Goal: Task Accomplishment & Management: Complete application form

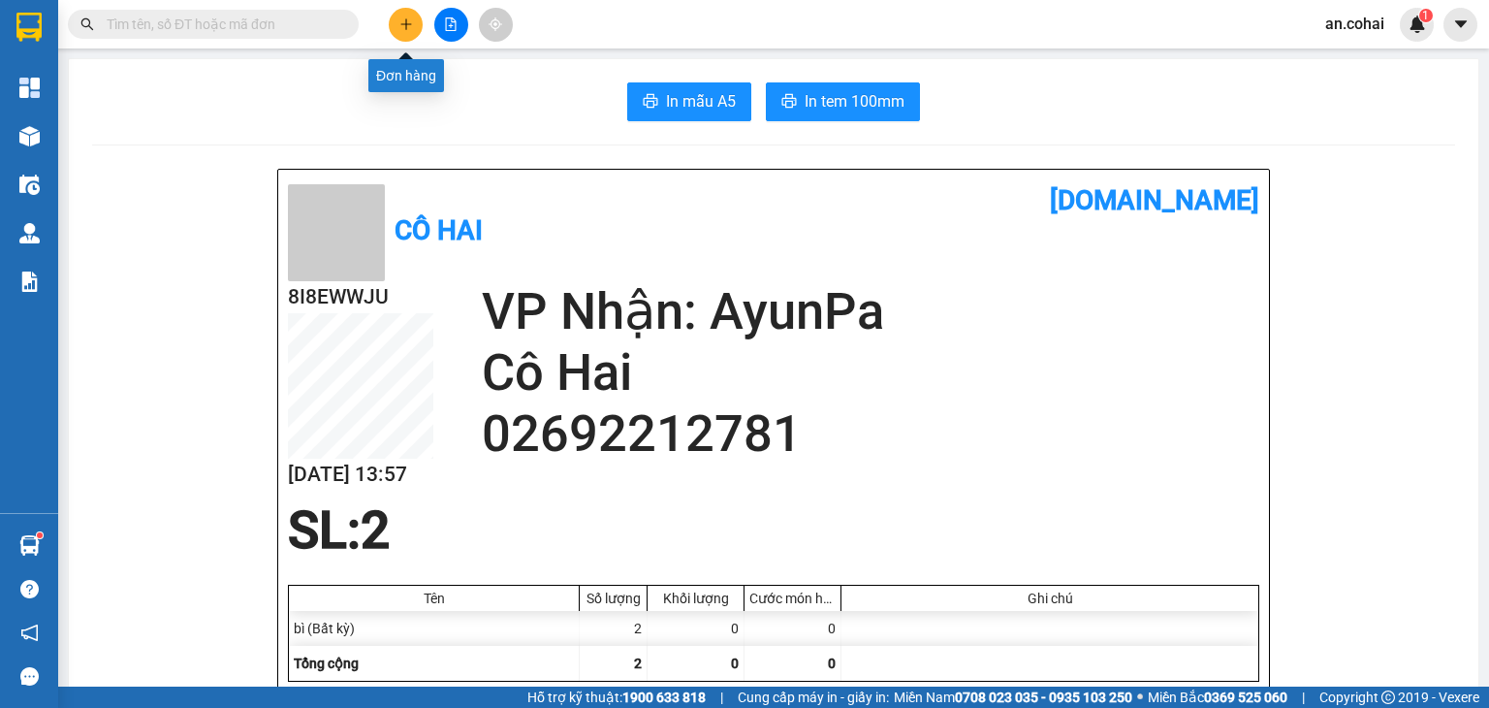
click at [401, 14] on button at bounding box center [406, 25] width 34 height 34
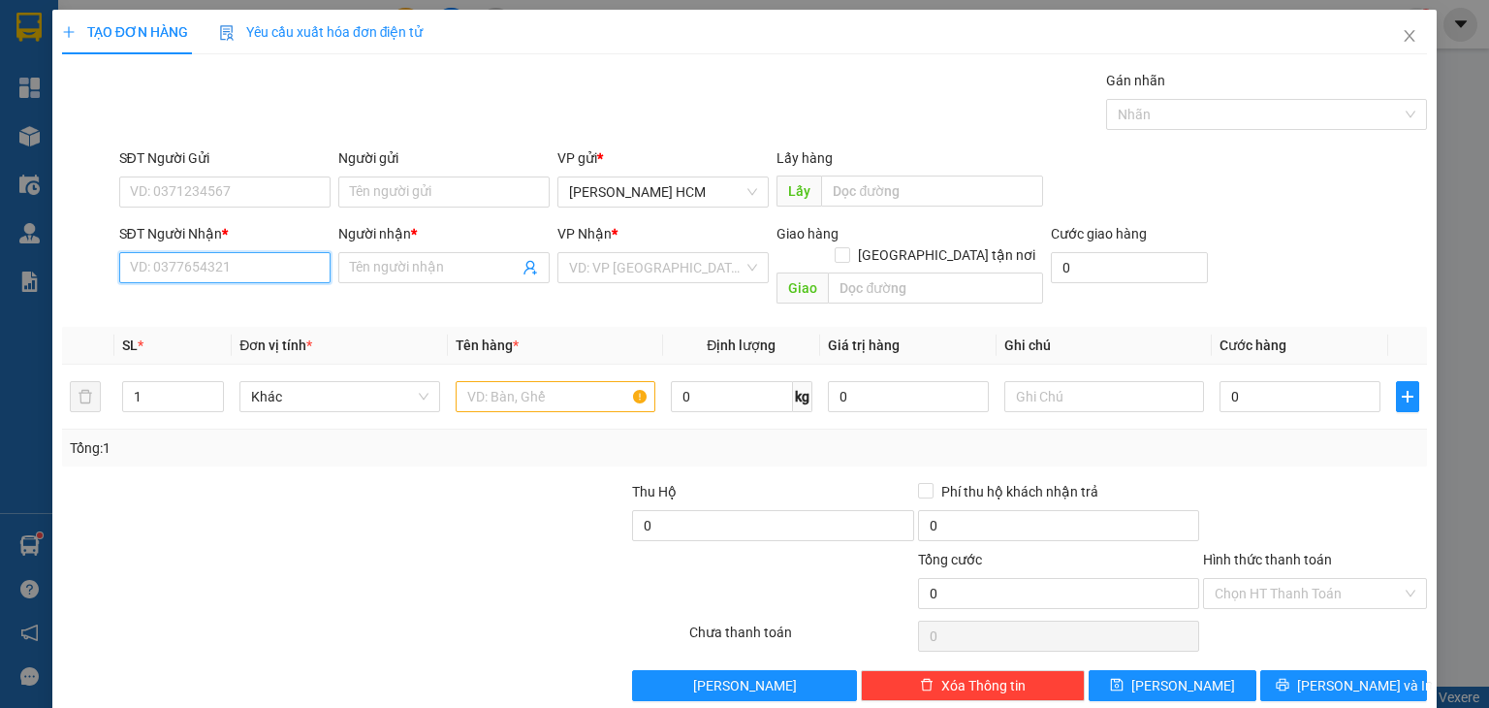
drag, startPoint x: 189, startPoint y: 266, endPoint x: 155, endPoint y: 269, distance: 34.1
click at [178, 266] on input "SĐT Người Nhận *" at bounding box center [224, 267] width 211 height 31
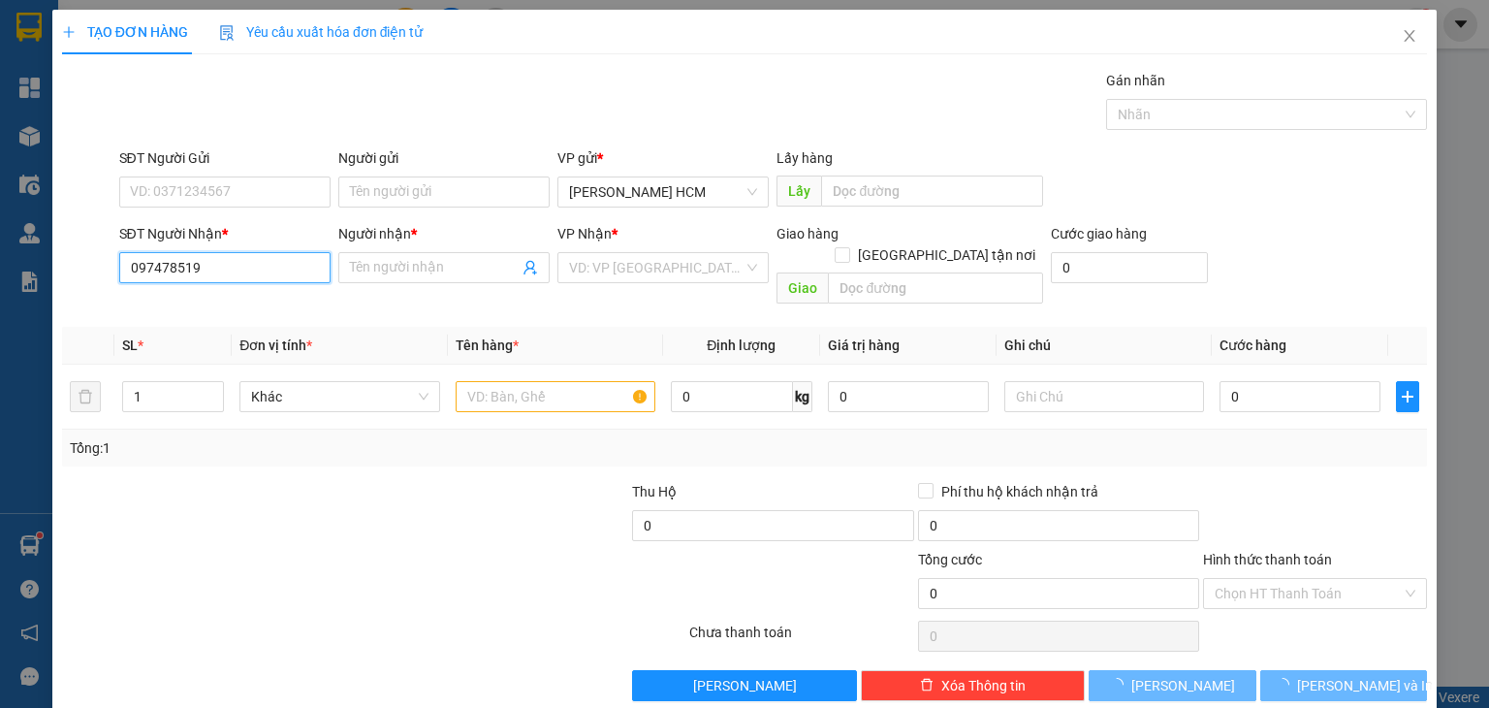
type input "0974785195"
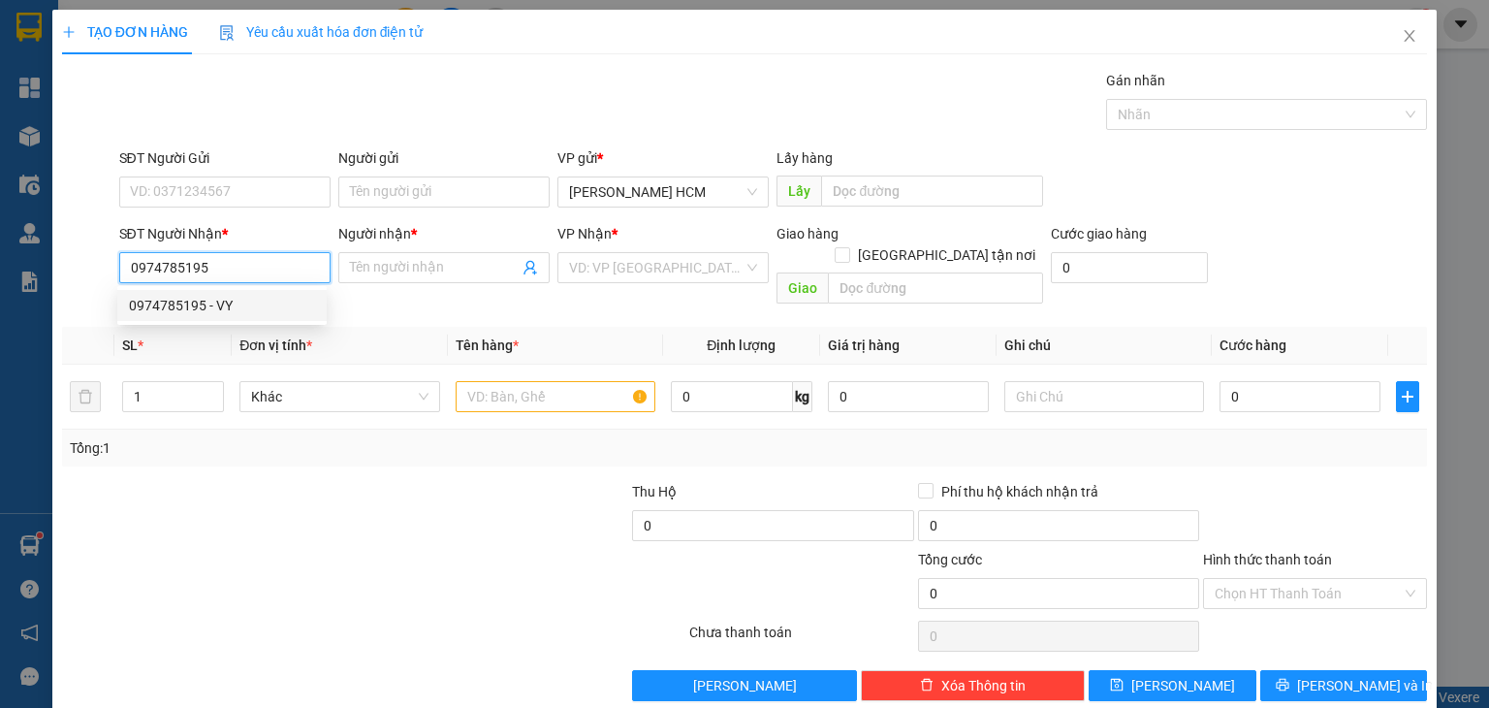
click at [202, 311] on div "0974785195 - VY" at bounding box center [222, 305] width 186 height 21
type input "VY"
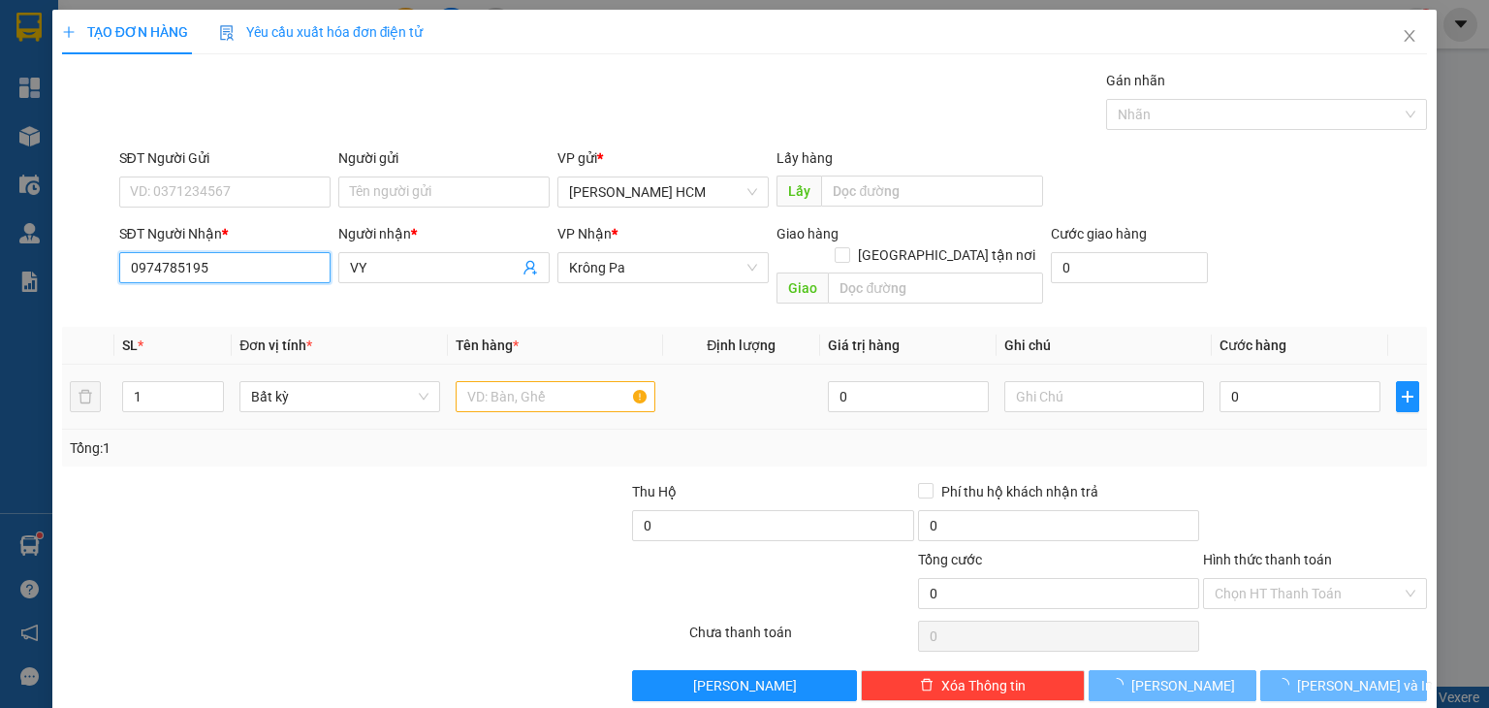
type input "0974785195"
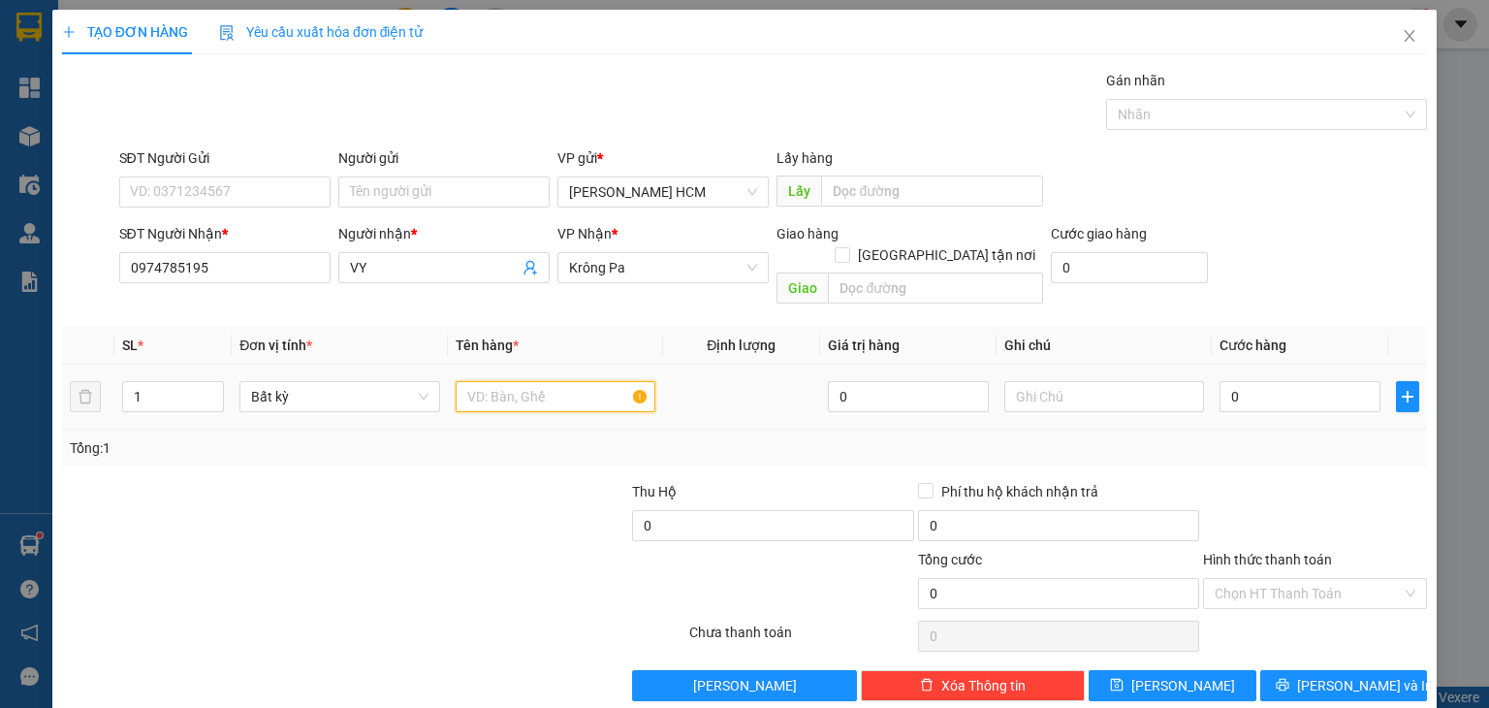
click at [500, 385] on input "text" at bounding box center [556, 396] width 200 height 31
type input "th"
click at [1219, 381] on input "0" at bounding box center [1299, 396] width 161 height 31
type input "50"
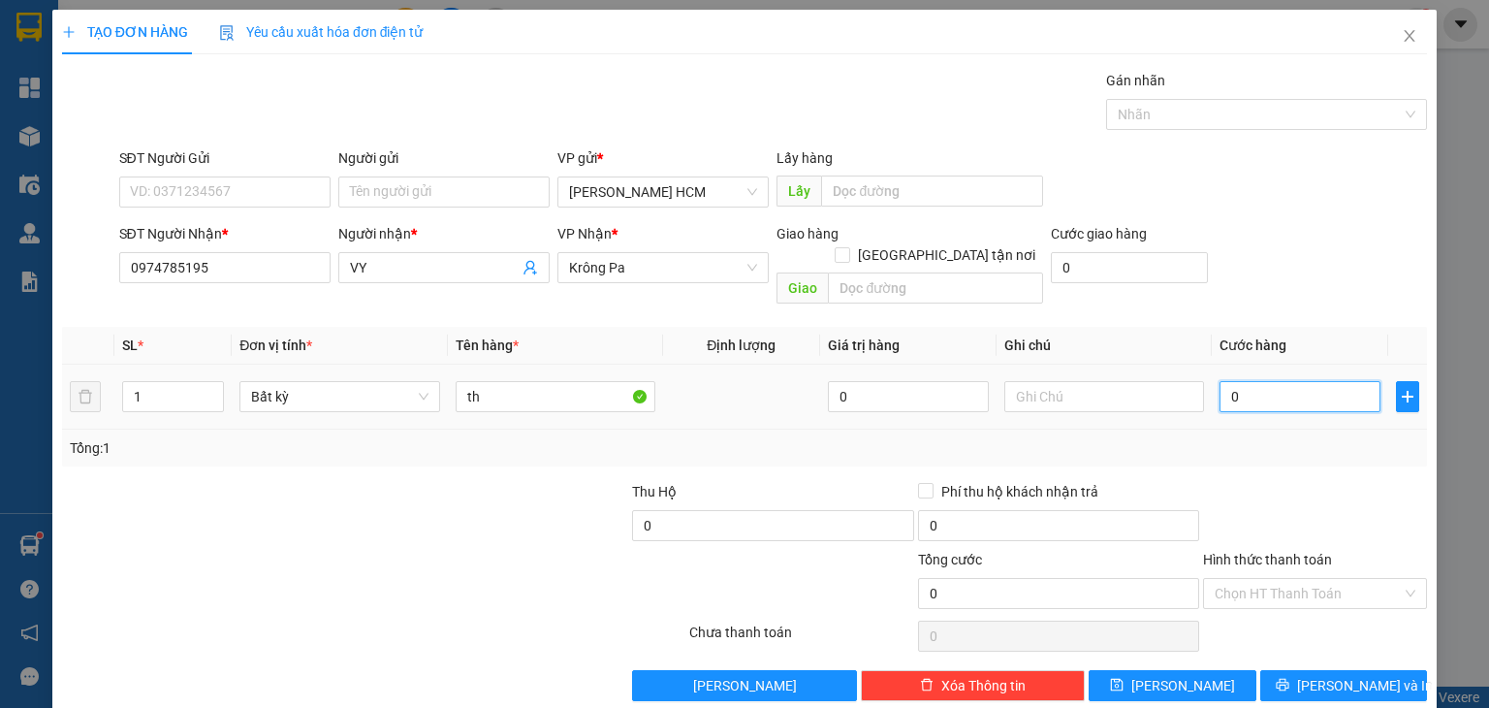
type input "50"
type input "50.000"
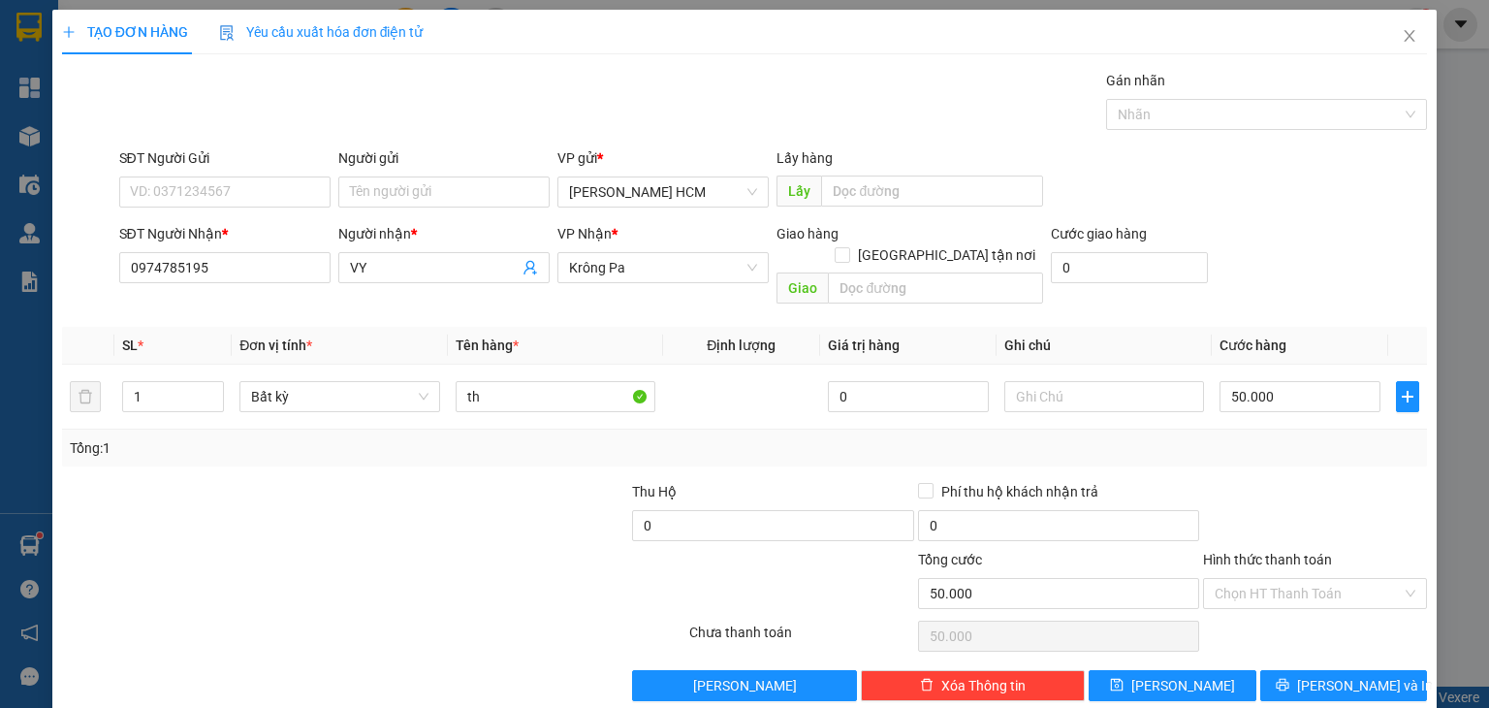
click at [1233, 437] on div "Tổng: 1" at bounding box center [744, 447] width 1349 height 21
click at [1354, 675] on span "[PERSON_NAME] và In" at bounding box center [1365, 685] width 136 height 21
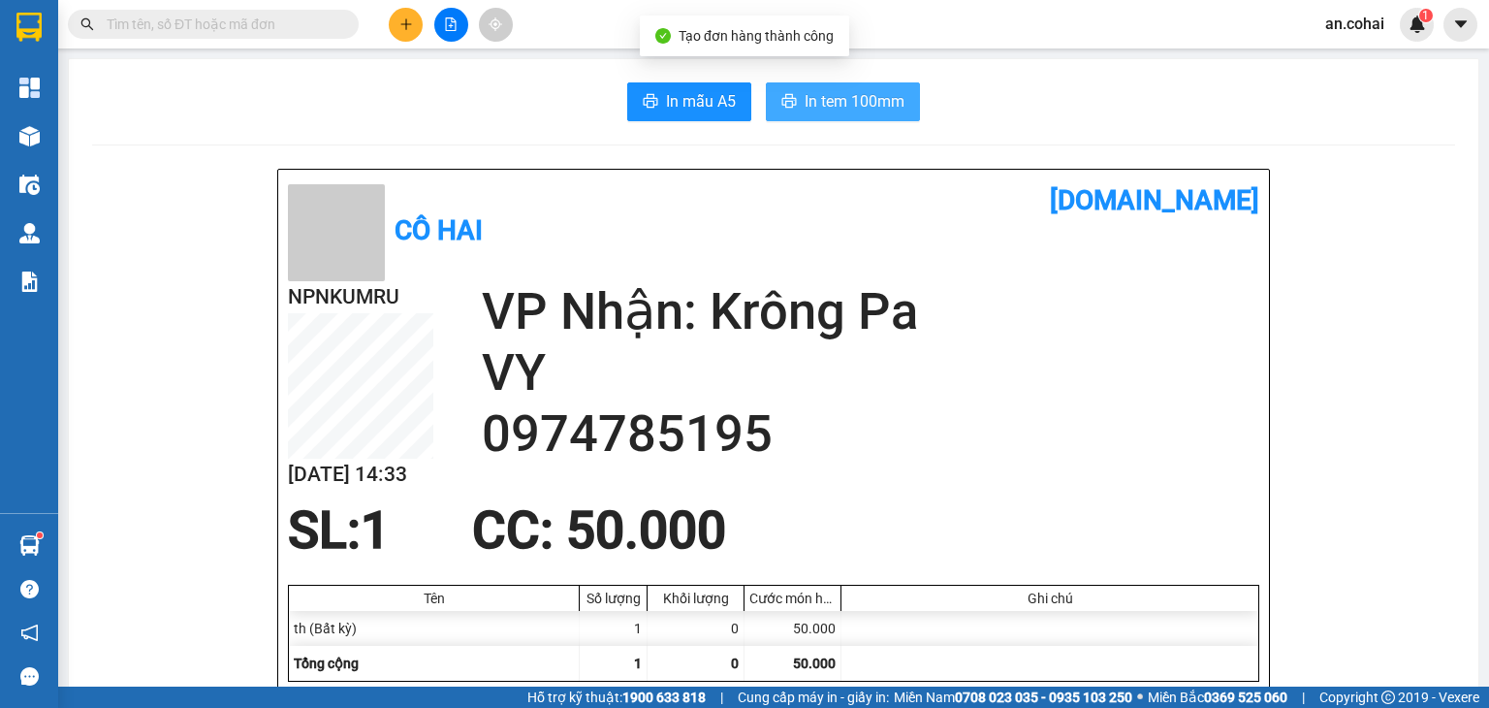
click at [824, 95] on span "In tem 100mm" at bounding box center [855, 101] width 100 height 24
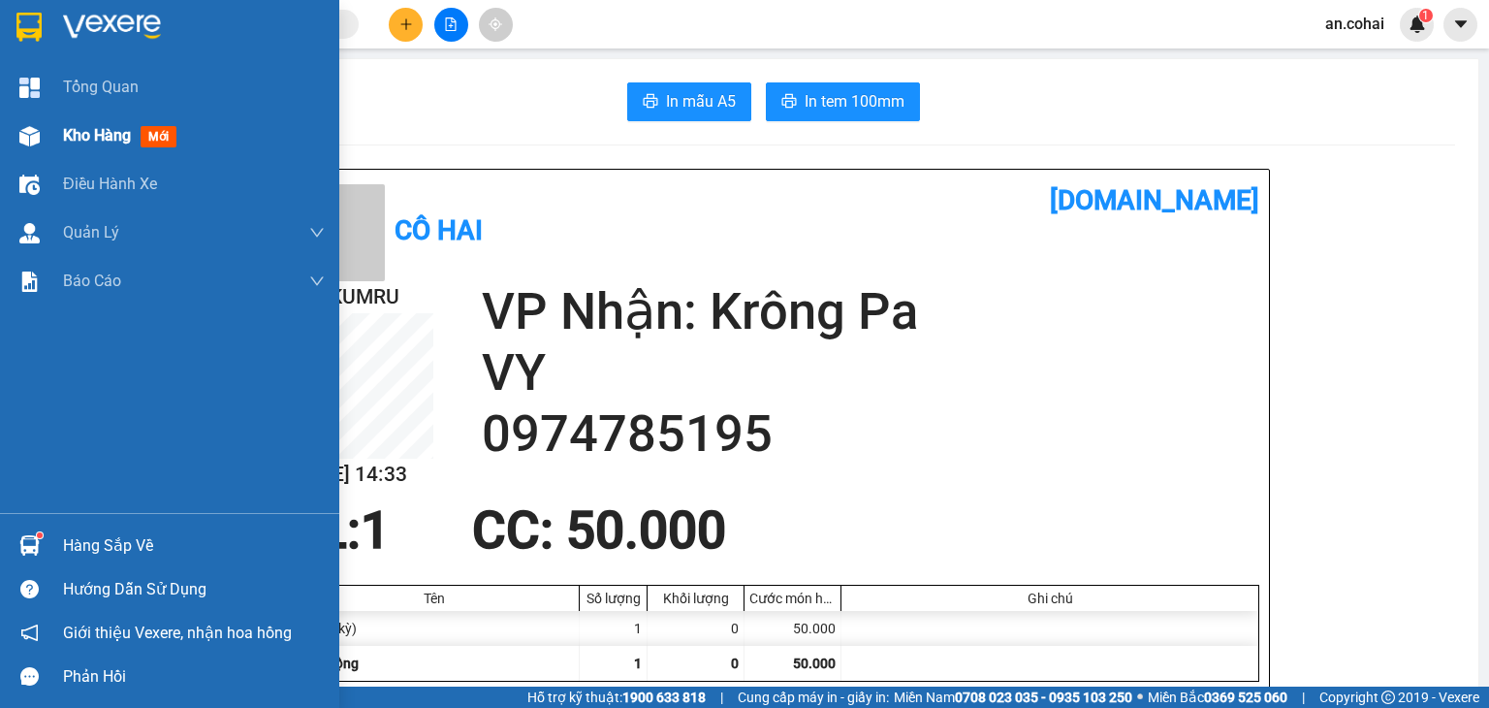
click at [59, 137] on div "Kho hàng mới" at bounding box center [169, 135] width 339 height 48
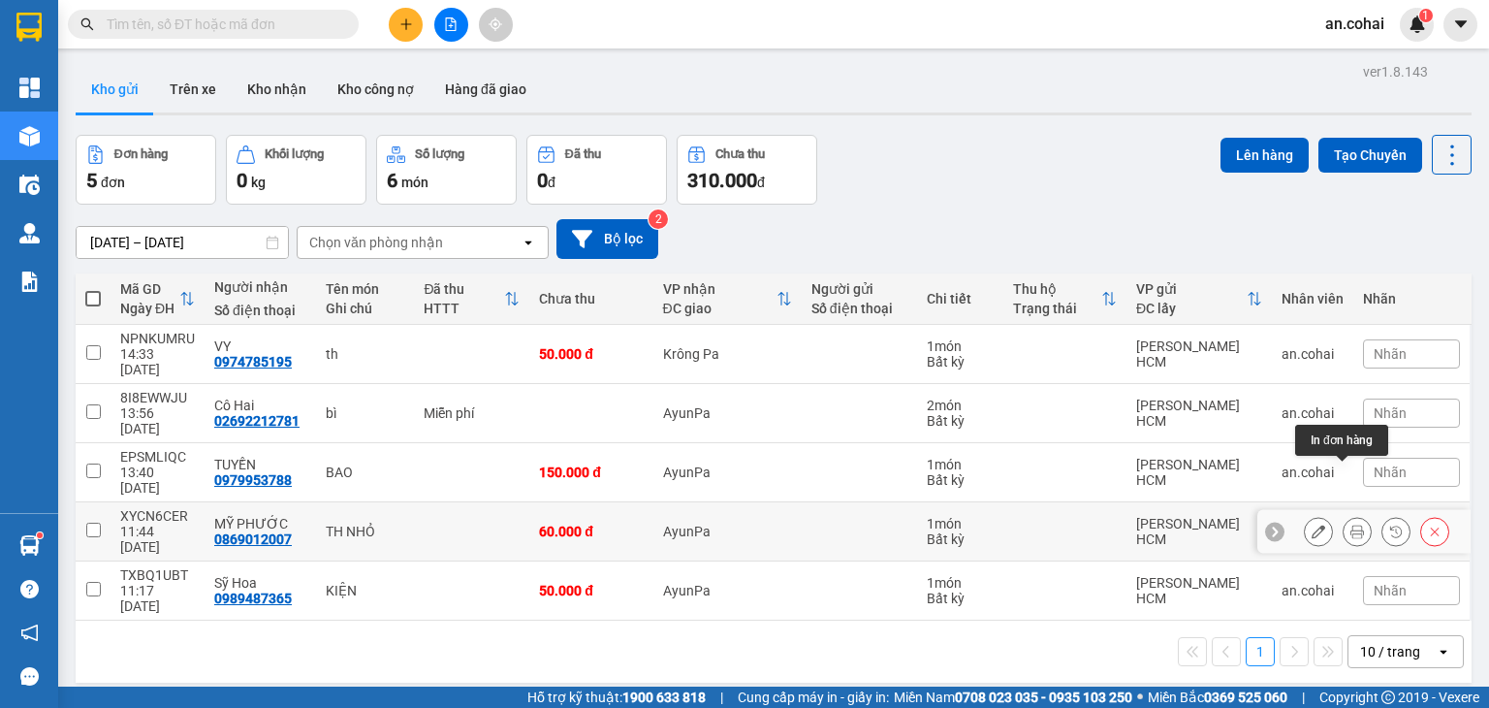
click at [1350, 524] on icon at bounding box center [1357, 531] width 14 height 14
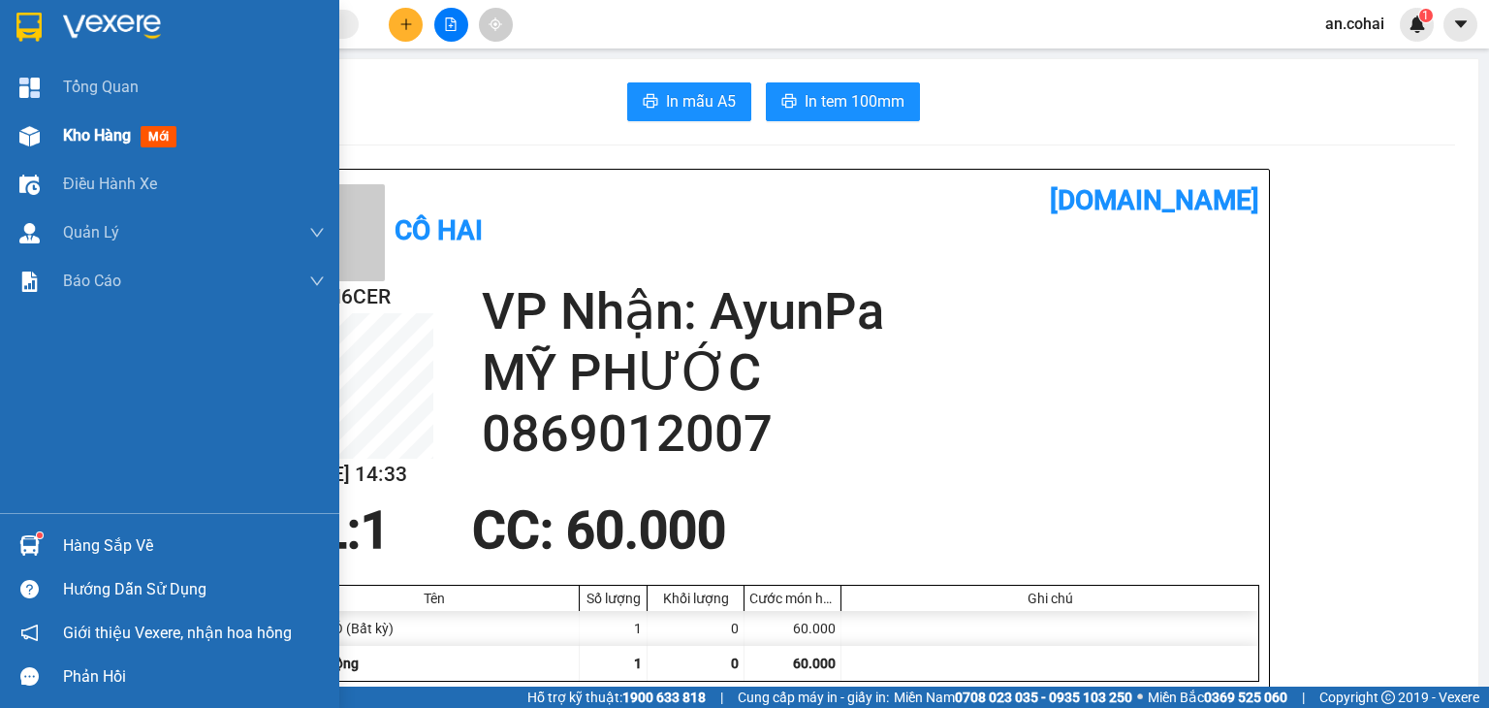
click at [101, 146] on div "Kho hàng mới" at bounding box center [123, 135] width 121 height 24
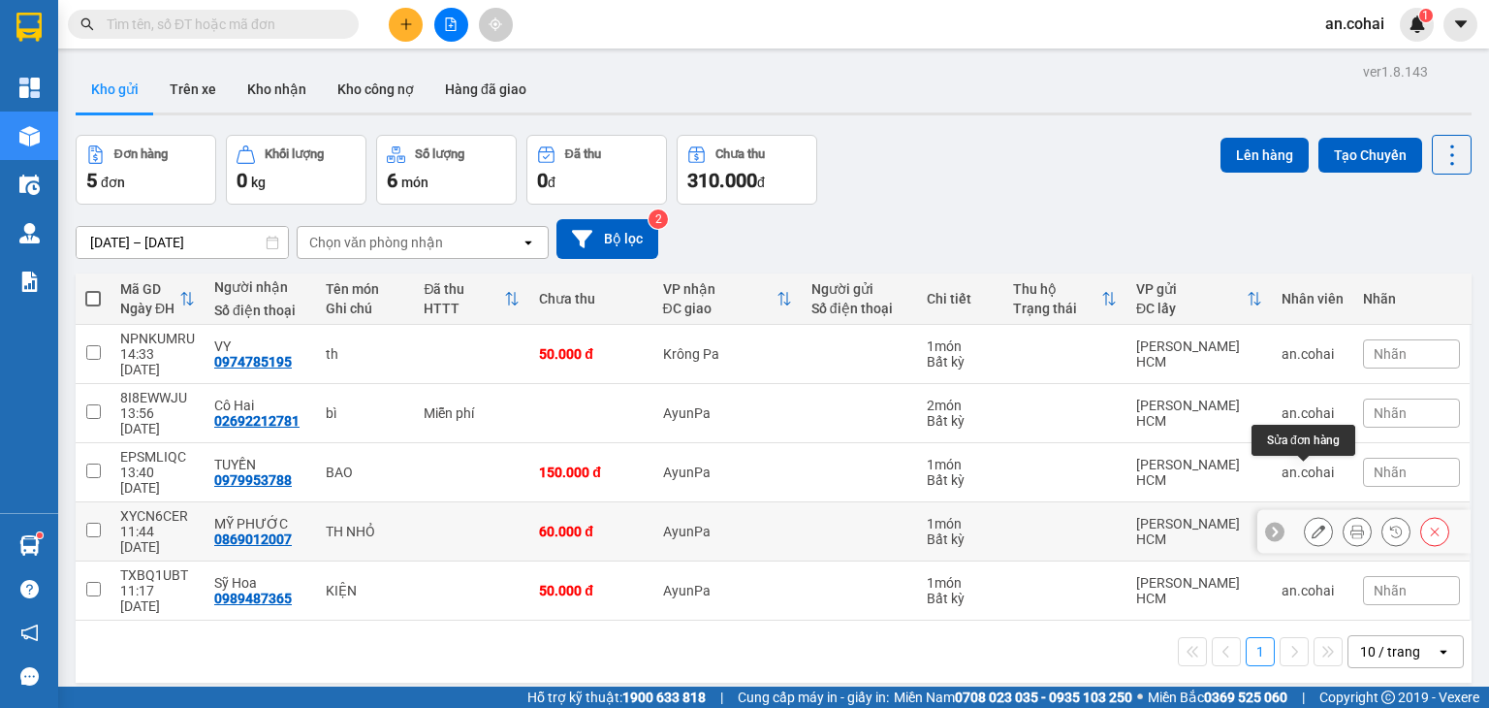
click at [1308, 515] on button at bounding box center [1318, 532] width 27 height 34
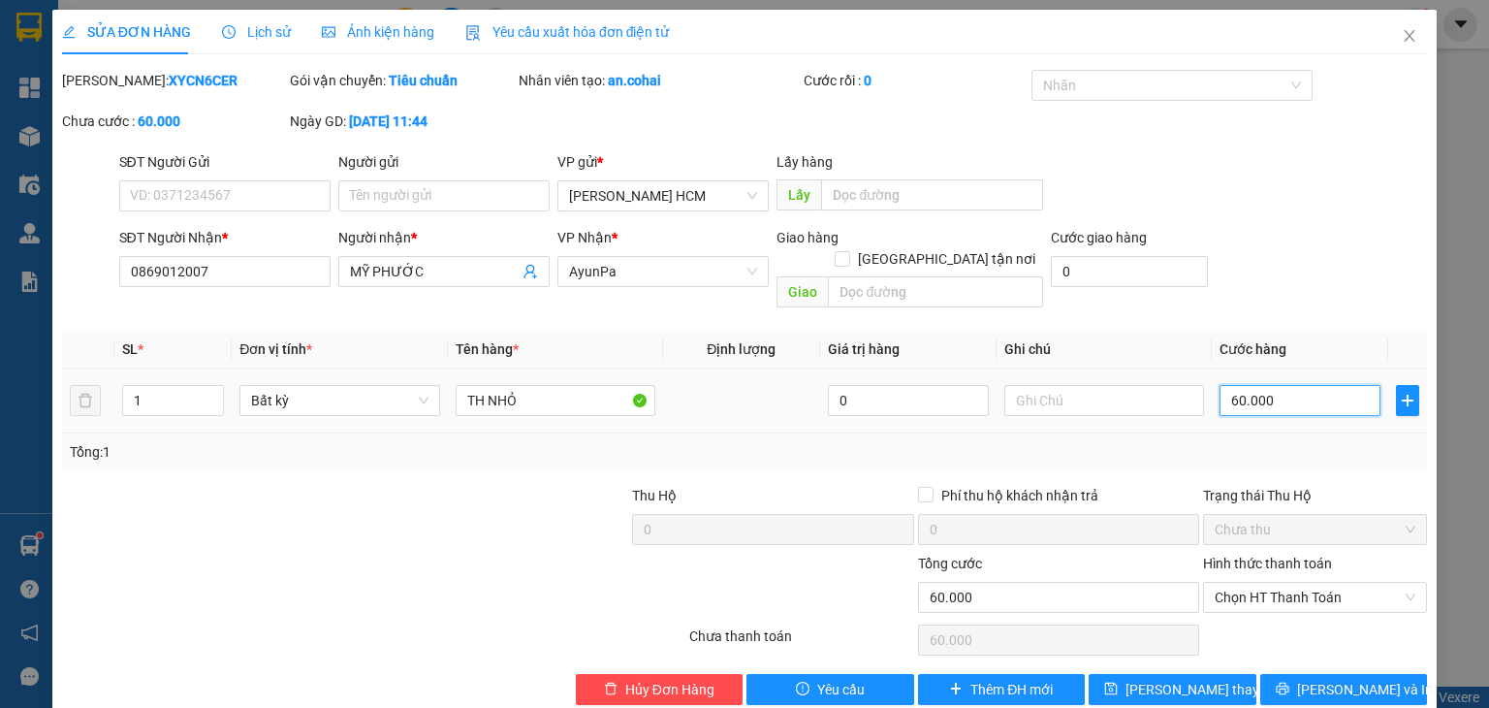
click at [1225, 385] on input "60.000" at bounding box center [1299, 400] width 161 height 31
click at [1219, 385] on input "60.000" at bounding box center [1299, 400] width 161 height 31
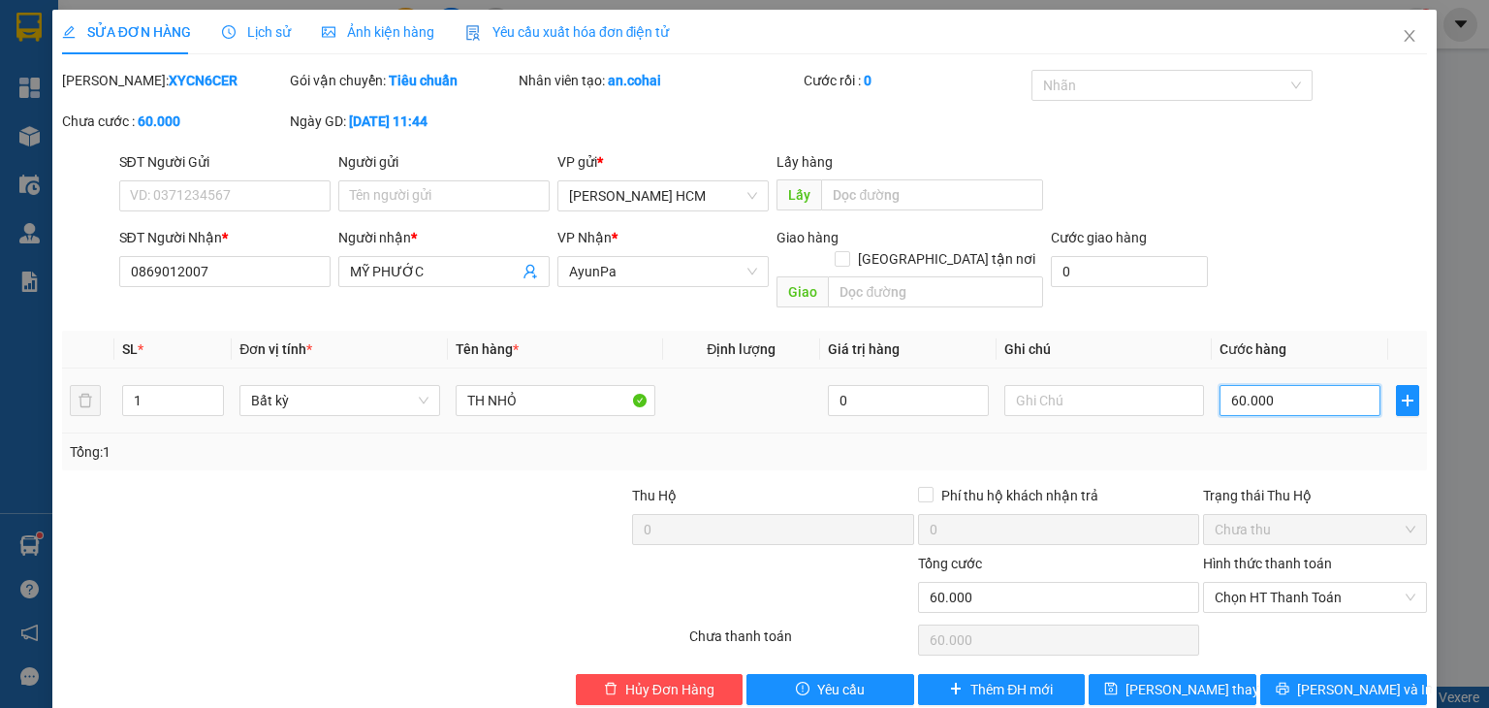
click at [1273, 385] on input "60.000" at bounding box center [1299, 400] width 161 height 31
click at [1263, 407] on td "60.000" at bounding box center [1300, 400] width 176 height 65
click at [1233, 387] on input "60.000" at bounding box center [1299, 400] width 161 height 31
type input "0"
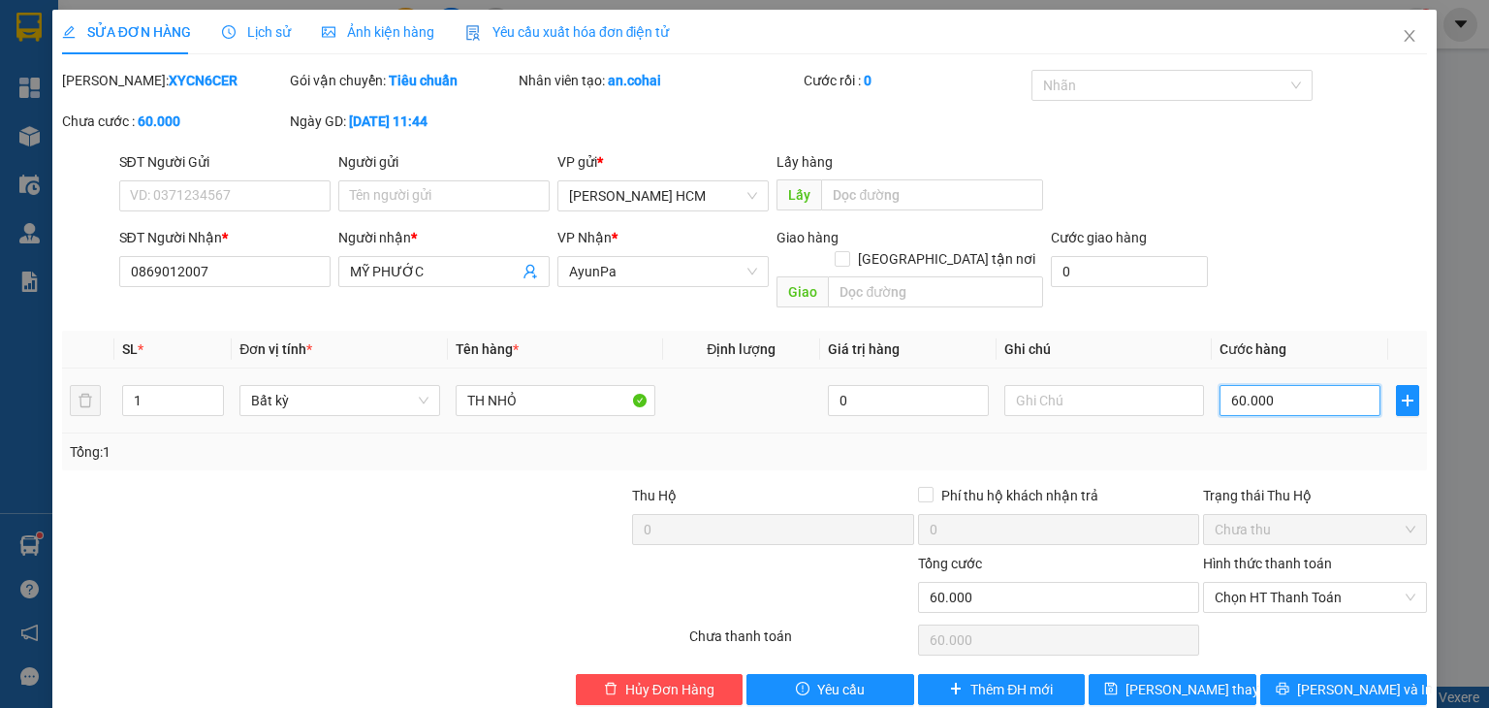
type input "0"
click at [1219, 385] on input "0" at bounding box center [1299, 400] width 161 height 31
type input "50"
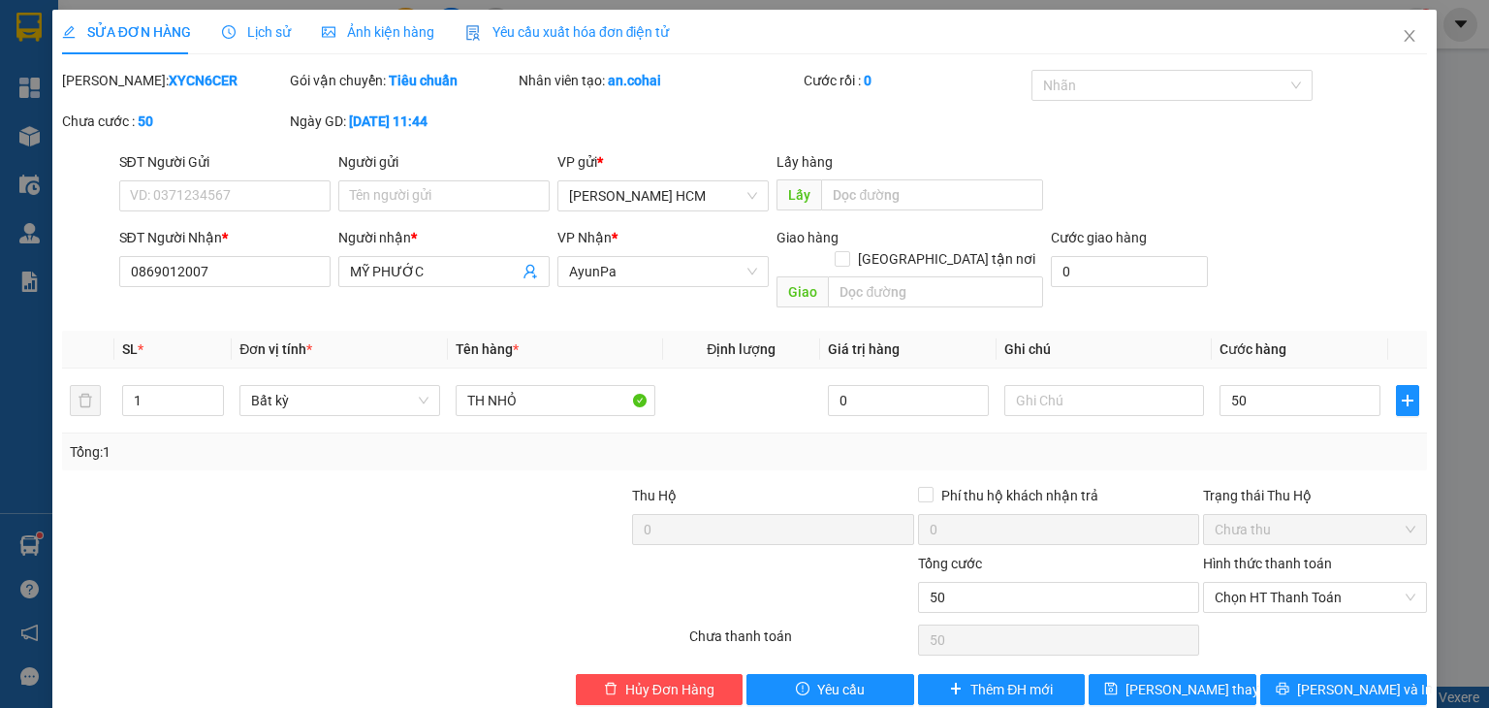
type input "50.000"
click at [1229, 441] on div "Tổng: 1" at bounding box center [744, 451] width 1349 height 21
click at [1183, 679] on span "[PERSON_NAME] thay đổi" at bounding box center [1202, 689] width 155 height 21
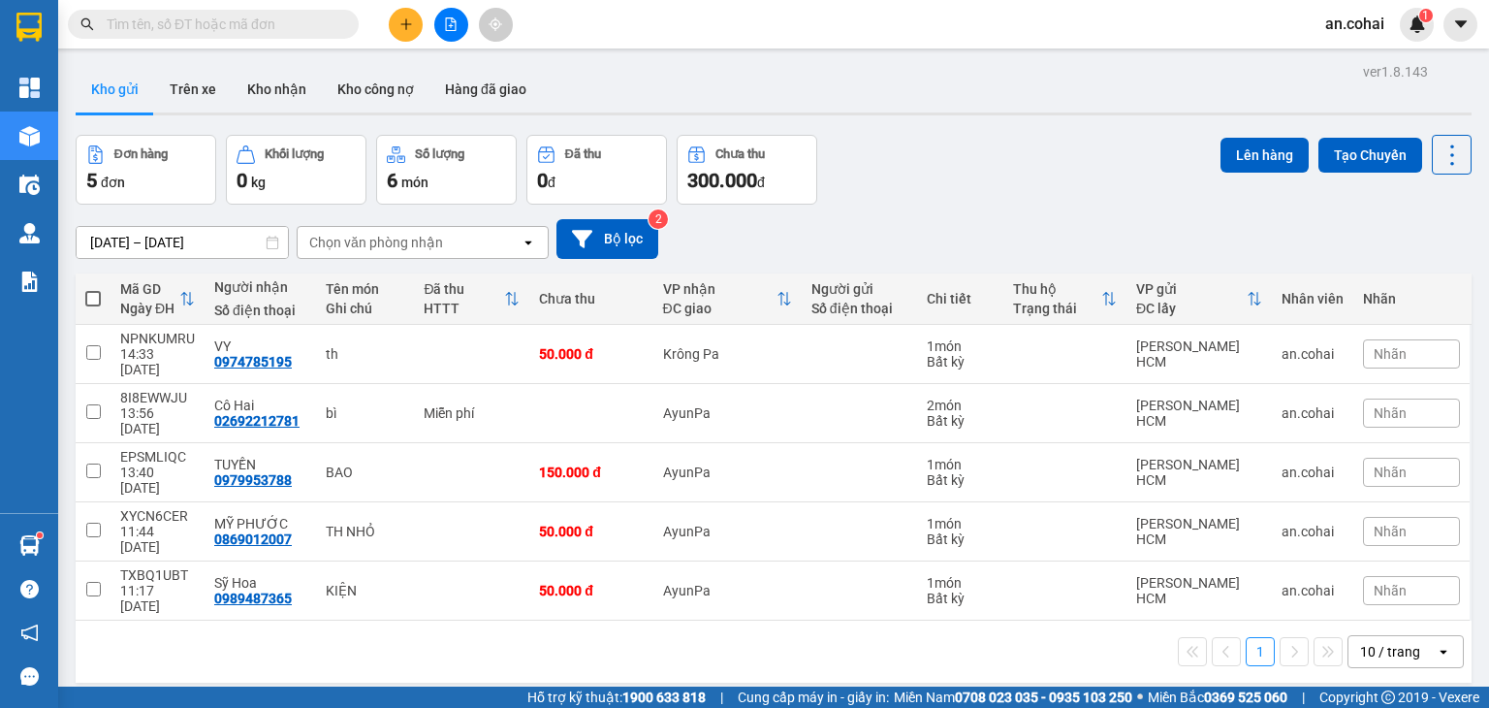
click at [402, 24] on icon "plus" at bounding box center [405, 23] width 11 height 1
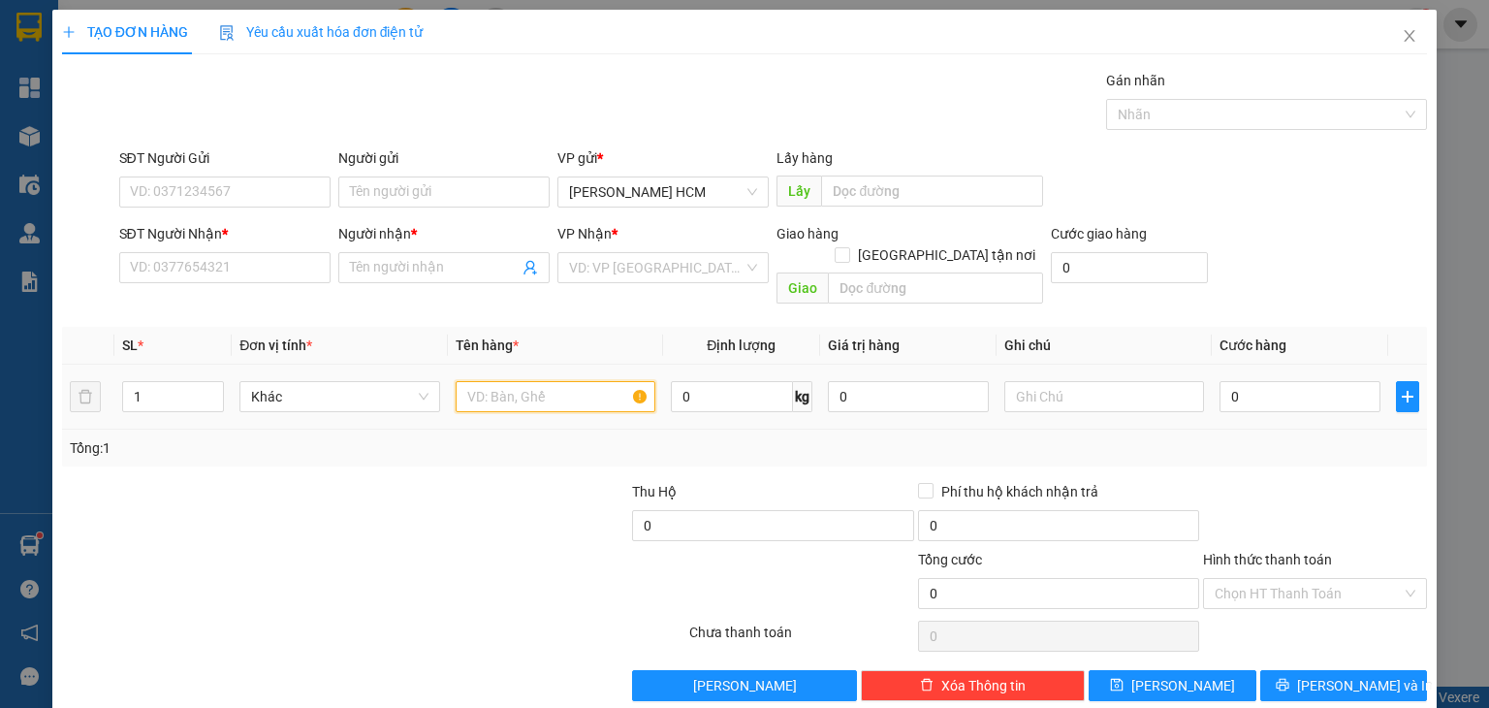
click at [513, 381] on input "text" at bounding box center [556, 396] width 200 height 31
type input "CUỘN"
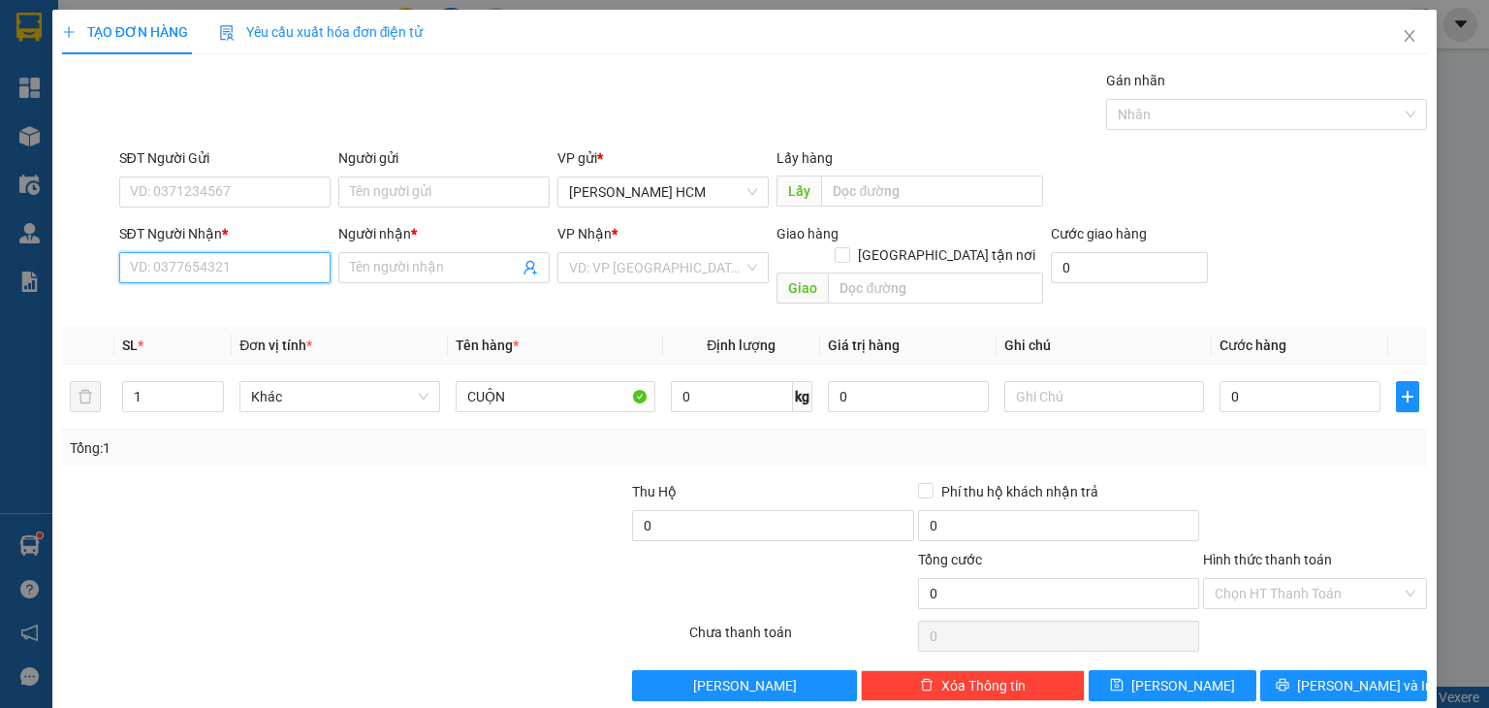
click at [291, 262] on input "SĐT Người Nhận *" at bounding box center [224, 267] width 211 height 31
click at [209, 308] on div "0836543210 - ĐẠT" at bounding box center [222, 305] width 186 height 21
type input "0836543210"
type input "ĐẠT"
type input "0836543210"
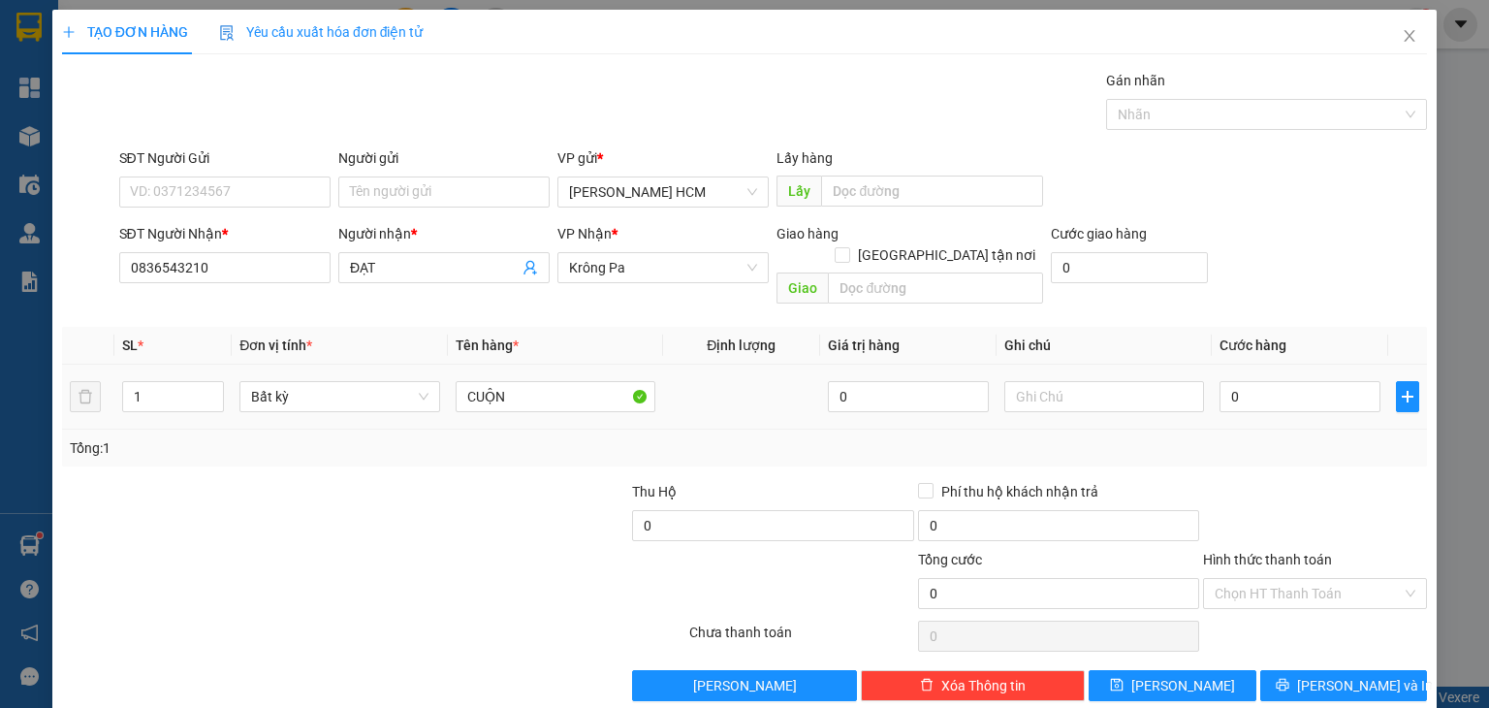
click at [1299, 391] on div "0" at bounding box center [1299, 396] width 161 height 39
click at [1280, 377] on div "0" at bounding box center [1299, 396] width 161 height 39
click at [1264, 381] on input "0" at bounding box center [1299, 396] width 161 height 31
type input "005"
type input "5"
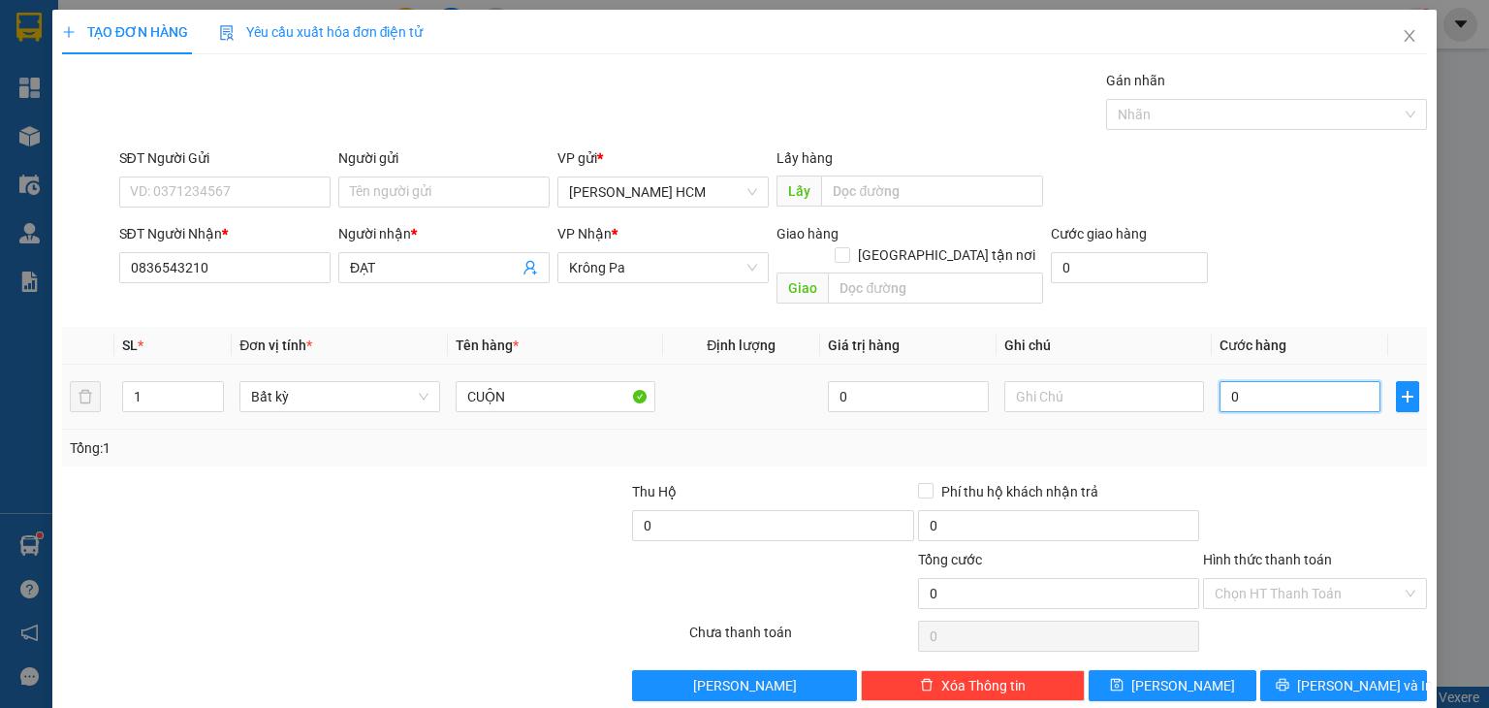
type input "5"
type input "0.050"
type input "50"
type input "50.000"
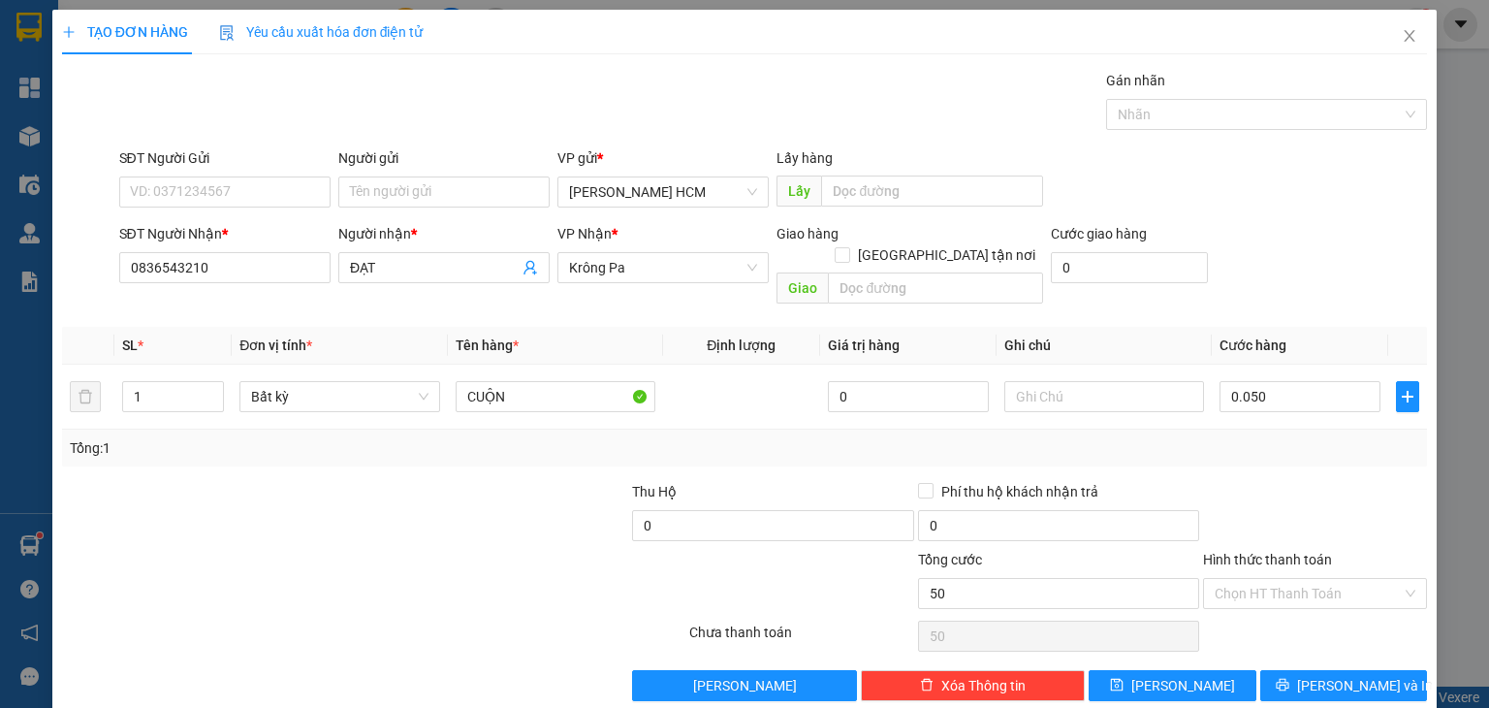
type input "50.000"
click at [1290, 481] on div at bounding box center [1315, 515] width 228 height 68
drag, startPoint x: 1308, startPoint y: 668, endPoint x: 1314, endPoint y: 649, distance: 20.5
click at [1308, 670] on button "[PERSON_NAME] và In" at bounding box center [1344, 685] width 168 height 31
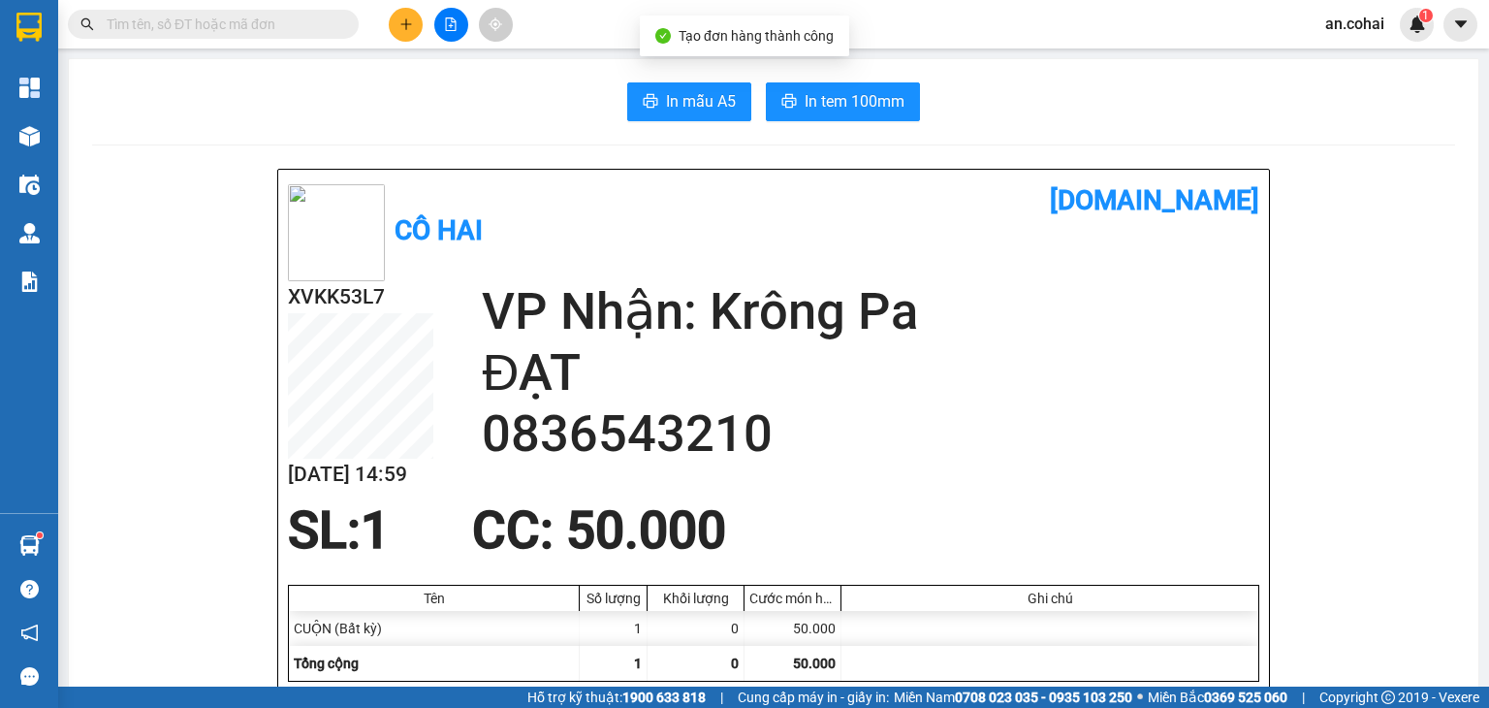
click at [823, 111] on span "In tem 100mm" at bounding box center [855, 101] width 100 height 24
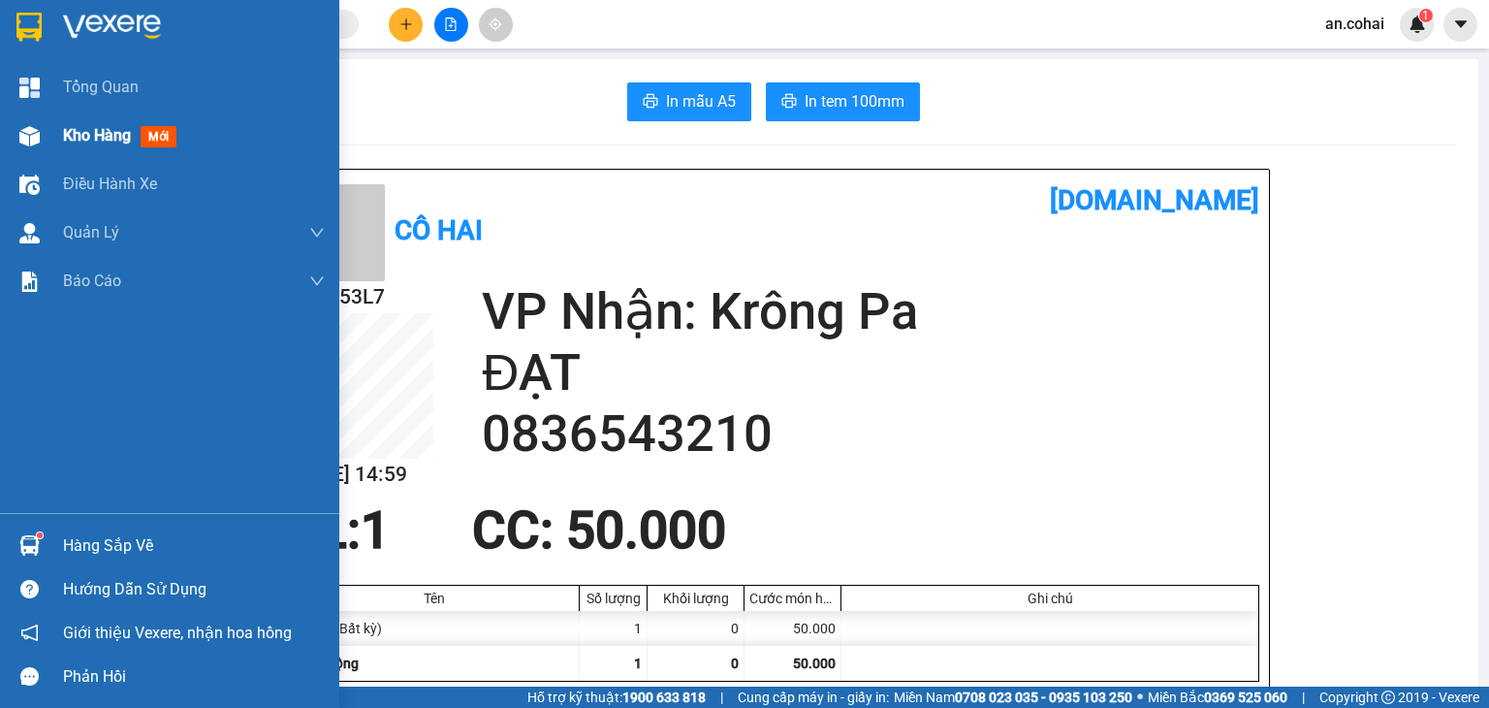
click at [79, 121] on div "Kho hàng mới" at bounding box center [194, 135] width 262 height 48
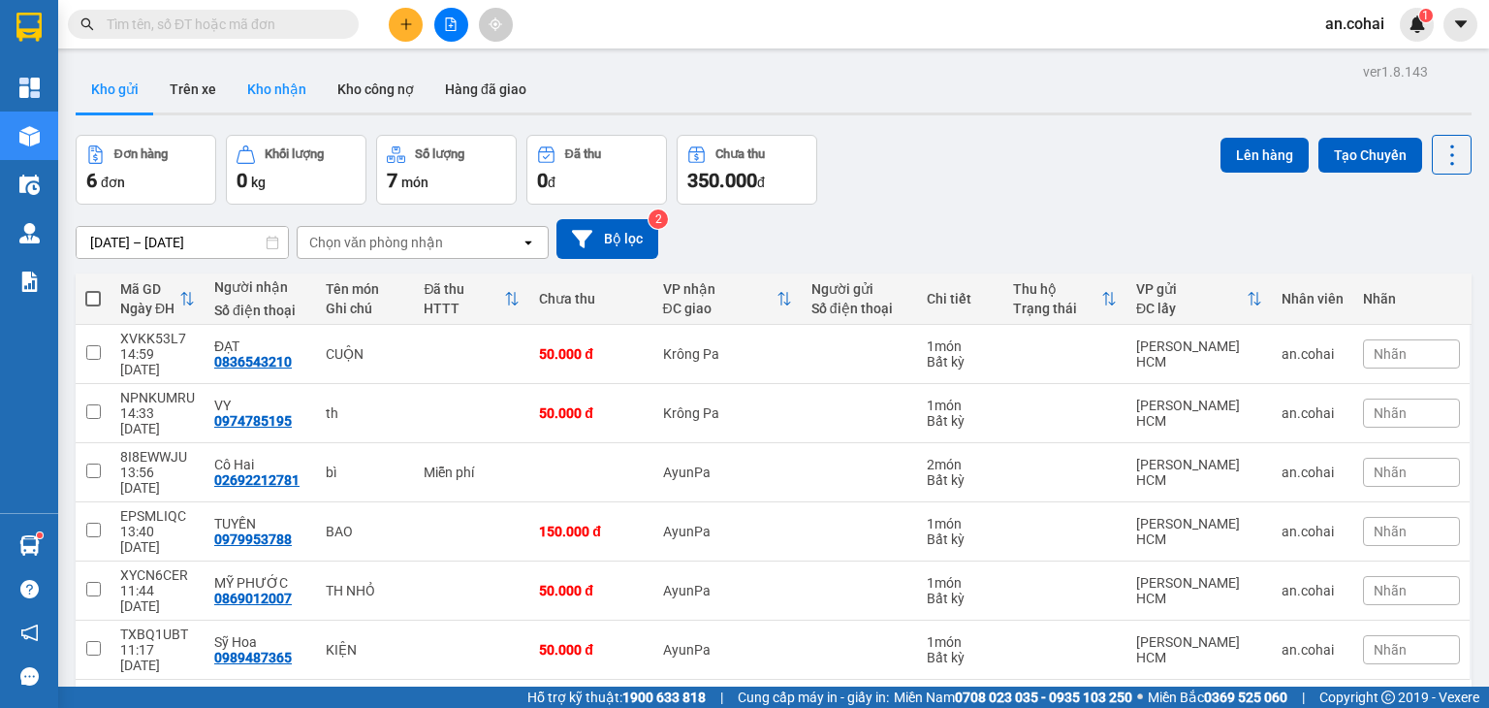
click at [287, 85] on button "Kho nhận" at bounding box center [277, 89] width 90 height 47
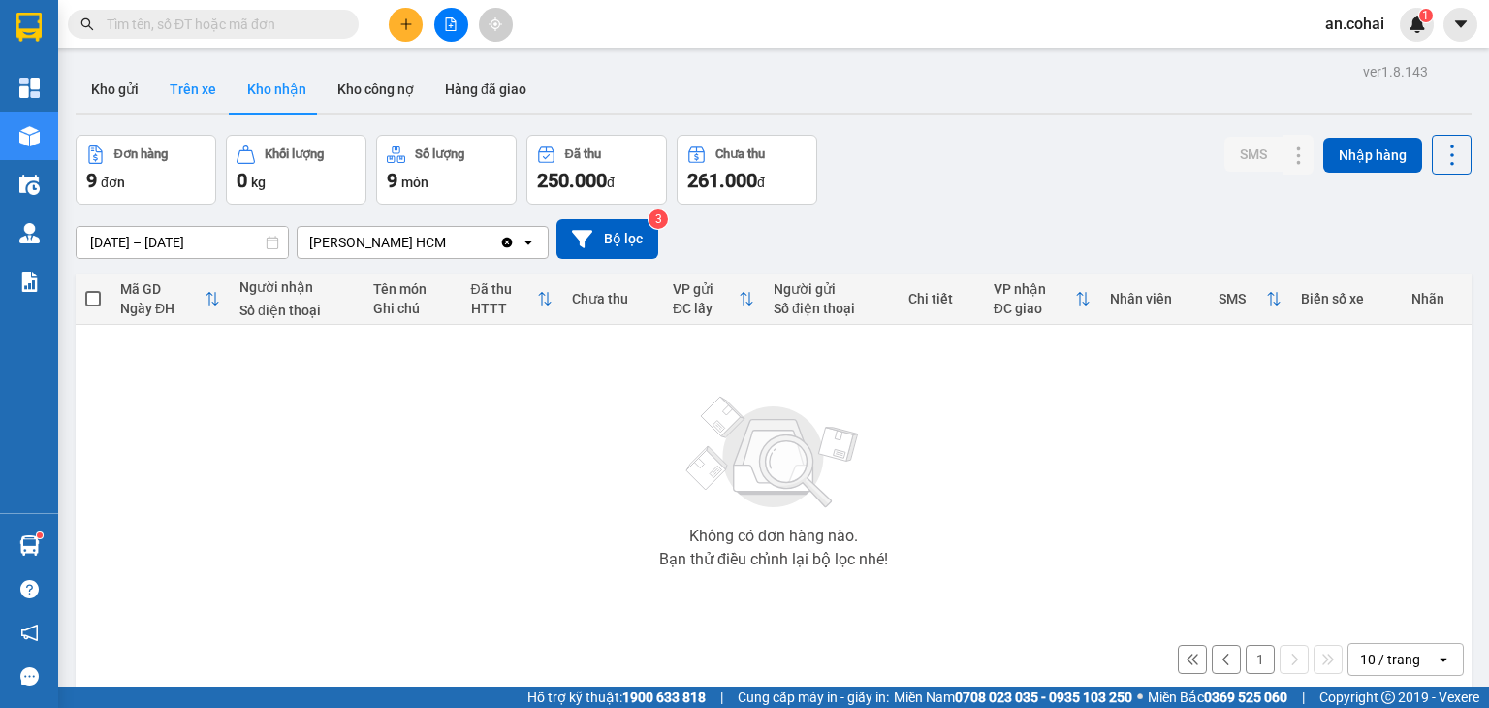
click at [181, 102] on button "Trên xe" at bounding box center [193, 89] width 78 height 47
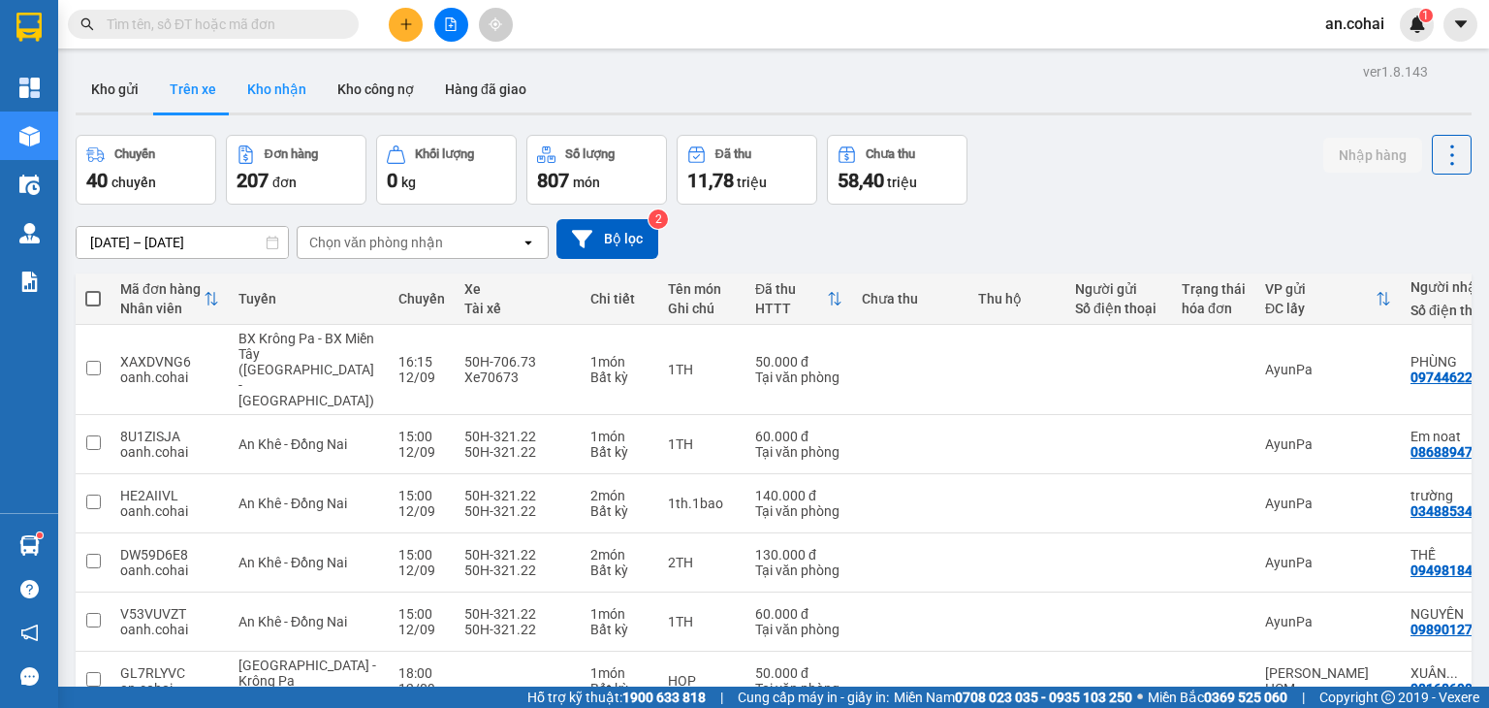
click at [281, 98] on button "Kho nhận" at bounding box center [277, 89] width 90 height 47
type input "[DATE] – [DATE]"
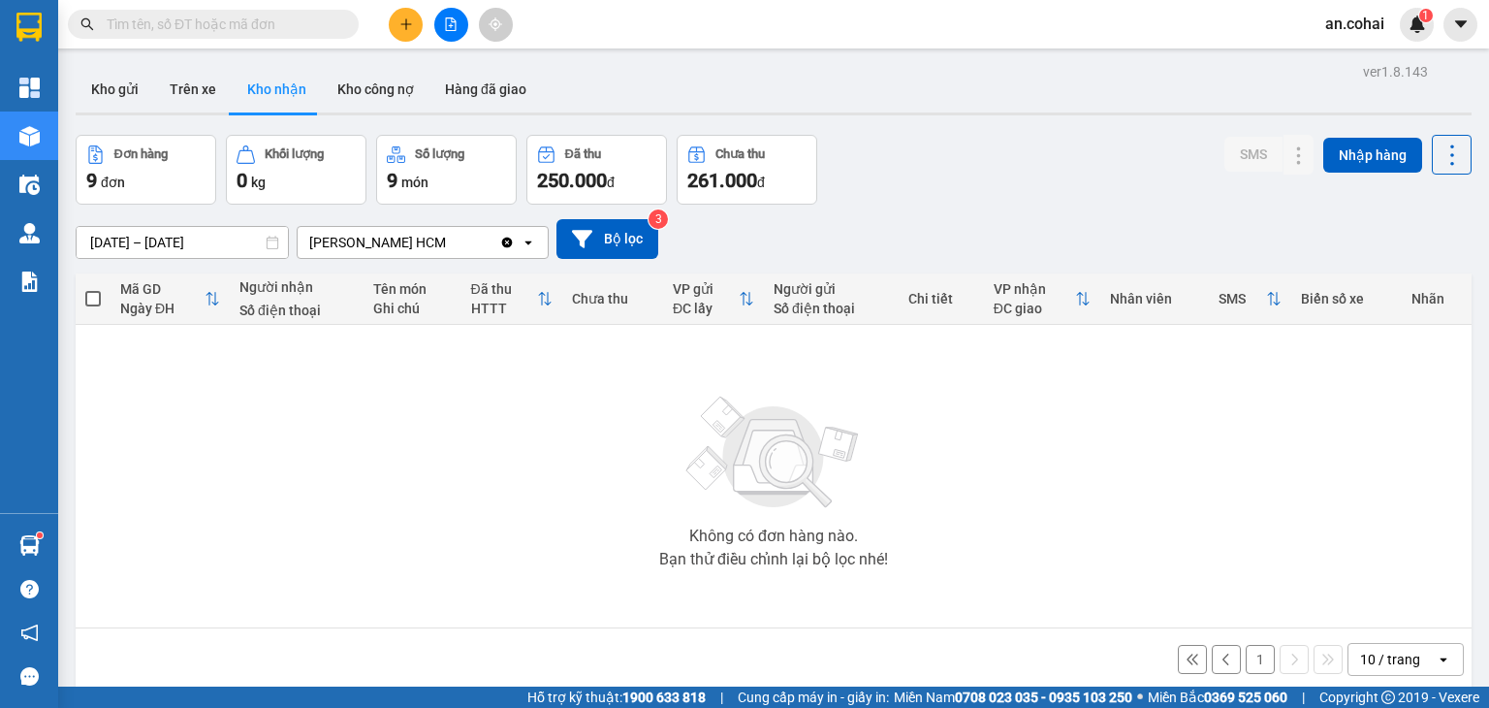
click at [1246, 652] on button "1" at bounding box center [1260, 659] width 29 height 29
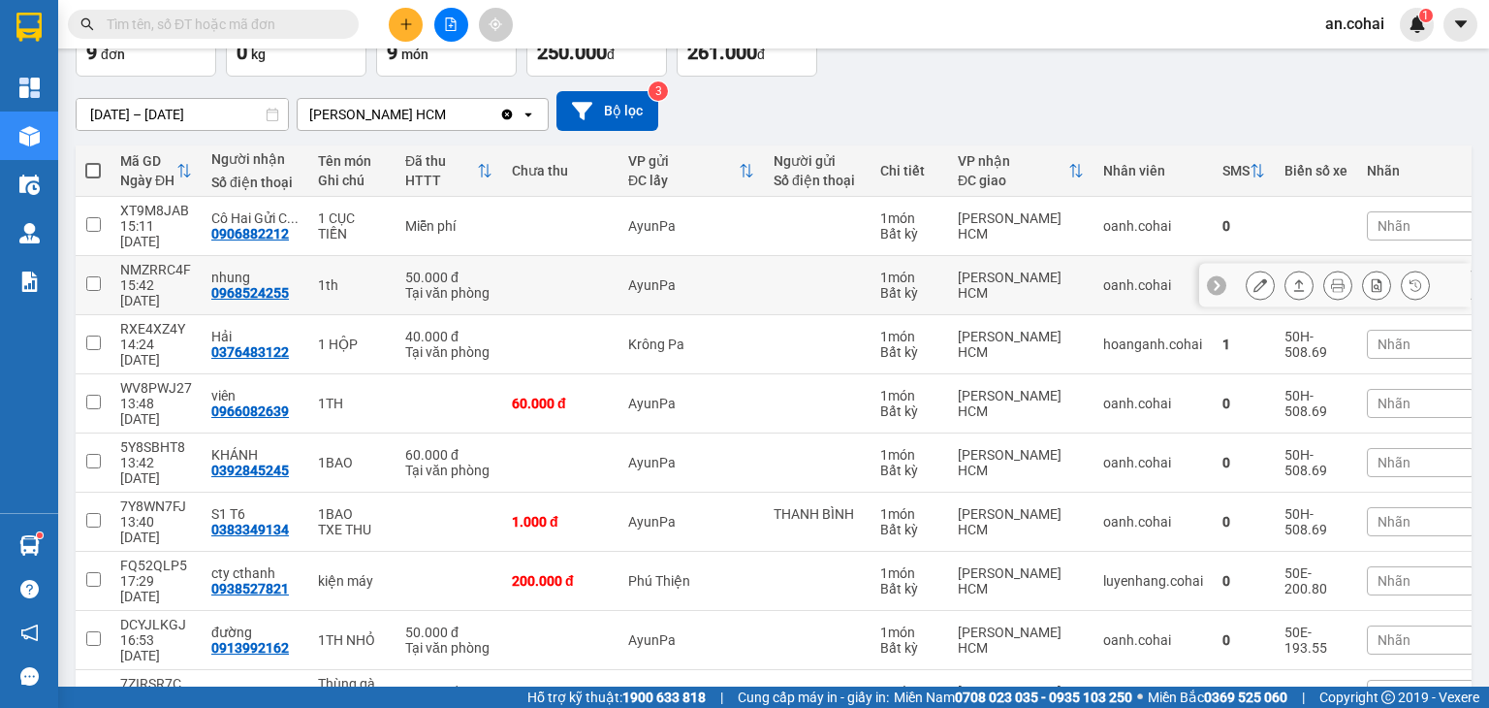
scroll to position [131, 0]
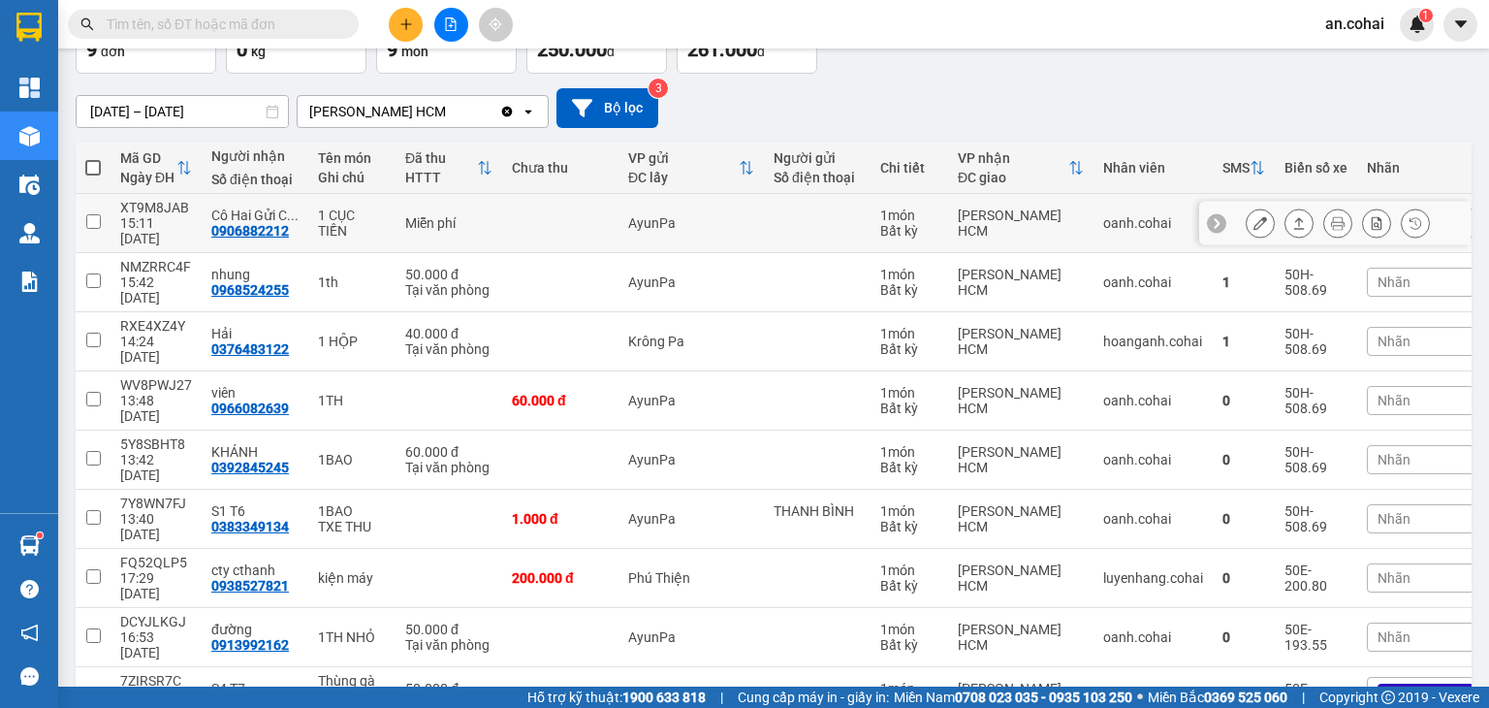
click at [1292, 216] on icon at bounding box center [1299, 223] width 14 height 14
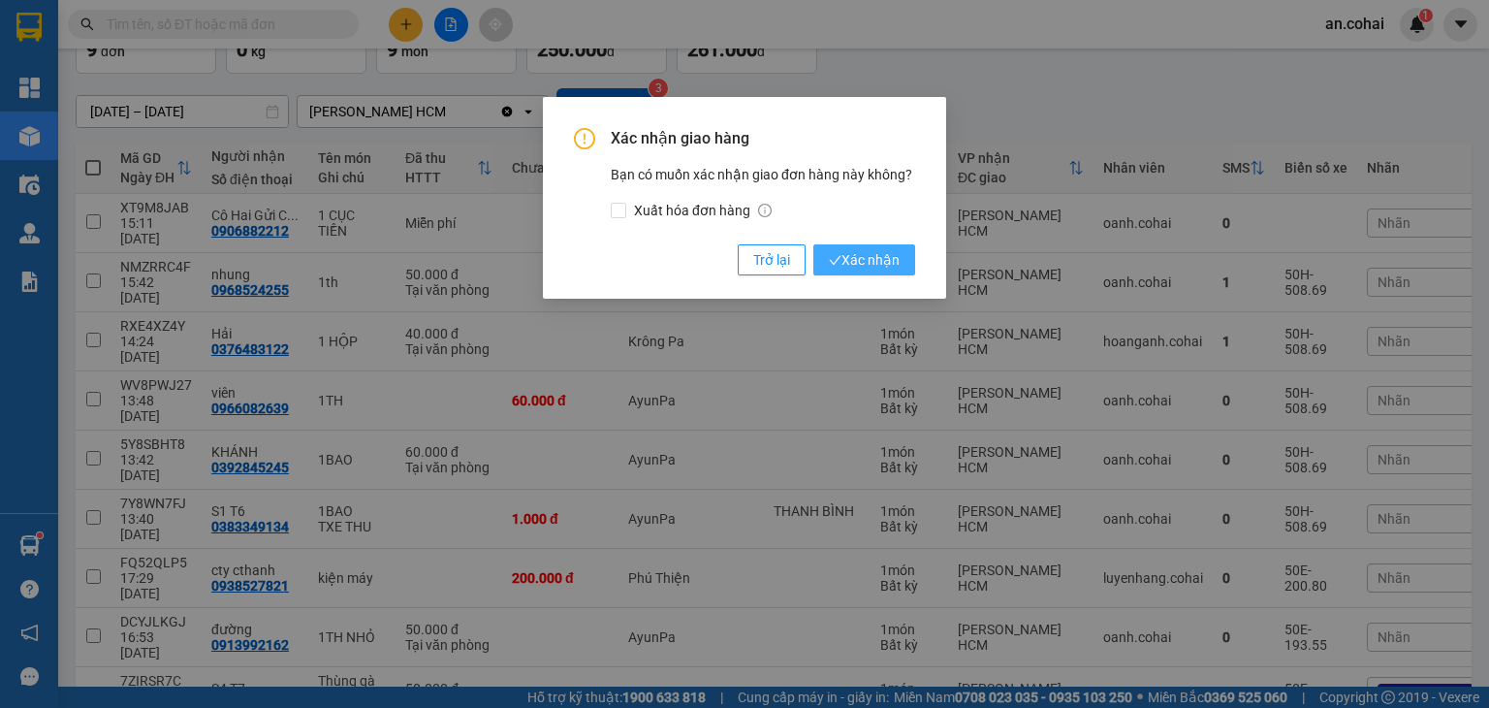
click at [853, 266] on span "Xác nhận" at bounding box center [864, 259] width 71 height 21
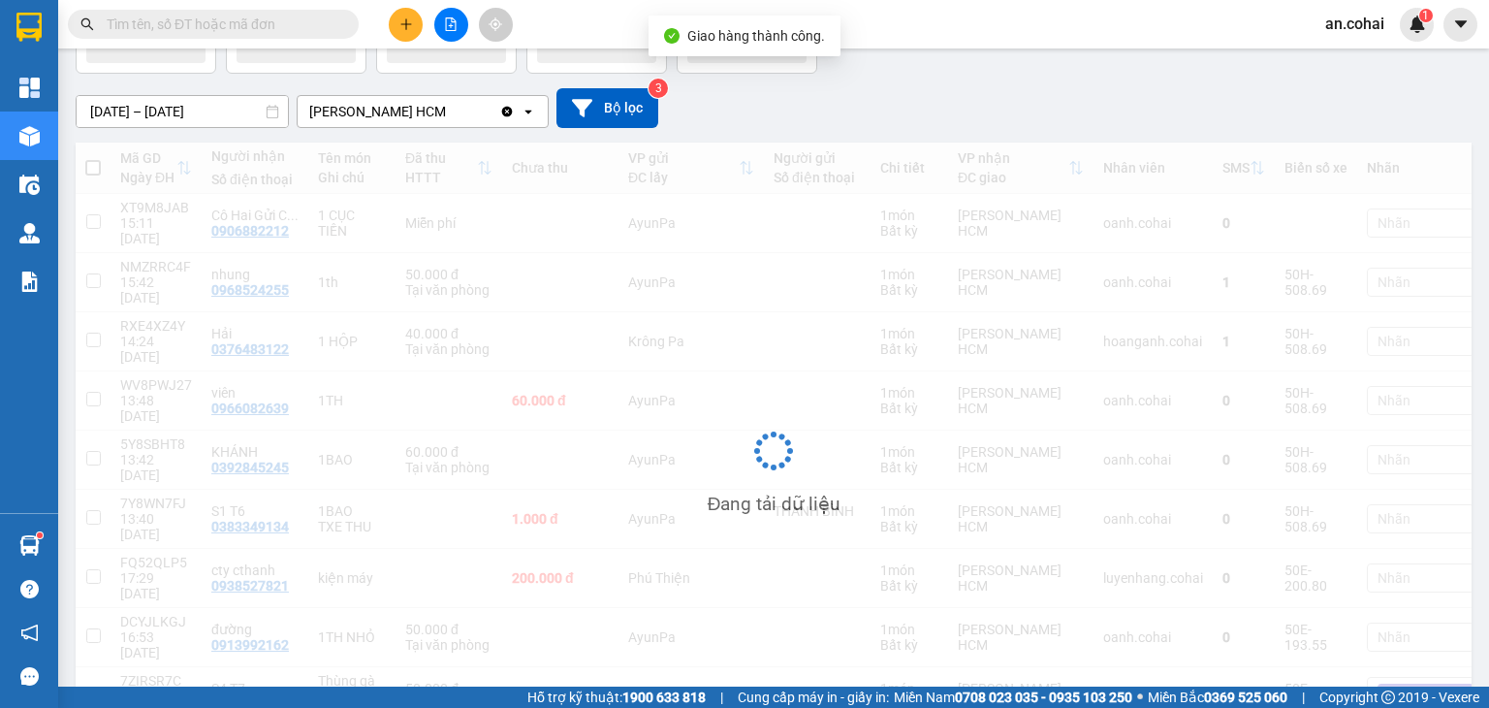
scroll to position [89, 0]
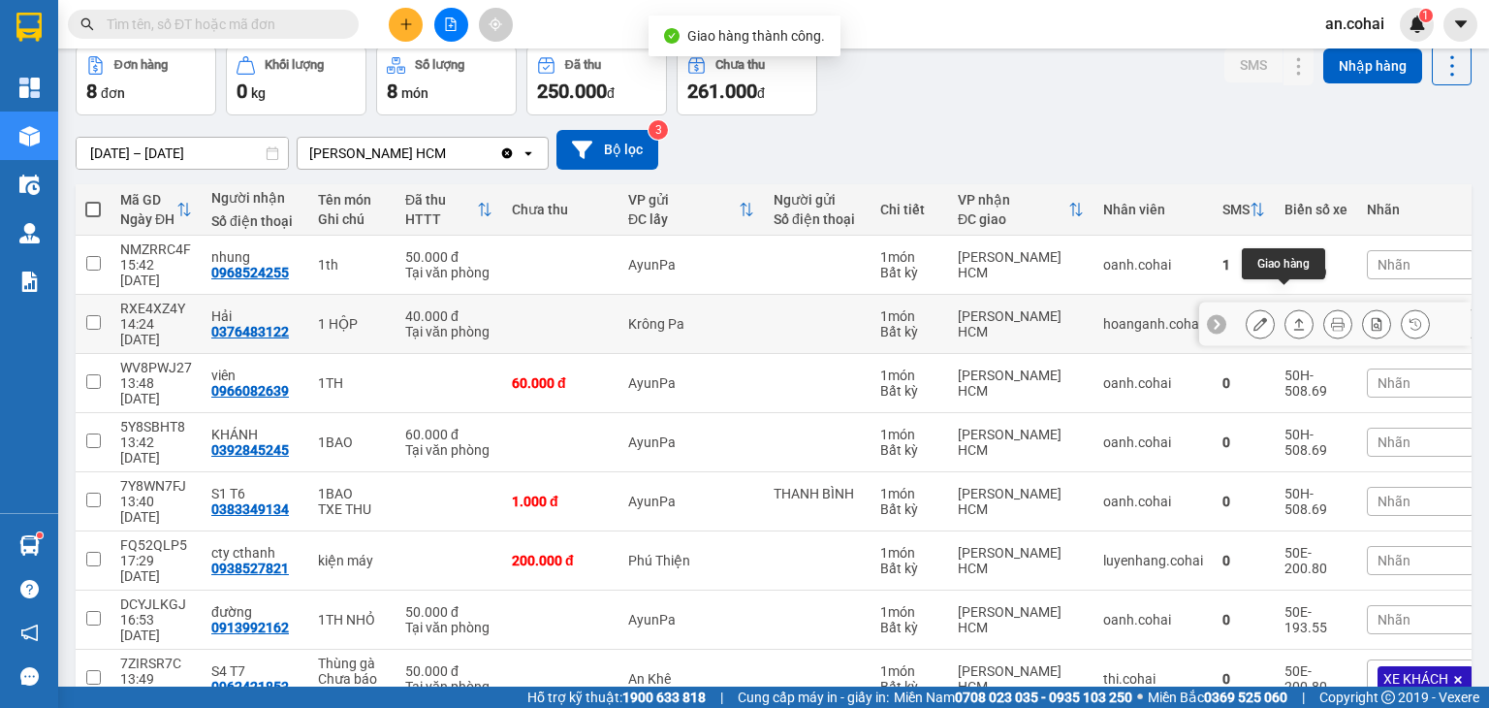
click at [1287, 307] on button at bounding box center [1298, 324] width 27 height 34
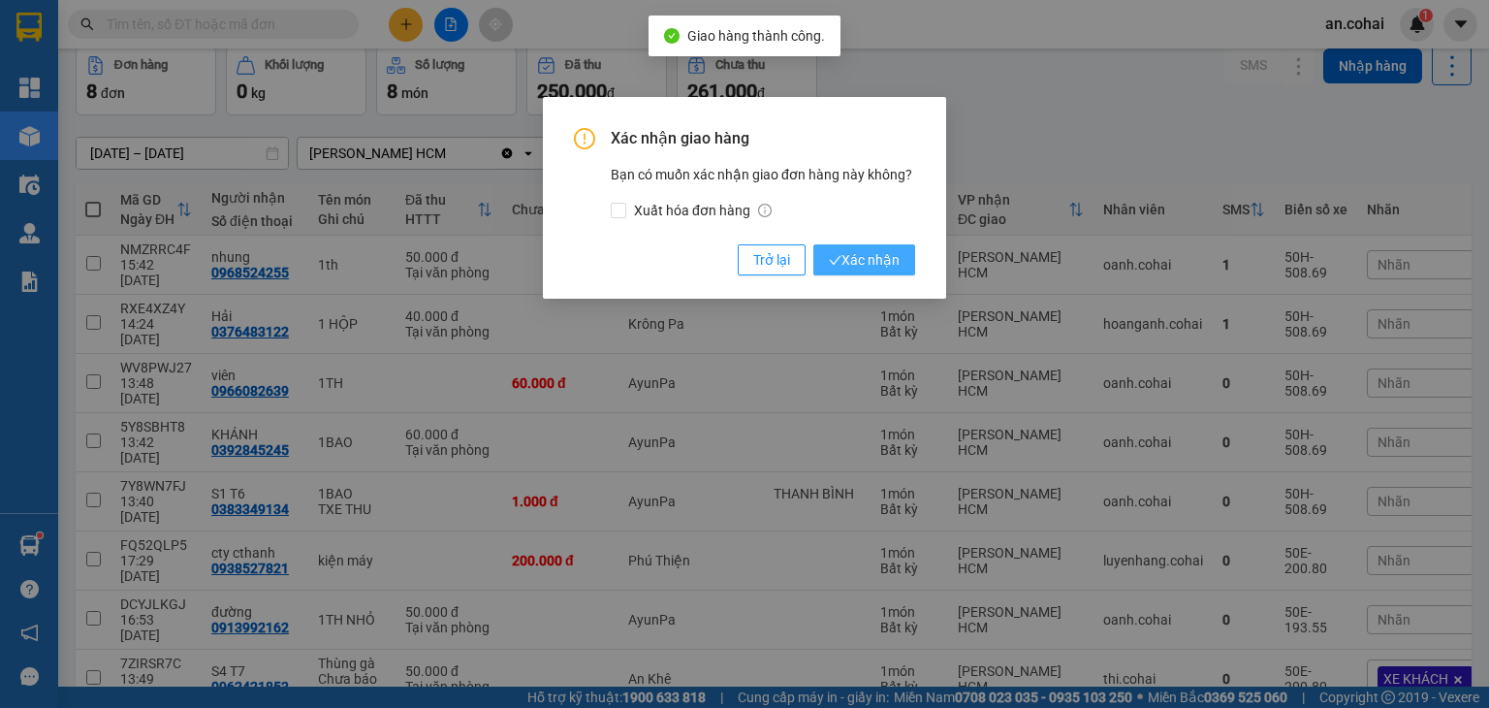
click at [911, 253] on button "Xác nhận" at bounding box center [864, 259] width 102 height 31
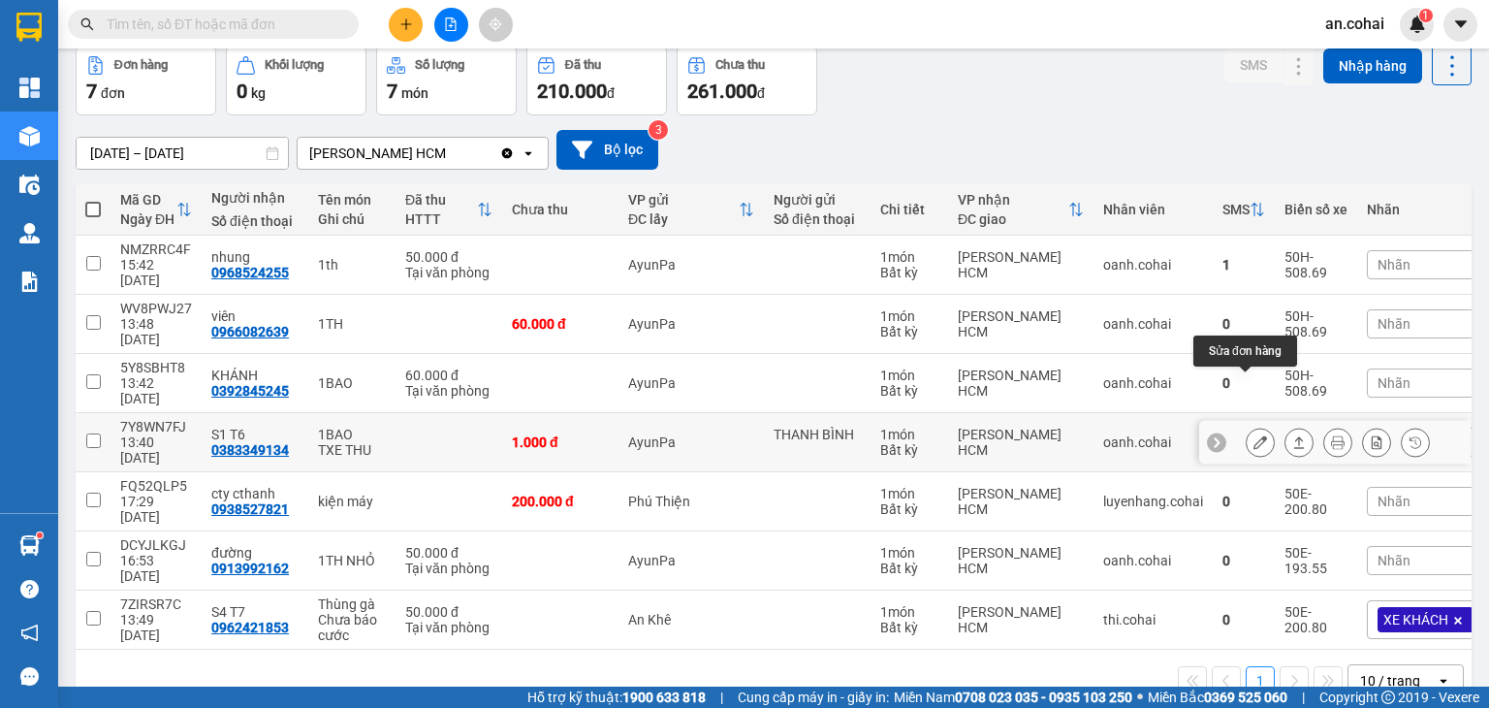
click at [1248, 426] on button at bounding box center [1260, 443] width 27 height 34
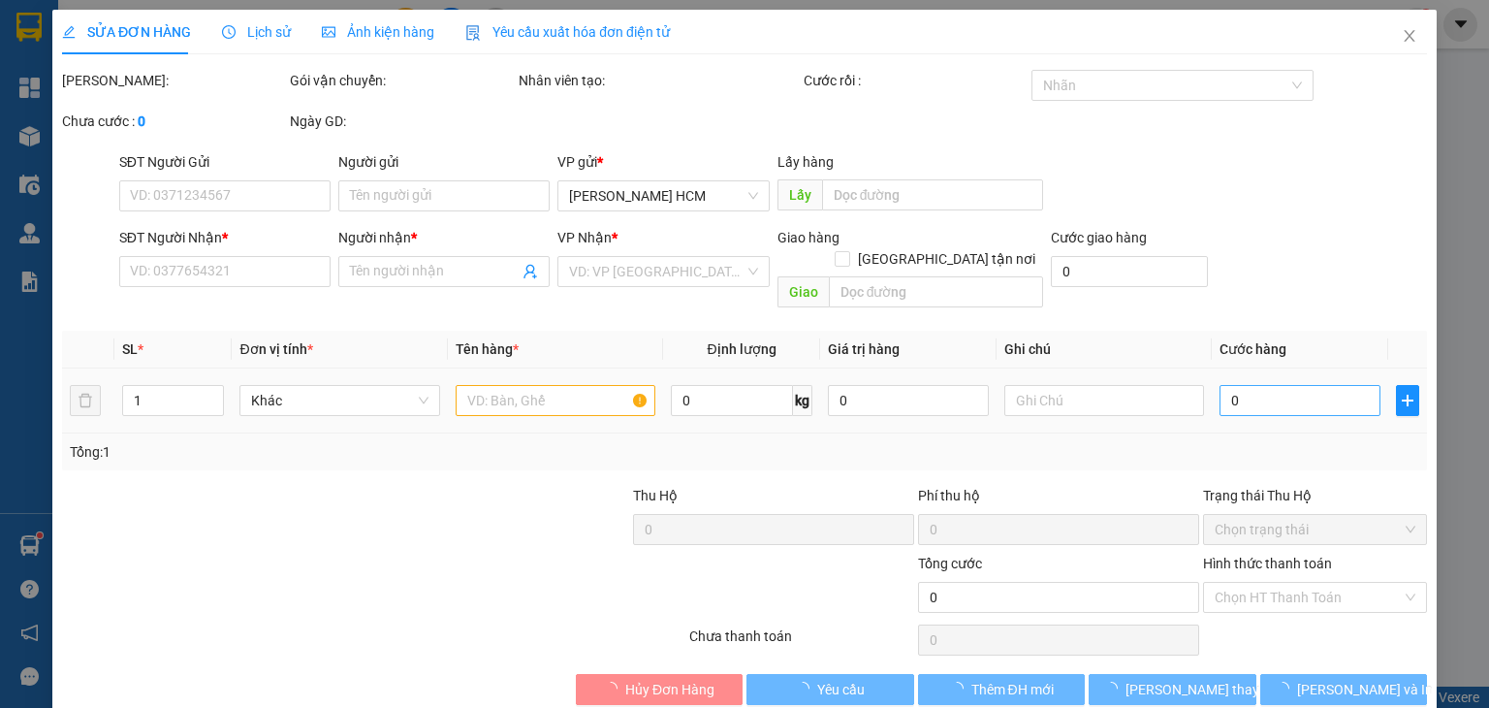
type input "THANH BÌNH"
type input "0383349134"
type input "S1 T6"
type input "1.000"
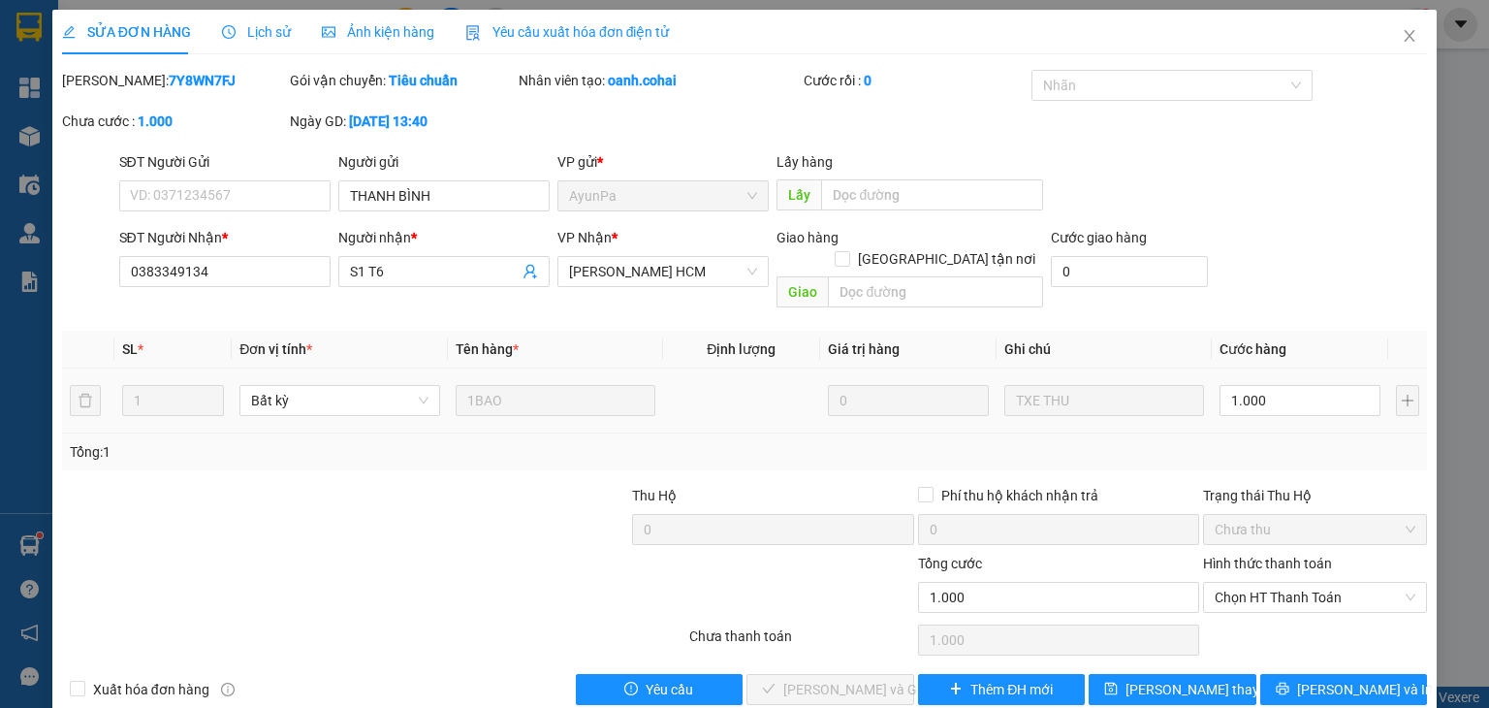
click at [1241, 395] on div "1.000" at bounding box center [1299, 400] width 161 height 39
click at [1241, 393] on input "1.000" at bounding box center [1299, 400] width 161 height 31
type input "0"
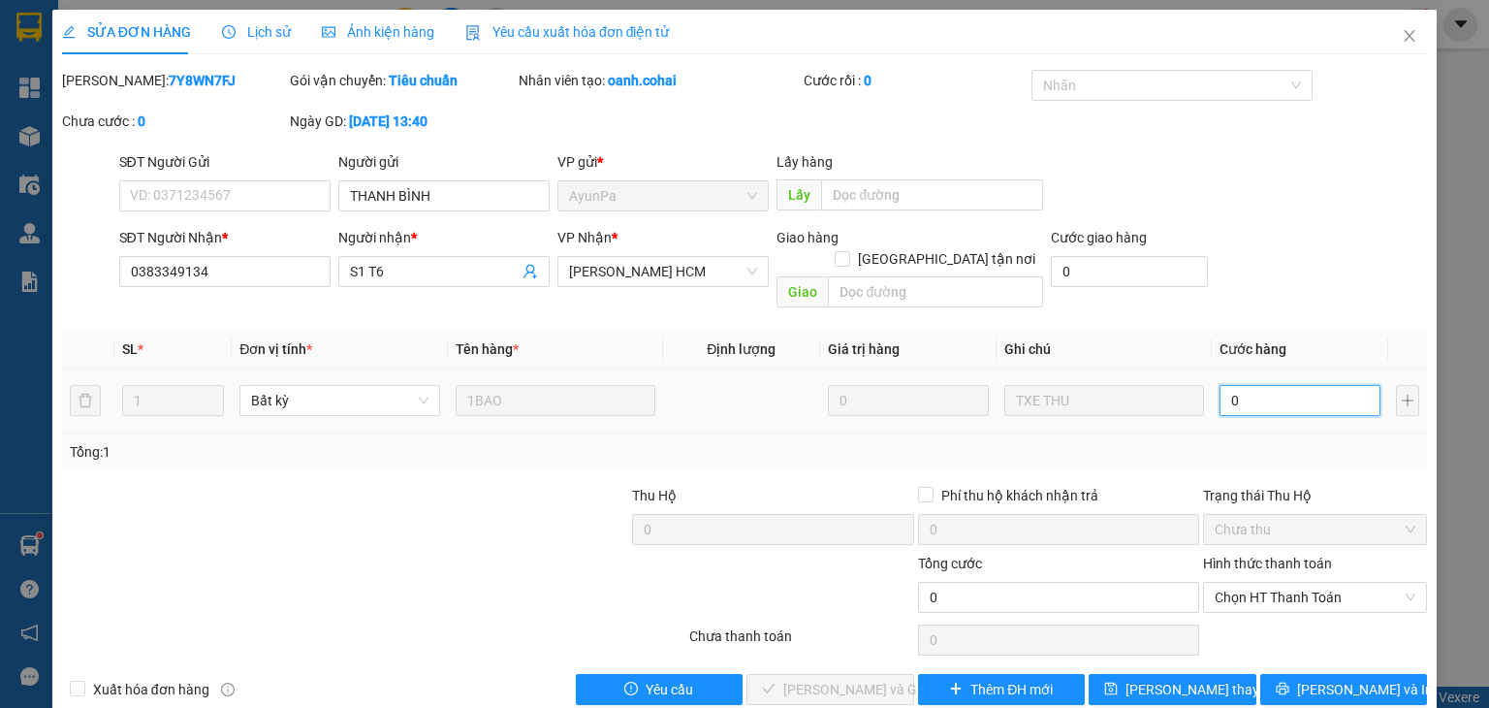
type input "8"
type input "008"
type input "80"
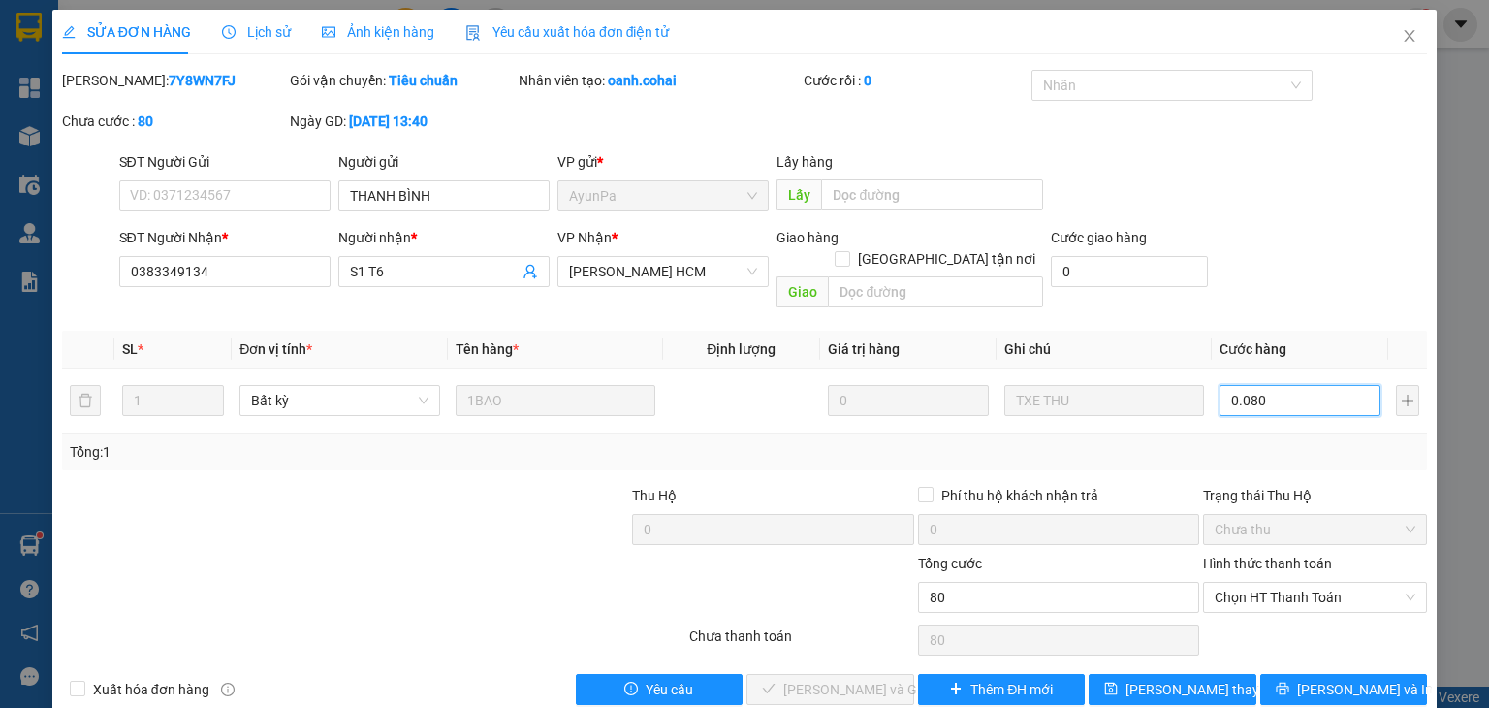
type input "0.080"
type input "80.000"
drag, startPoint x: 1236, startPoint y: 424, endPoint x: 1246, endPoint y: 447, distance: 25.2
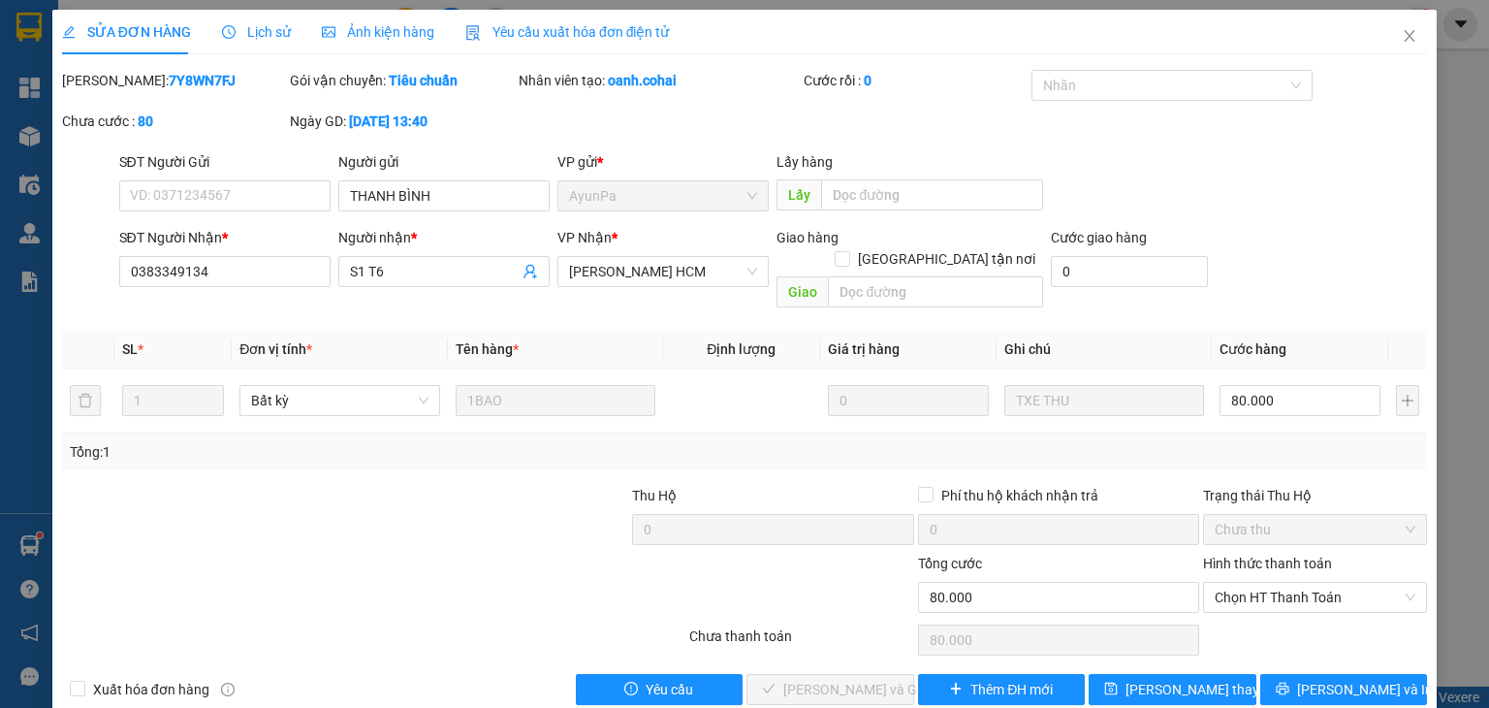
click at [1236, 441] on div "Tổng: 1" at bounding box center [744, 451] width 1349 height 21
click at [1280, 555] on div "Hình thức thanh toán" at bounding box center [1315, 567] width 224 height 29
click at [1273, 583] on span "Chọn HT Thanh Toán" at bounding box center [1315, 597] width 201 height 29
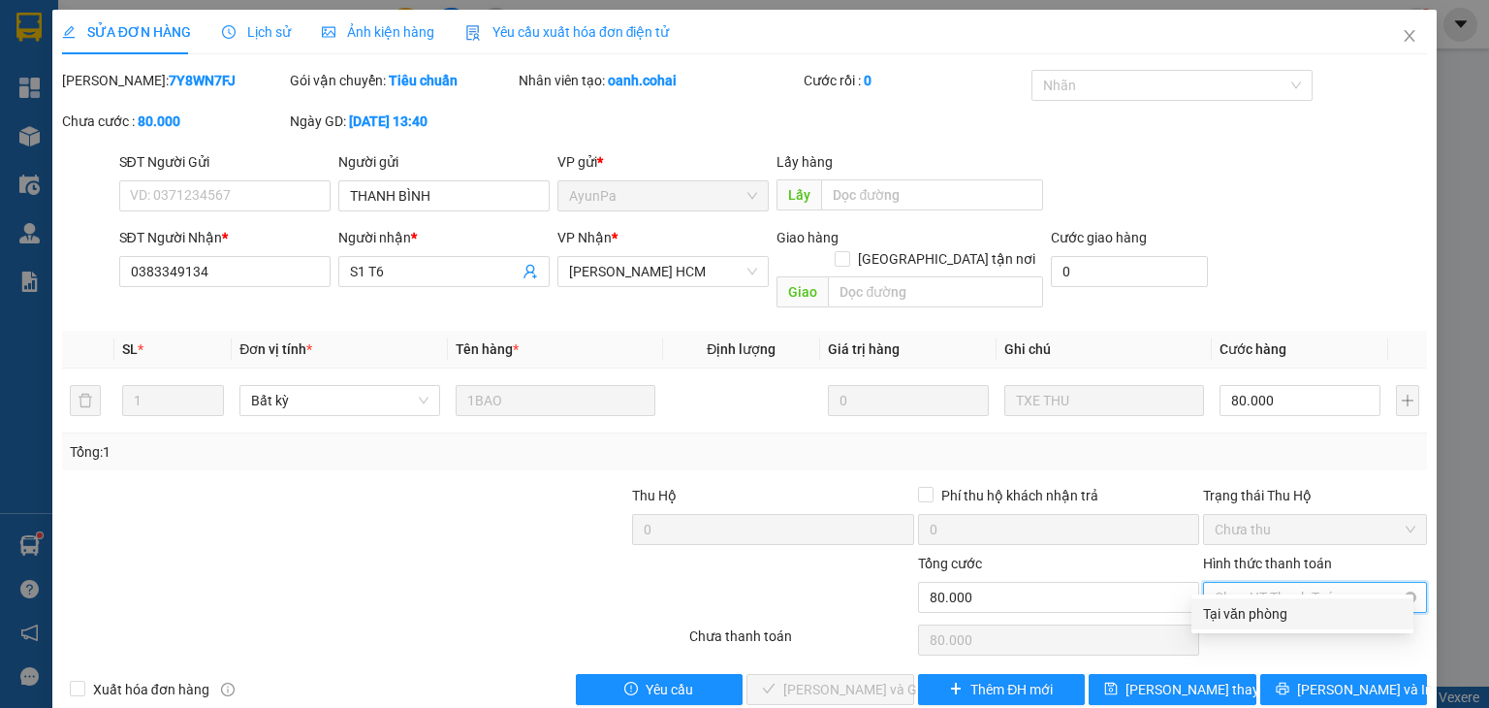
click at [1302, 583] on span "Chọn HT Thanh Toán" at bounding box center [1315, 597] width 201 height 29
click at [1260, 674] on button "[PERSON_NAME] và In" at bounding box center [1344, 689] width 168 height 31
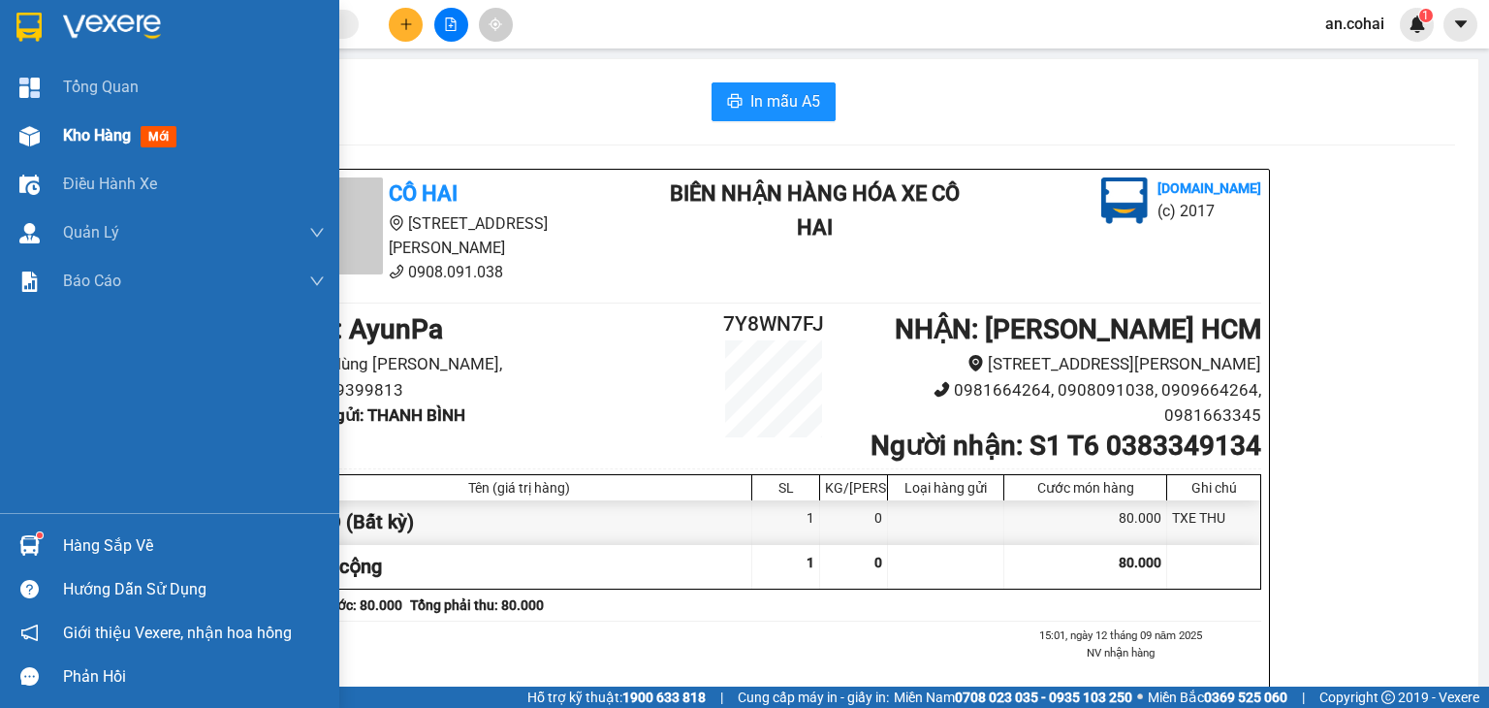
click at [77, 132] on span "Kho hàng" at bounding box center [97, 135] width 68 height 18
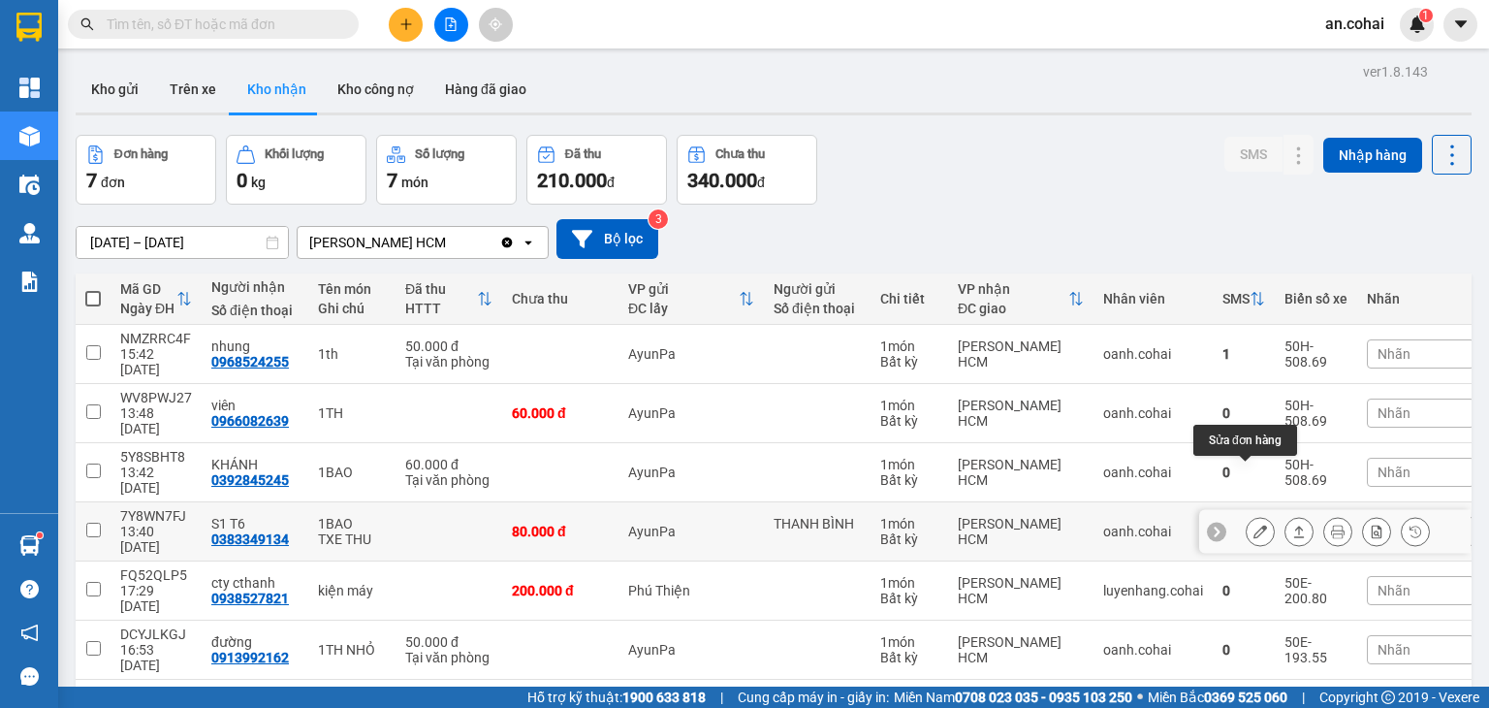
click at [1253, 524] on icon at bounding box center [1260, 531] width 14 height 14
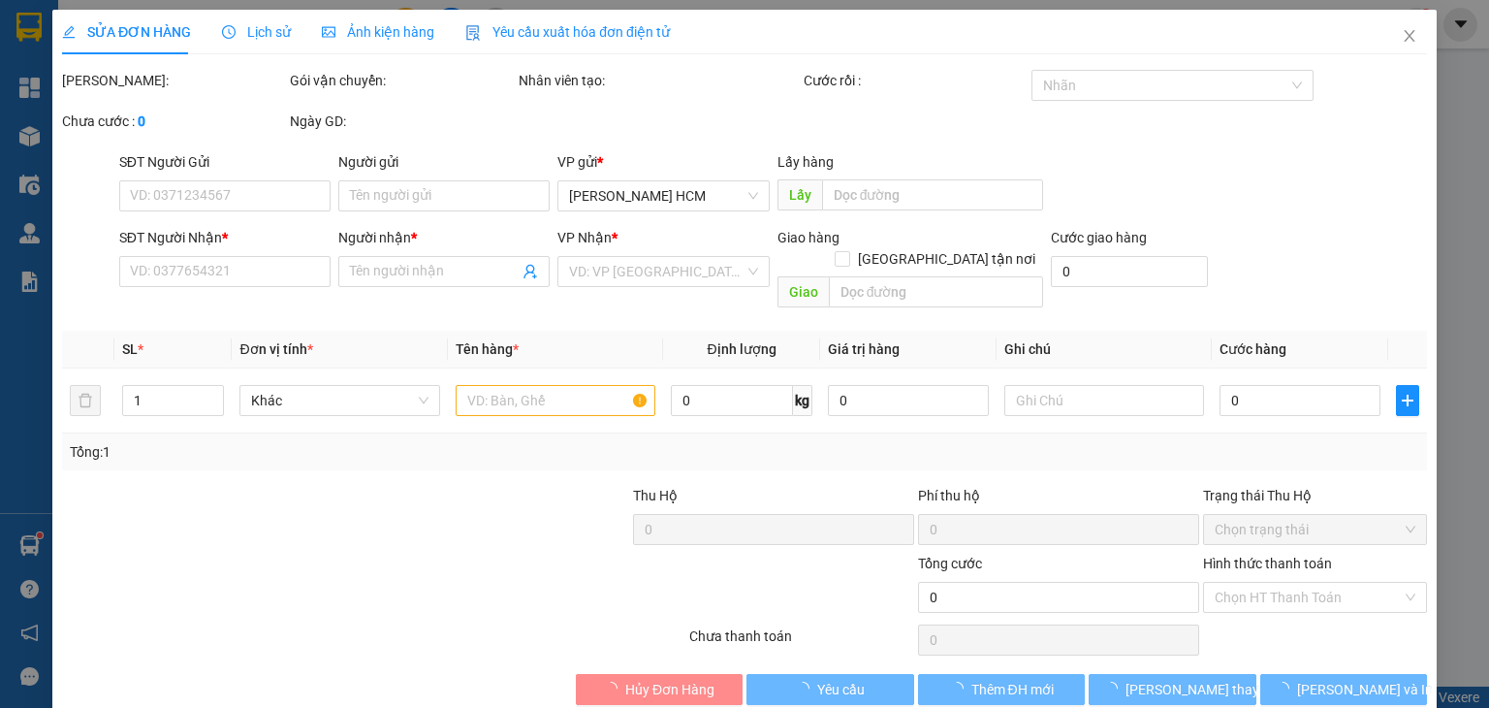
type input "THANH BÌNH"
type input "0383349134"
type input "S1 T6"
type input "80.000"
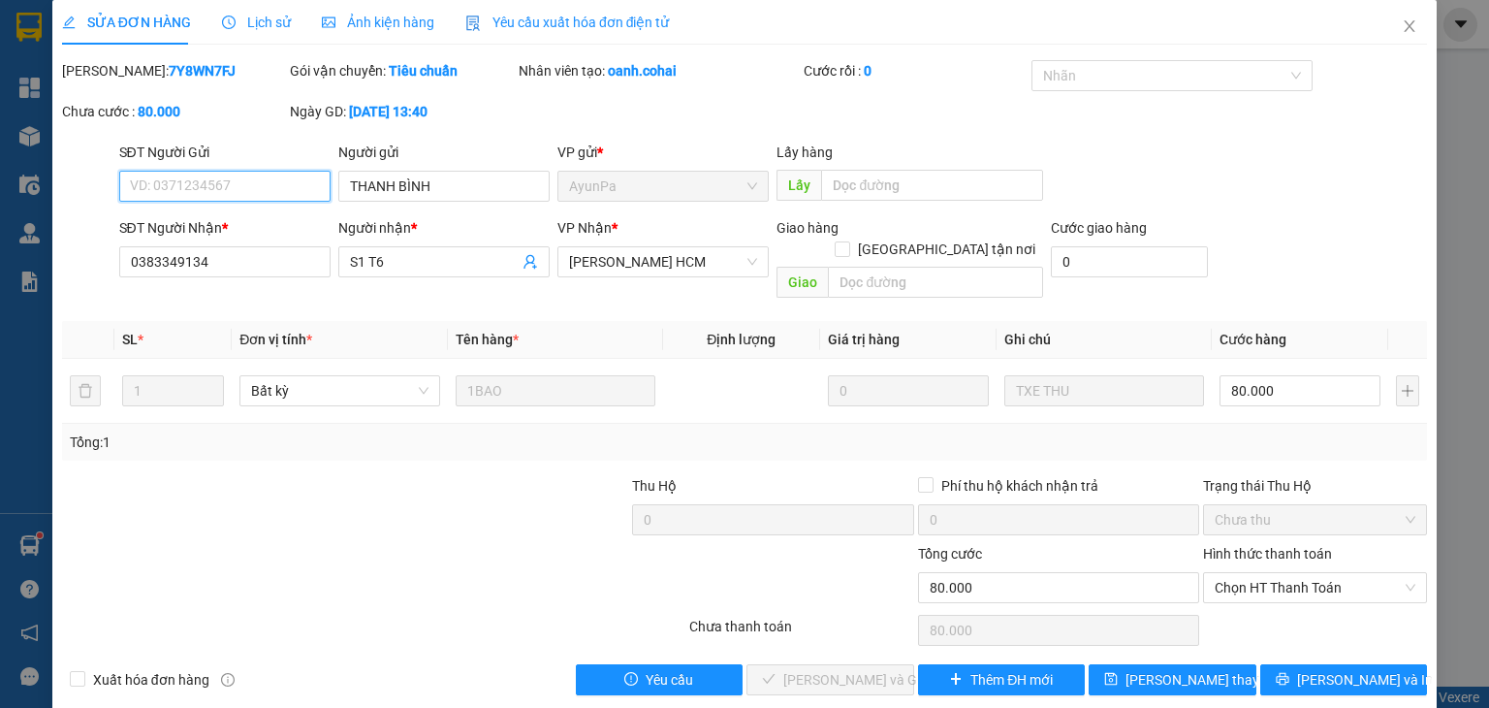
scroll to position [13, 0]
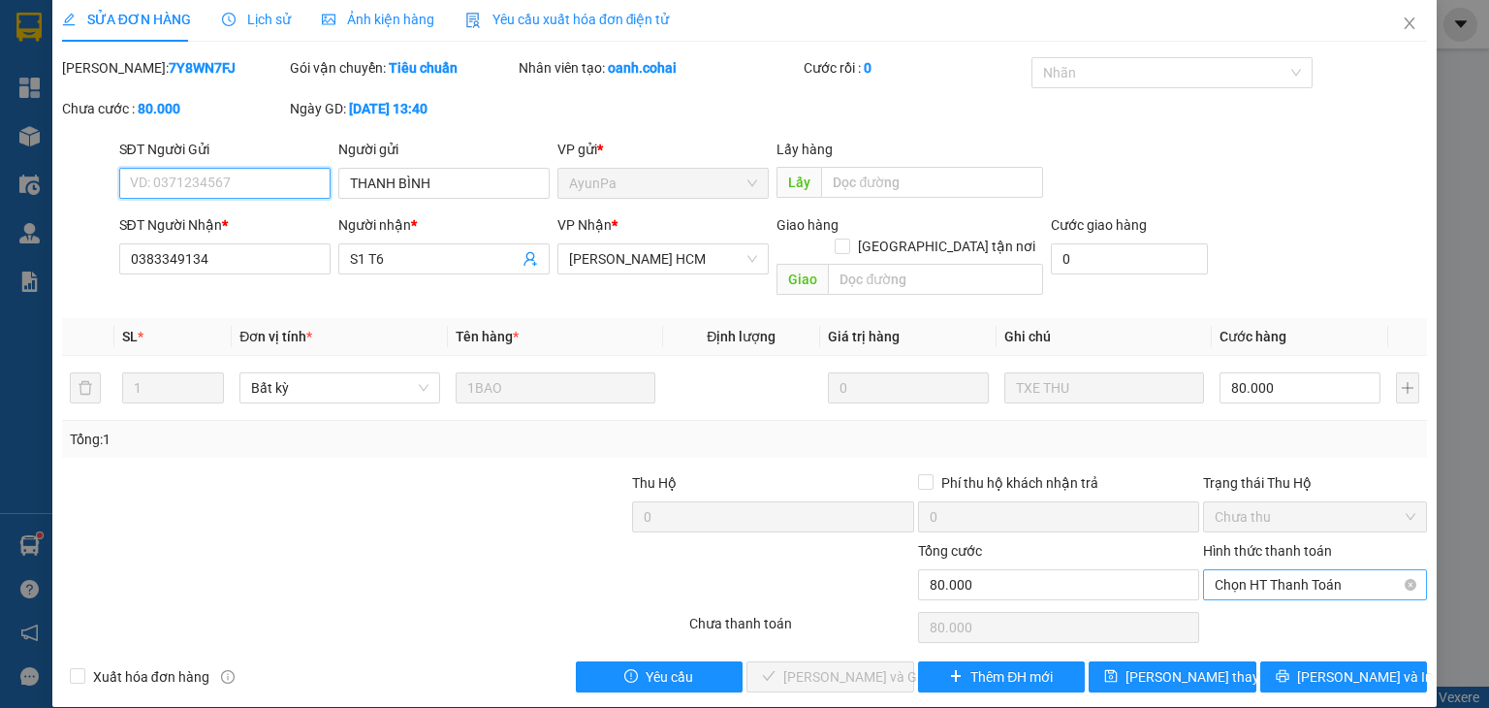
drag, startPoint x: 1276, startPoint y: 550, endPoint x: 1260, endPoint y: 614, distance: 65.8
click at [1276, 570] on span "Chọn HT Thanh Toán" at bounding box center [1315, 584] width 201 height 29
click at [1260, 598] on div "Tại văn phòng" at bounding box center [1302, 601] width 199 height 21
type input "0"
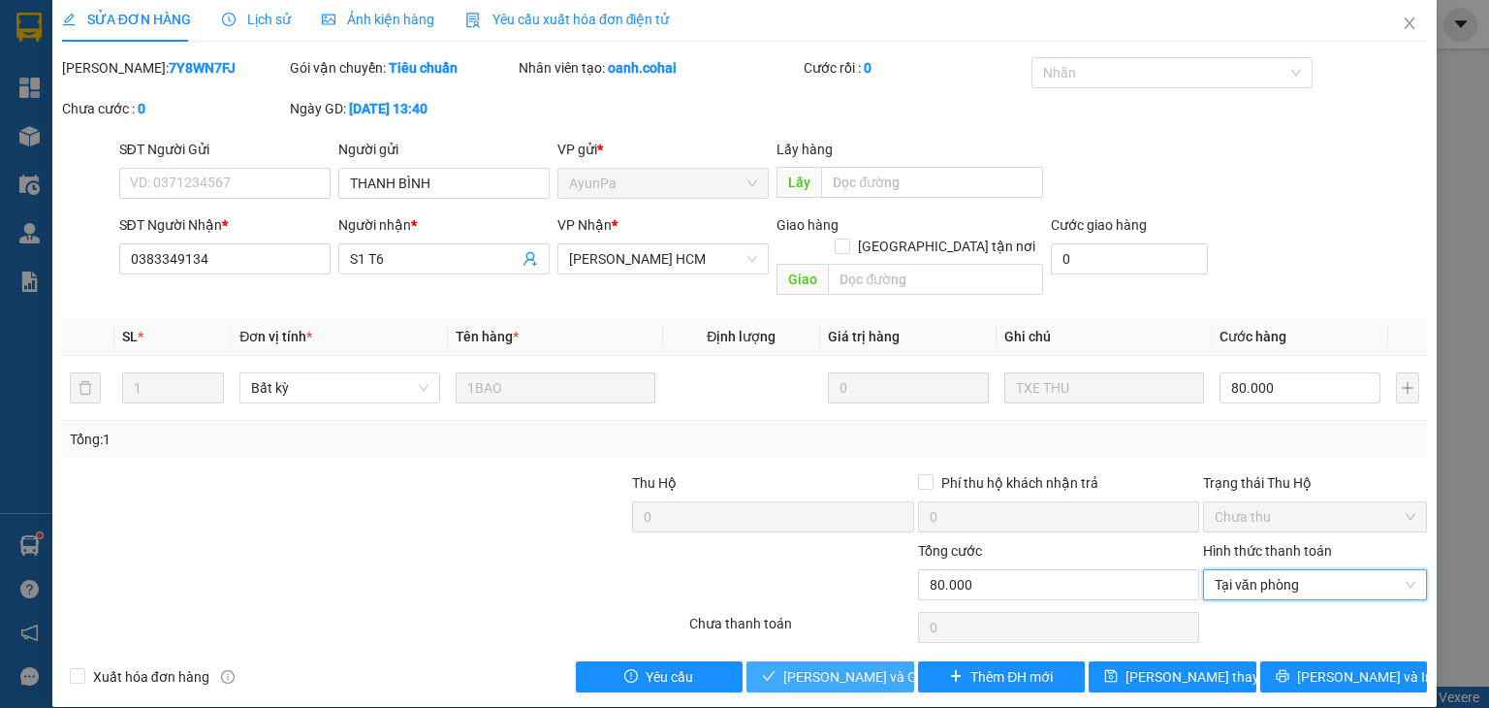
click at [884, 666] on span "[PERSON_NAME] và Giao hàng" at bounding box center [876, 676] width 186 height 21
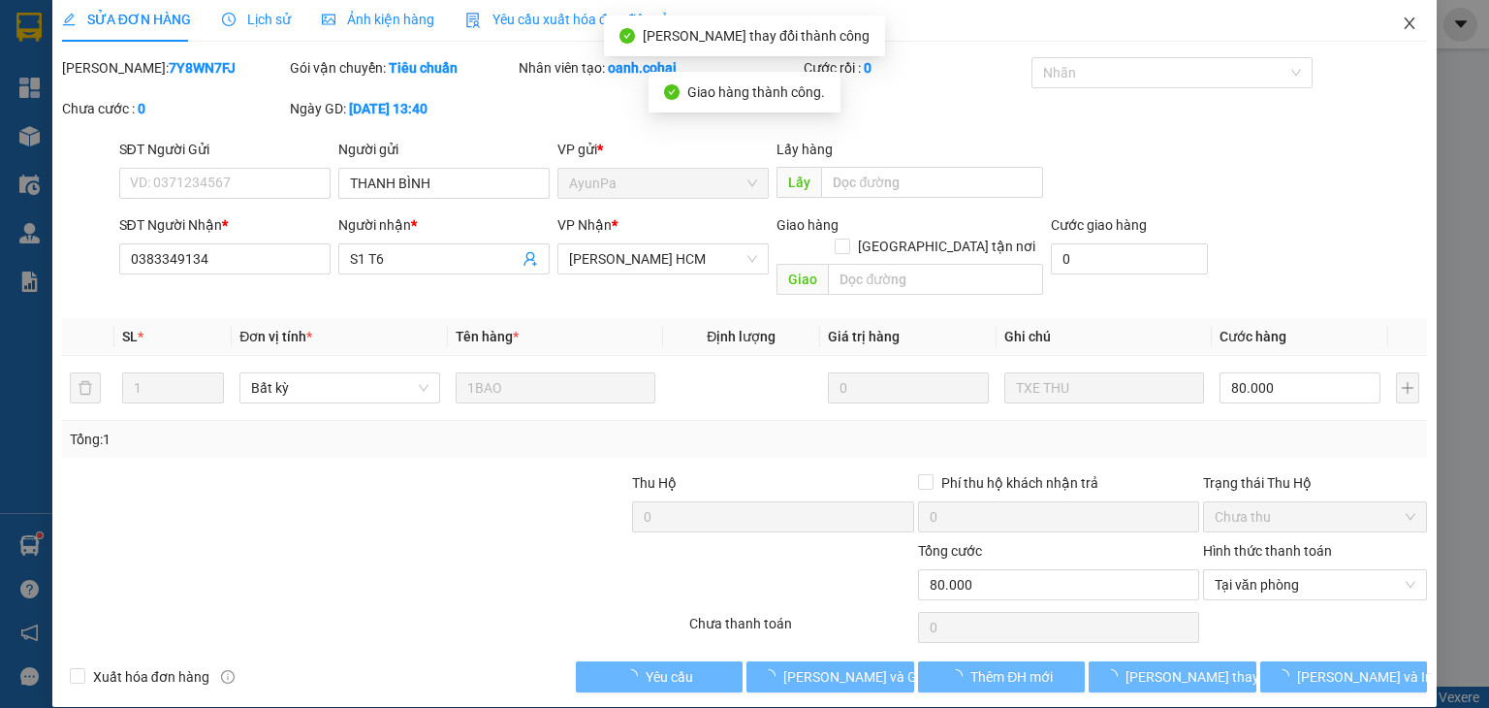
click at [1402, 26] on icon "close" at bounding box center [1410, 24] width 16 height 16
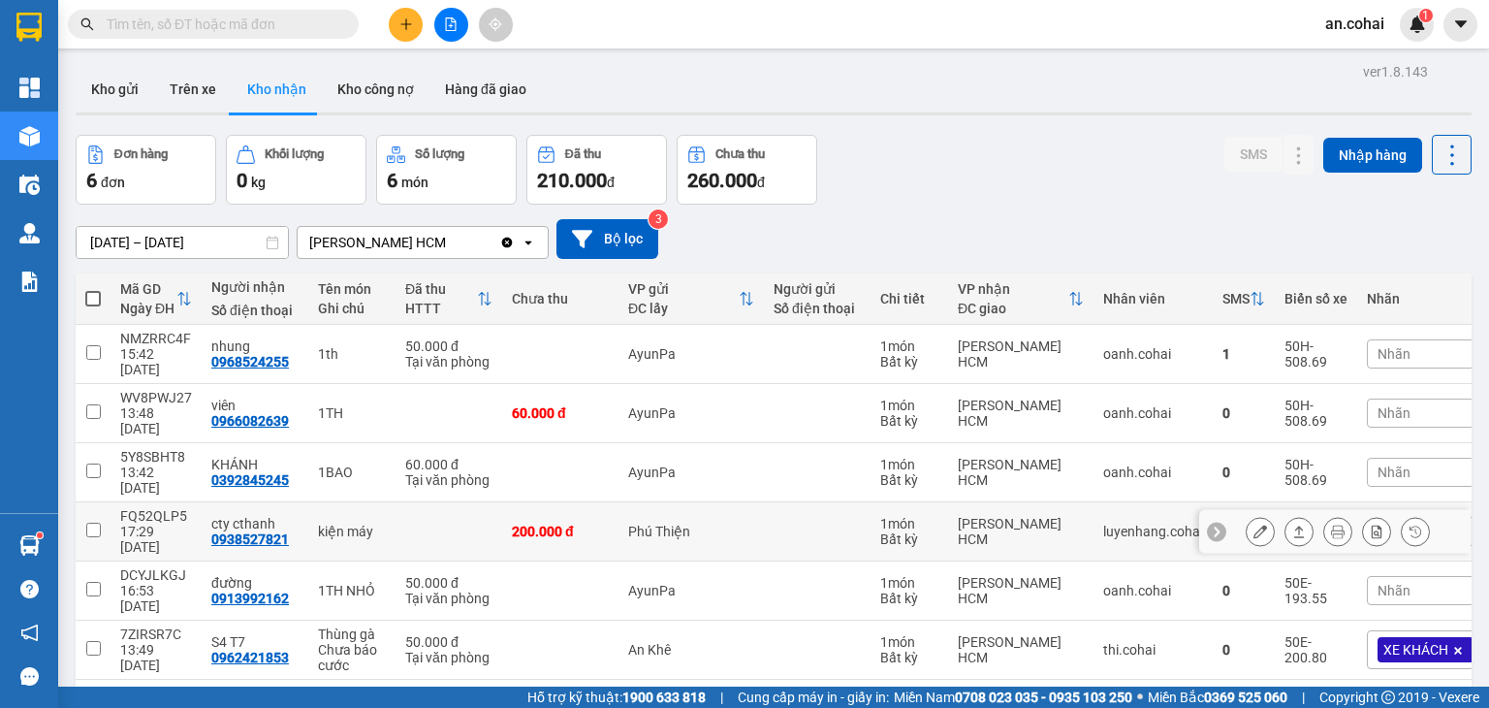
click at [1292, 524] on icon at bounding box center [1299, 531] width 14 height 14
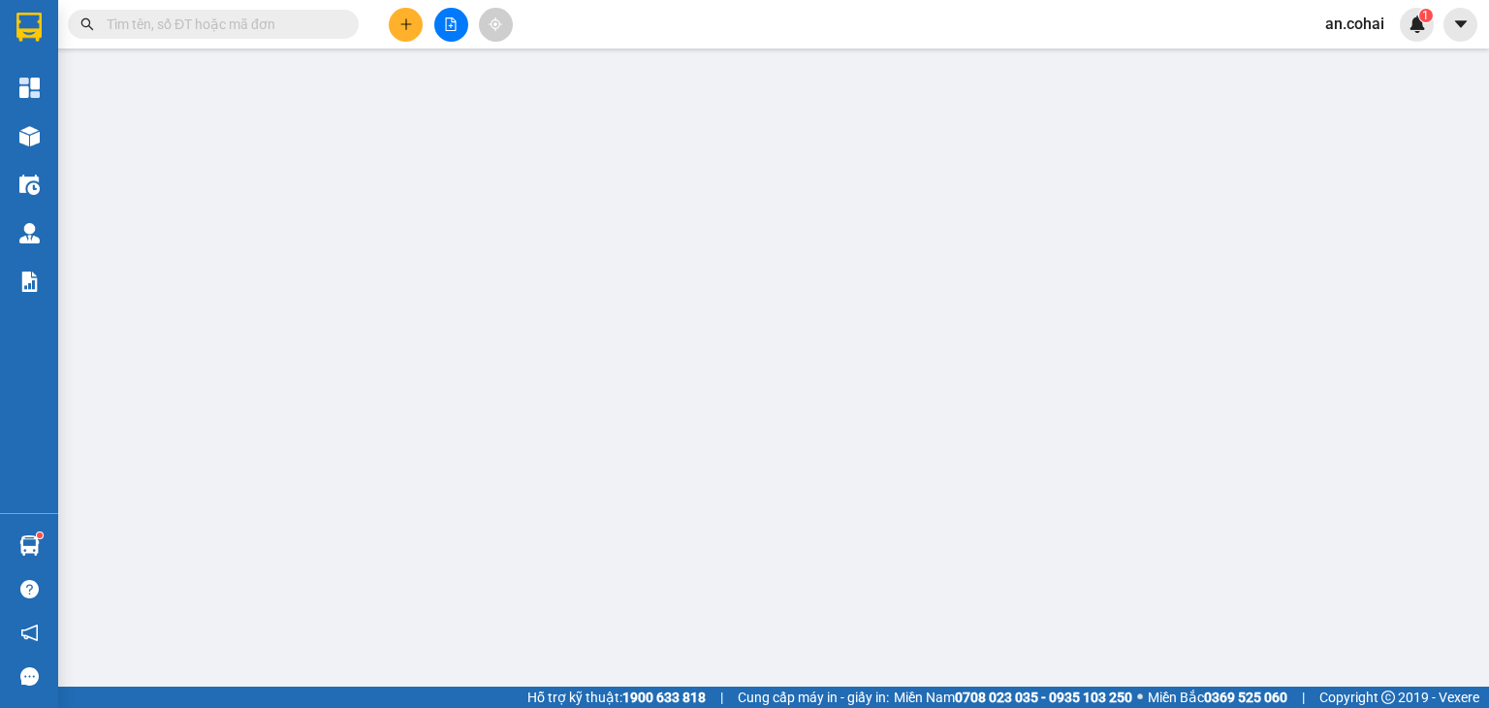
type input "0938527821"
type input "cty cthanh"
type input "200.000"
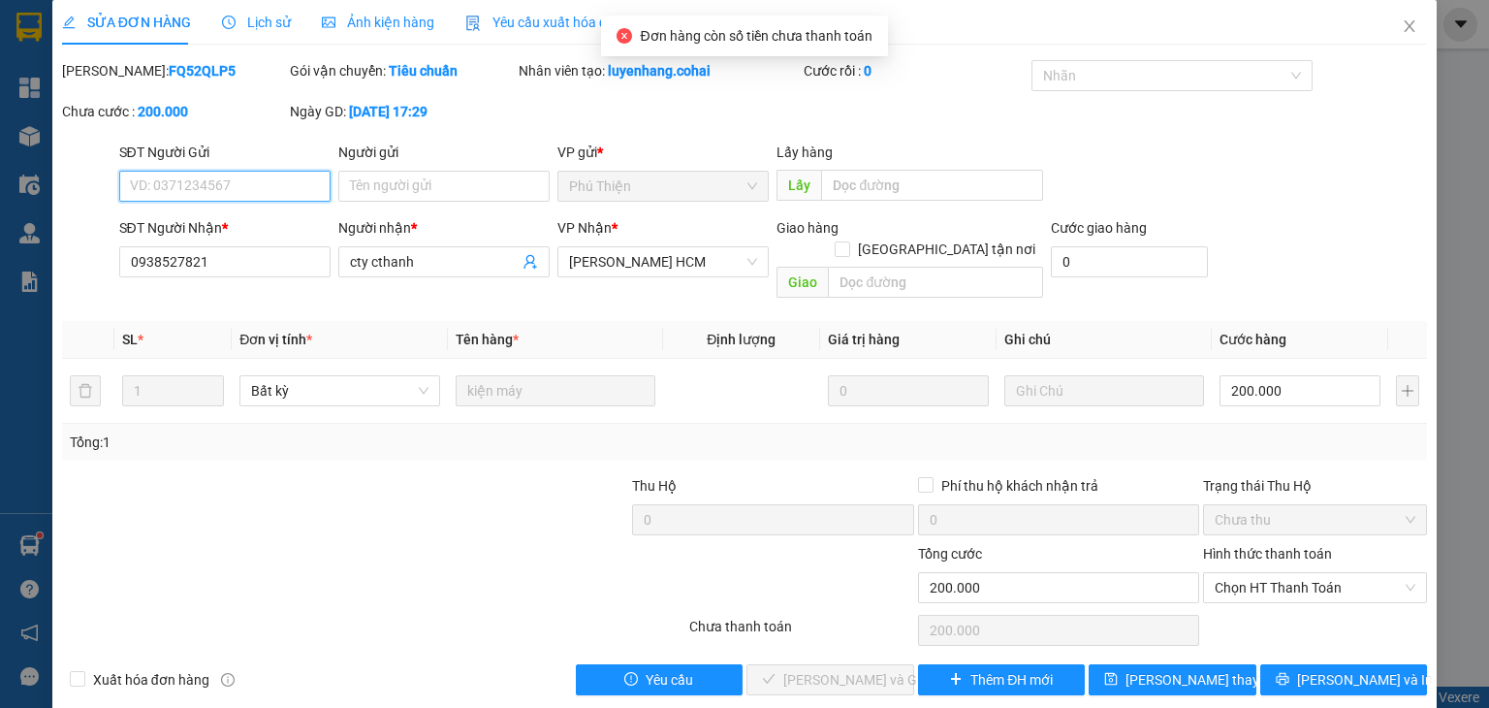
scroll to position [13, 0]
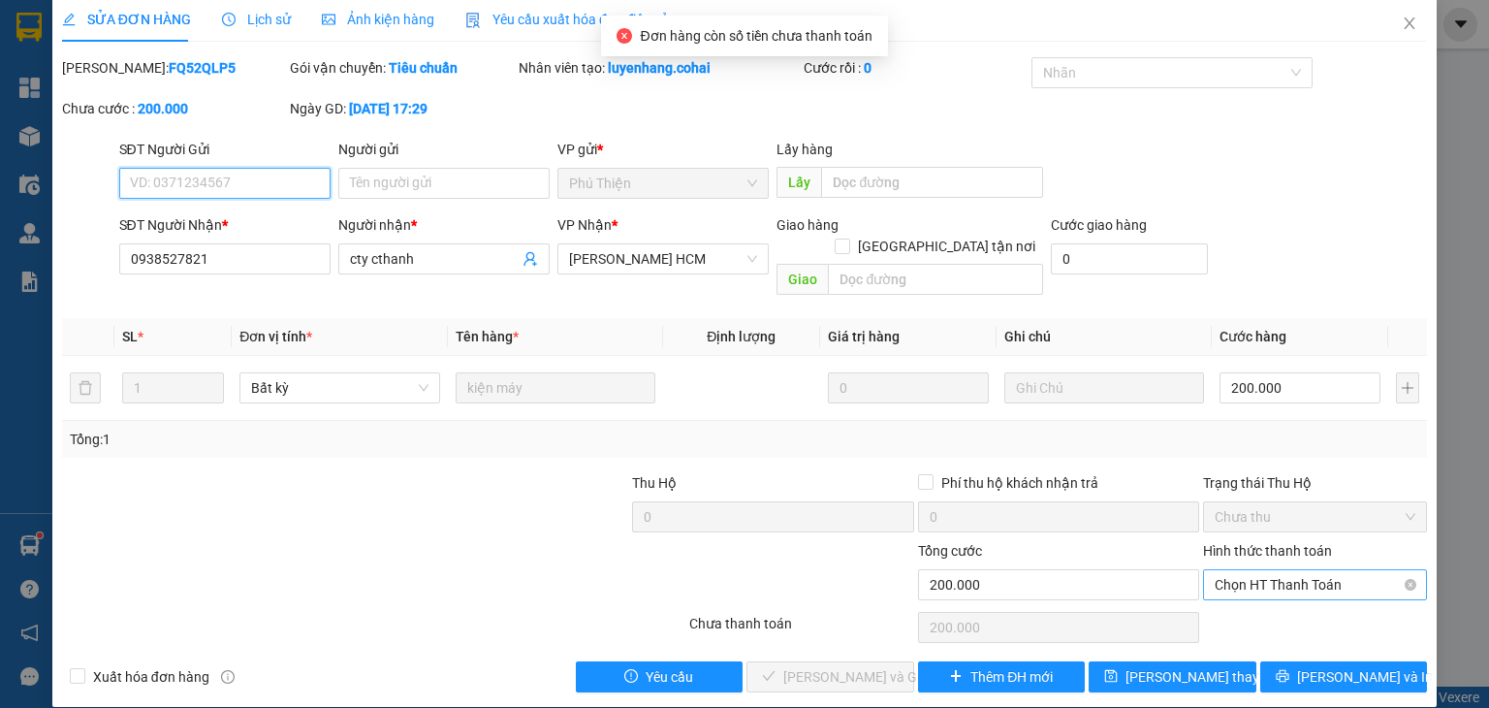
click at [1231, 570] on span "Chọn HT Thanh Toán" at bounding box center [1315, 584] width 201 height 29
click at [1235, 597] on div "Tại văn phòng" at bounding box center [1302, 601] width 199 height 21
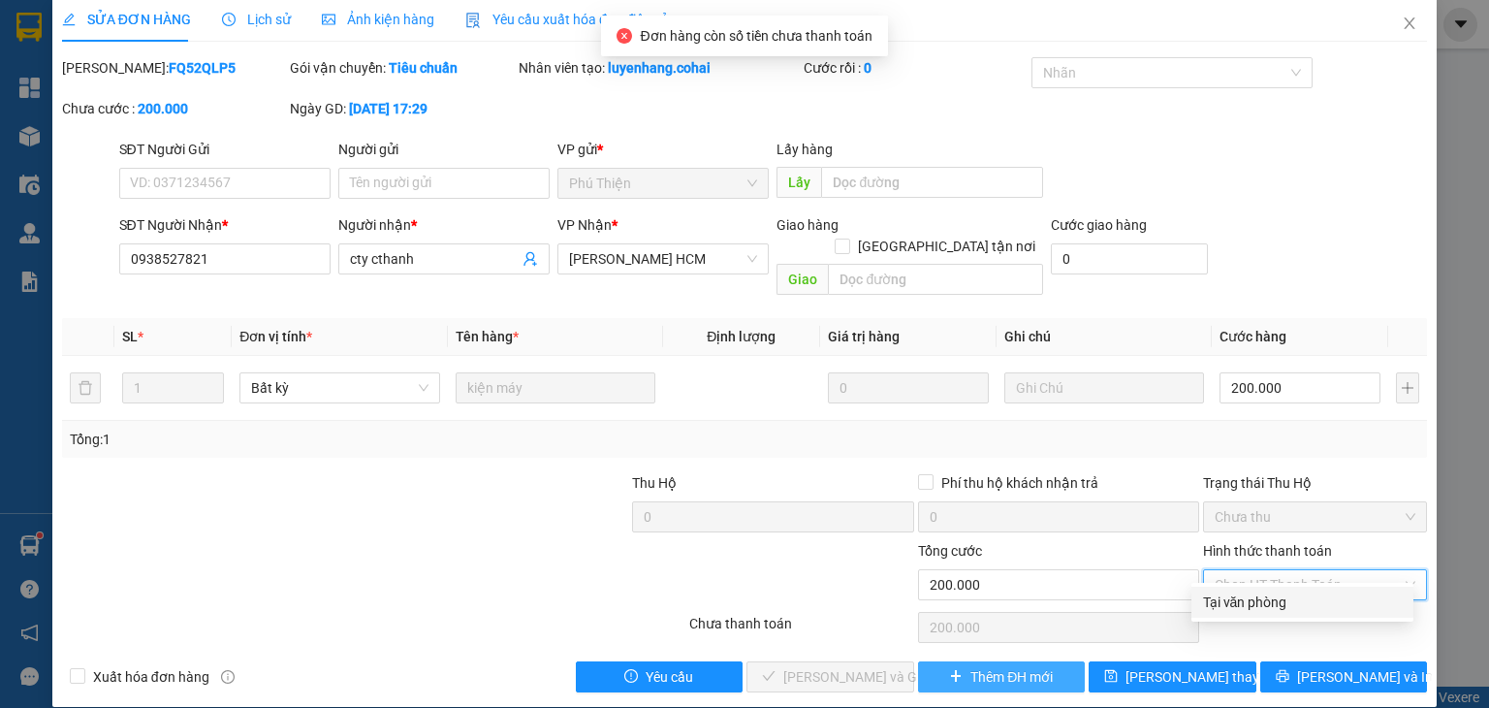
type input "0"
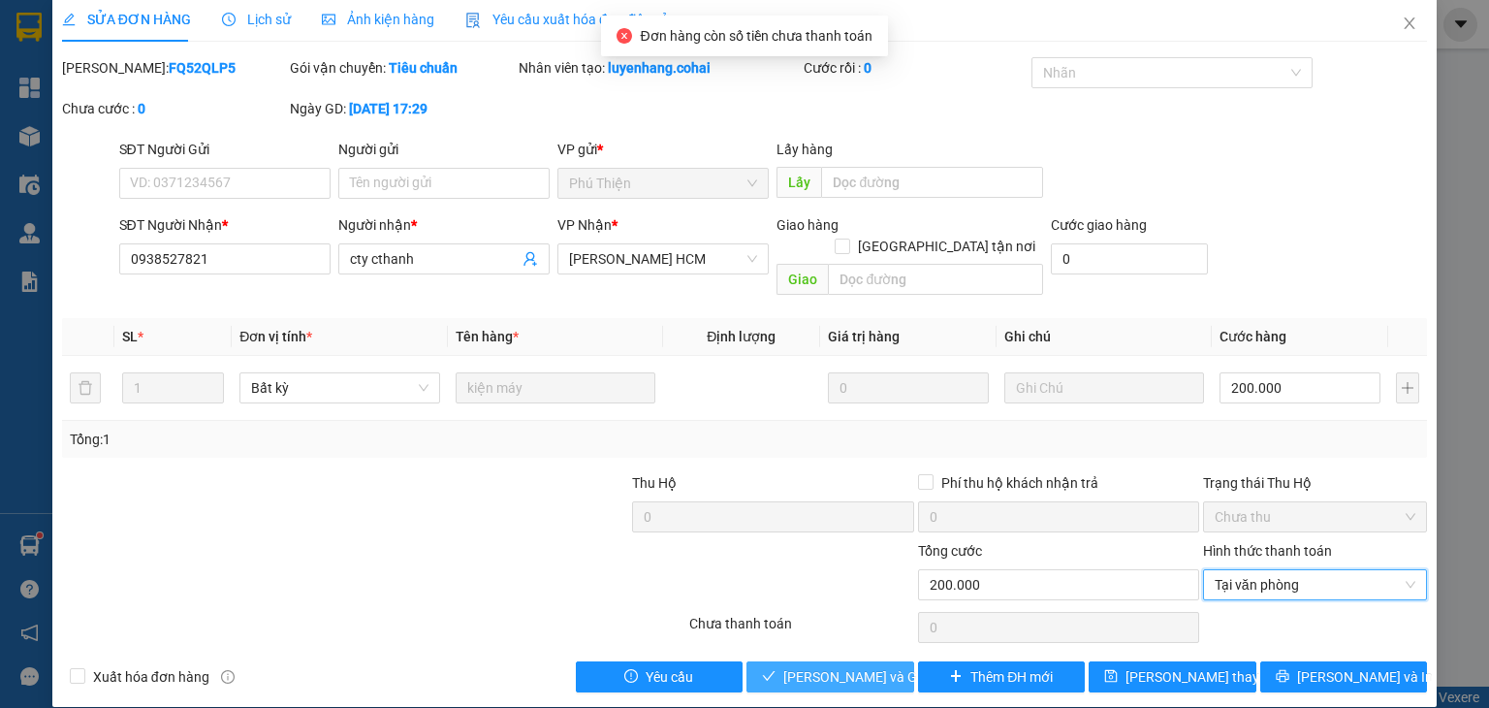
click at [866, 666] on span "[PERSON_NAME] và Giao hàng" at bounding box center [876, 676] width 186 height 21
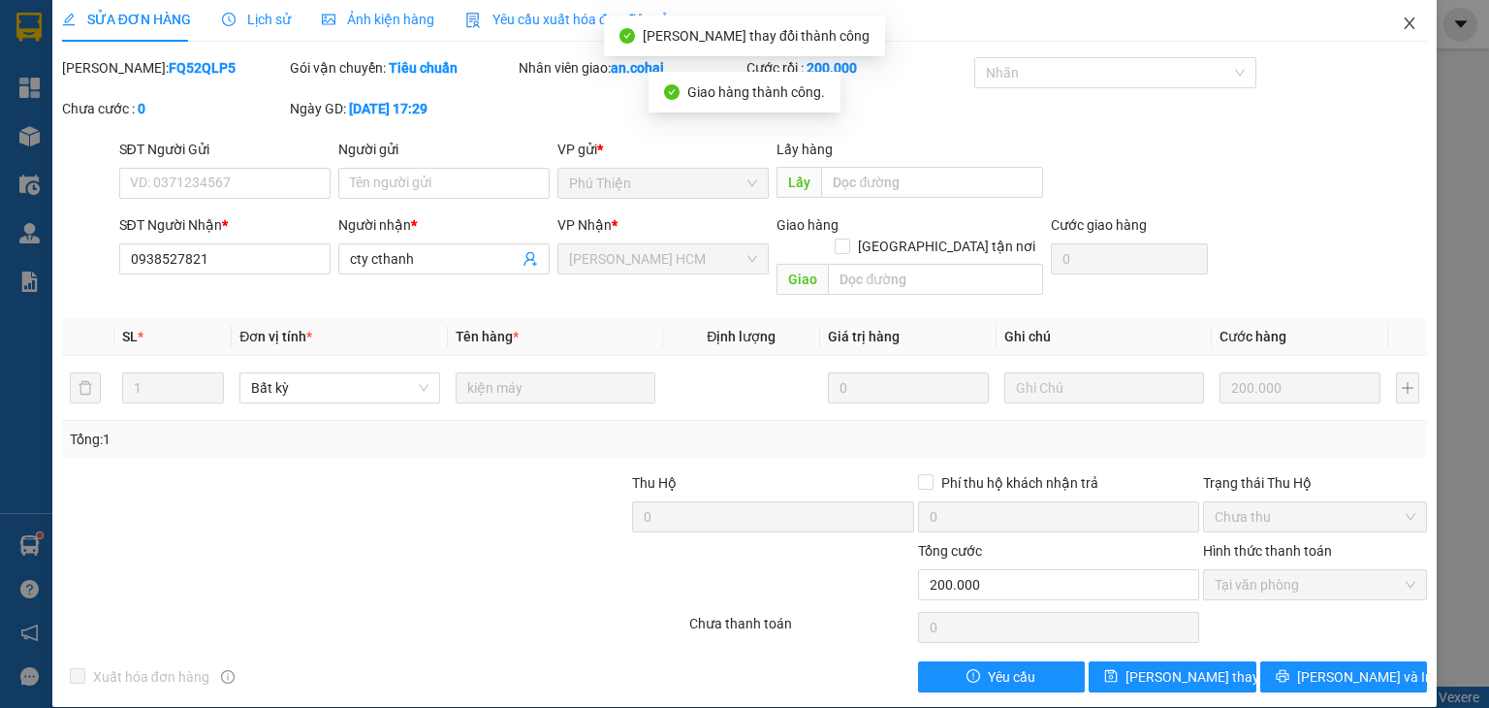
click at [1383, 46] on span "Close" at bounding box center [1409, 24] width 54 height 54
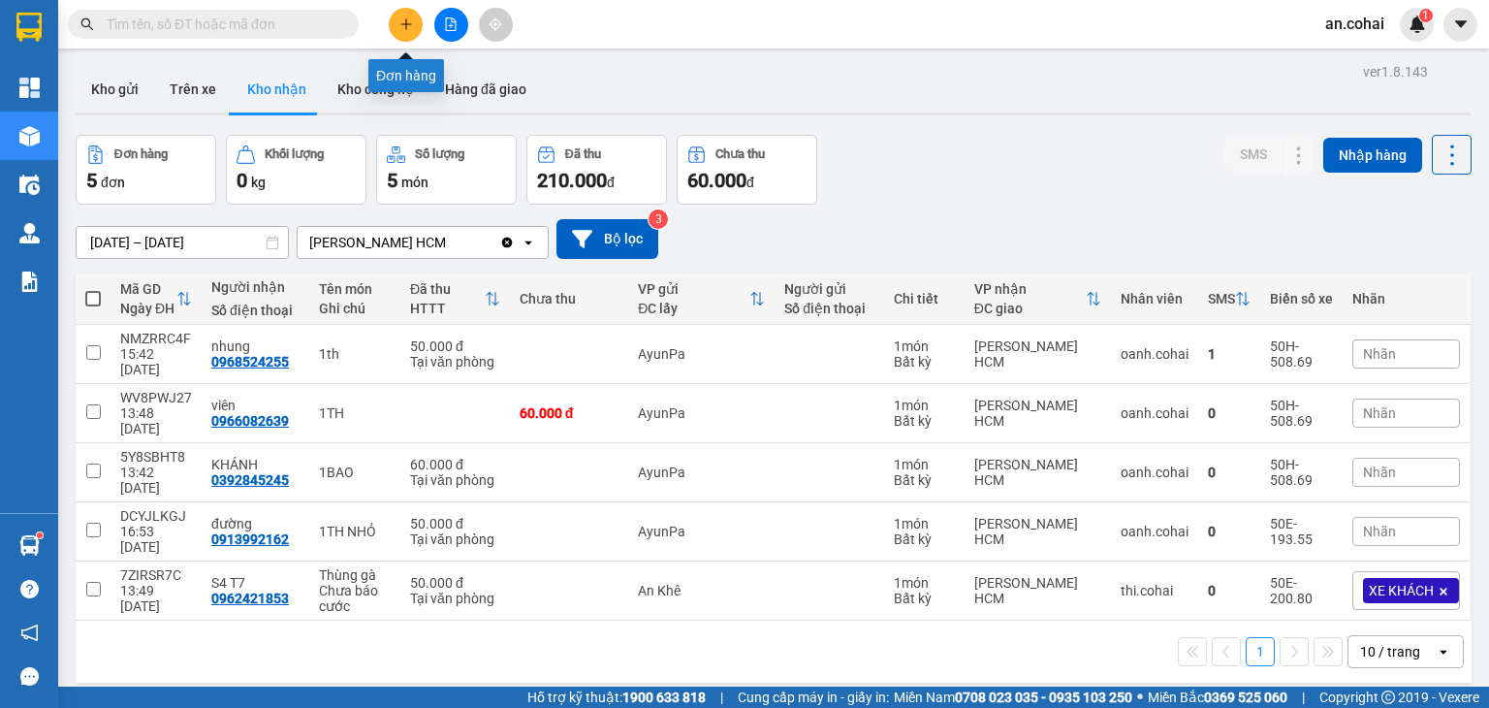
click at [402, 19] on icon "plus" at bounding box center [406, 24] width 14 height 14
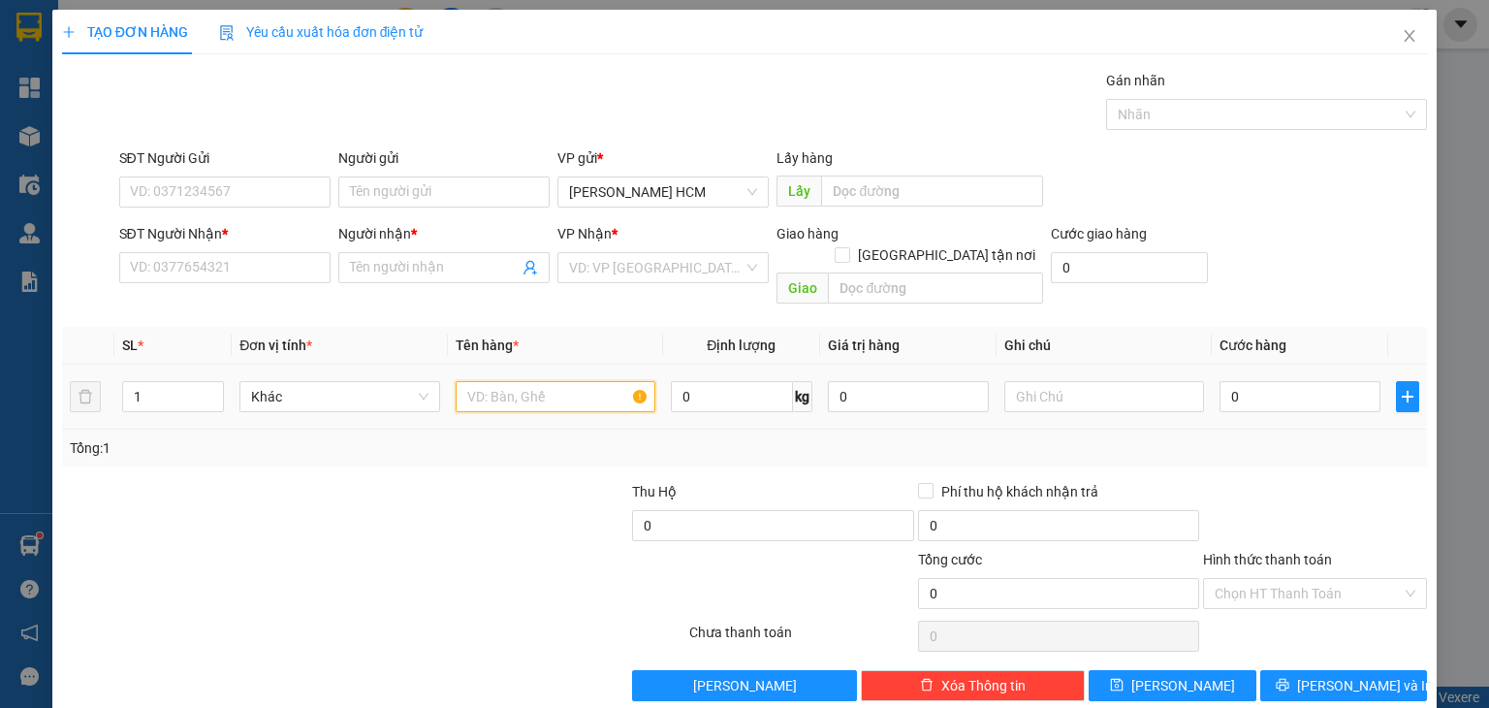
click at [512, 381] on input "text" at bounding box center [556, 396] width 200 height 31
type input "THÙNG"
click at [259, 248] on div "SĐT Người Nhận *" at bounding box center [224, 237] width 211 height 29
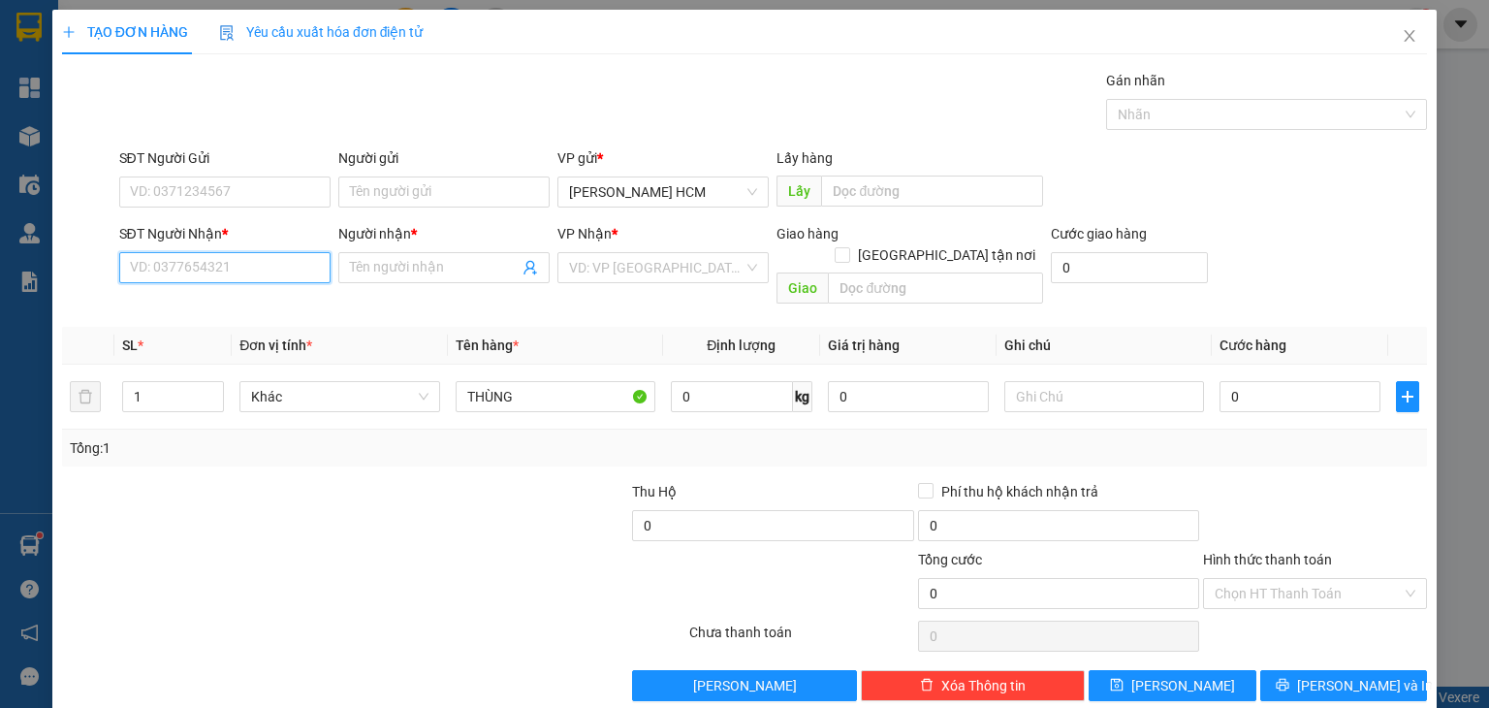
click at [268, 271] on input "SĐT Người Nhận *" at bounding box center [224, 267] width 211 height 31
click at [185, 276] on input "SĐT Người Nhận *" at bounding box center [224, 267] width 211 height 31
click at [301, 290] on div "0989258546 - QUỲNH" at bounding box center [221, 305] width 209 height 31
type input "0989258546"
type input "QUỲNH"
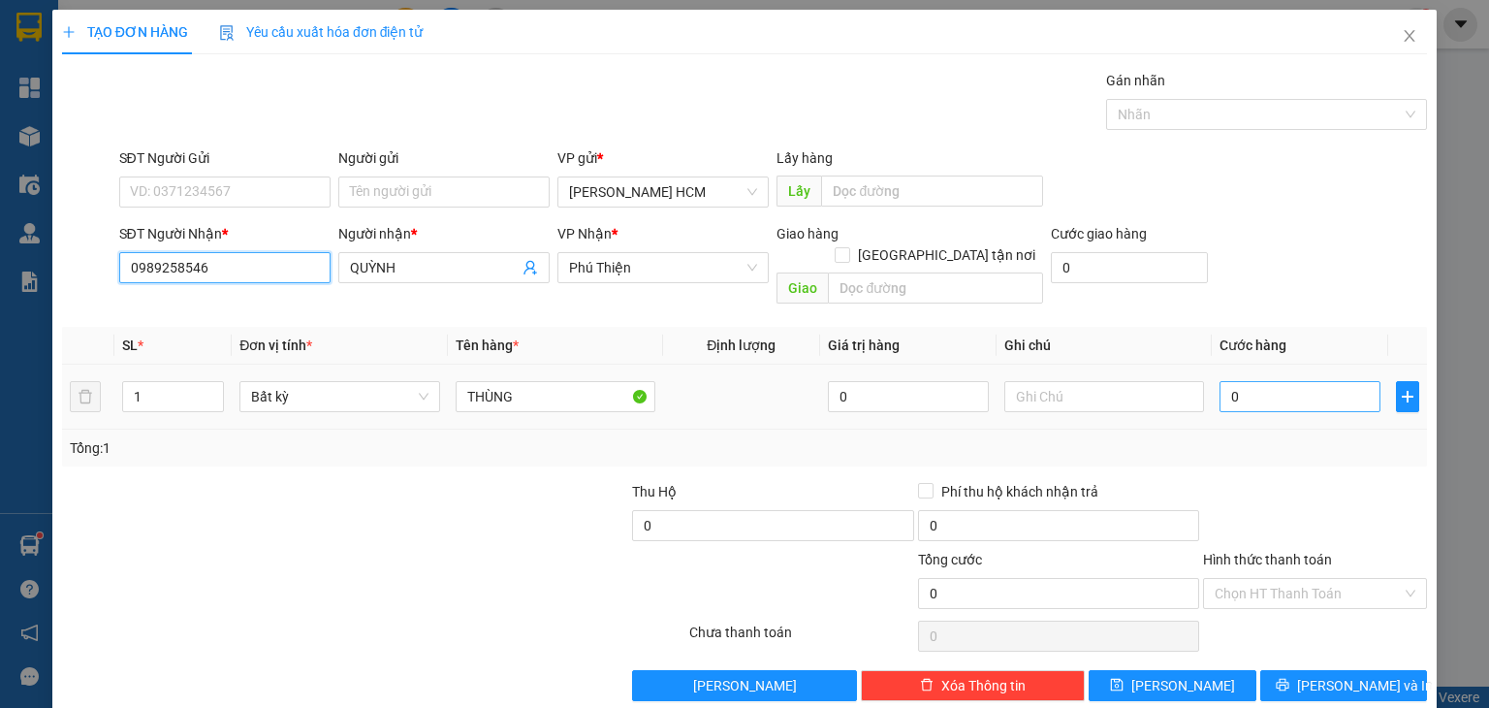
type input "0989258546"
click at [1221, 383] on input "0" at bounding box center [1299, 396] width 161 height 31
type input "003"
type input "3"
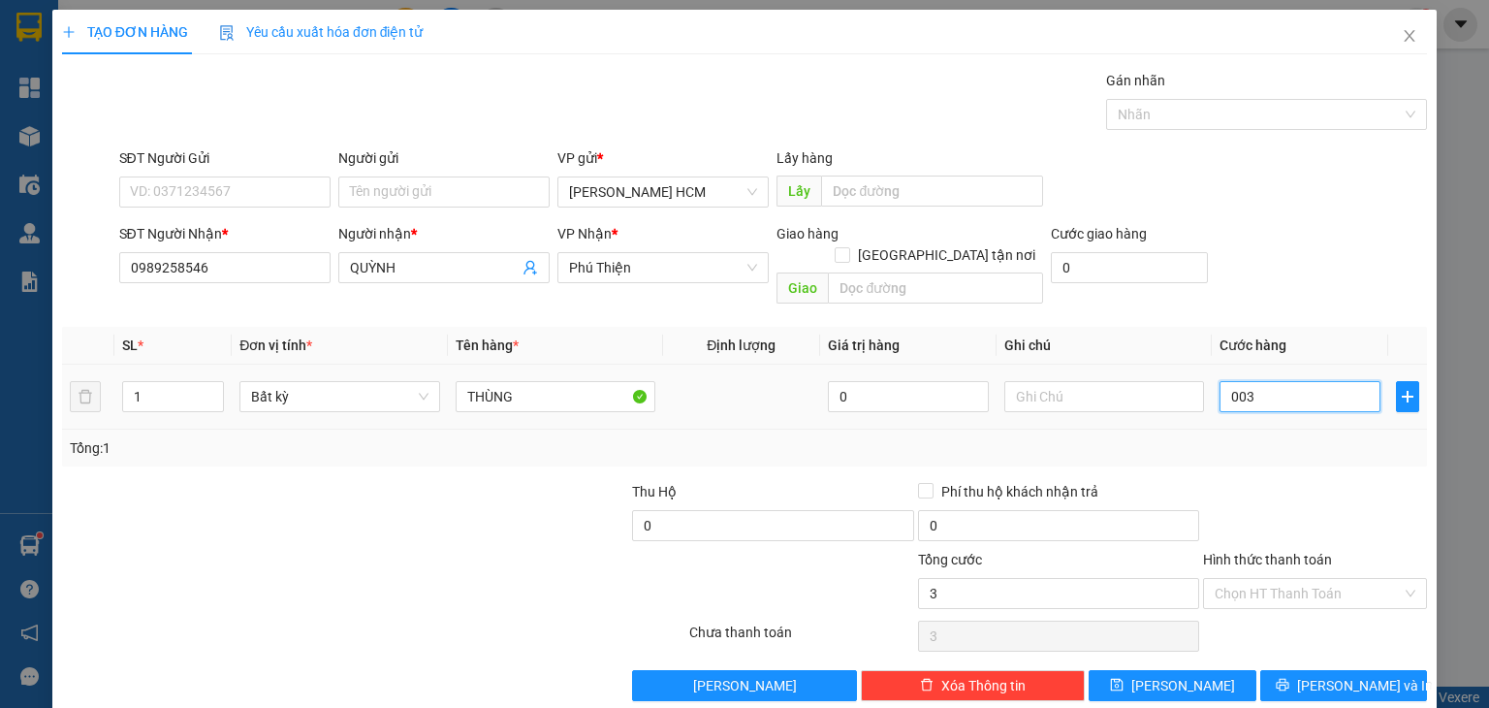
type input "0.038"
type input "38"
type input "00.380"
type input "380"
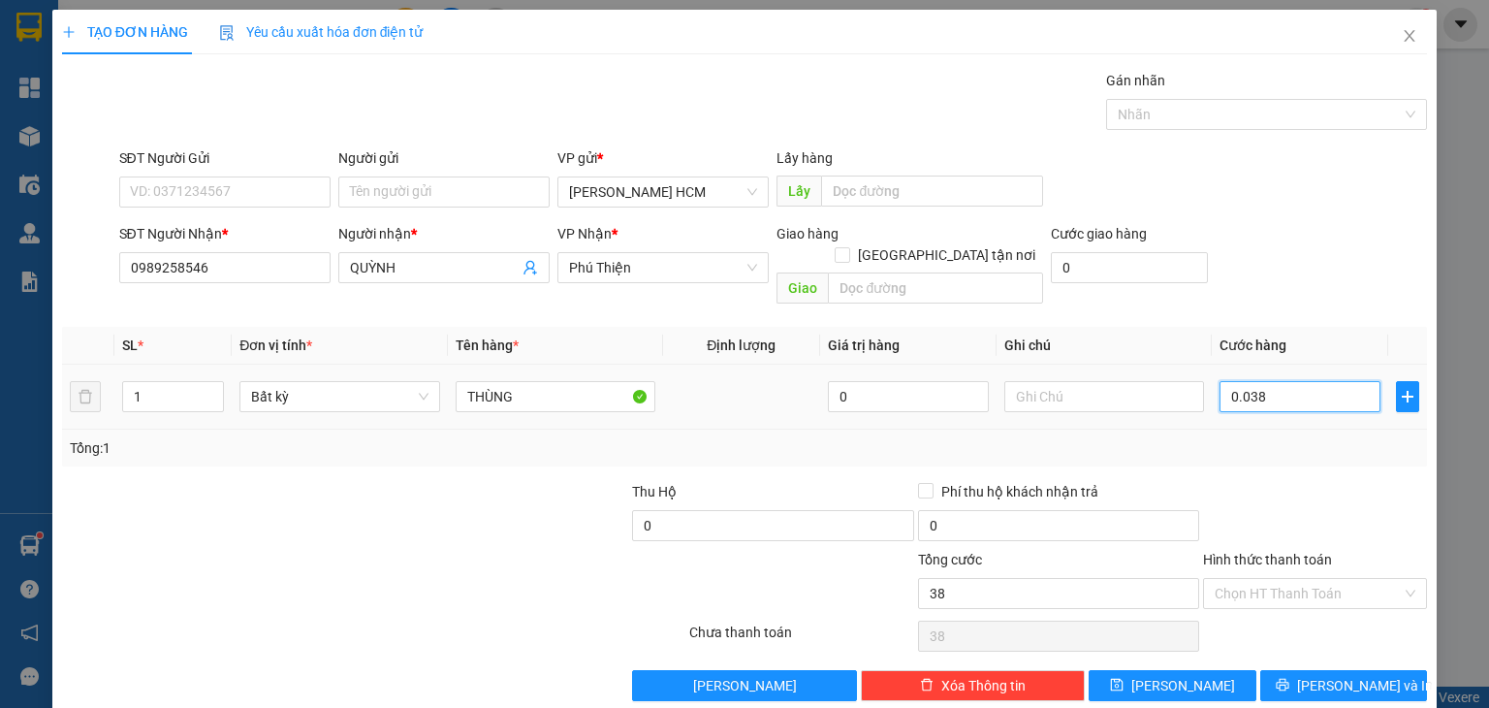
type input "380"
type input "380.000"
click at [181, 382] on input "1" at bounding box center [173, 396] width 100 height 29
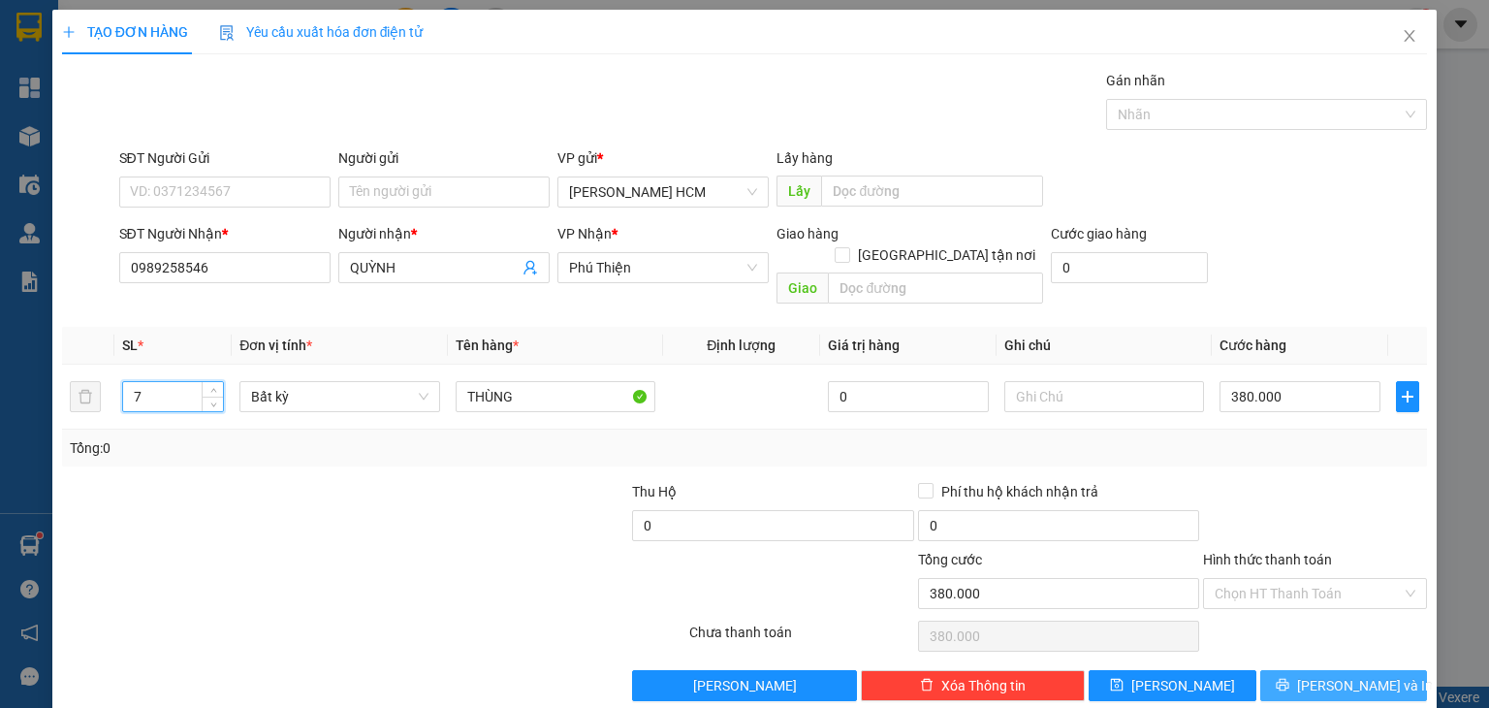
type input "7"
click at [1393, 672] on button "[PERSON_NAME] và In" at bounding box center [1344, 685] width 168 height 31
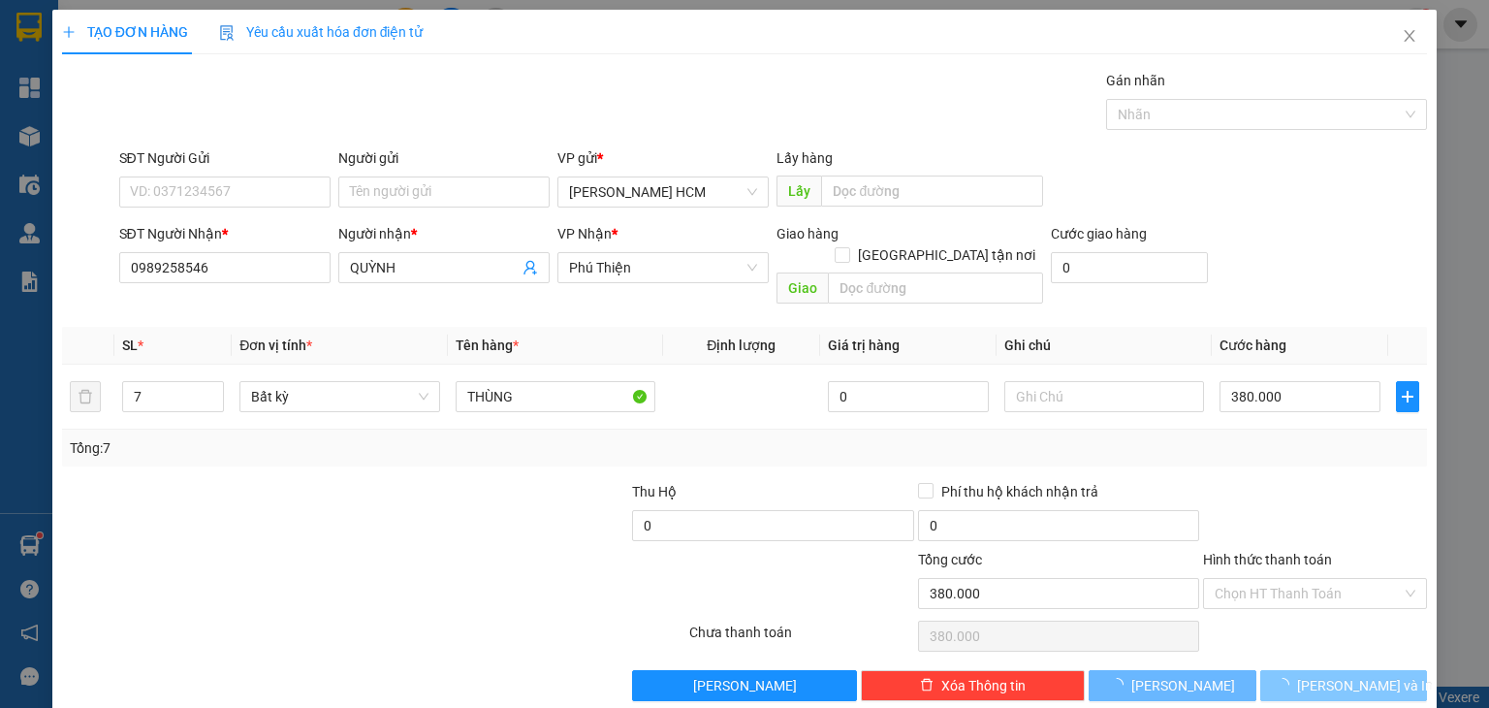
type input "0"
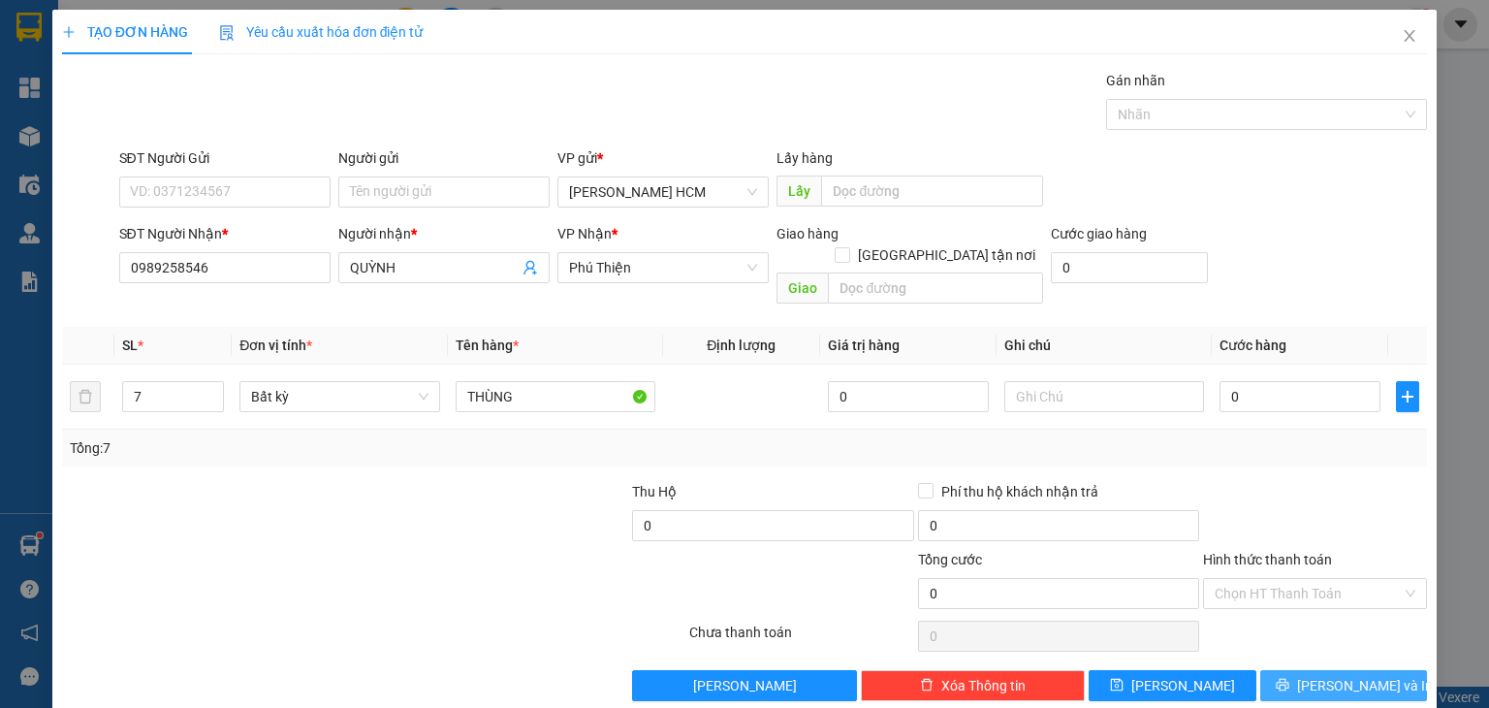
click at [1326, 675] on span "[PERSON_NAME] và In" at bounding box center [1365, 685] width 136 height 21
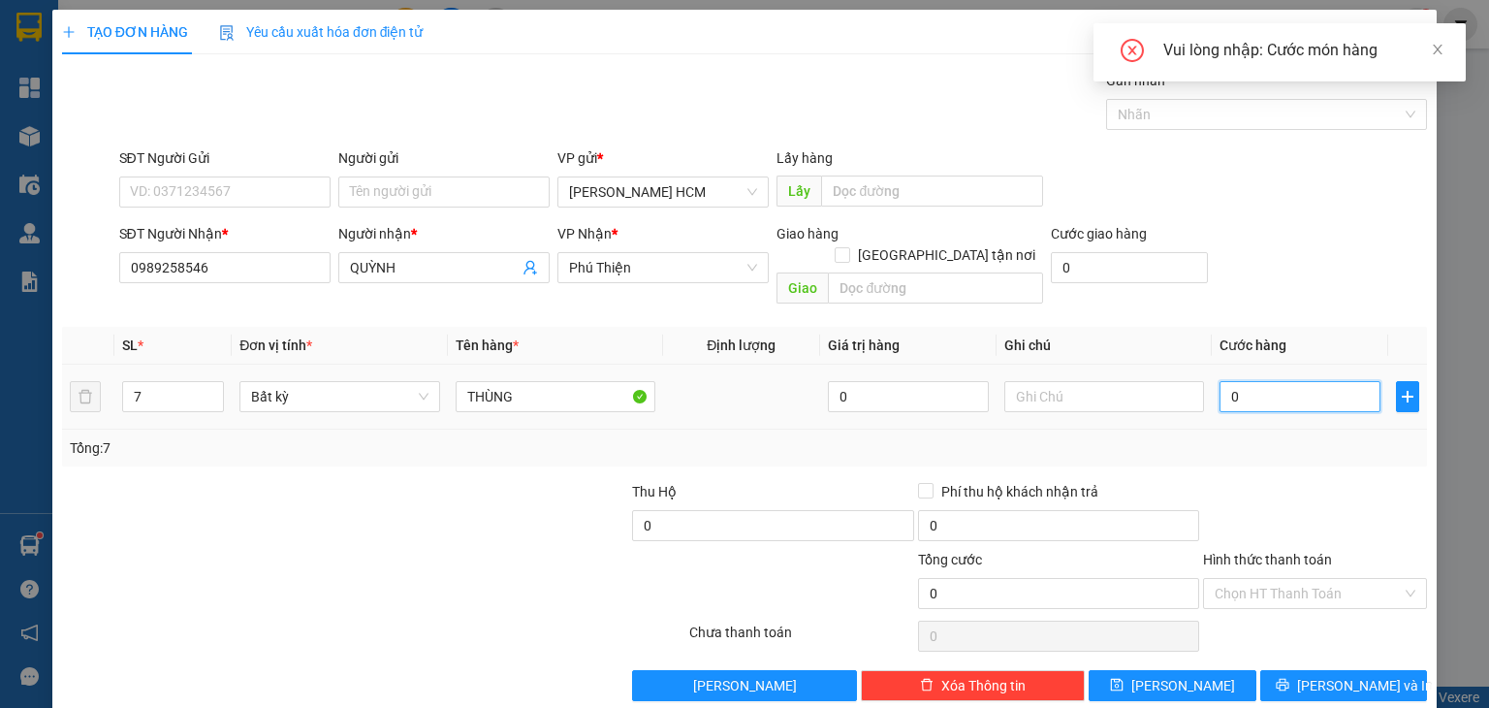
click at [1256, 381] on input "0" at bounding box center [1299, 396] width 161 height 31
type input "003"
type input "3"
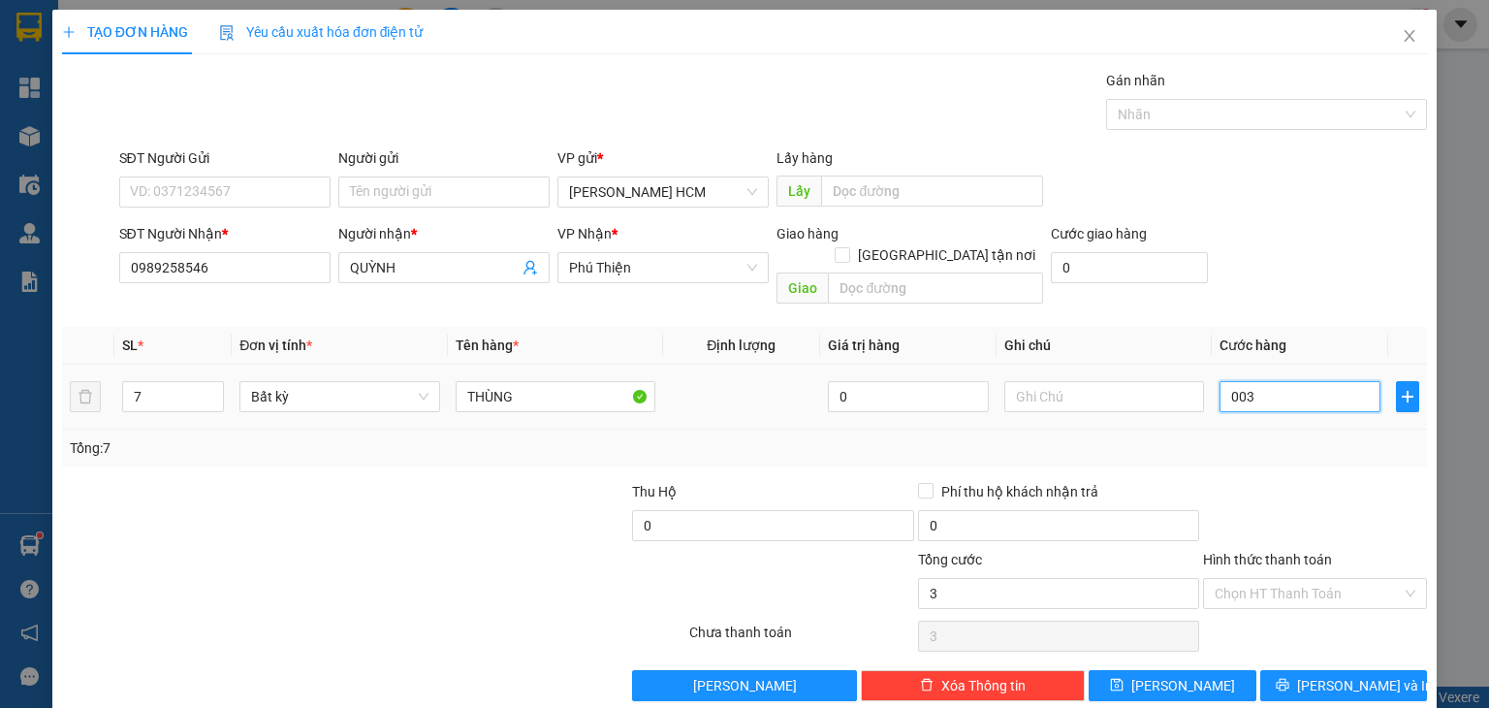
type input "0.038"
type input "38"
type input "00.380"
type input "380"
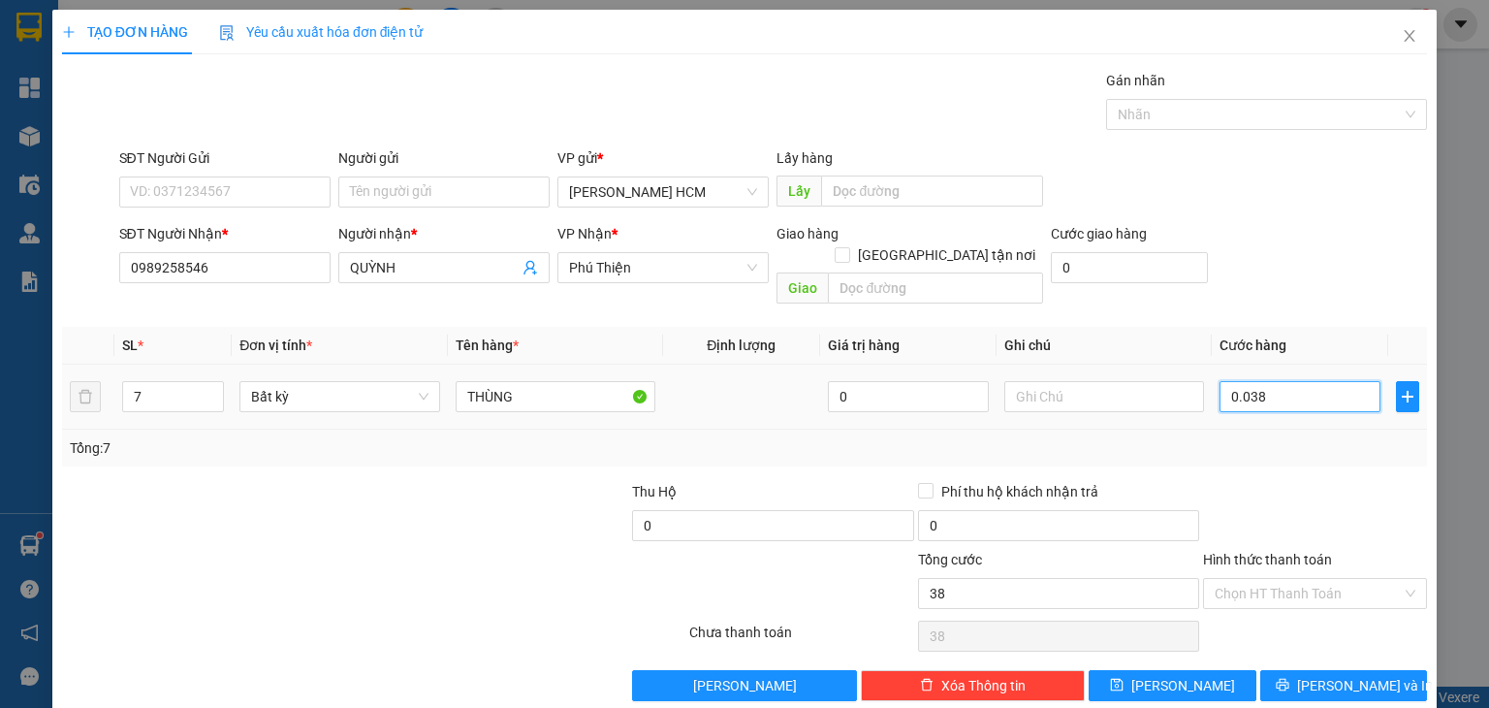
type input "380"
type input "380.000"
drag, startPoint x: 1320, startPoint y: 490, endPoint x: 874, endPoint y: 361, distance: 464.2
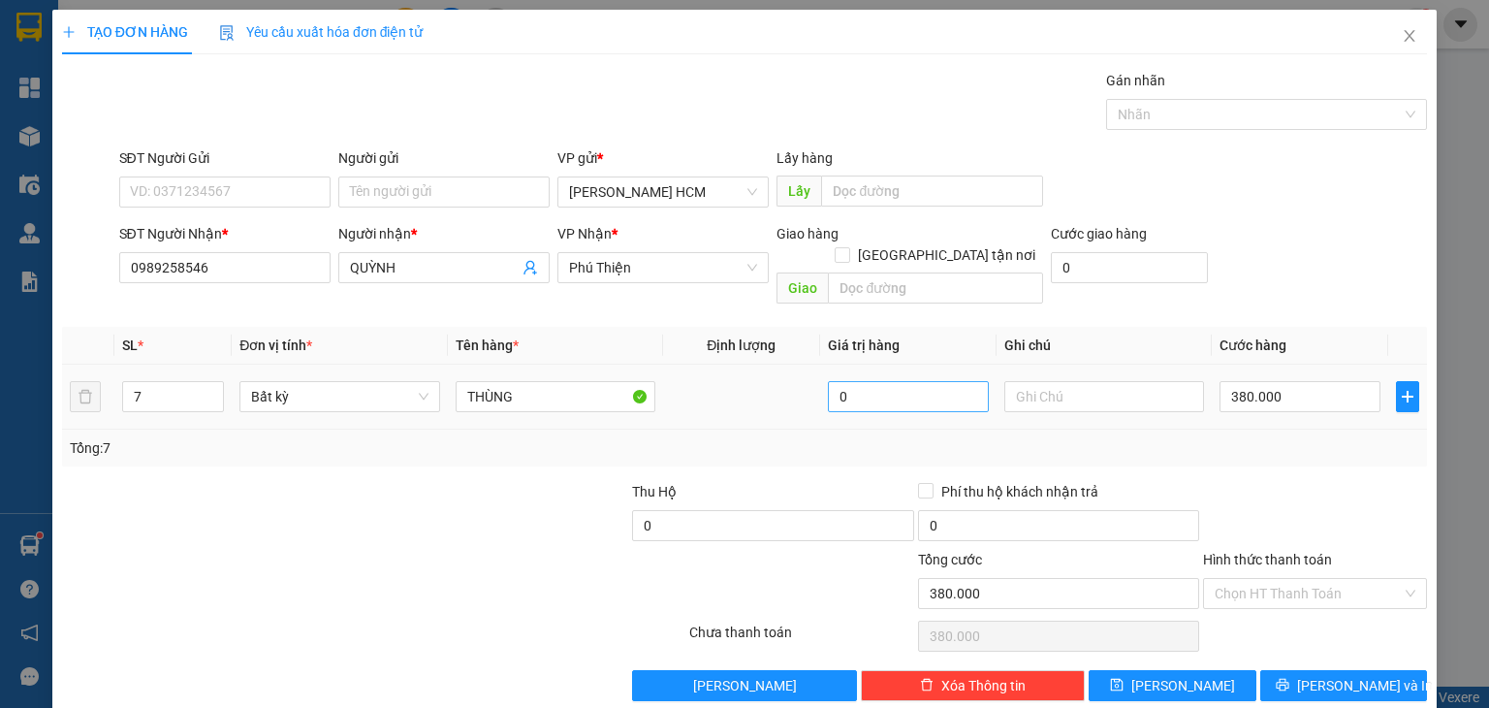
click at [1306, 482] on div at bounding box center [1315, 515] width 228 height 68
click at [1285, 670] on button "[PERSON_NAME] và In" at bounding box center [1344, 685] width 168 height 31
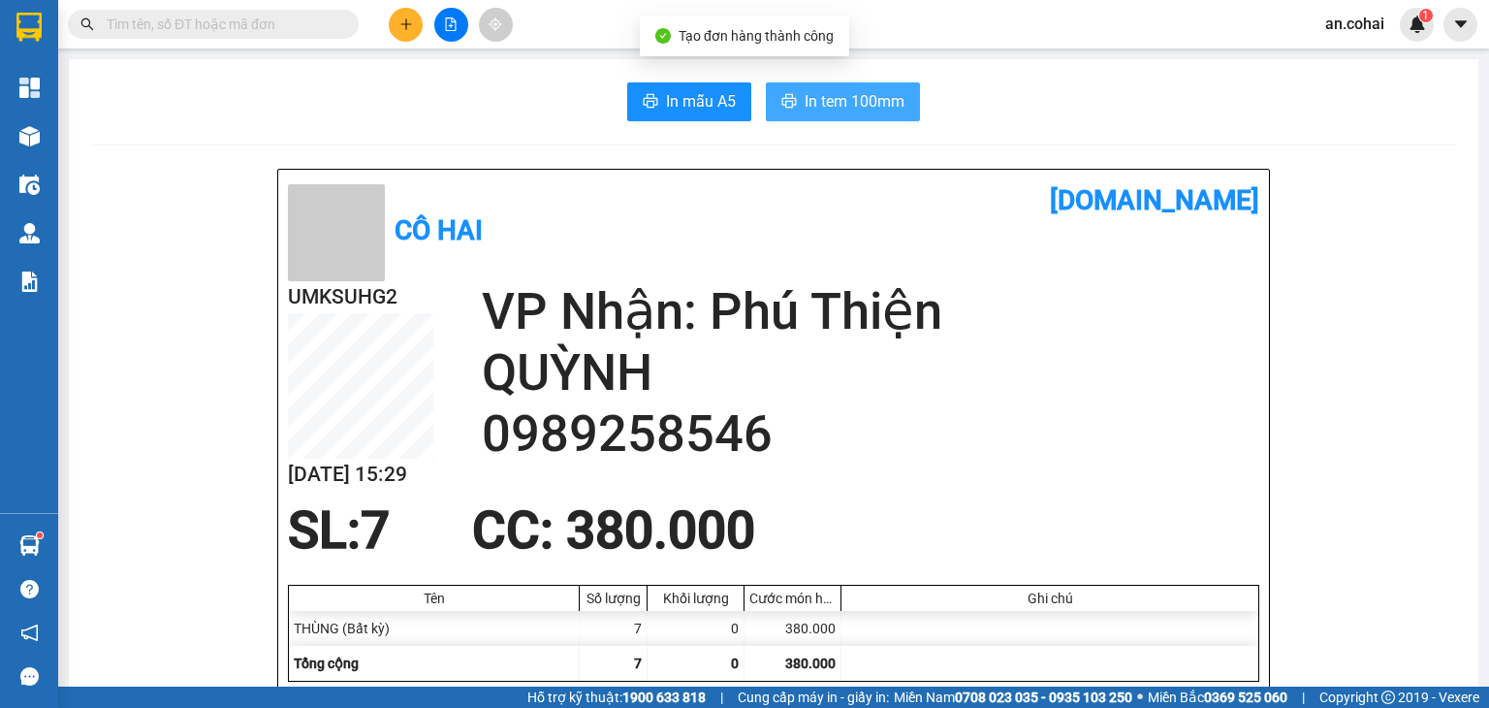
click at [887, 94] on span "In tem 100mm" at bounding box center [855, 101] width 100 height 24
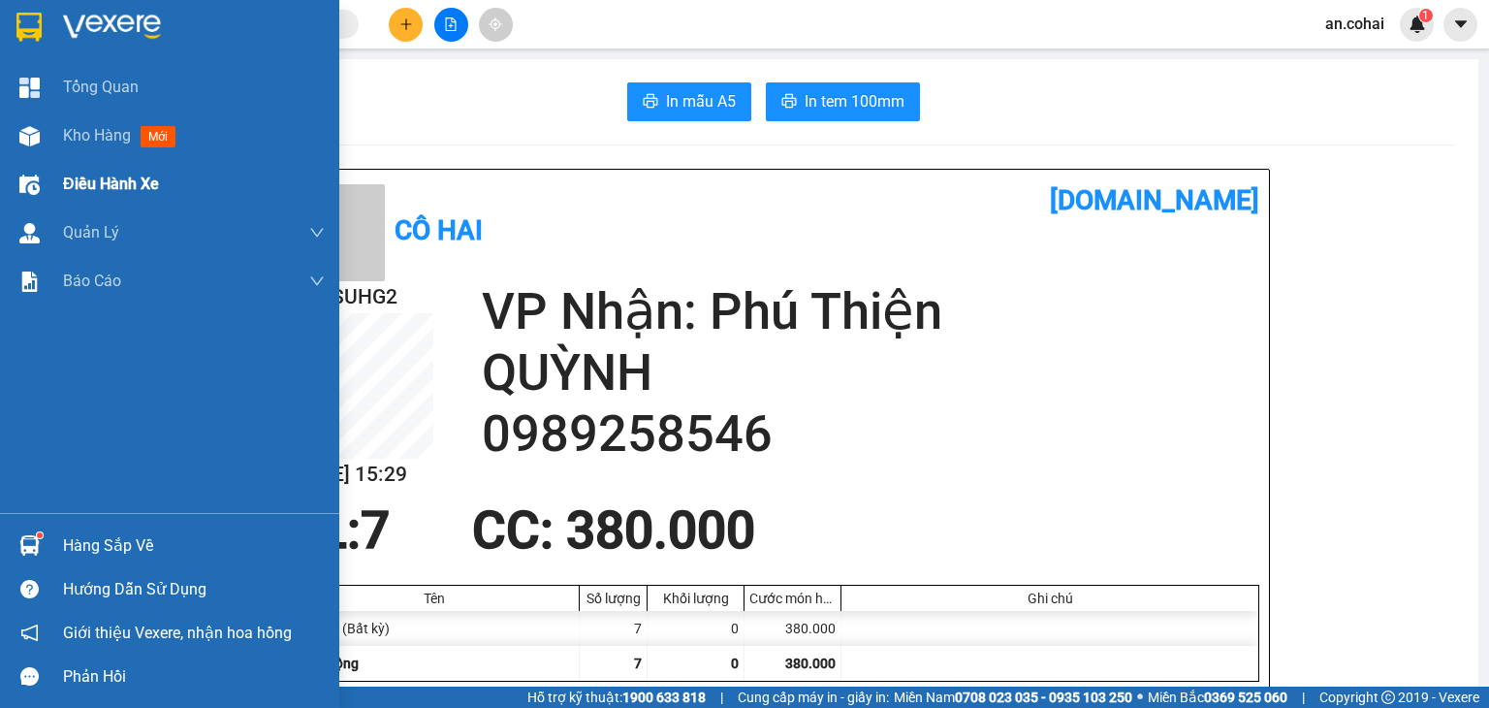
click at [52, 164] on div "Điều hành xe" at bounding box center [169, 184] width 339 height 48
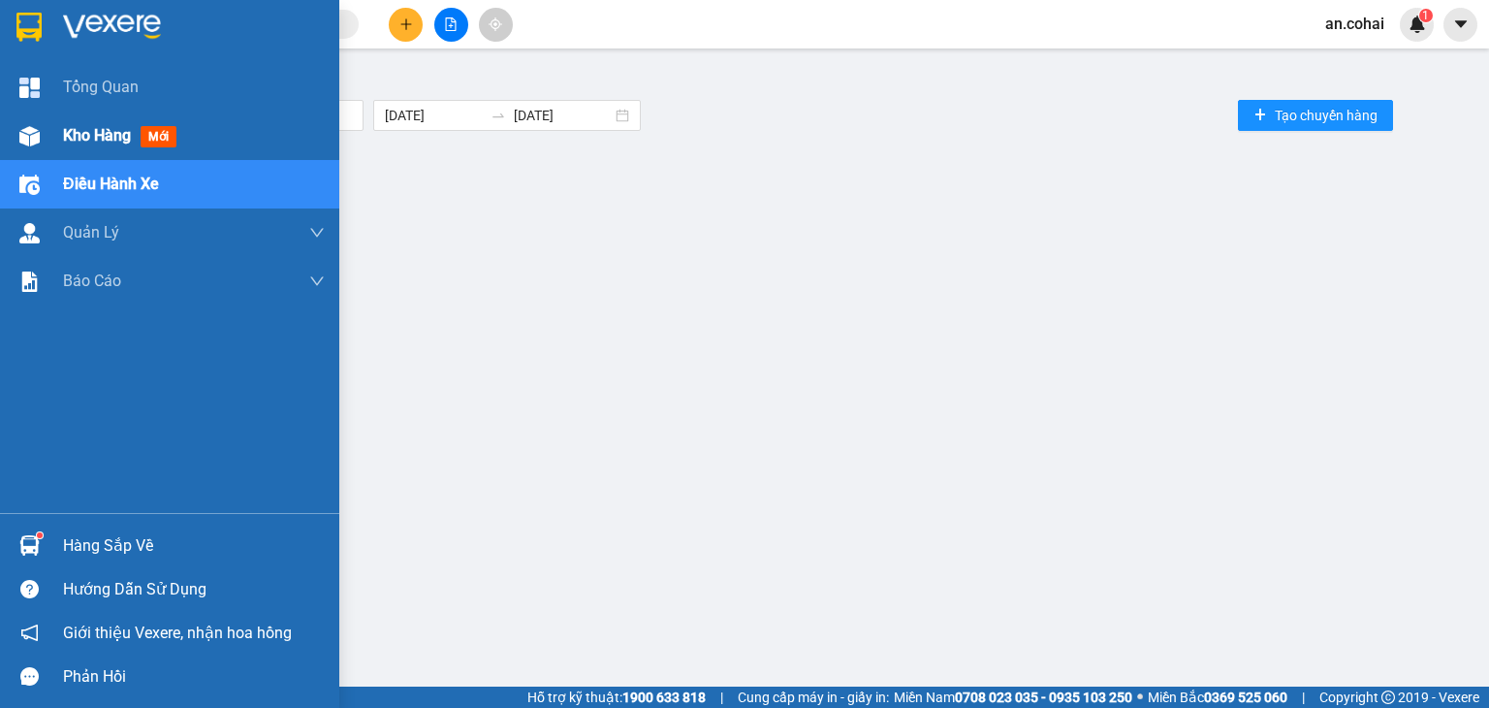
click at [74, 147] on div "Kho hàng mới" at bounding box center [123, 135] width 121 height 24
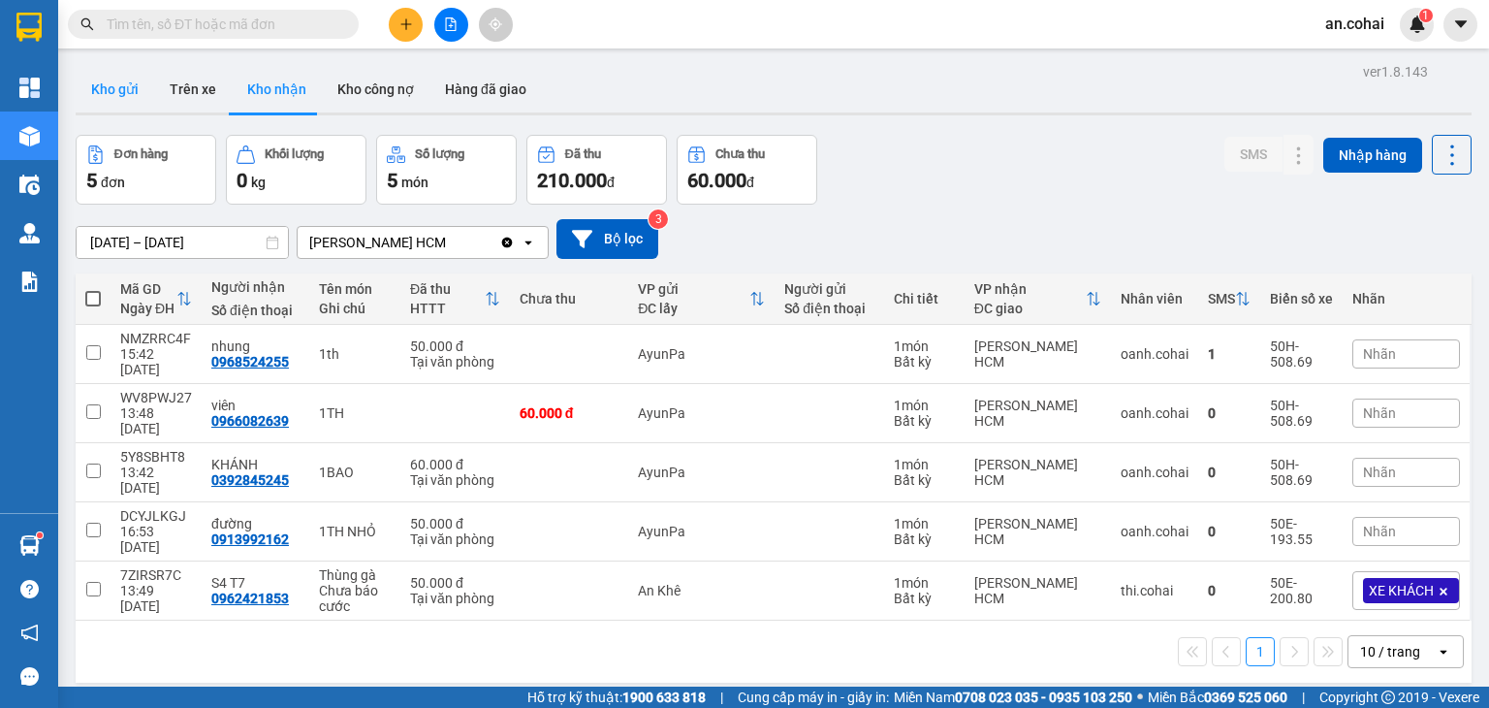
click at [120, 94] on button "Kho gửi" at bounding box center [115, 89] width 79 height 47
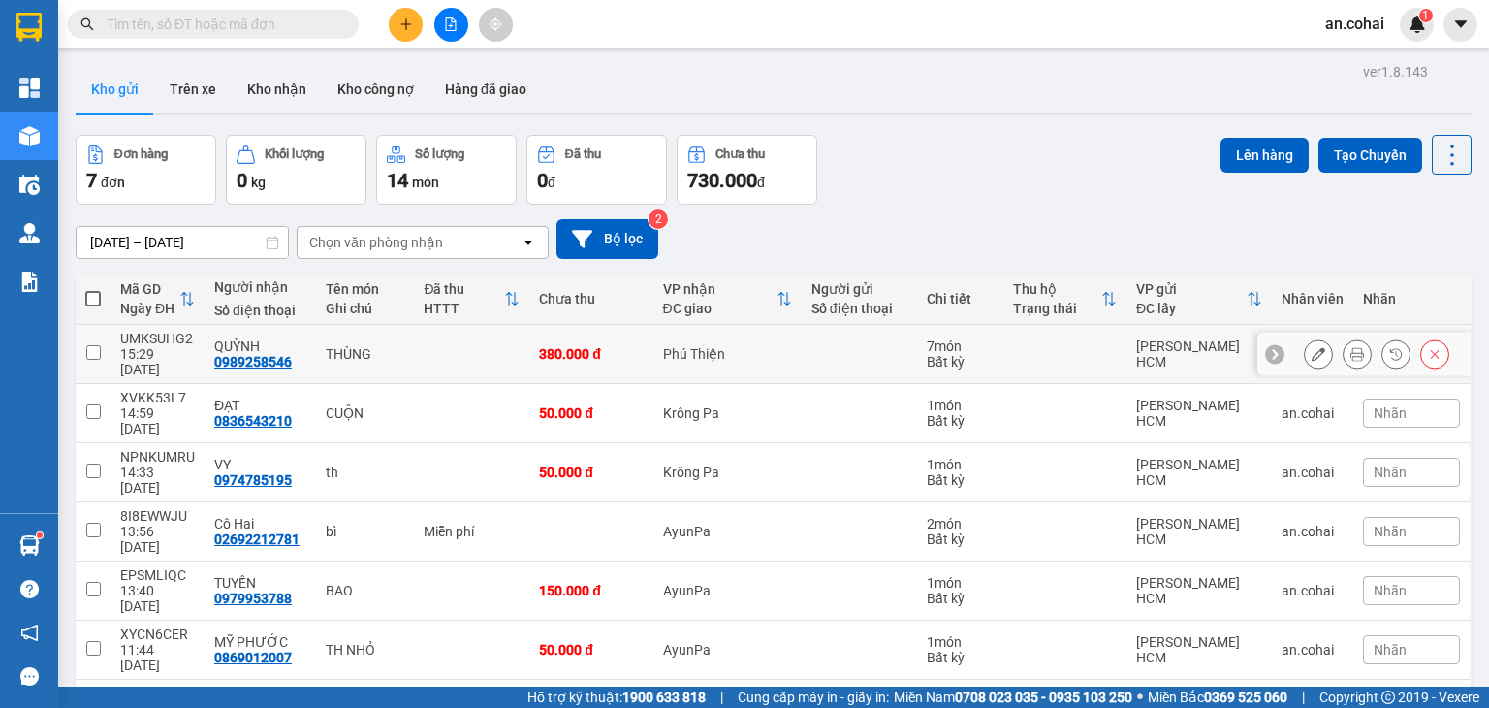
click at [1312, 347] on icon at bounding box center [1319, 354] width 14 height 14
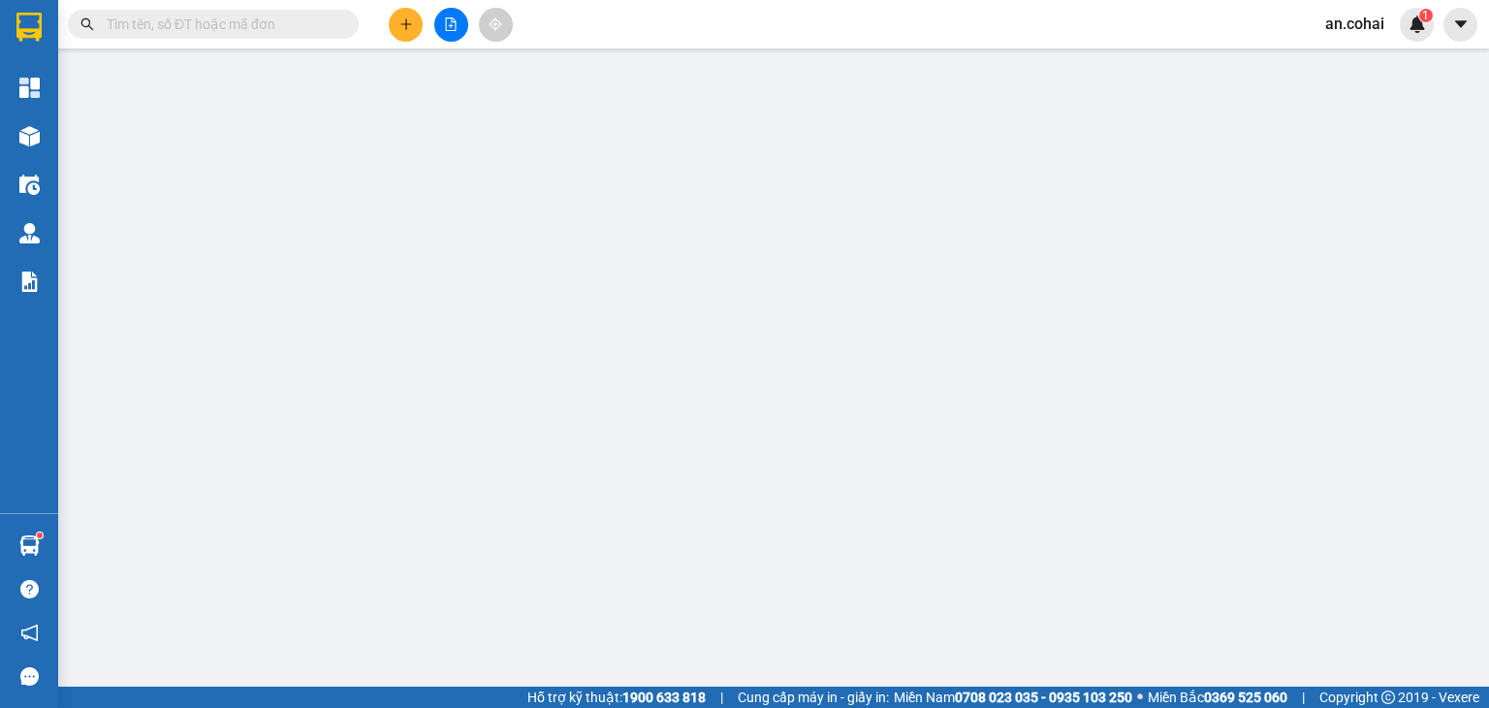
type input "0989258546"
type input "QUỲNH"
type input "380.000"
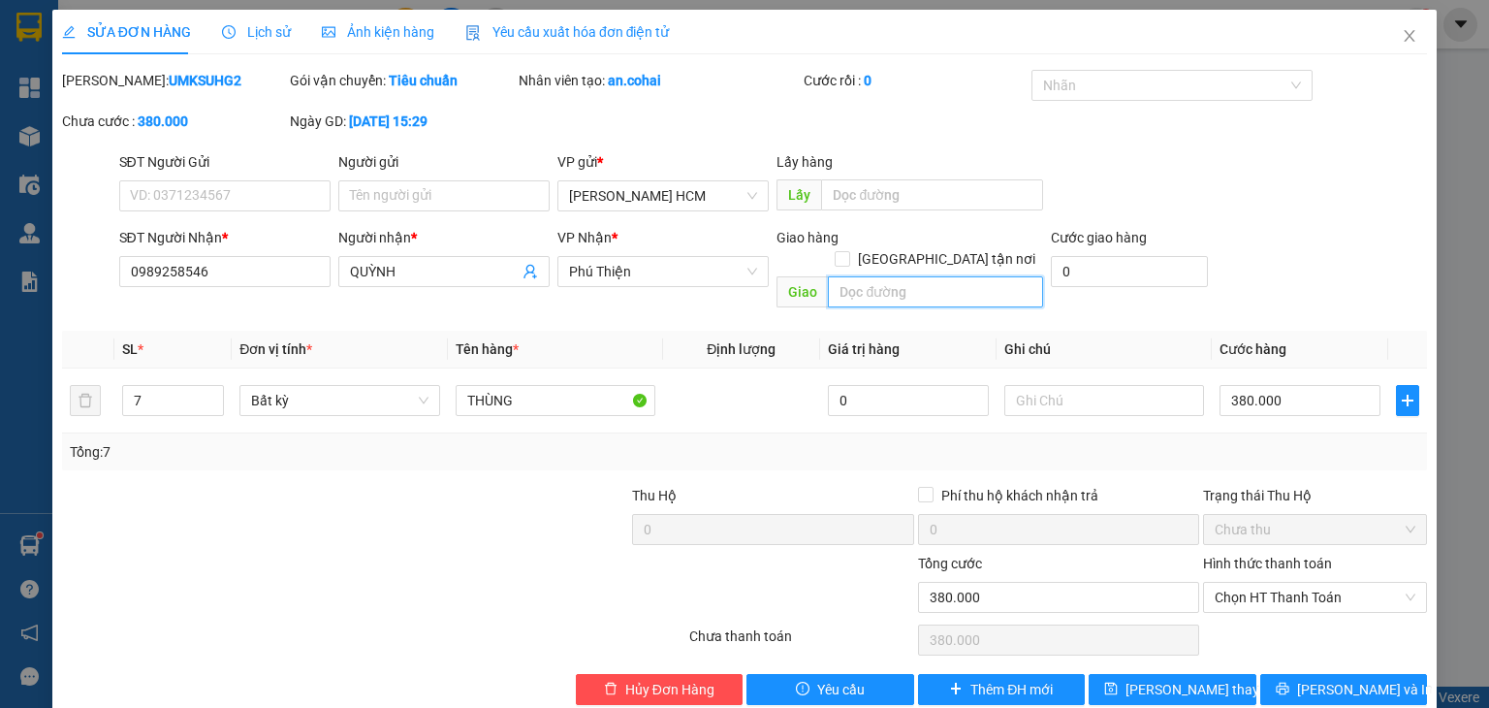
click at [938, 276] on input "text" at bounding box center [935, 291] width 215 height 31
type input "ĐIỂM 9"
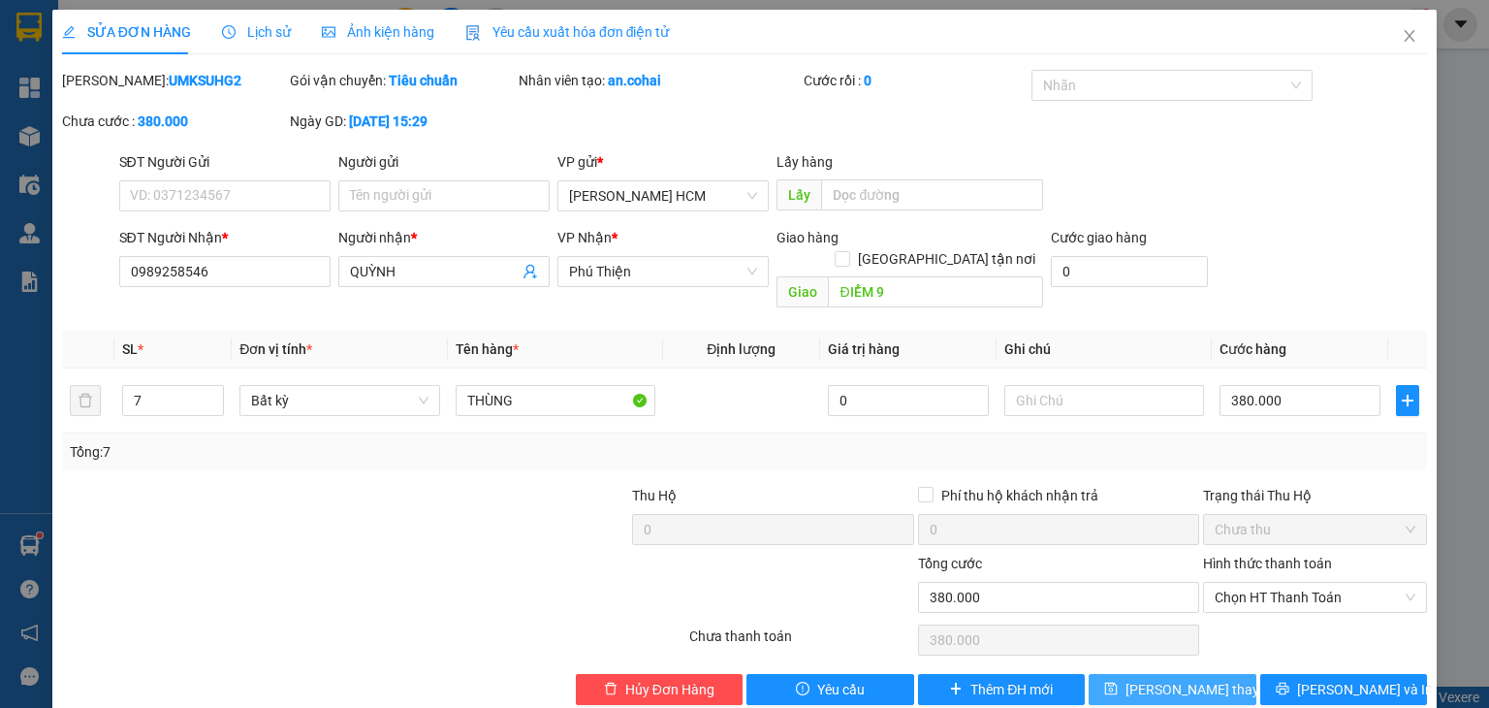
click at [1128, 674] on button "[PERSON_NAME] thay đổi" at bounding box center [1173, 689] width 168 height 31
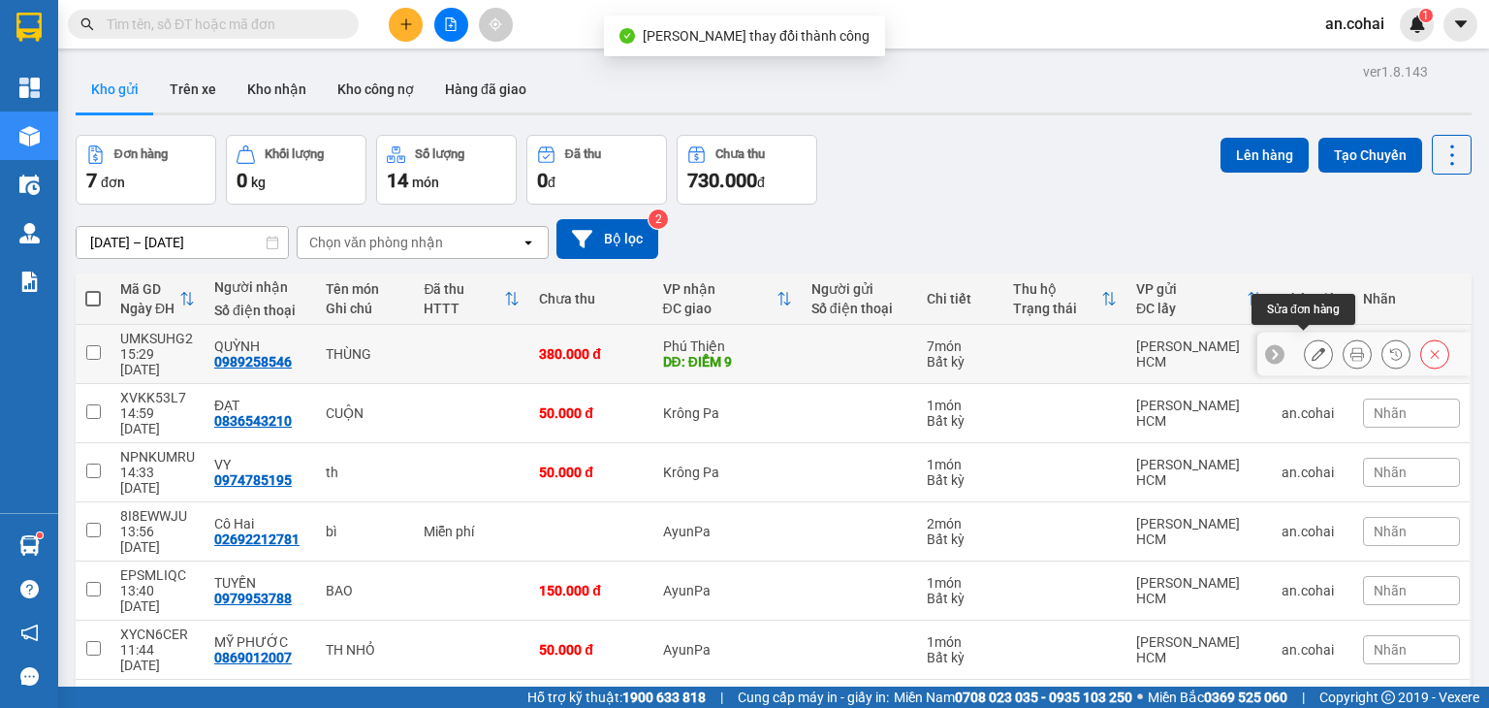
click at [1350, 348] on icon at bounding box center [1357, 354] width 14 height 14
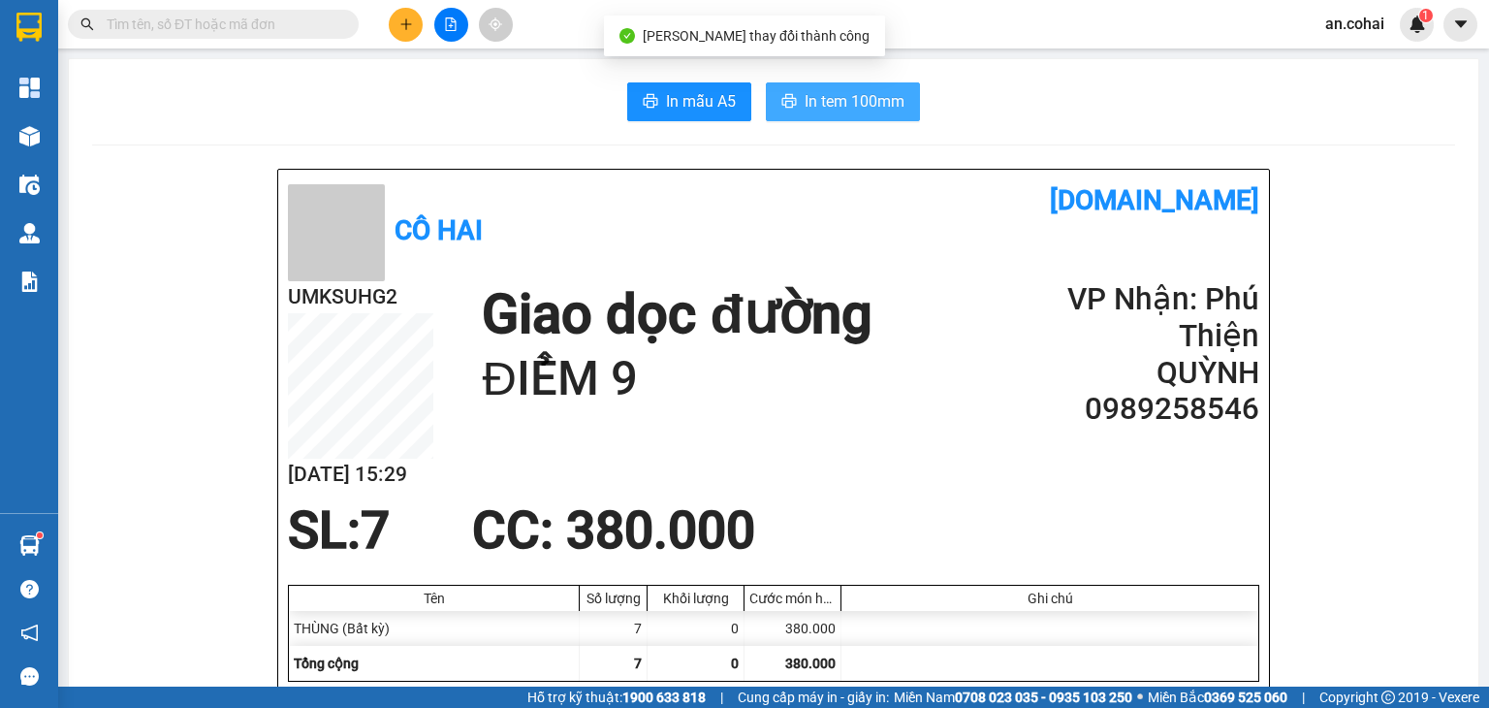
click at [880, 106] on span "In tem 100mm" at bounding box center [855, 101] width 100 height 24
click at [849, 105] on span "In tem 100mm" at bounding box center [855, 101] width 100 height 24
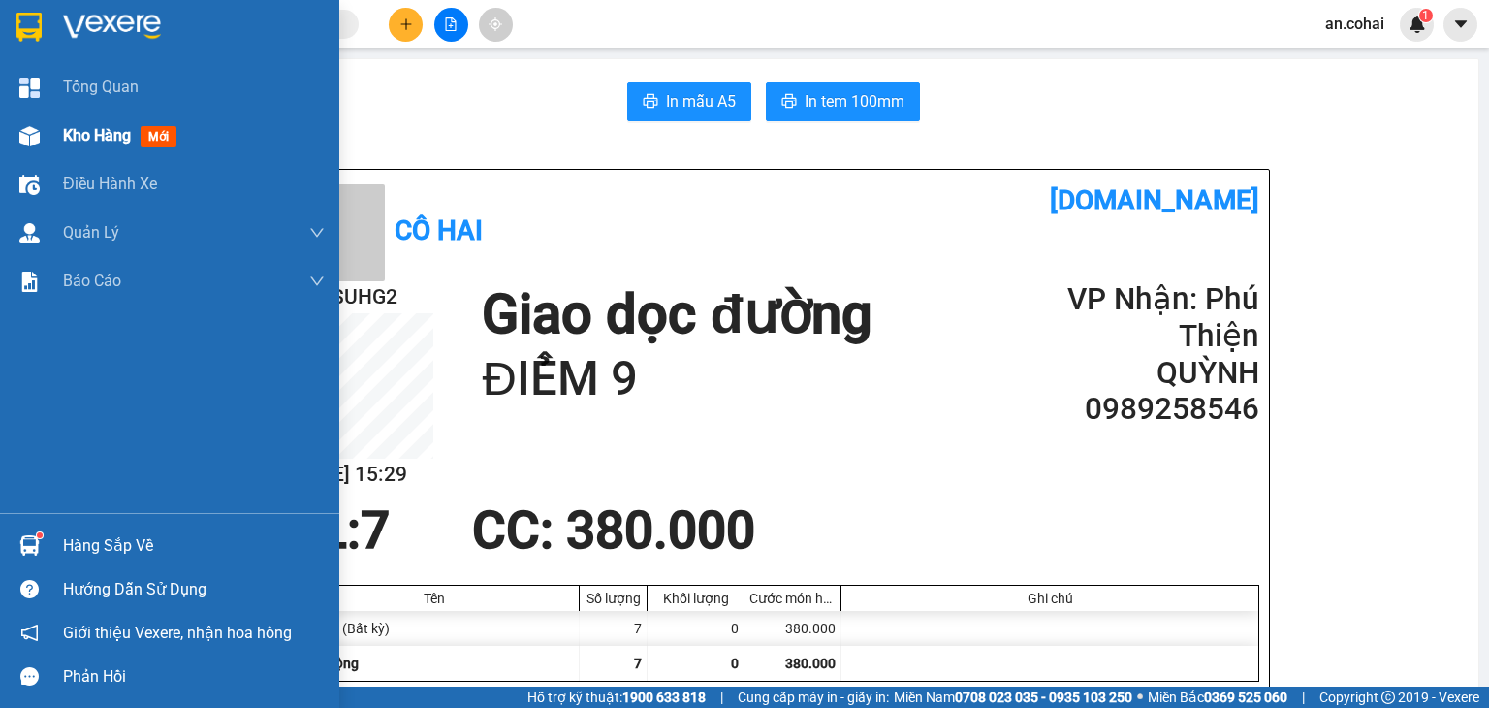
click at [15, 145] on div at bounding box center [30, 136] width 34 height 34
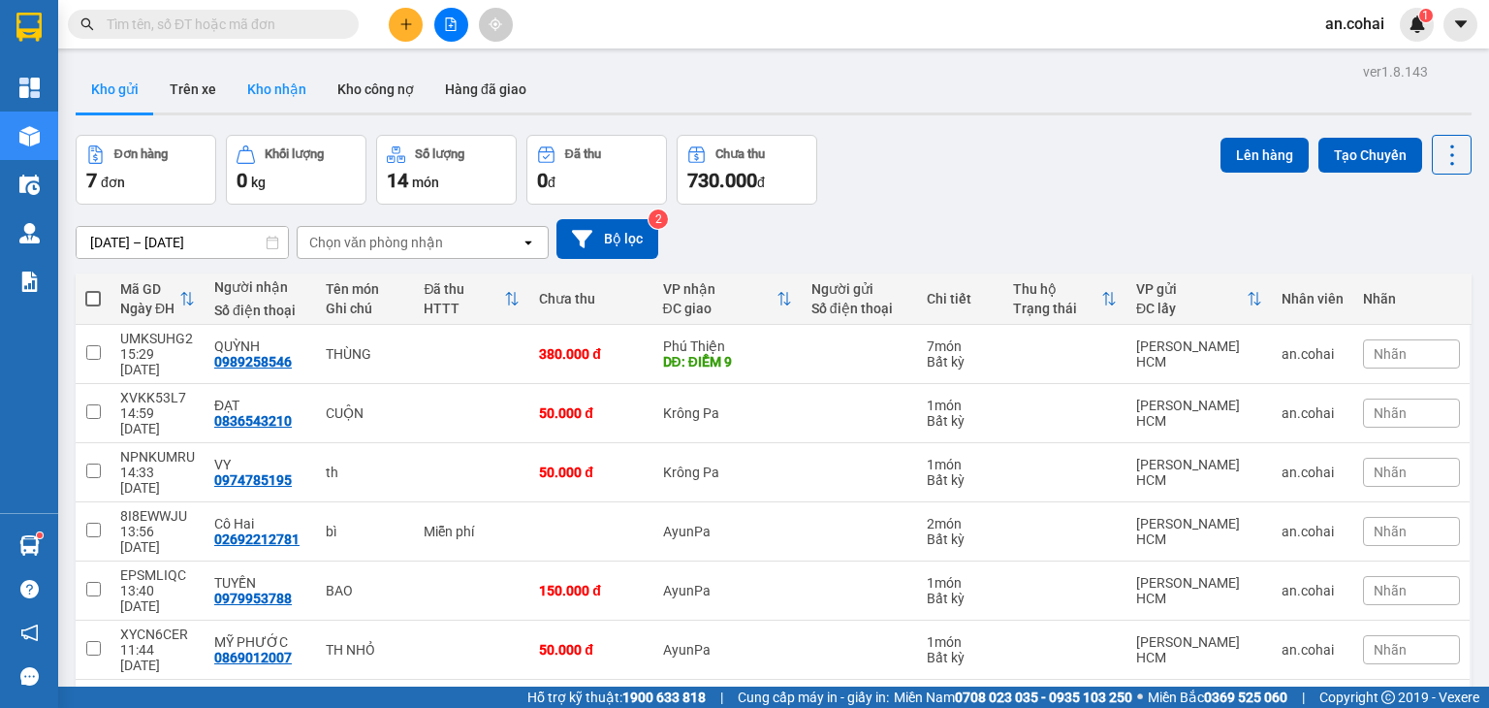
click at [277, 93] on button "Kho nhận" at bounding box center [277, 89] width 90 height 47
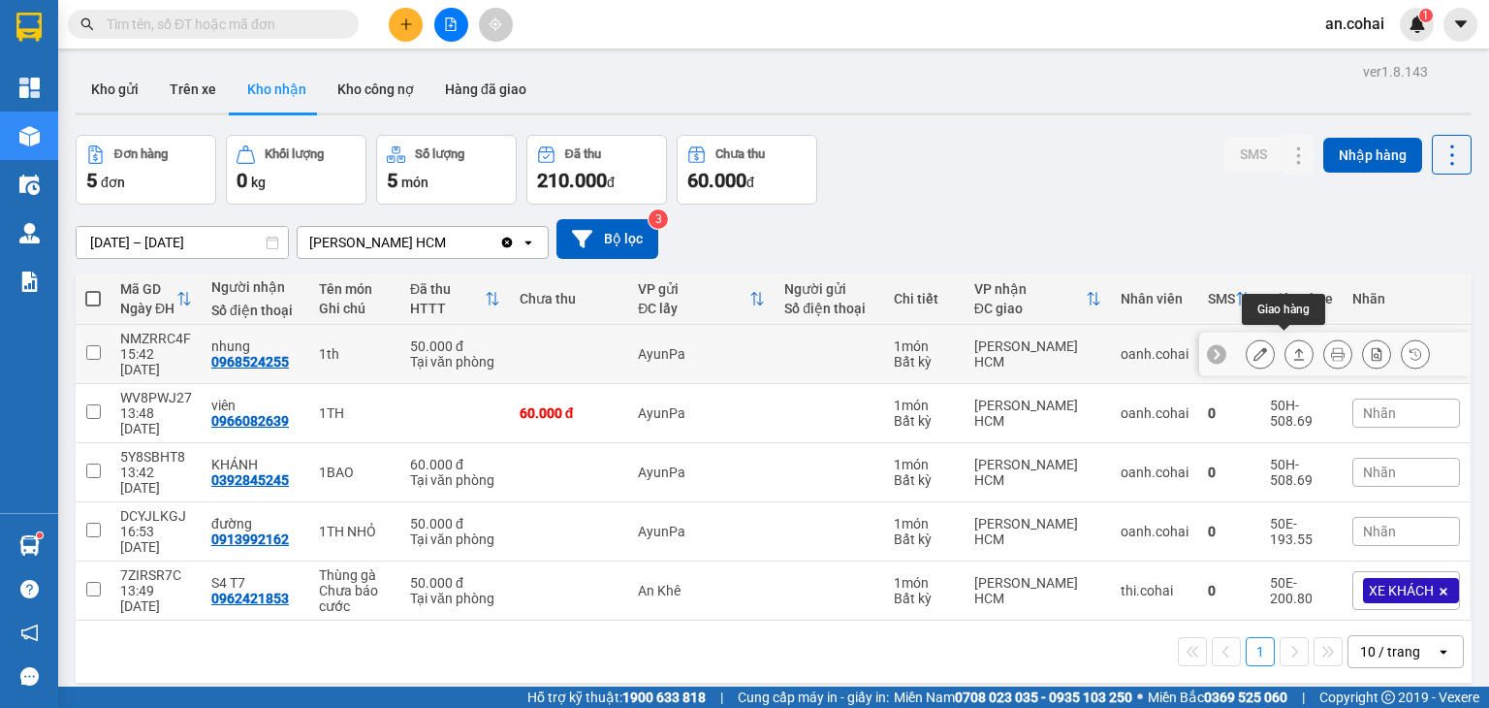
click at [1294, 348] on icon at bounding box center [1299, 354] width 11 height 12
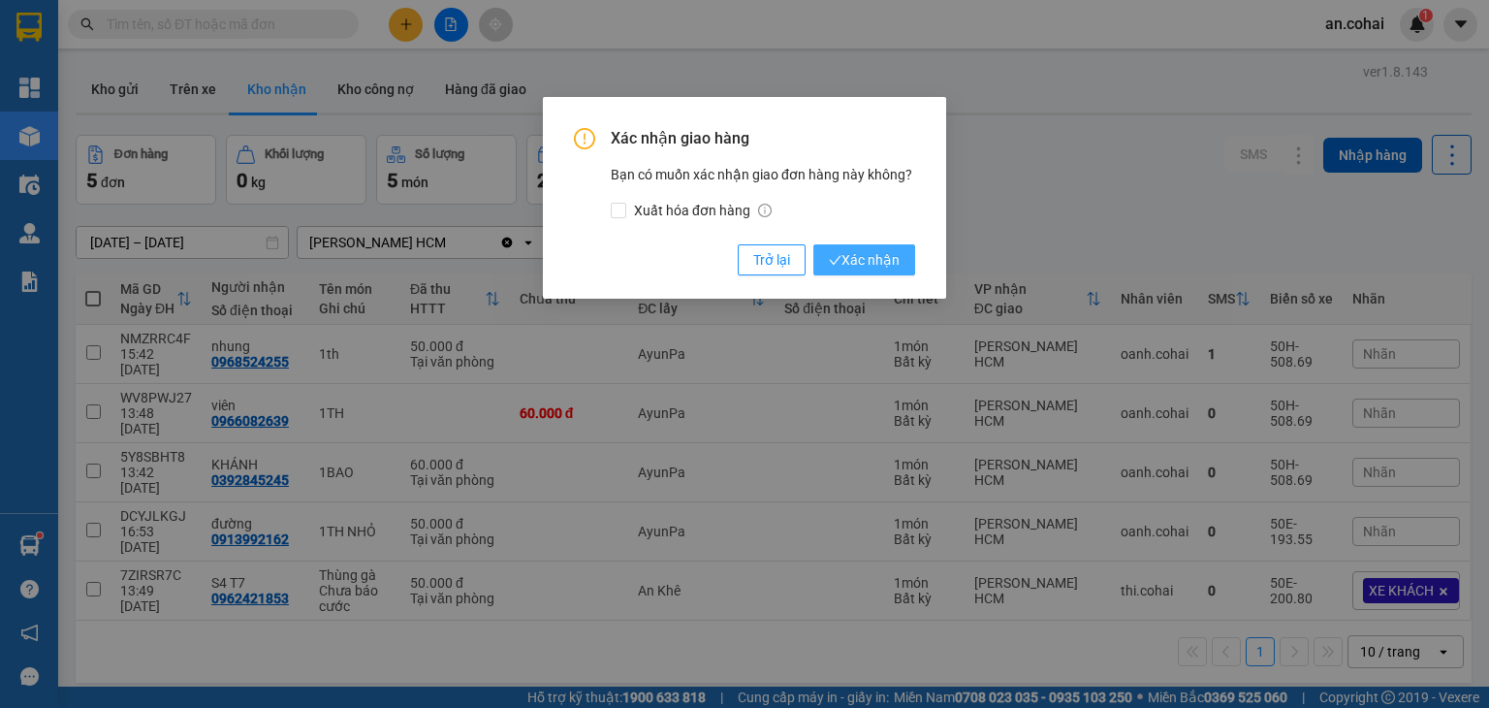
click at [854, 253] on span "Xác nhận" at bounding box center [864, 259] width 71 height 21
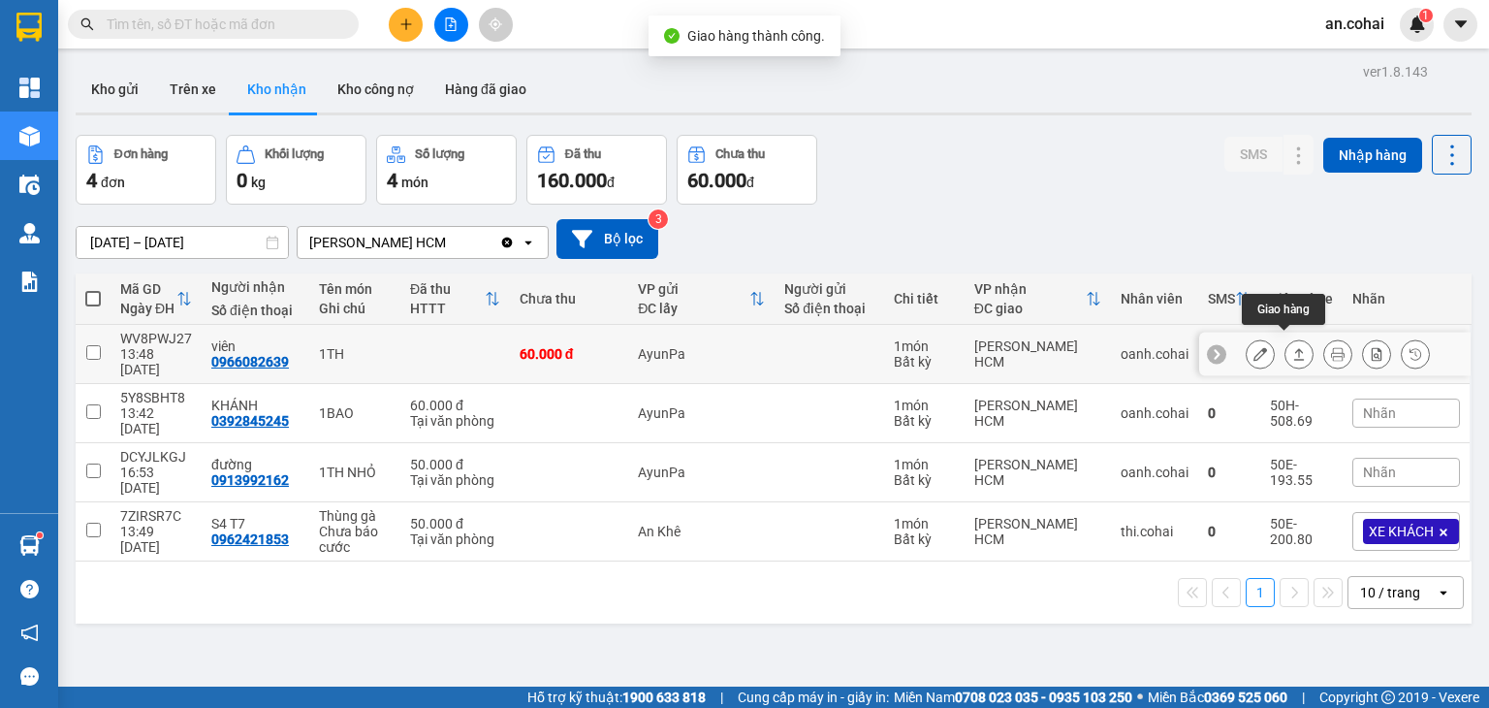
click at [1292, 347] on icon at bounding box center [1299, 354] width 14 height 14
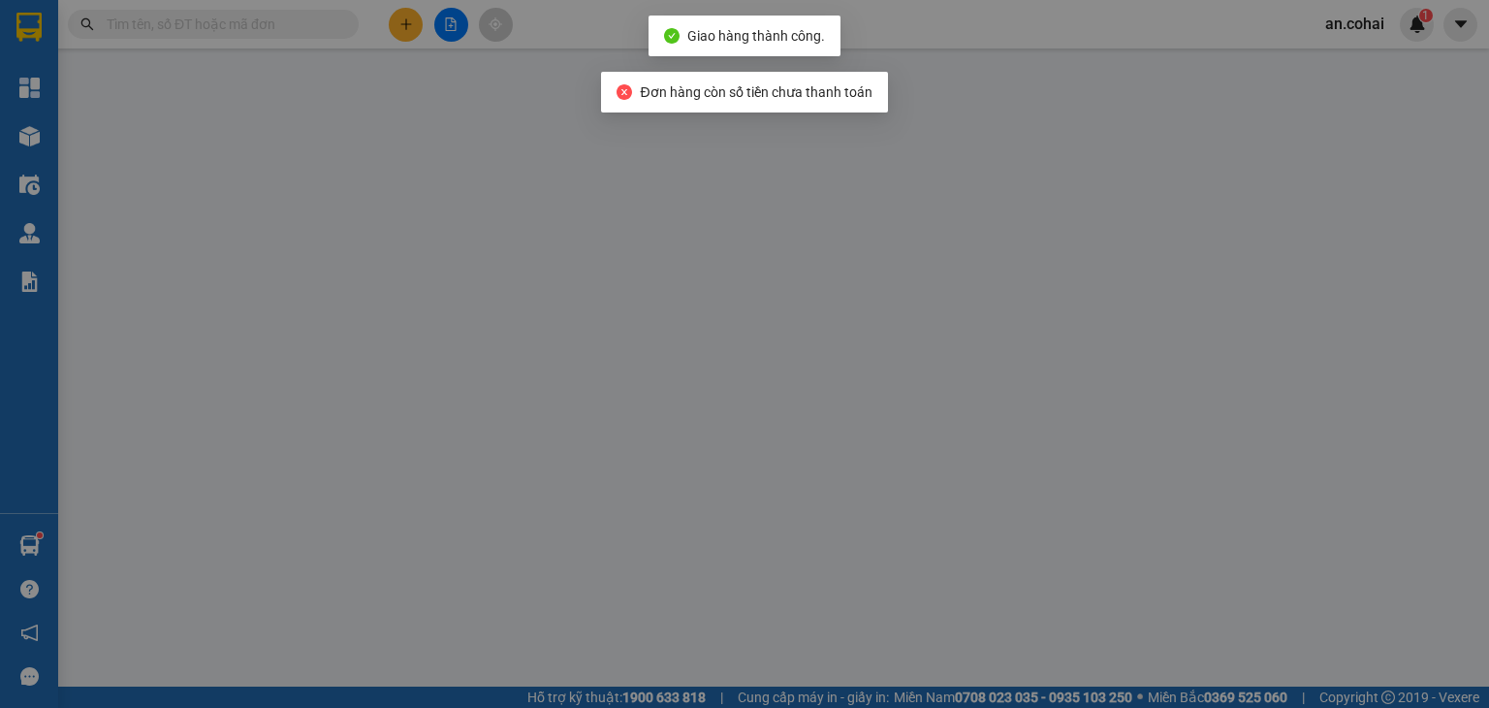
type input "0966082639"
type input "viên"
type input "60.000"
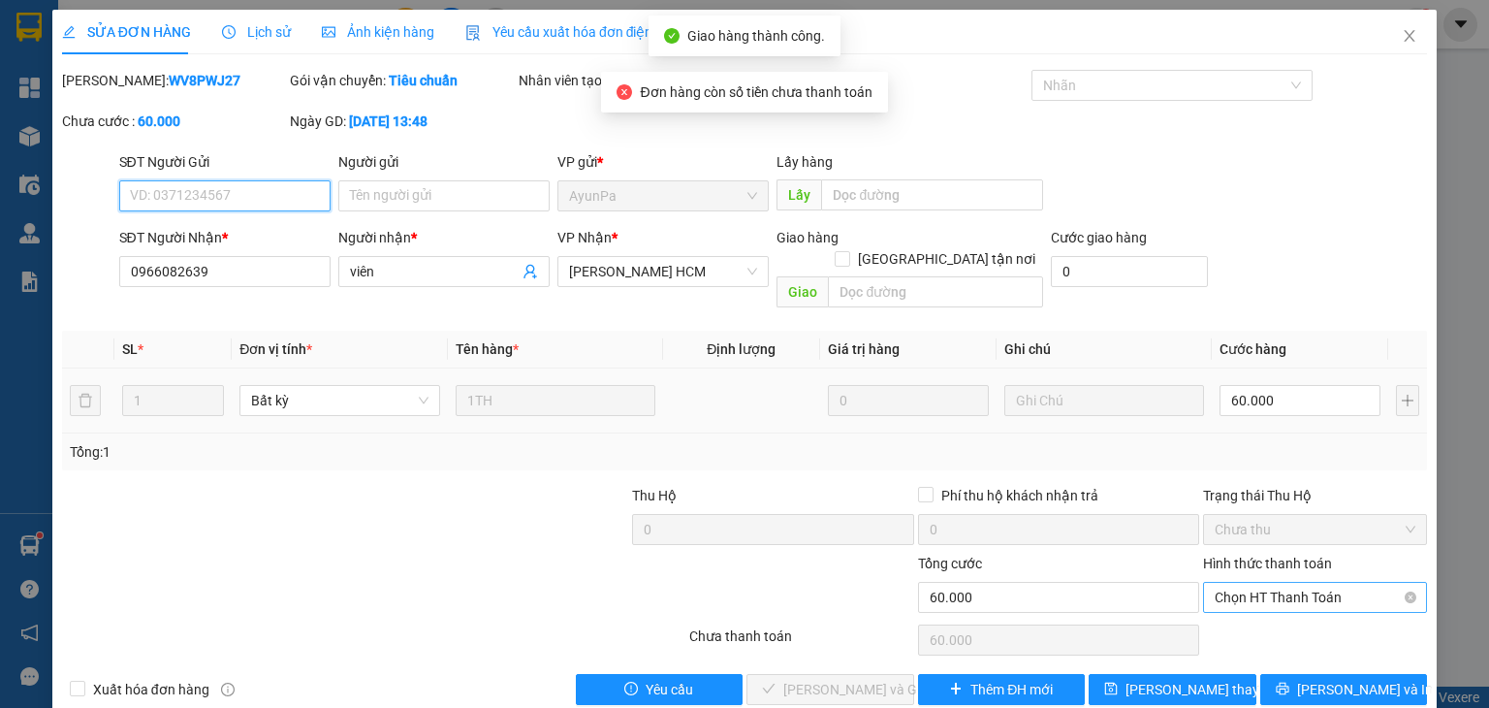
drag, startPoint x: 1256, startPoint y: 560, endPoint x: 1264, endPoint y: 586, distance: 27.3
click at [1256, 583] on span "Chọn HT Thanh Toán" at bounding box center [1315, 597] width 201 height 29
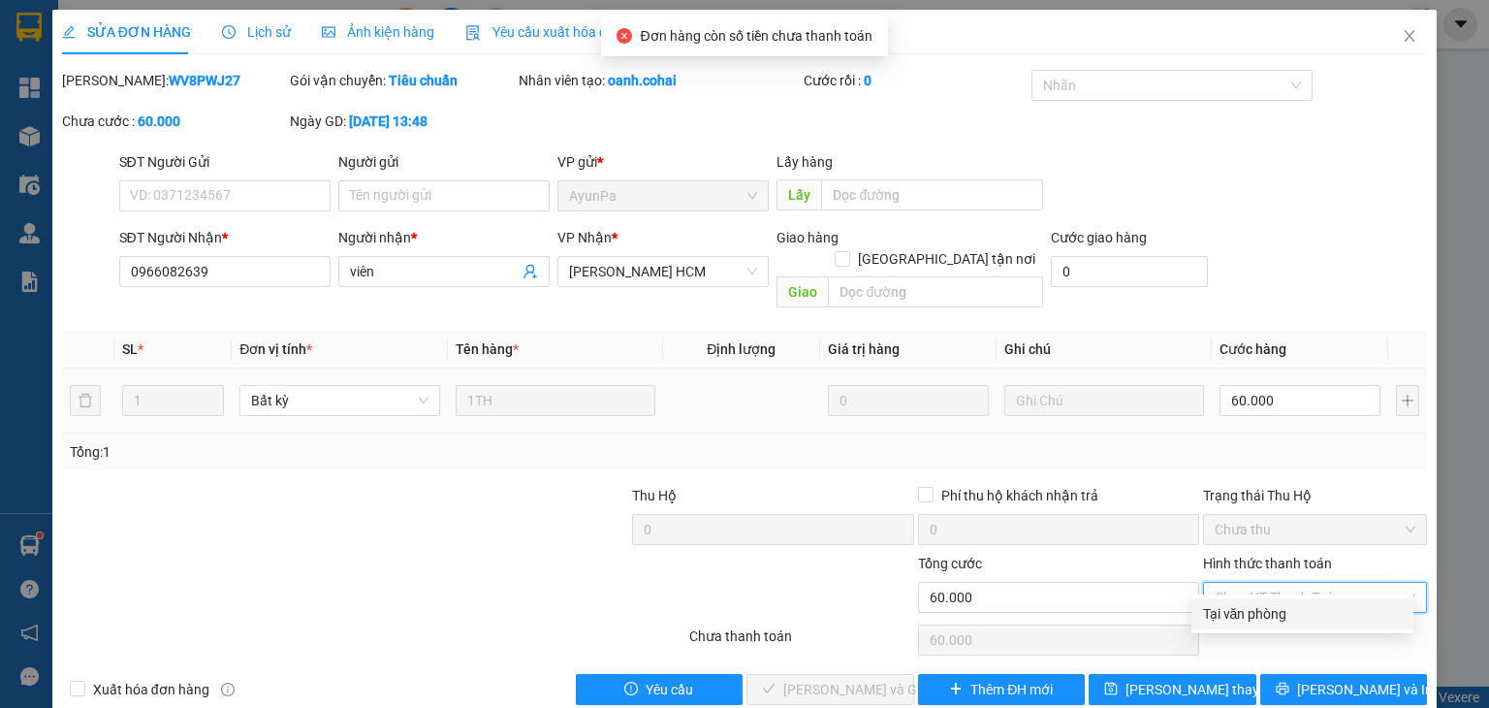
click at [1269, 611] on div "Tại văn phòng" at bounding box center [1302, 613] width 199 height 21
type input "0"
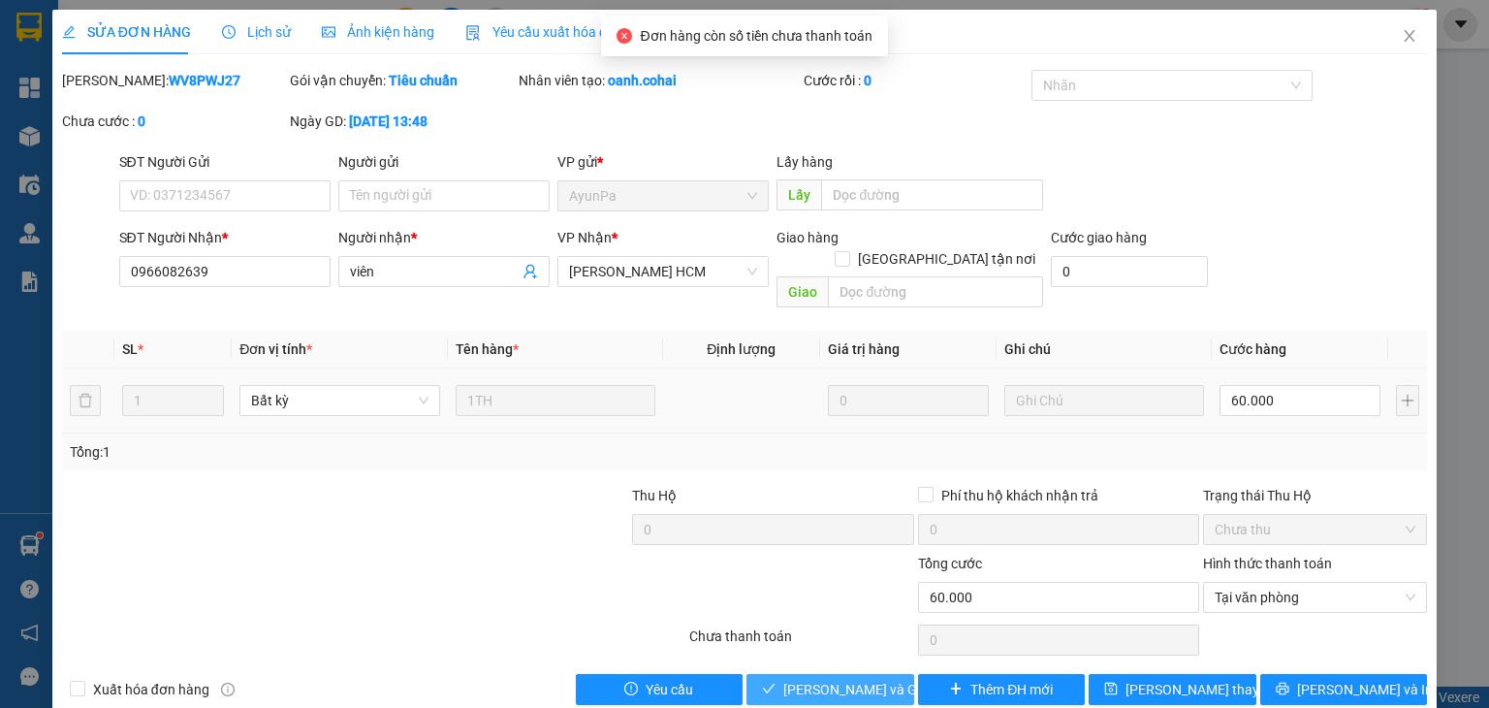
click at [832, 679] on span "[PERSON_NAME] và Giao hàng" at bounding box center [876, 689] width 186 height 21
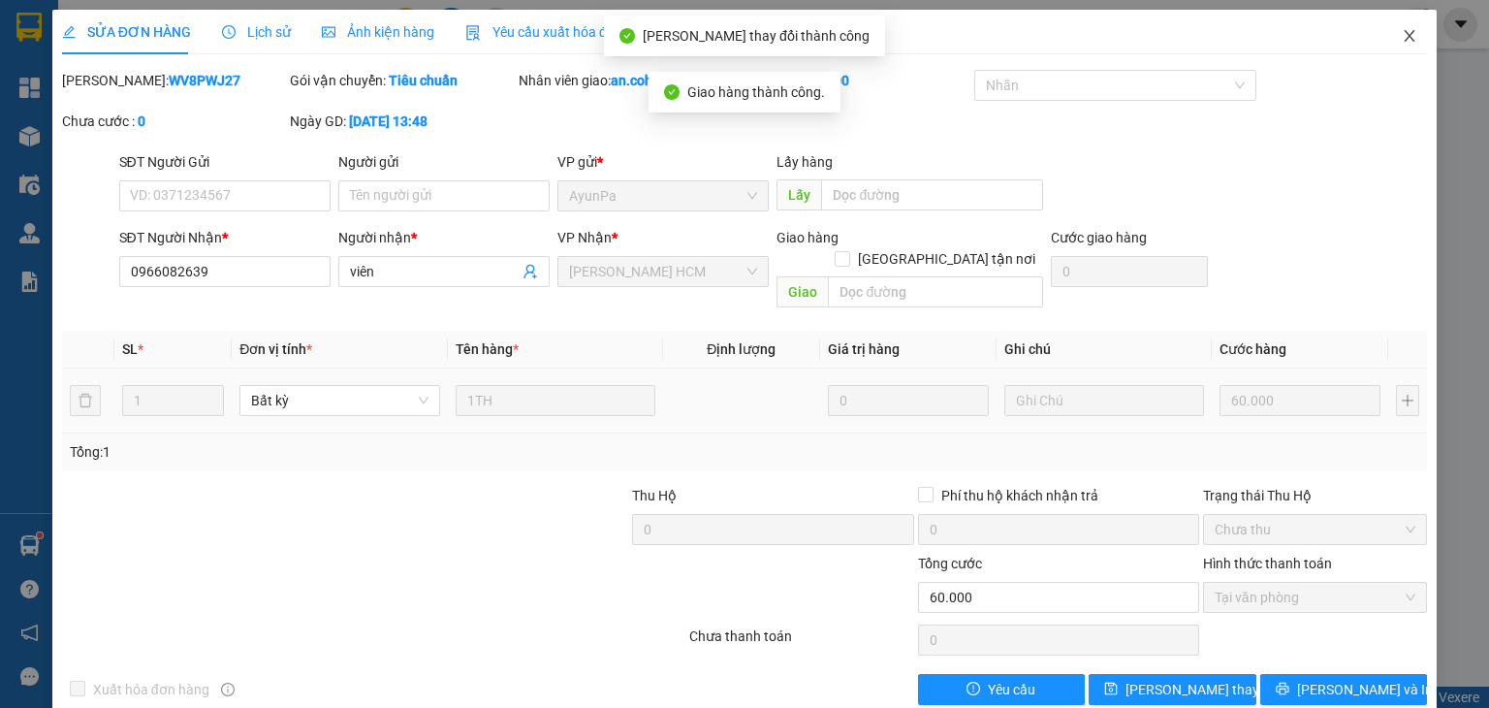
click at [1401, 45] on span "Close" at bounding box center [1409, 37] width 54 height 54
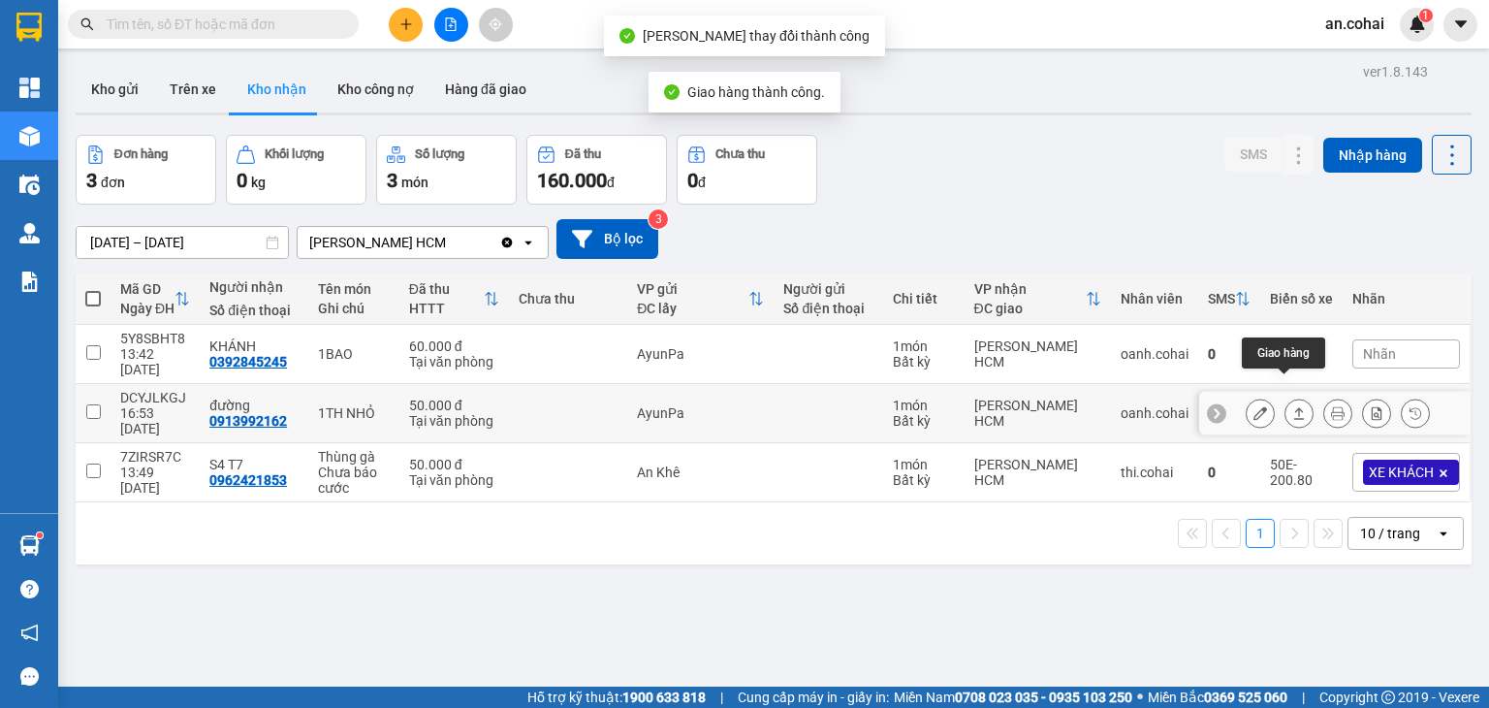
click at [1292, 406] on icon at bounding box center [1299, 413] width 14 height 14
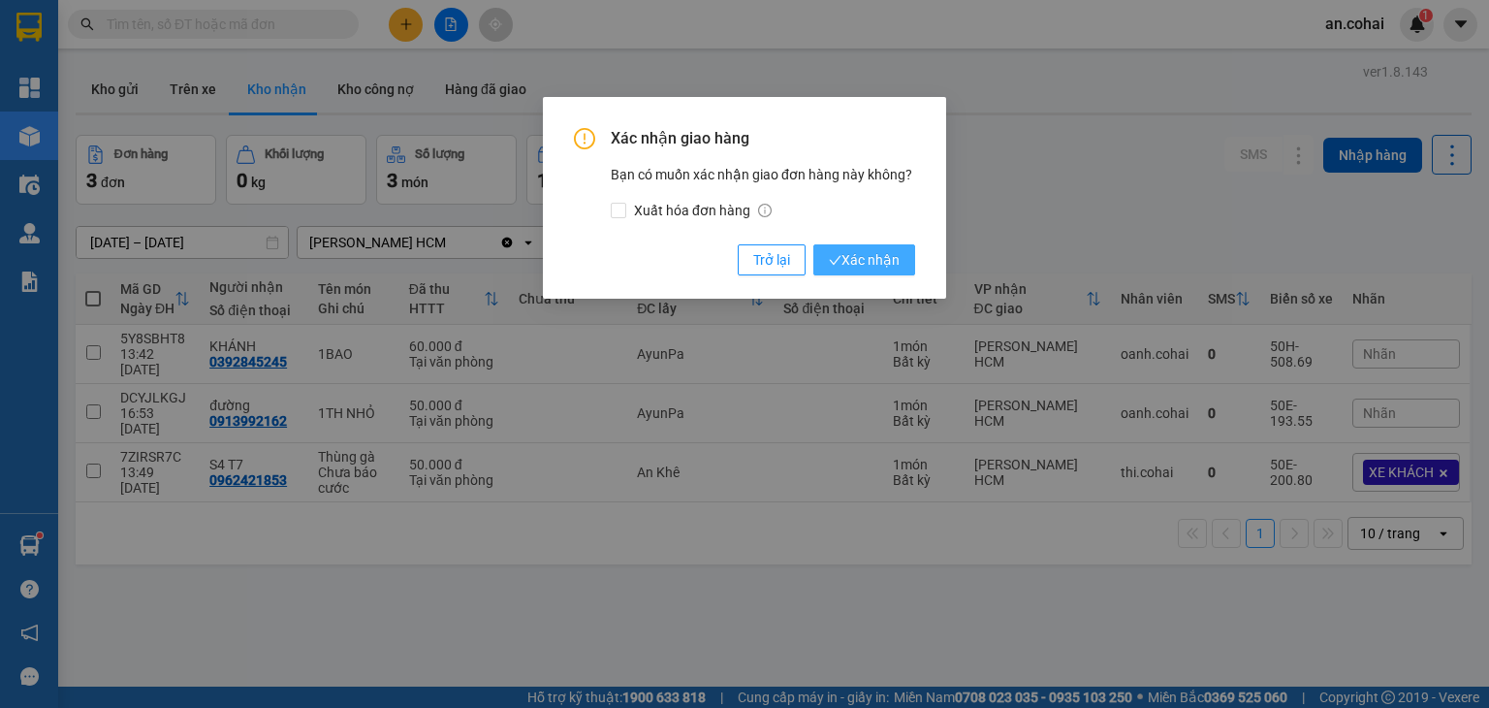
click at [890, 255] on span "Xác nhận" at bounding box center [864, 259] width 71 height 21
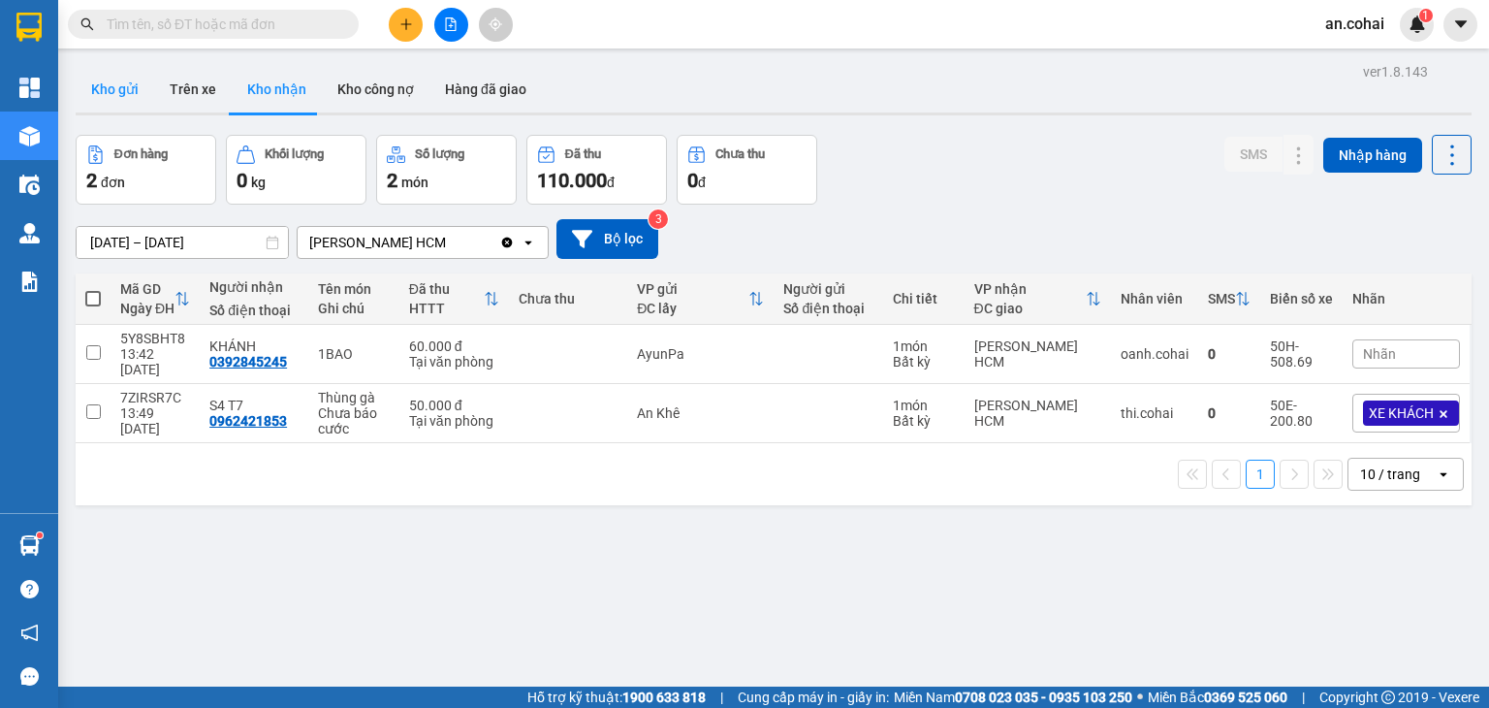
click at [122, 101] on button "Kho gửi" at bounding box center [115, 89] width 79 height 47
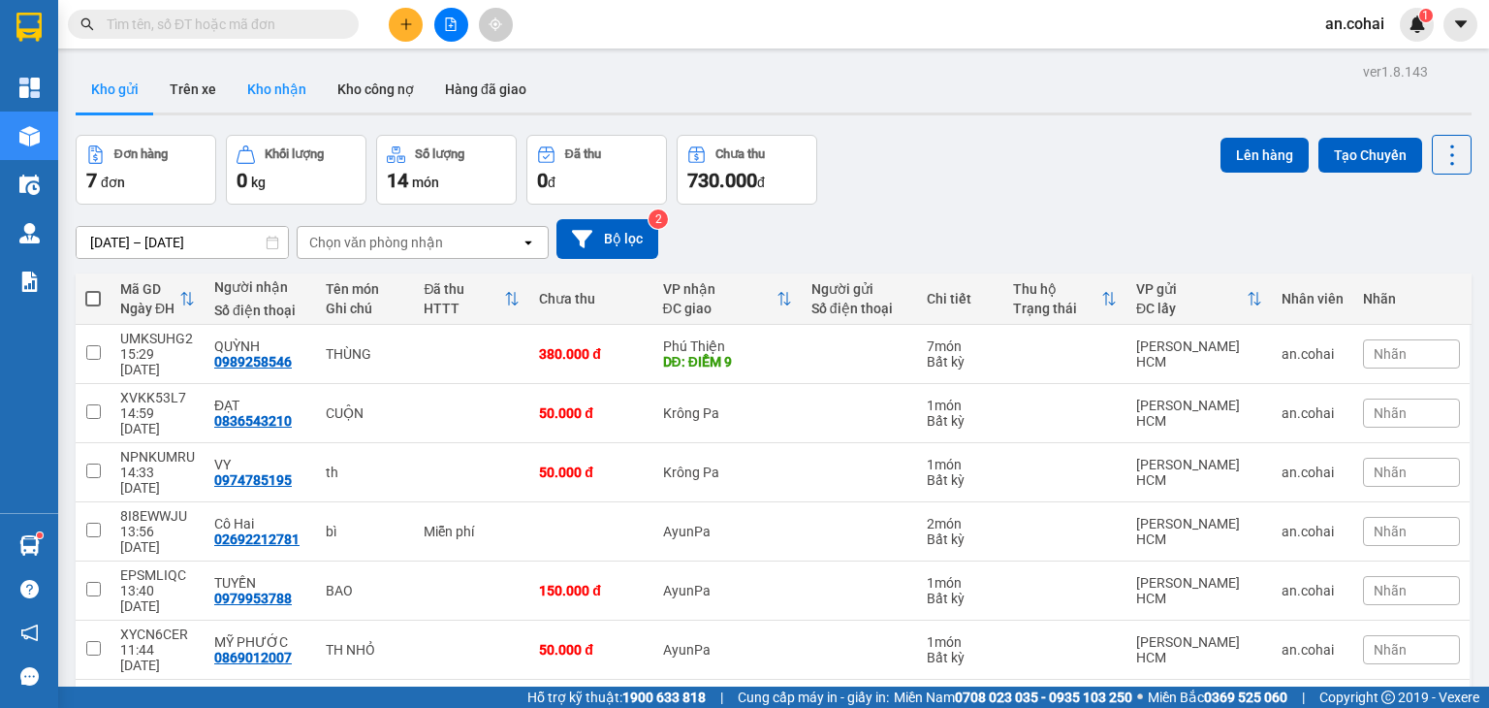
click at [297, 100] on button "Kho nhận" at bounding box center [277, 89] width 90 height 47
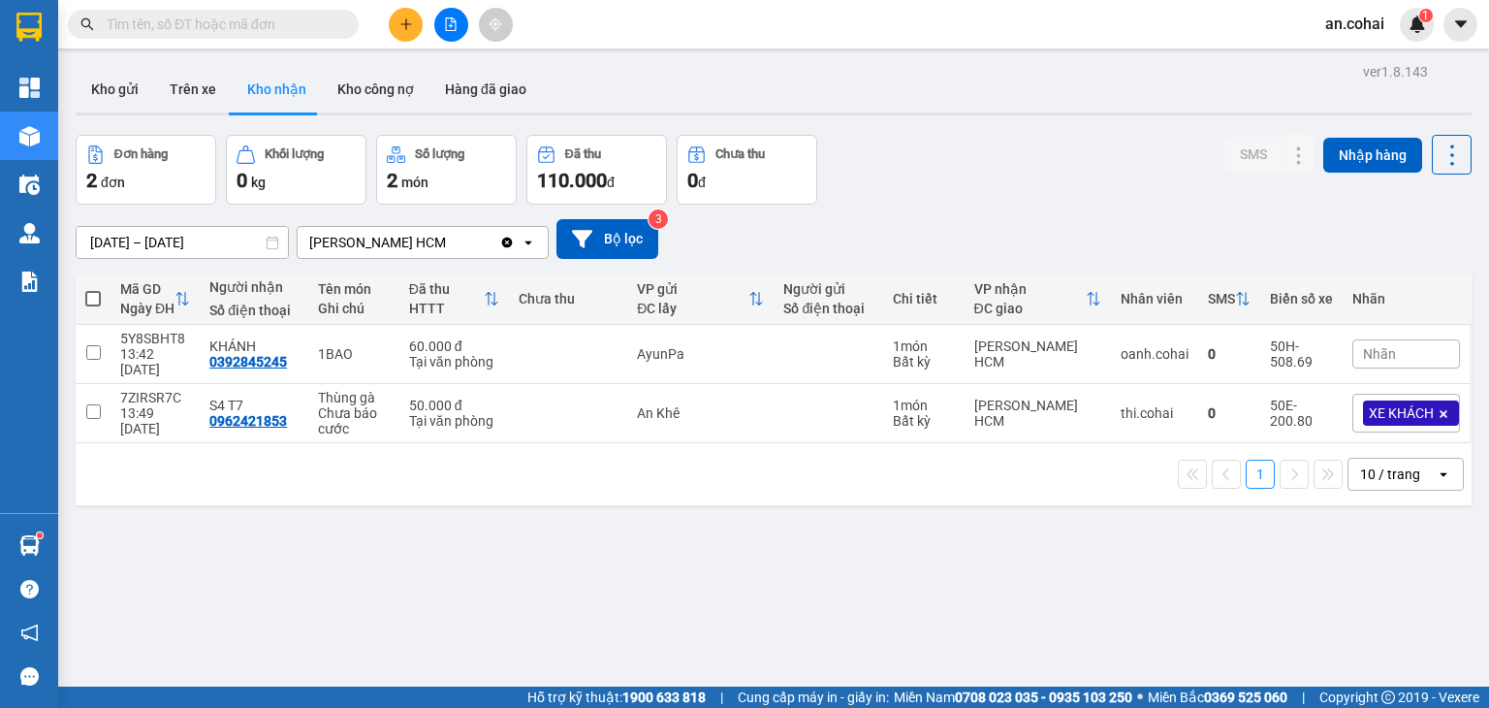
click at [400, 23] on icon "plus" at bounding box center [406, 24] width 14 height 14
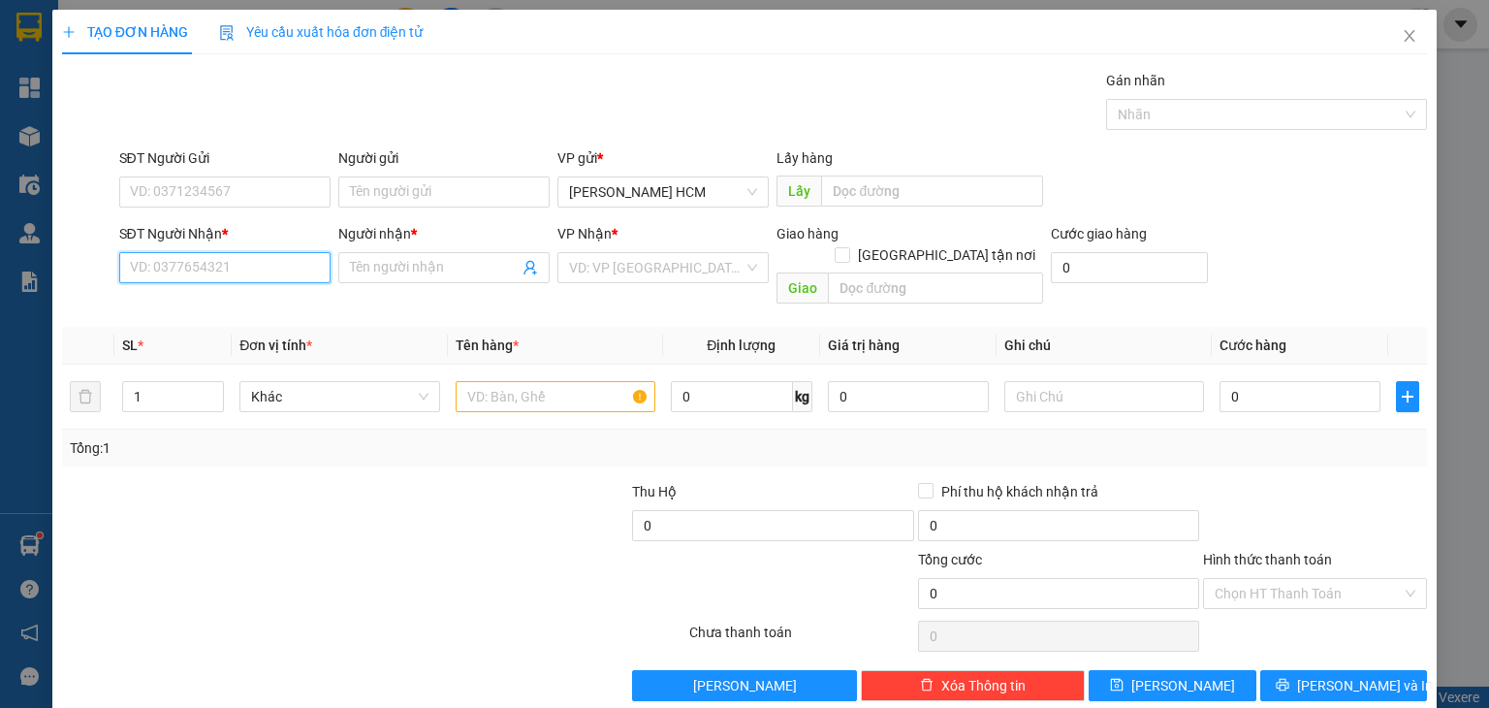
click at [271, 273] on input "SĐT Người Nhận *" at bounding box center [224, 267] width 211 height 31
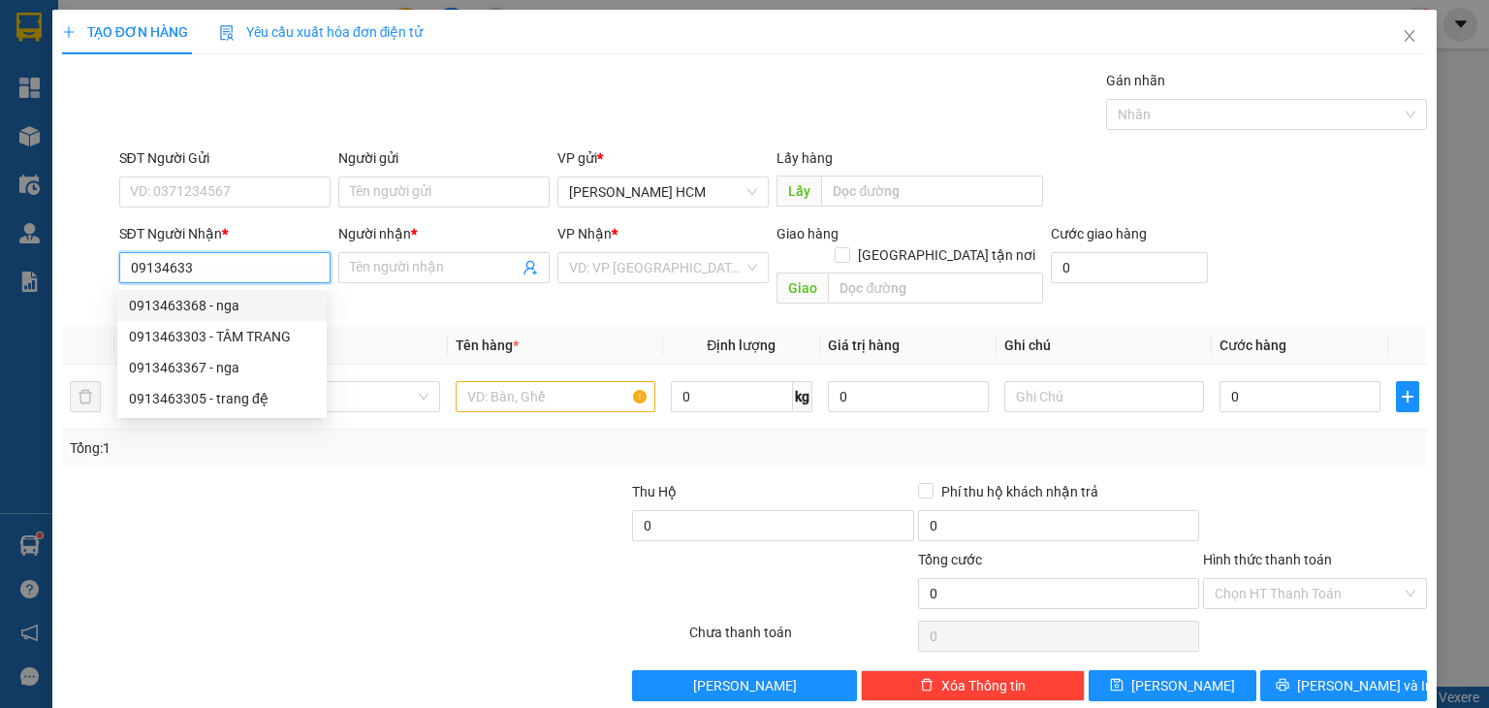
drag, startPoint x: 174, startPoint y: 316, endPoint x: 401, endPoint y: 335, distance: 227.7
click at [174, 317] on div "0913463368 - nga" at bounding box center [221, 305] width 209 height 31
type input "0913463368"
type input "nga"
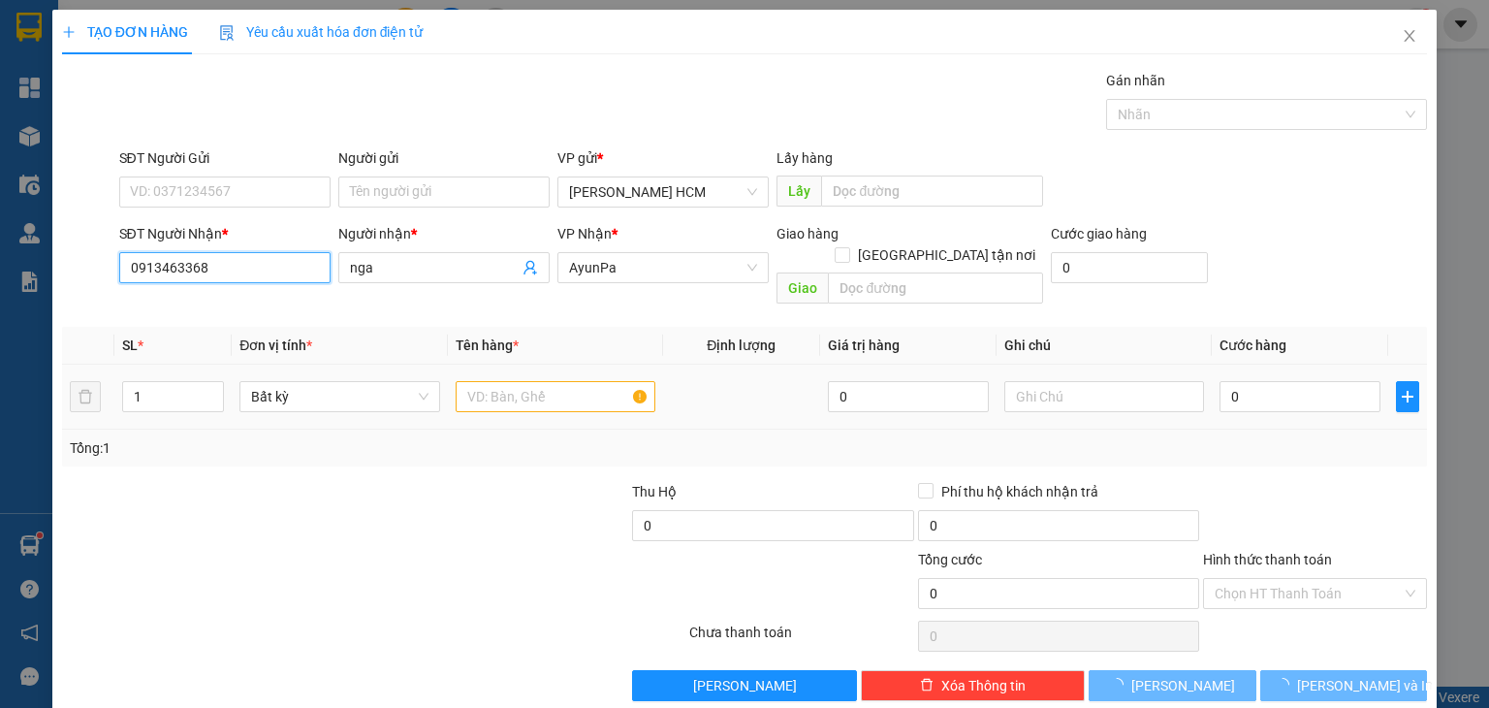
type input "0913463368"
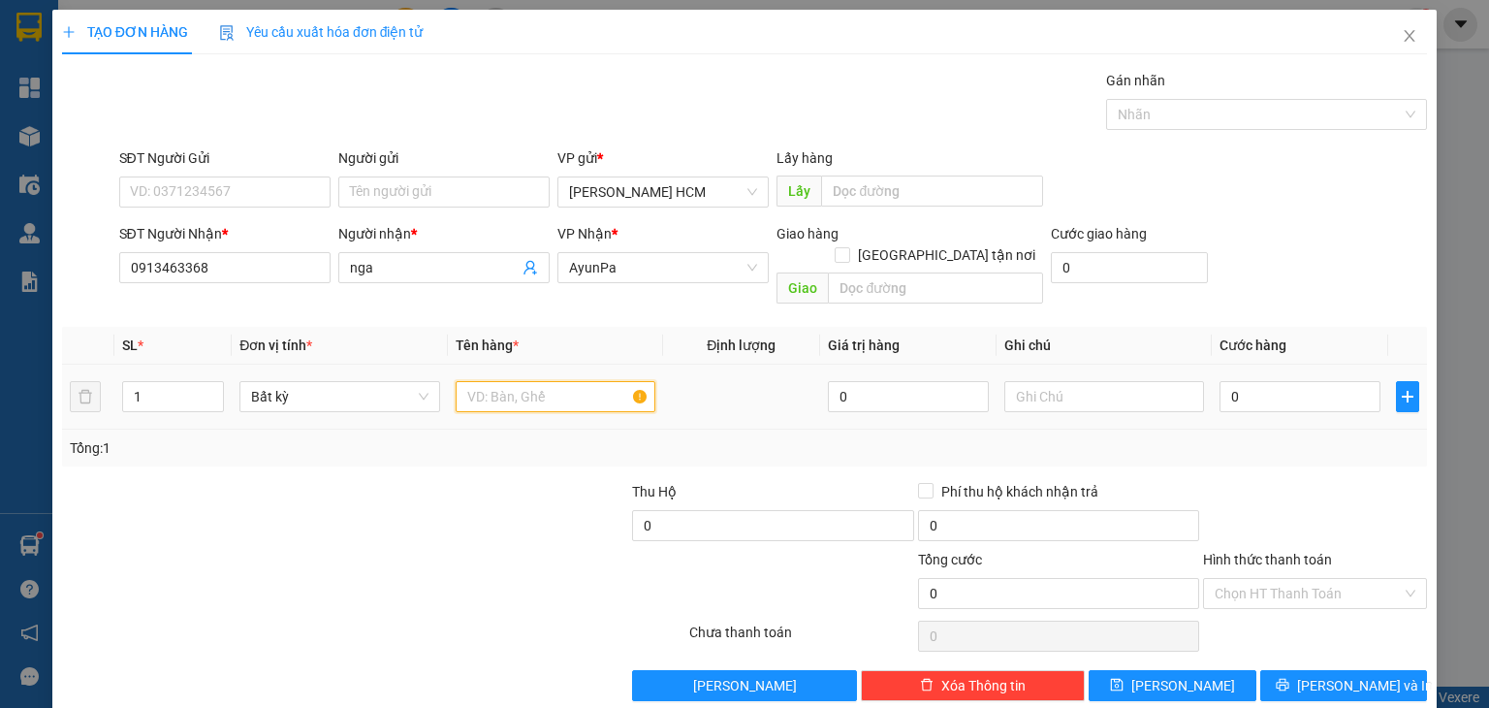
click at [547, 381] on input "text" at bounding box center [556, 396] width 200 height 31
type input "GOI"
click at [1314, 381] on input "0" at bounding box center [1299, 396] width 161 height 31
type input "004"
type input "4"
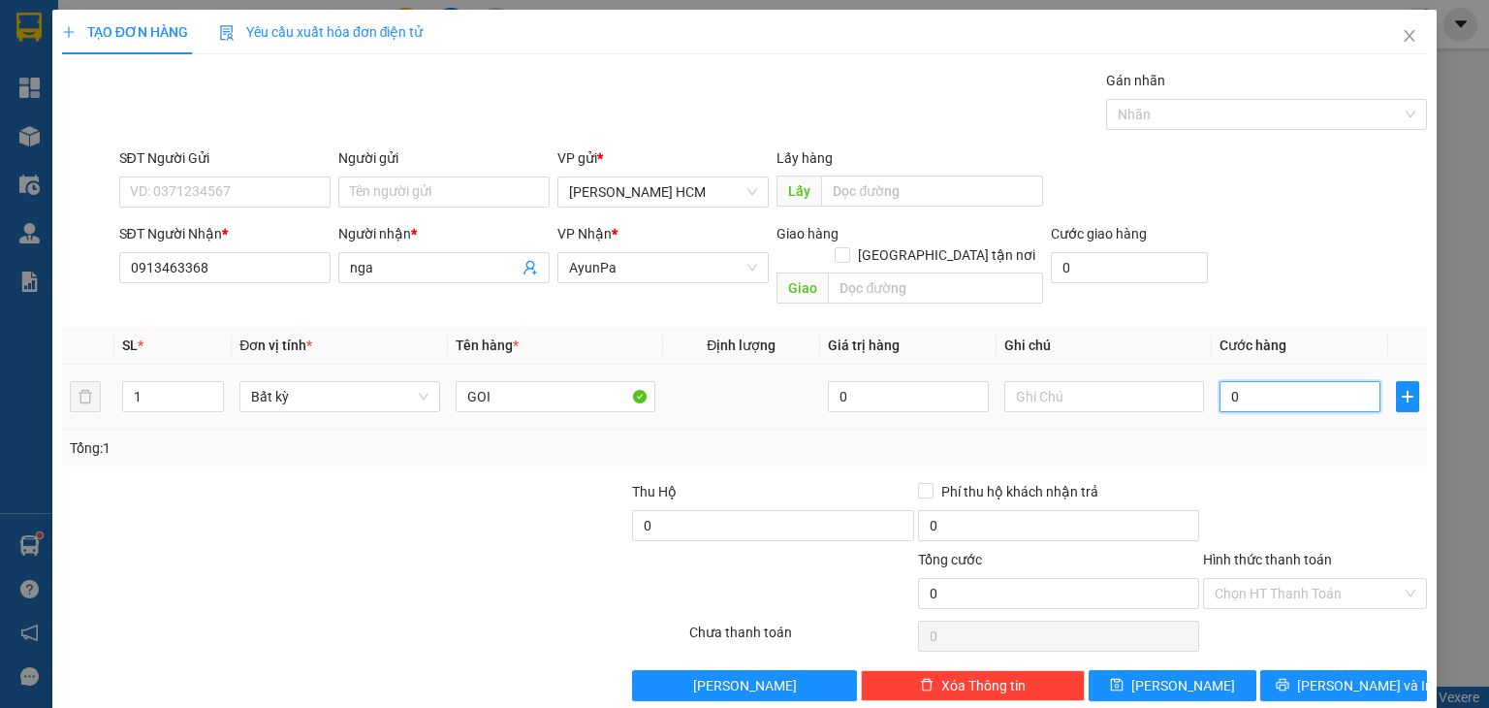
type input "4"
type input "0.040"
type input "40"
type input "40.000"
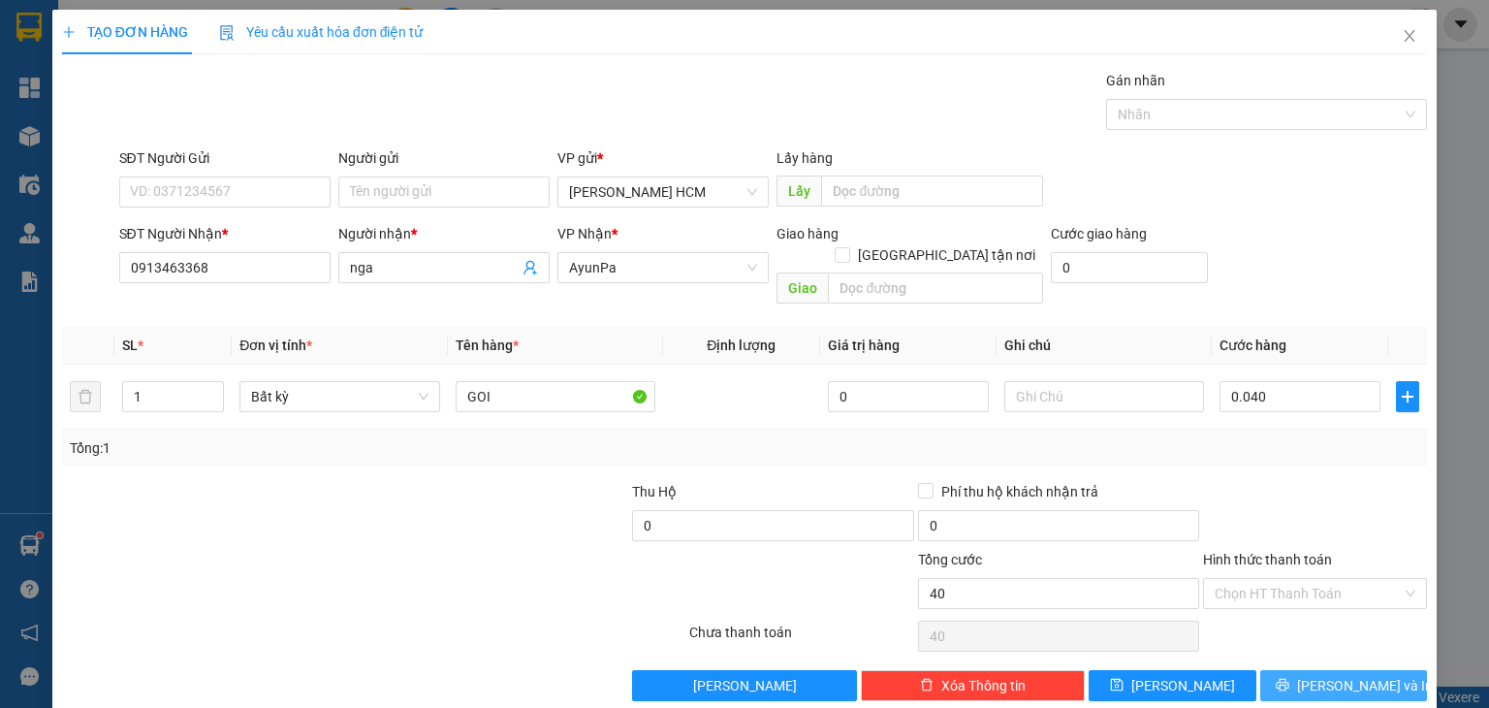
type input "40.000"
click at [1308, 670] on button "[PERSON_NAME] và In" at bounding box center [1344, 685] width 168 height 31
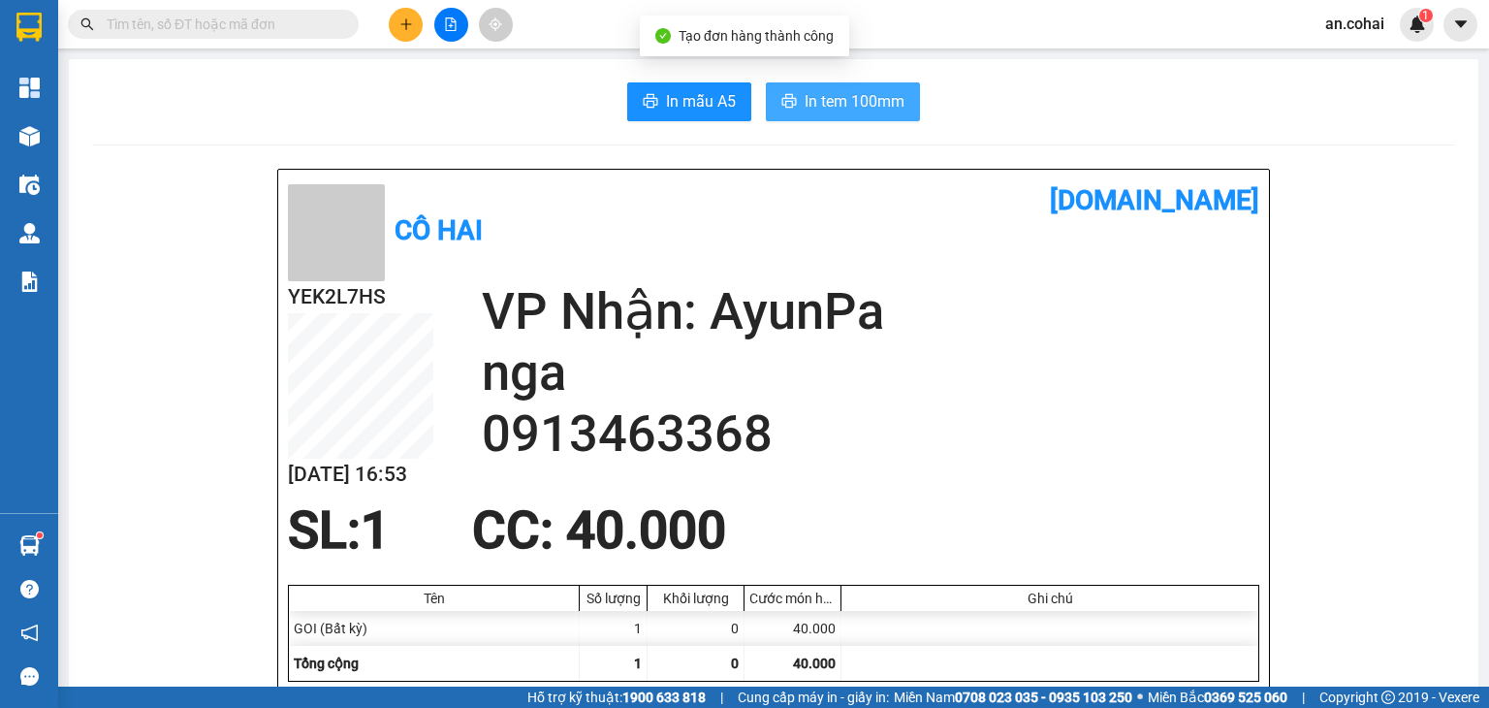
click at [859, 113] on span "In tem 100mm" at bounding box center [855, 101] width 100 height 24
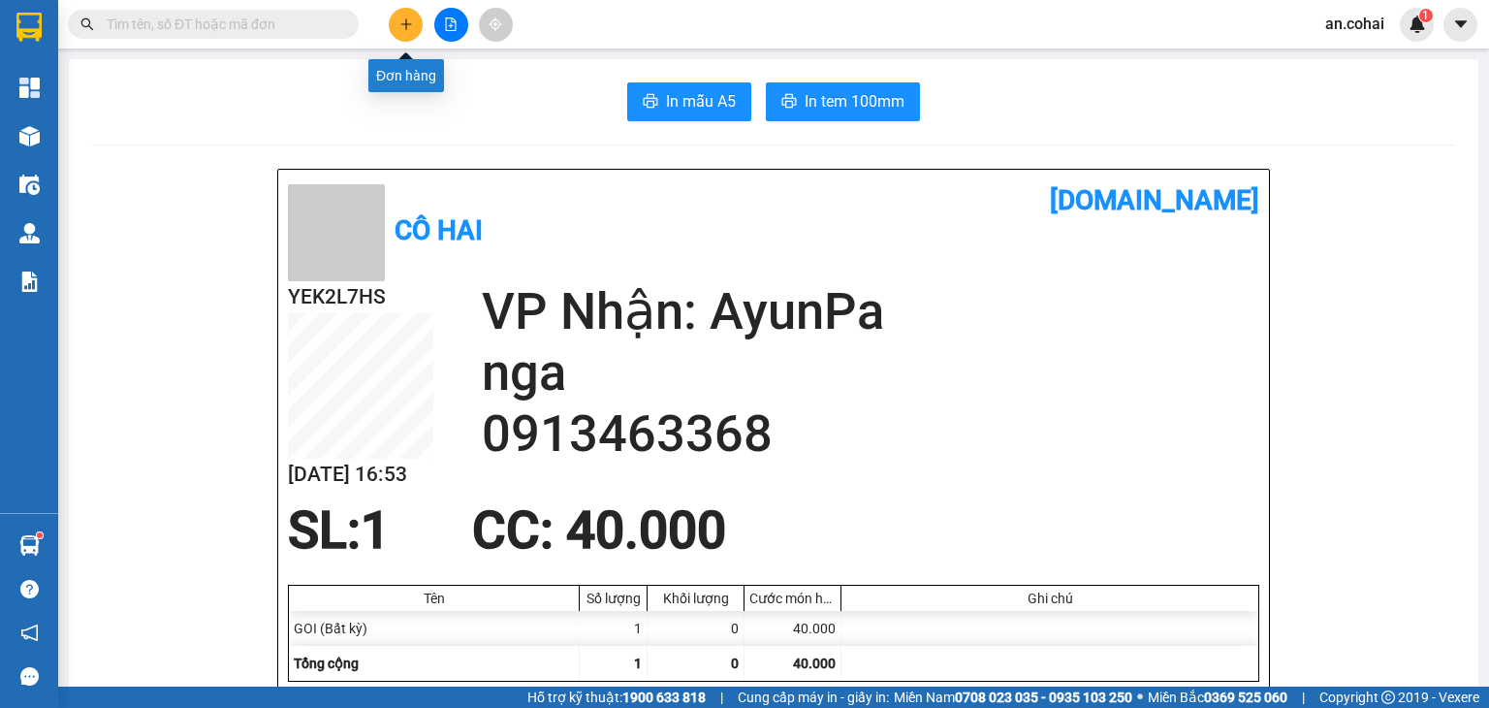
click at [399, 29] on icon "plus" at bounding box center [406, 24] width 14 height 14
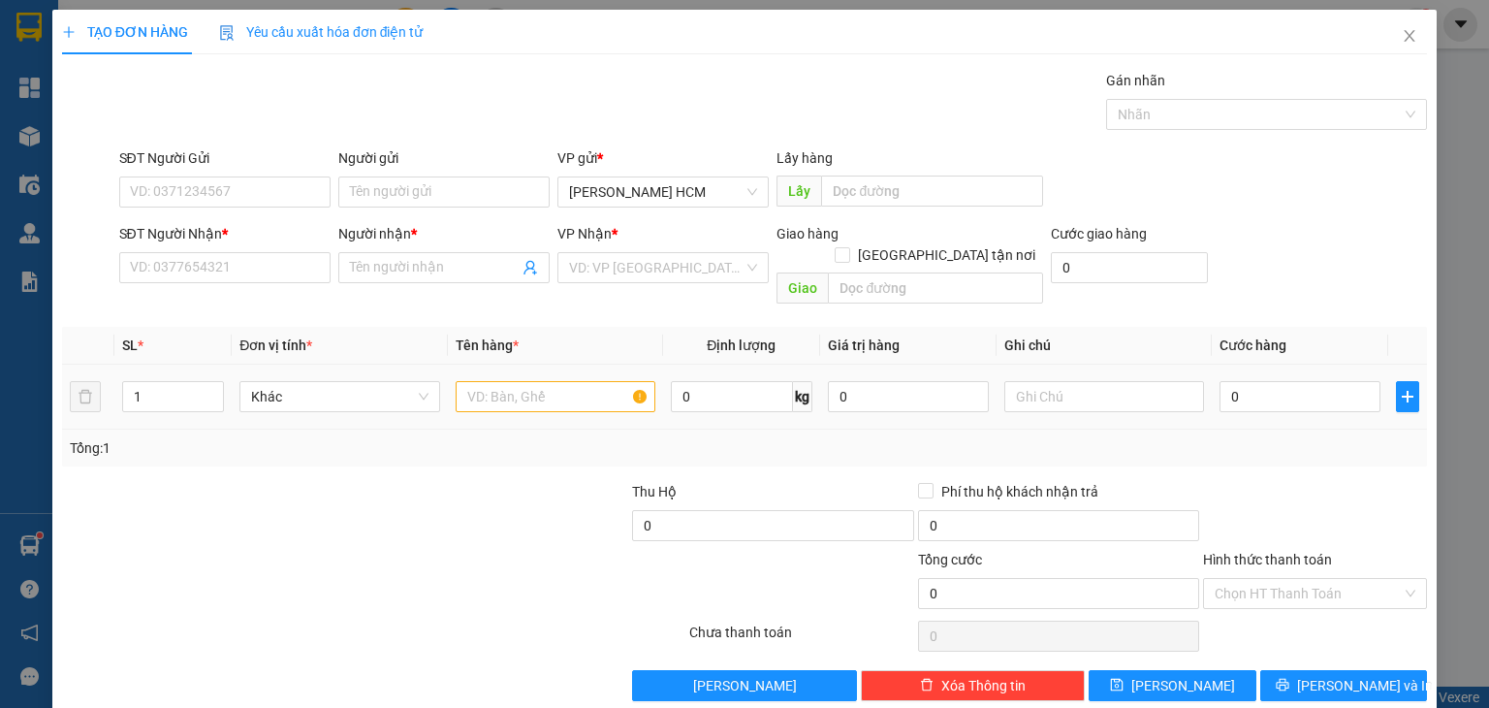
click at [551, 377] on div at bounding box center [556, 396] width 200 height 39
click at [554, 381] on input "text" at bounding box center [556, 396] width 200 height 31
drag, startPoint x: 559, startPoint y: 362, endPoint x: 505, endPoint y: 370, distance: 55.0
click at [505, 381] on input "THÙNG2335" at bounding box center [556, 396] width 200 height 31
type input "THÙNG"
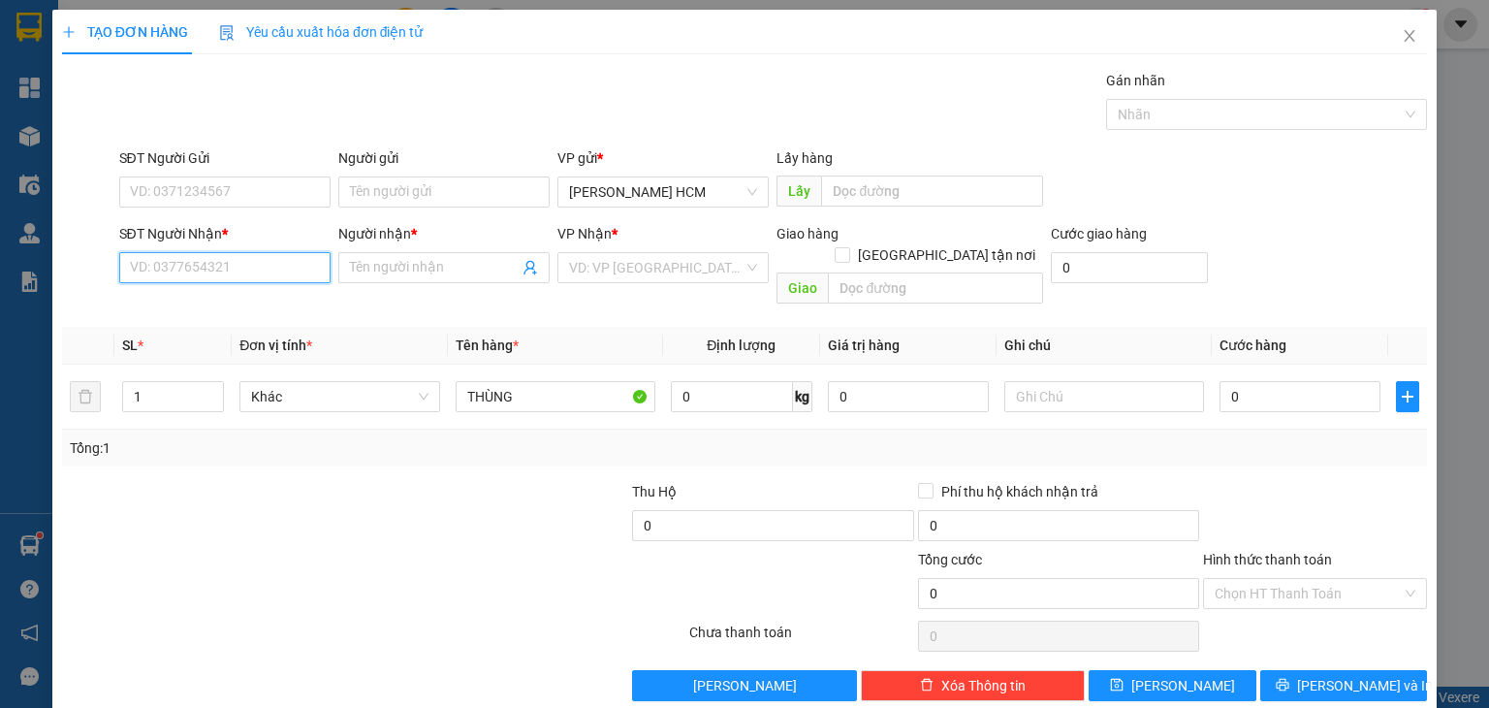
click at [277, 280] on input "SĐT Người Nhận *" at bounding box center [224, 267] width 211 height 31
click at [272, 264] on input "2335" at bounding box center [224, 267] width 211 height 31
click at [242, 277] on input "2335" at bounding box center [224, 267] width 211 height 31
click at [237, 301] on div "0987202335 - [PERSON_NAME]" at bounding box center [224, 305] width 191 height 21
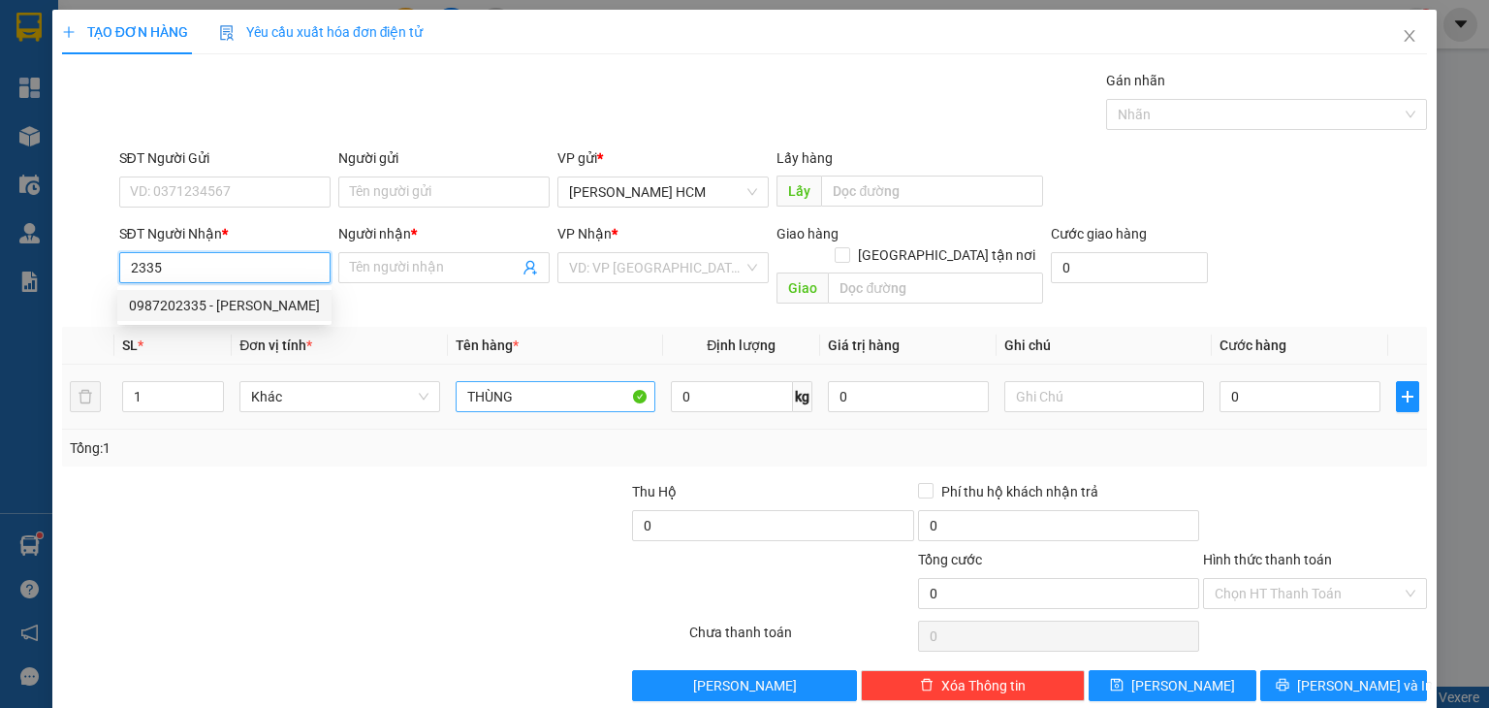
type input "0987202335"
type input "Mẫn"
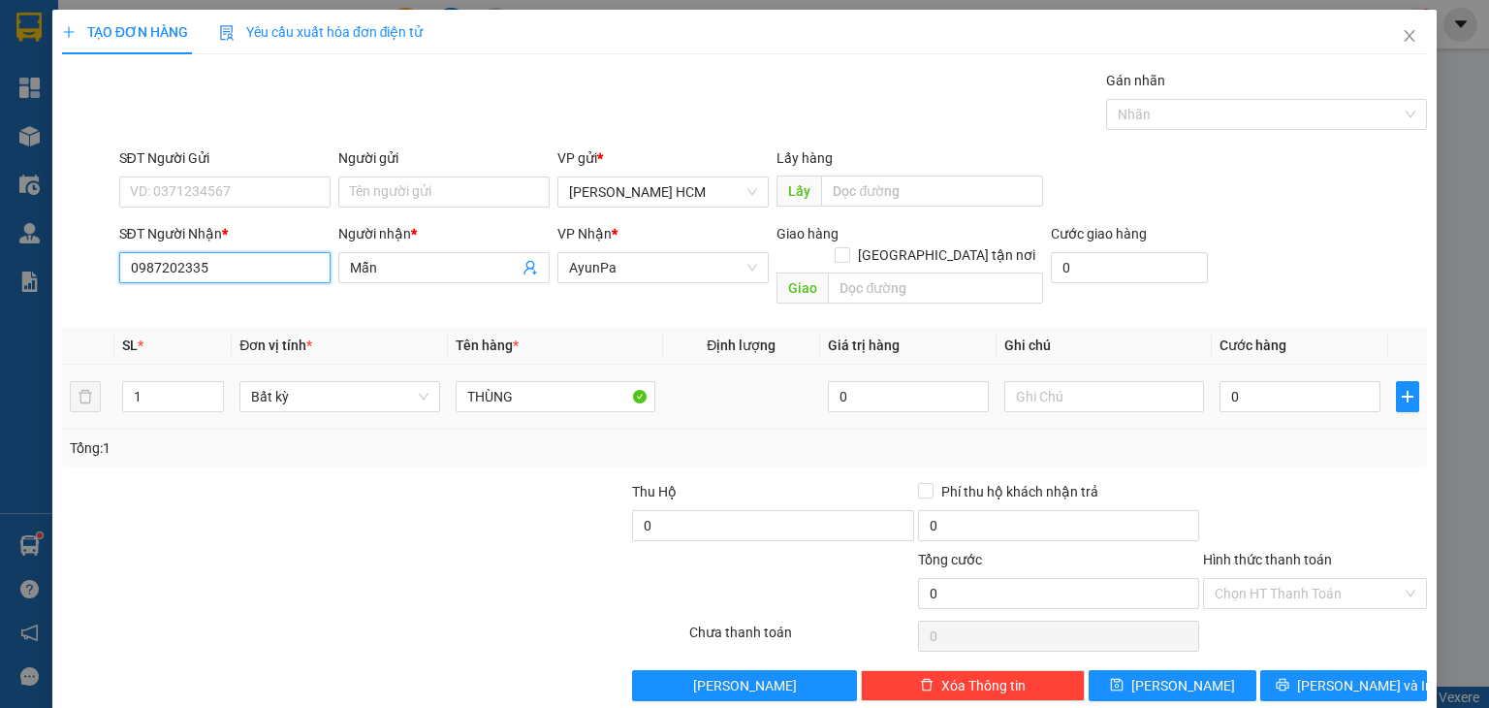
type input "0987202335"
click at [1321, 392] on div "0" at bounding box center [1299, 396] width 161 height 39
click at [1305, 381] on input "0" at bounding box center [1299, 396] width 161 height 31
type input "007"
type input "7"
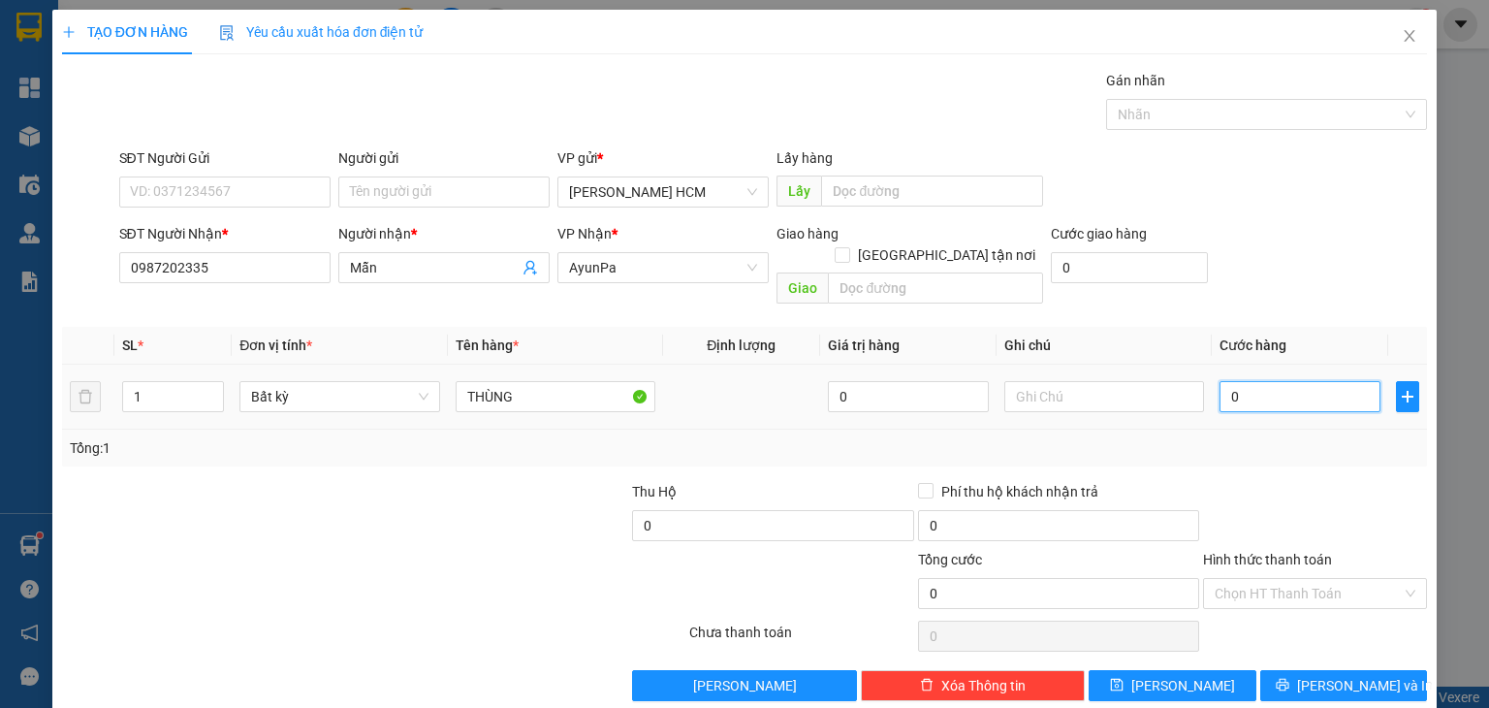
type input "7"
type input "0.070"
type input "70"
type input "0.070"
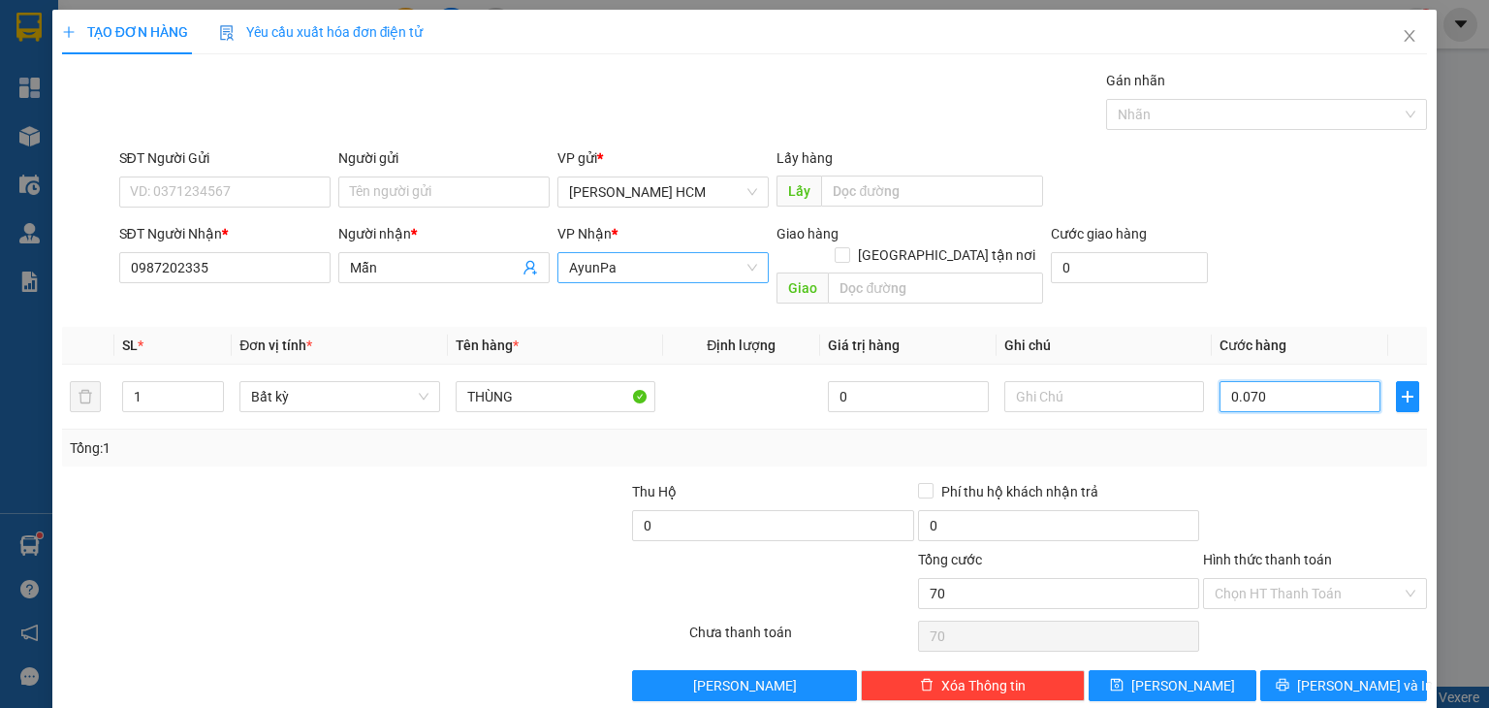
type input "70"
click at [651, 268] on span "AyunPa" at bounding box center [663, 267] width 188 height 29
type input "70.000"
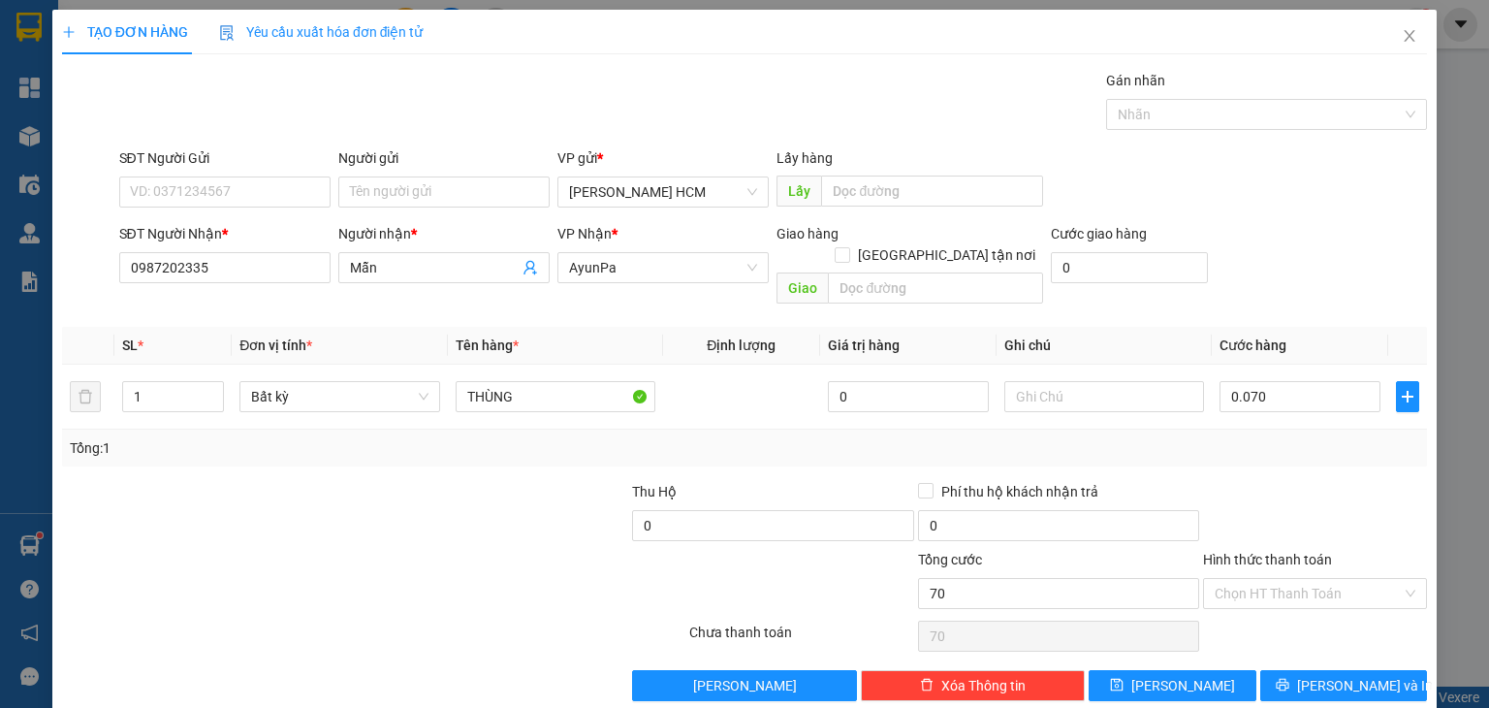
type input "70.000"
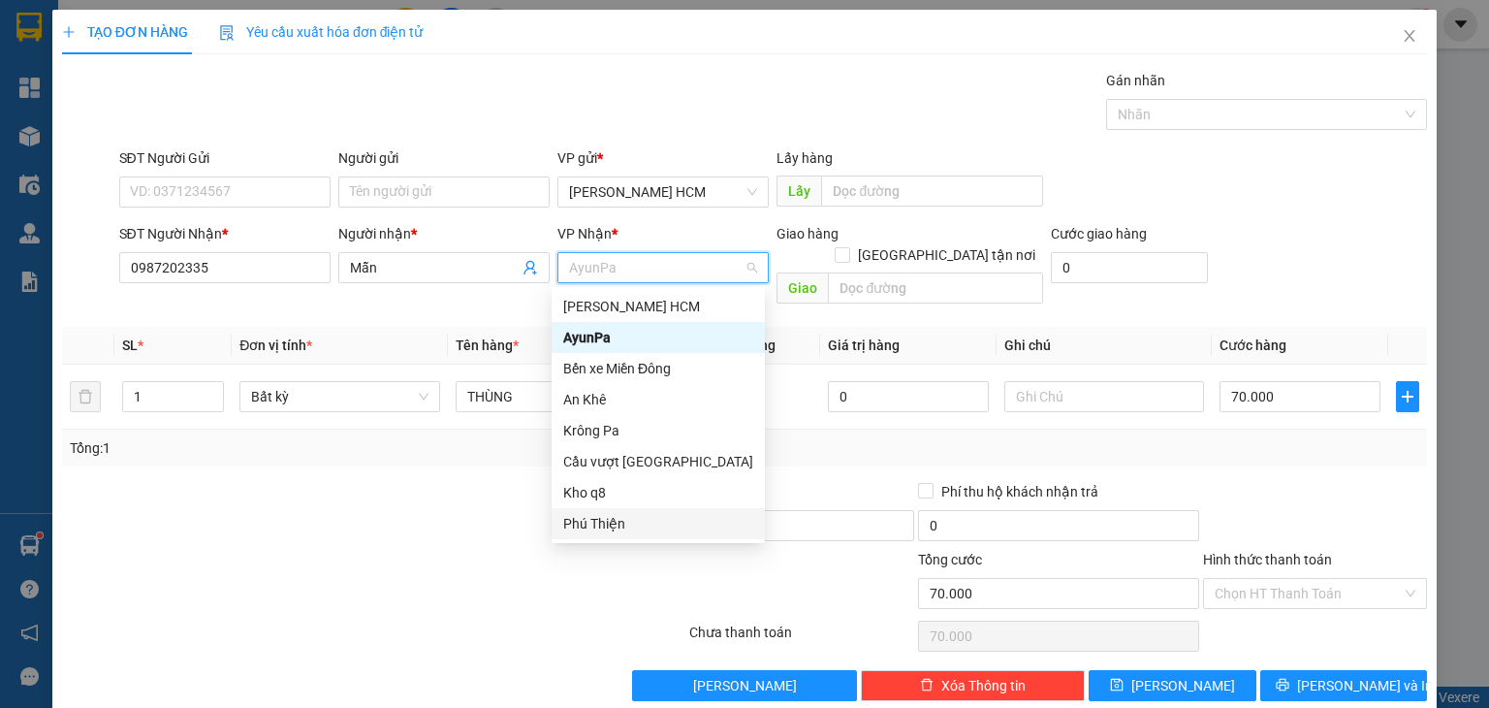
drag, startPoint x: 611, startPoint y: 527, endPoint x: 735, endPoint y: 444, distance: 149.5
click at [612, 527] on div "Phú Thiện" at bounding box center [658, 523] width 190 height 21
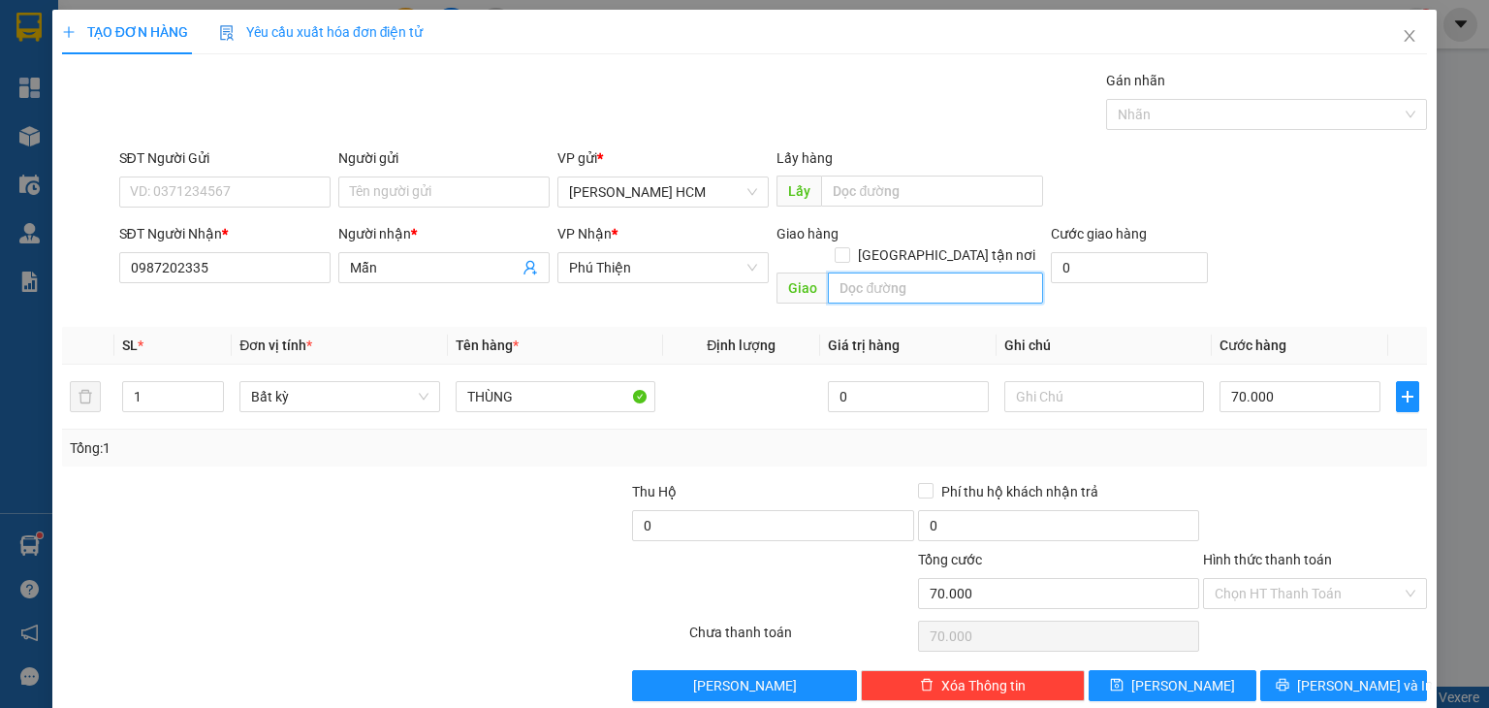
click at [882, 272] on input "text" at bounding box center [935, 287] width 215 height 31
type input "ĐIỂM 8"
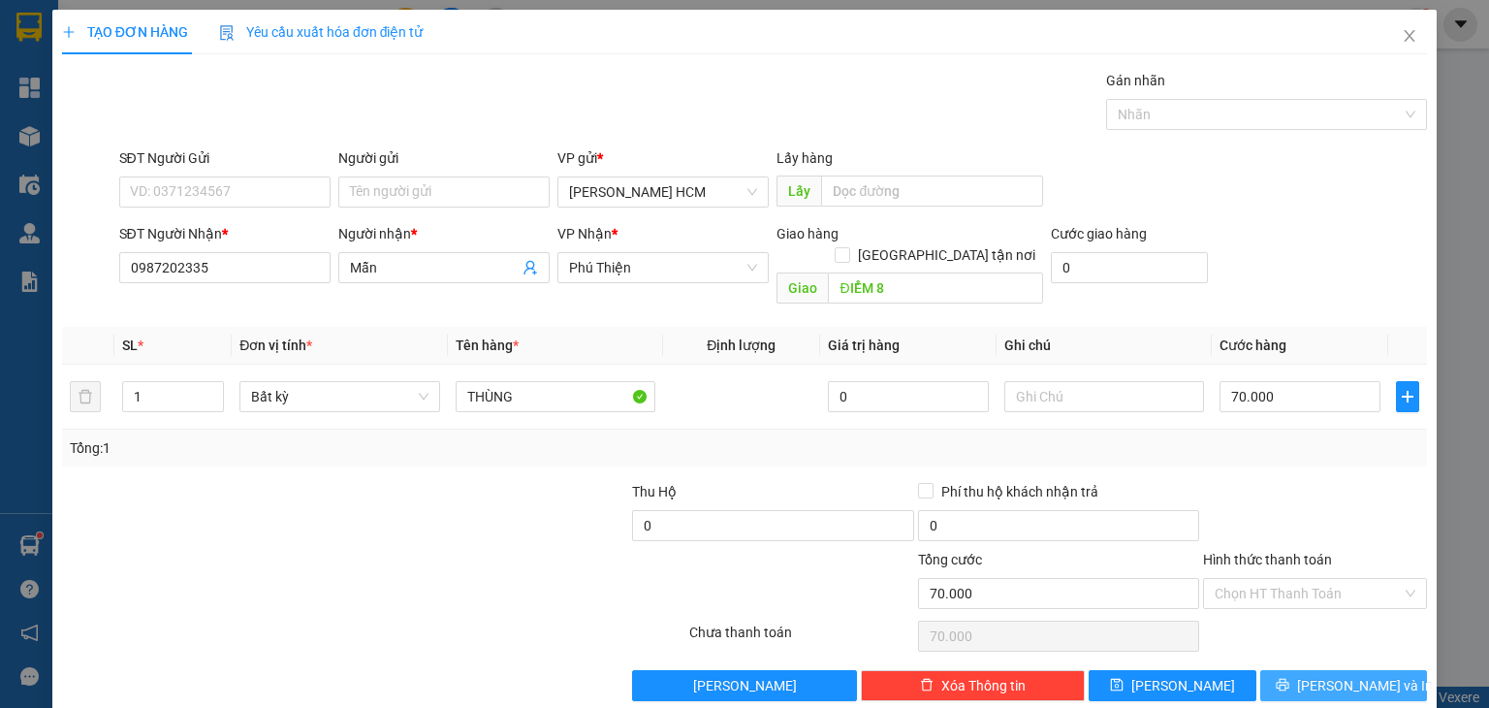
click at [1331, 670] on button "[PERSON_NAME] và In" at bounding box center [1344, 685] width 168 height 31
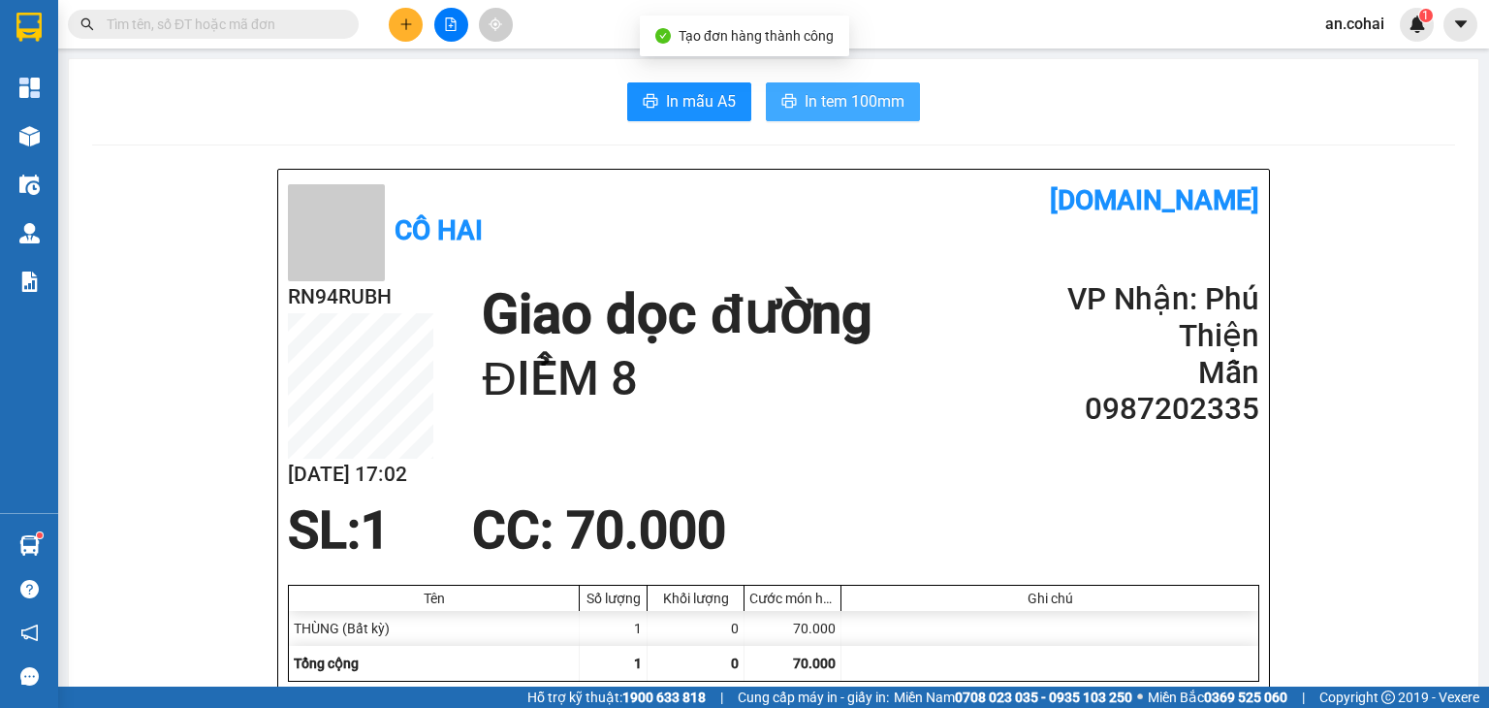
click at [905, 107] on button "In tem 100mm" at bounding box center [843, 101] width 154 height 39
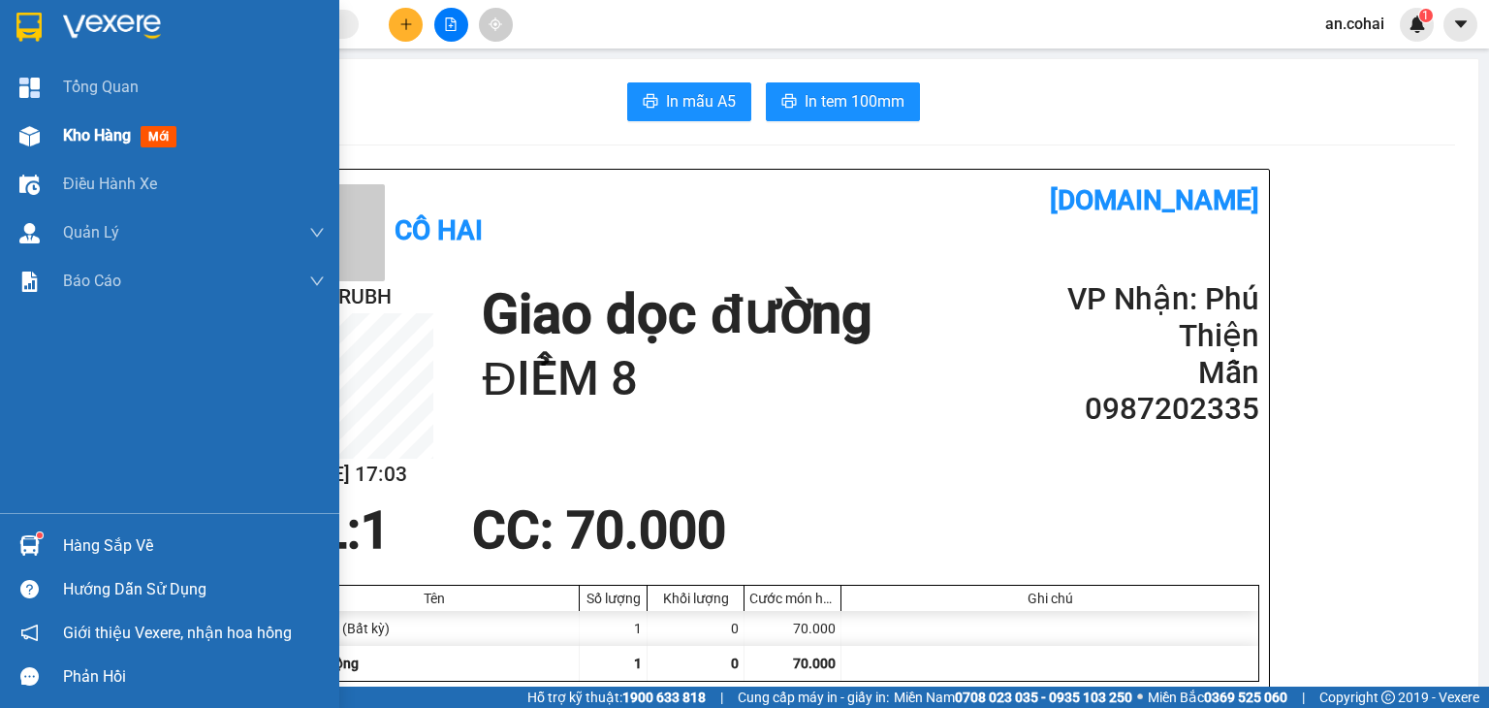
click at [27, 150] on div at bounding box center [30, 136] width 34 height 34
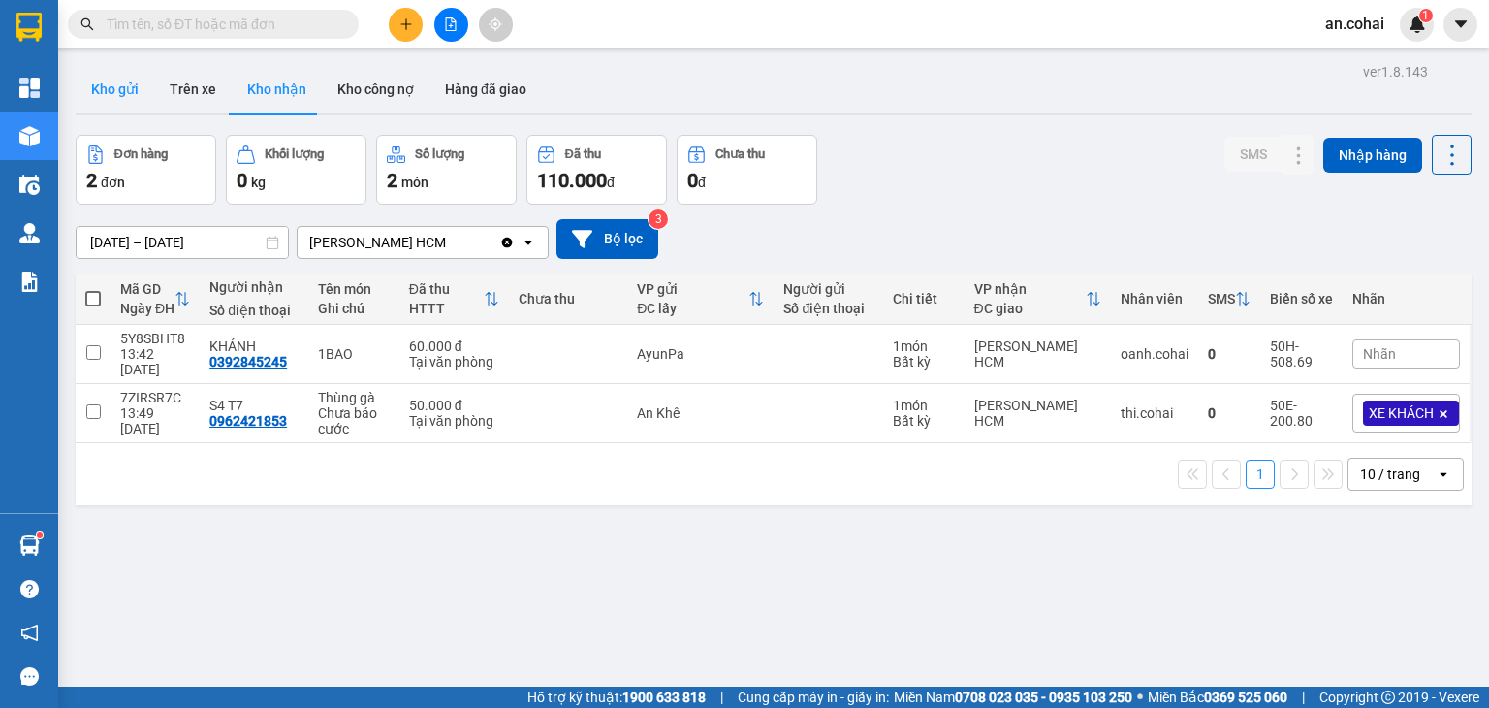
click at [80, 110] on button "Kho gửi" at bounding box center [115, 89] width 79 height 47
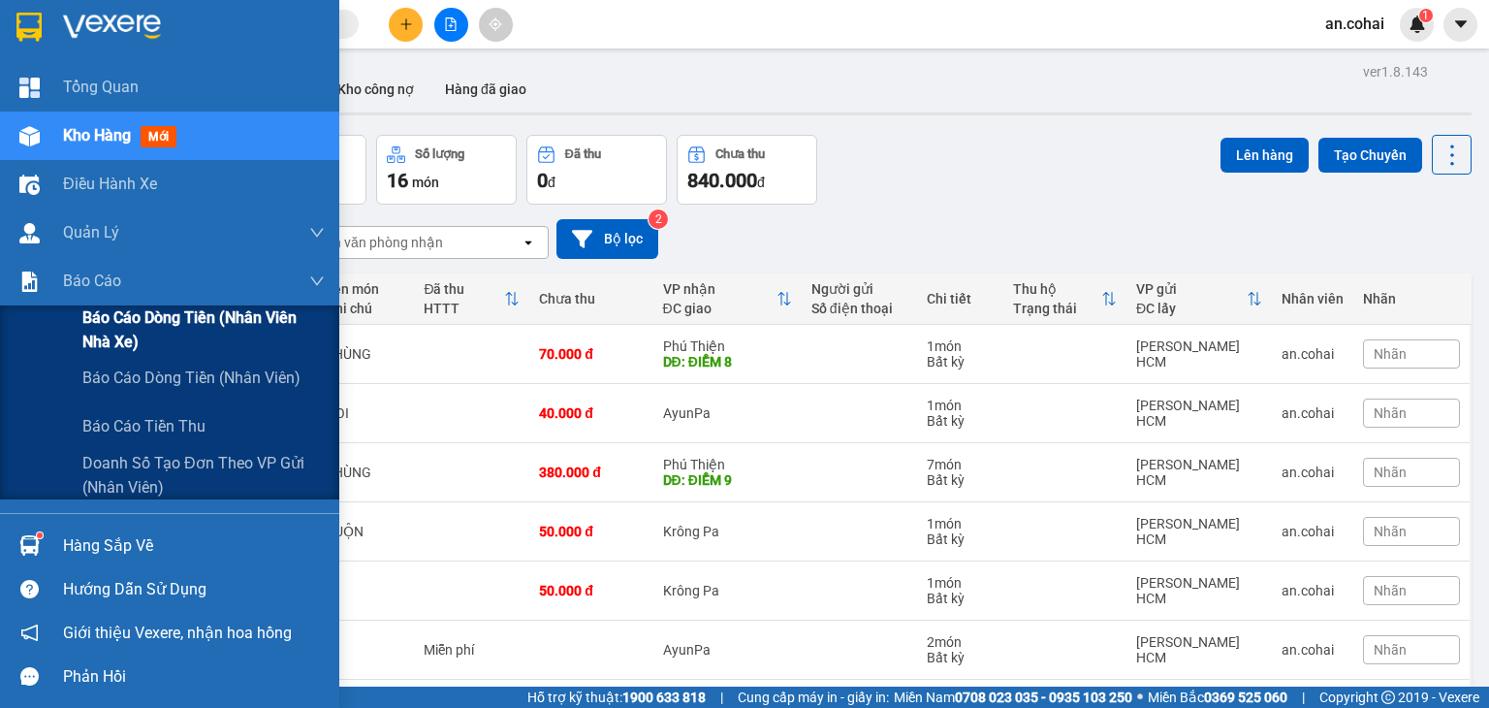
click at [103, 327] on span "Báo cáo dòng tiền (Nhân viên Nhà xe)" at bounding box center [203, 329] width 242 height 48
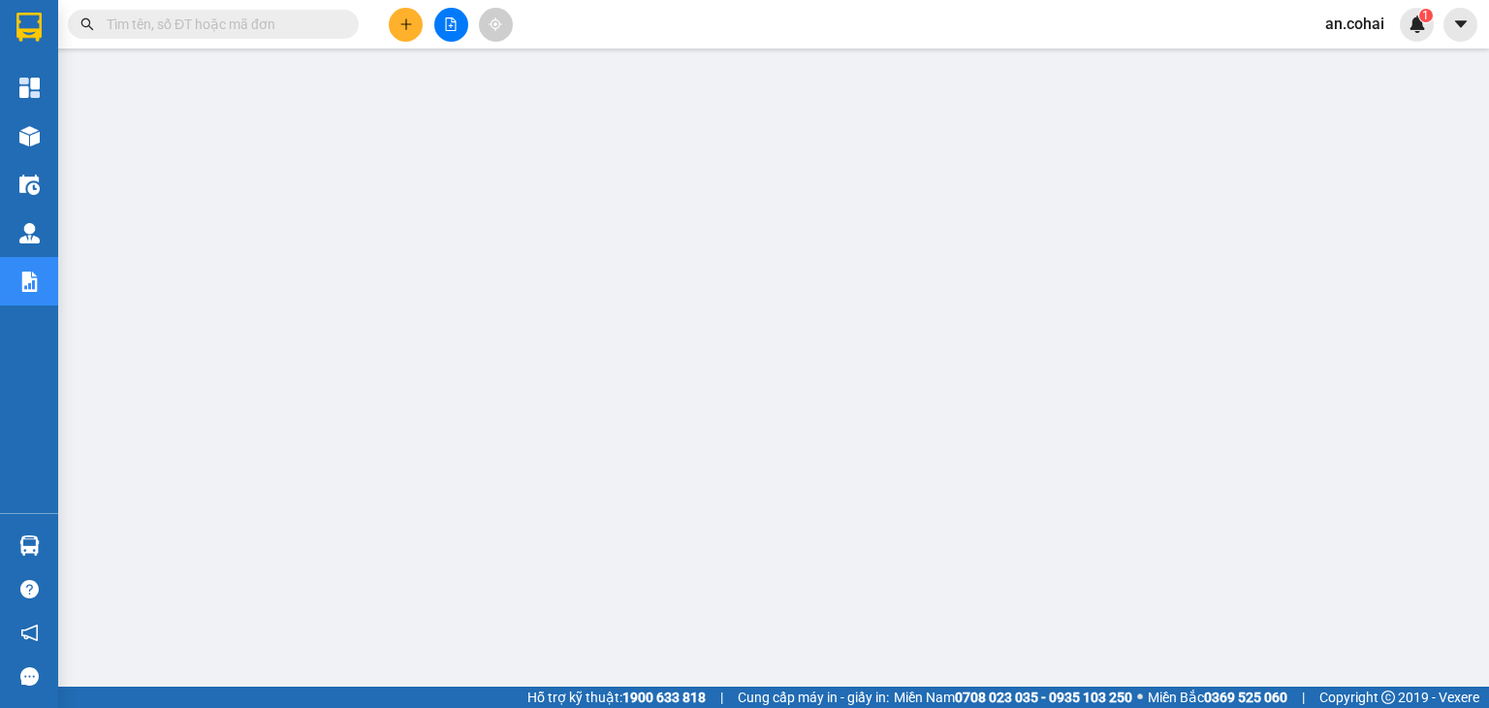
click at [448, 28] on icon "file-add" at bounding box center [451, 24] width 14 height 14
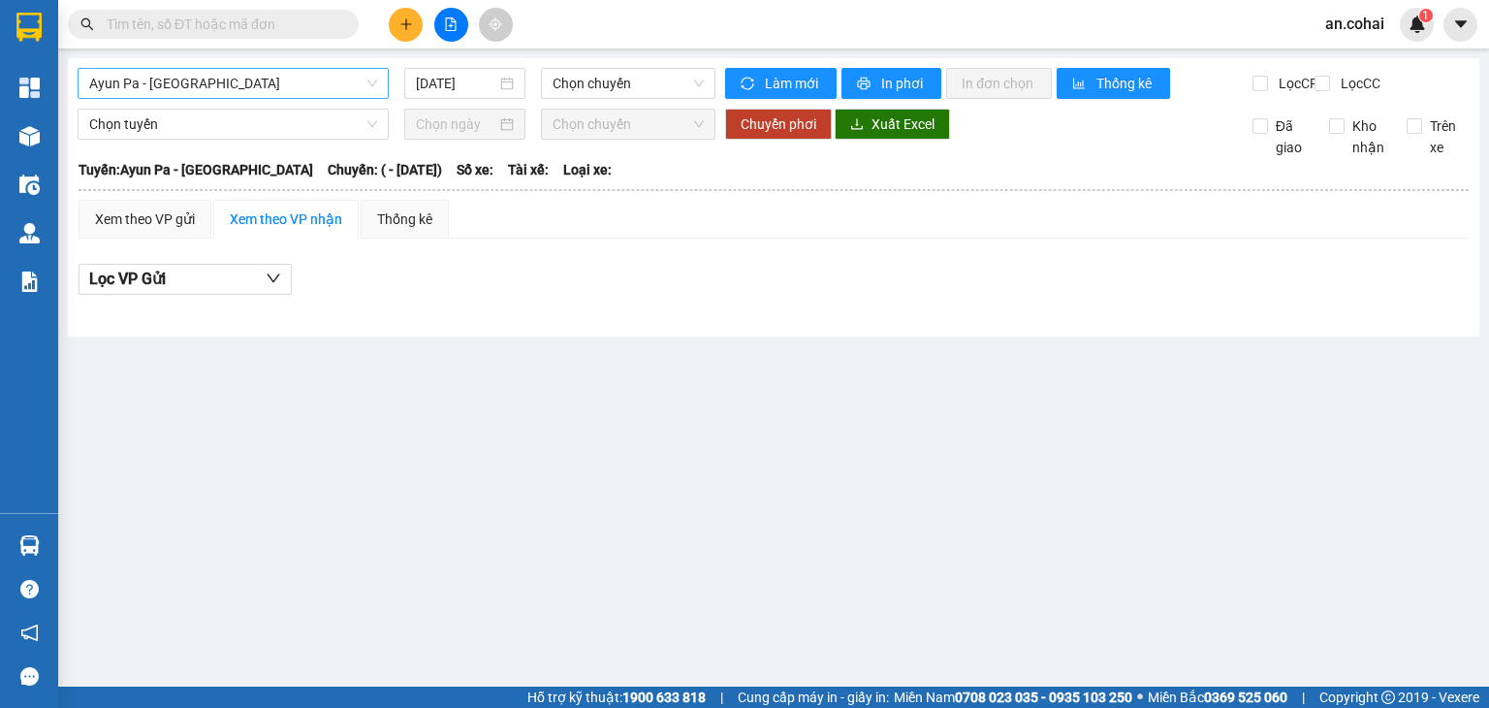
click at [224, 91] on span "Ayun Pa - [GEOGRAPHIC_DATA]" at bounding box center [233, 83] width 288 height 29
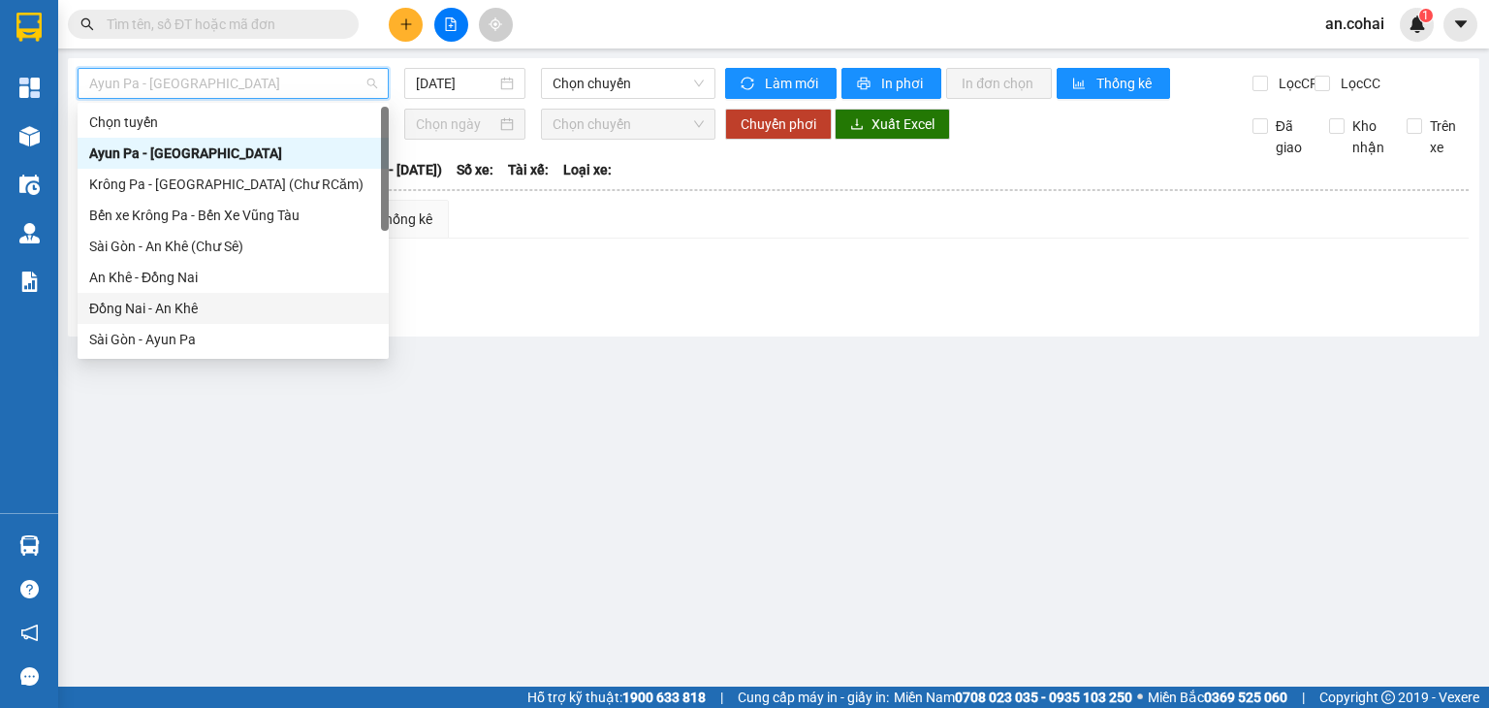
click at [230, 308] on div "Đồng Nai - An Khê" at bounding box center [233, 308] width 288 height 21
type input "[DATE]"
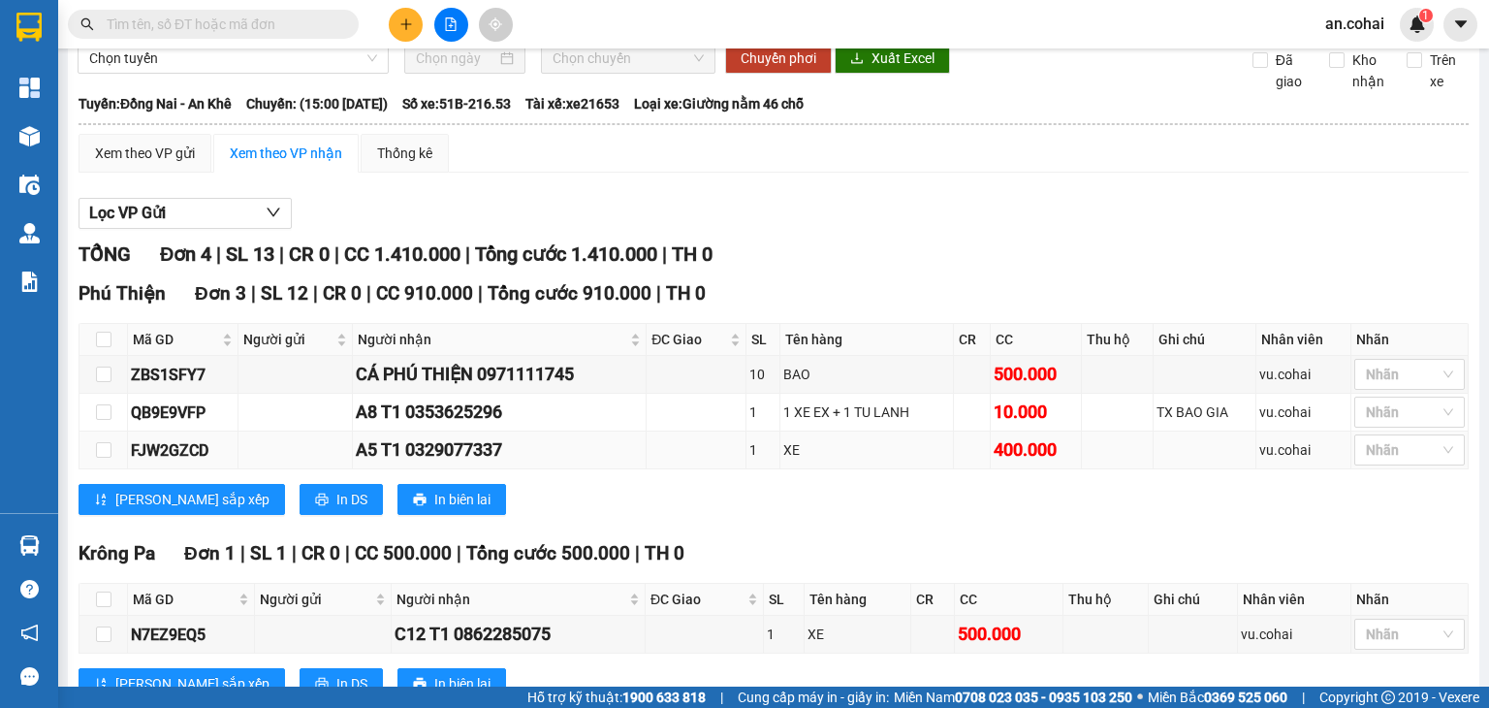
scroll to position [145, 0]
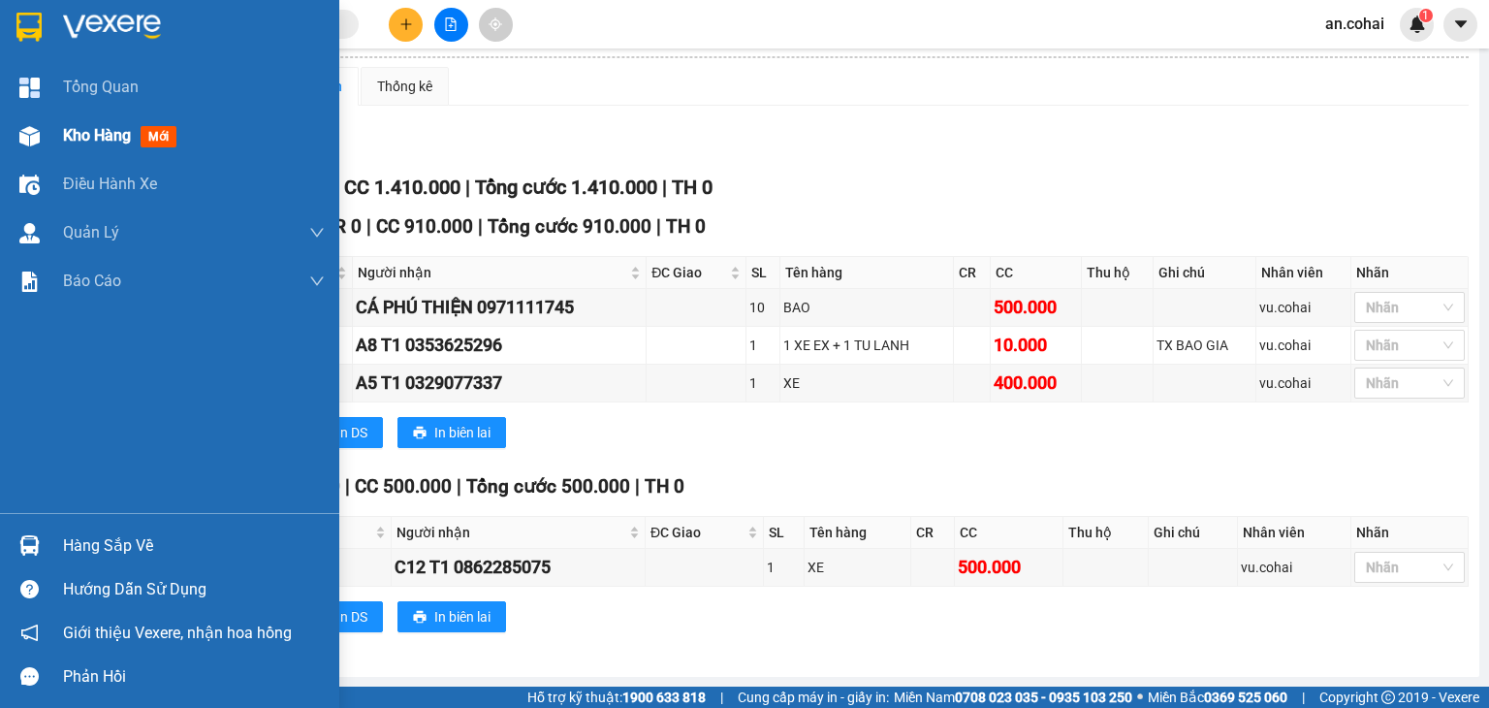
click at [11, 119] on div "Kho hàng mới" at bounding box center [169, 135] width 339 height 48
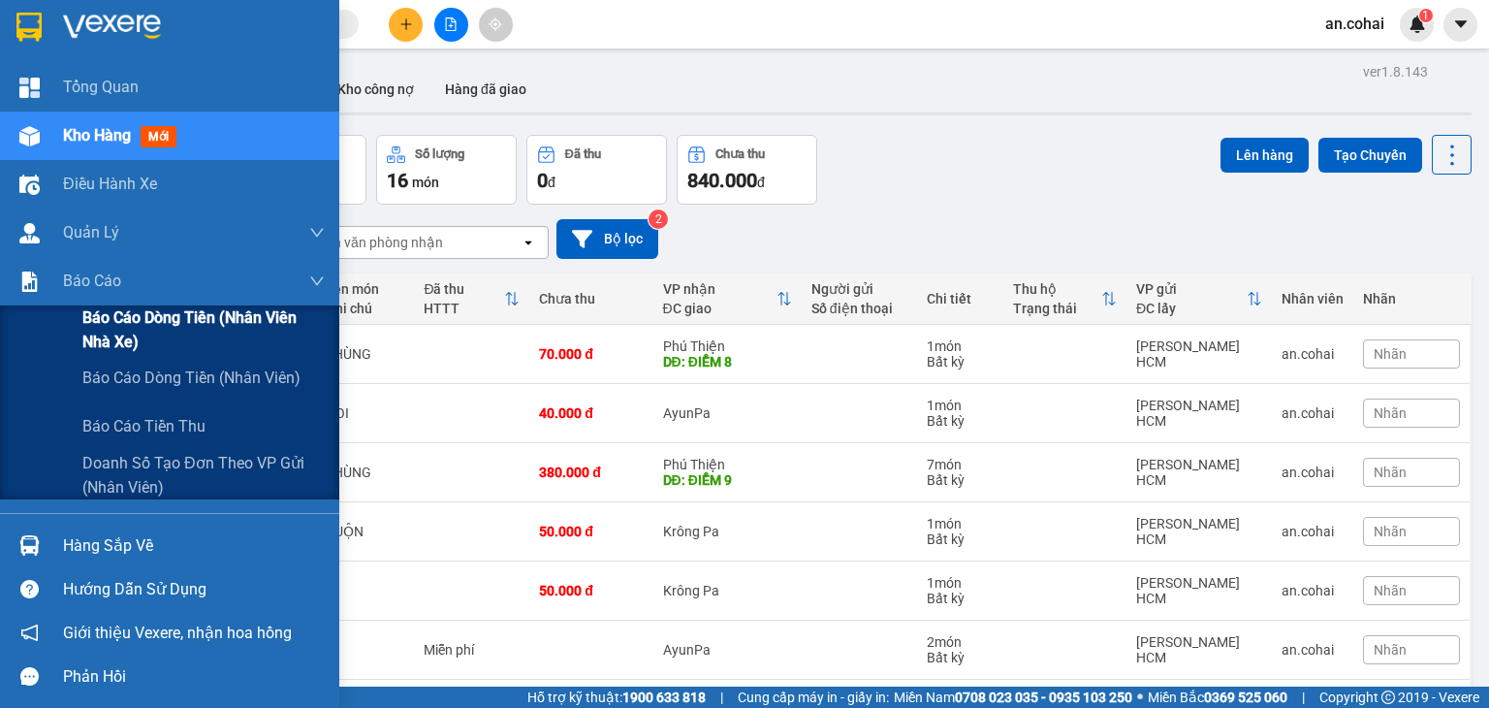
click at [101, 326] on span "Báo cáo dòng tiền (Nhân viên Nhà xe)" at bounding box center [203, 329] width 242 height 48
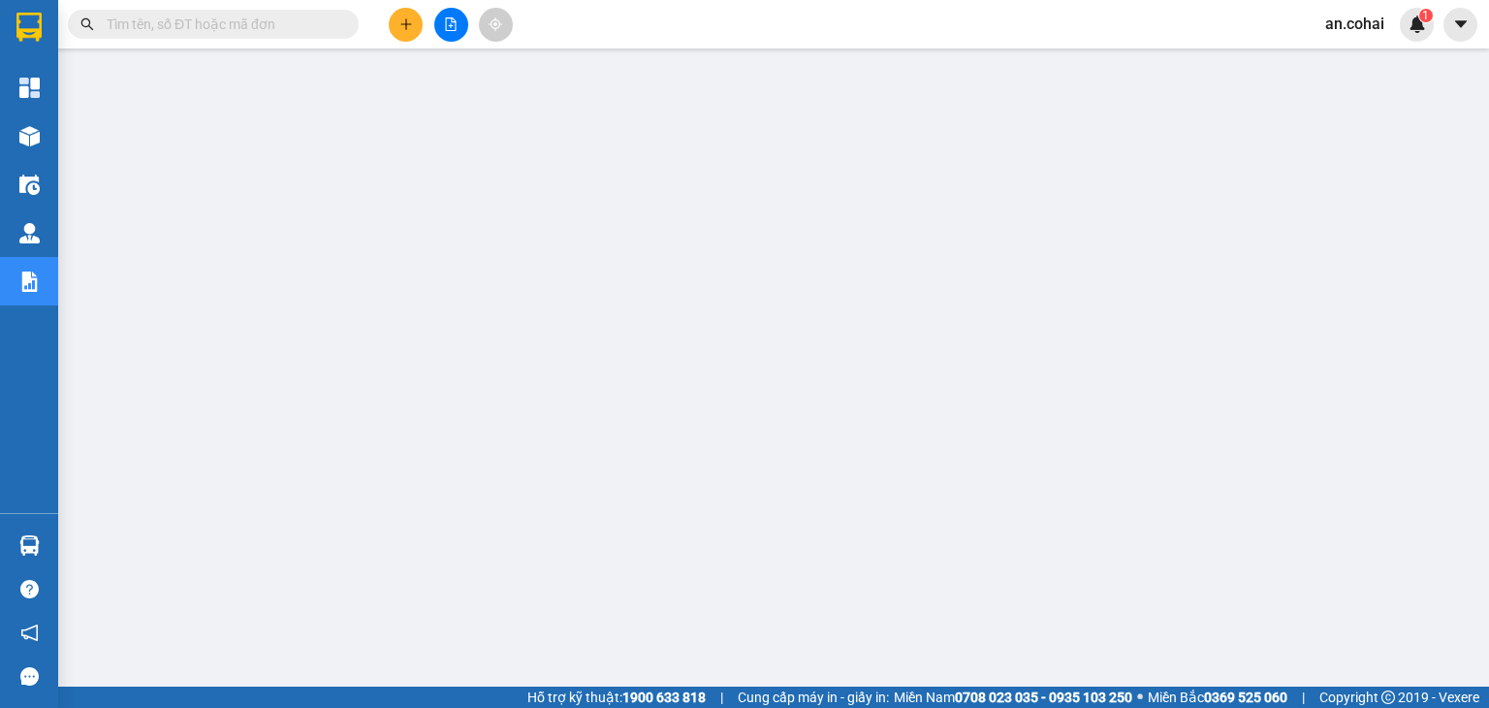
click at [461, 1] on div "Kết quả tìm kiếm ( 0 ) Bộ lọc No Data an.cohai 1" at bounding box center [744, 24] width 1489 height 48
click at [442, 40] on div at bounding box center [450, 25] width 145 height 34
click at [450, 29] on icon "file-add" at bounding box center [451, 24] width 14 height 14
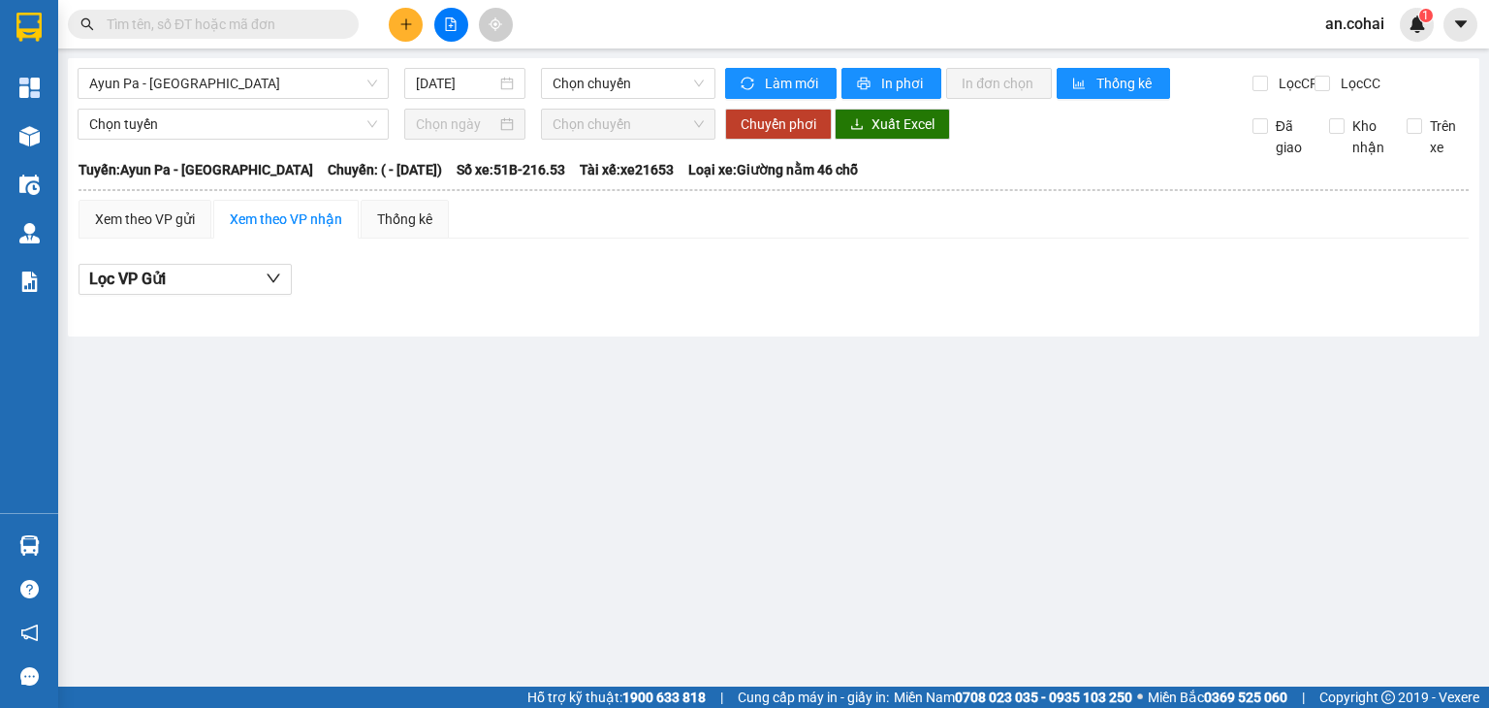
click at [208, 99] on div "Ayun Pa - [GEOGRAPHIC_DATA] [DATE] Chọn chuyến" at bounding box center [397, 83] width 638 height 31
click at [200, 86] on span "Ayun Pa - [GEOGRAPHIC_DATA]" at bounding box center [233, 83] width 288 height 29
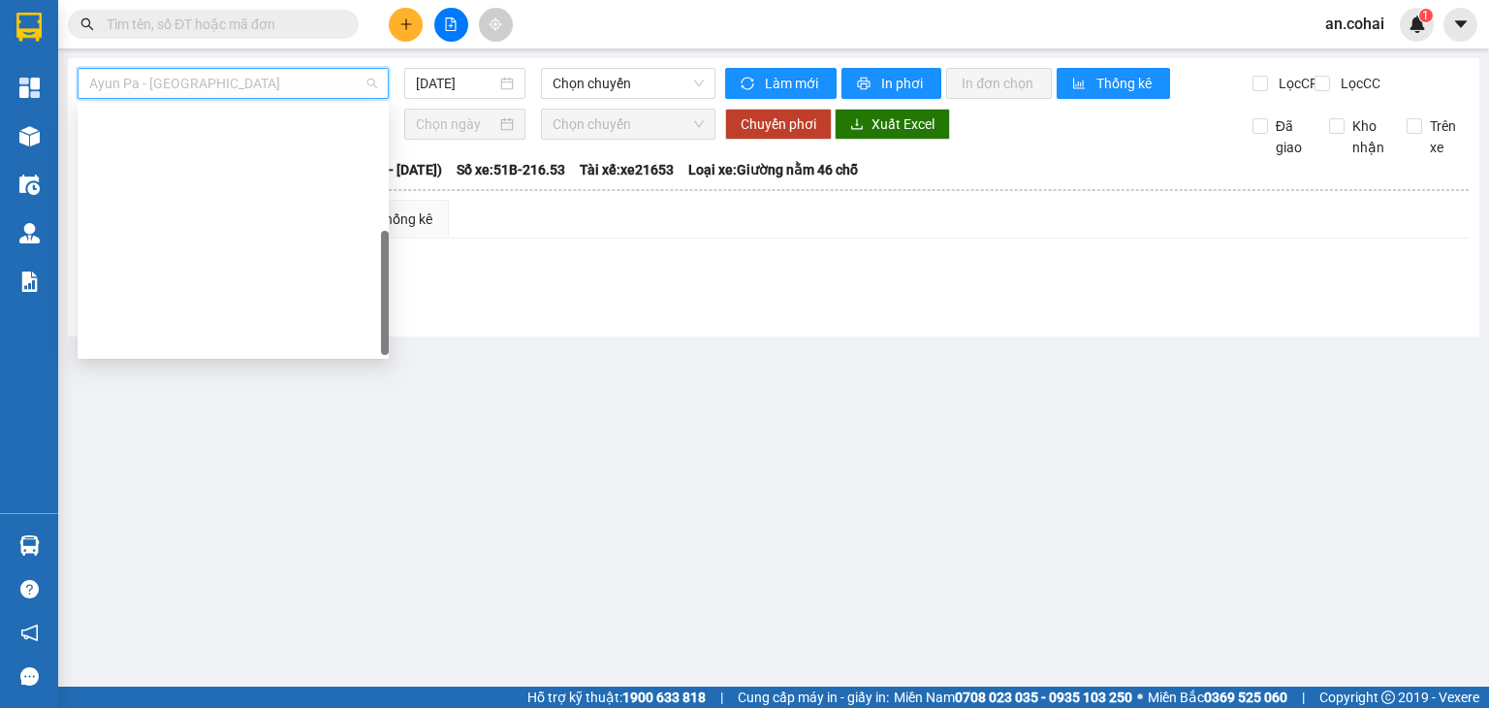
scroll to position [279, 0]
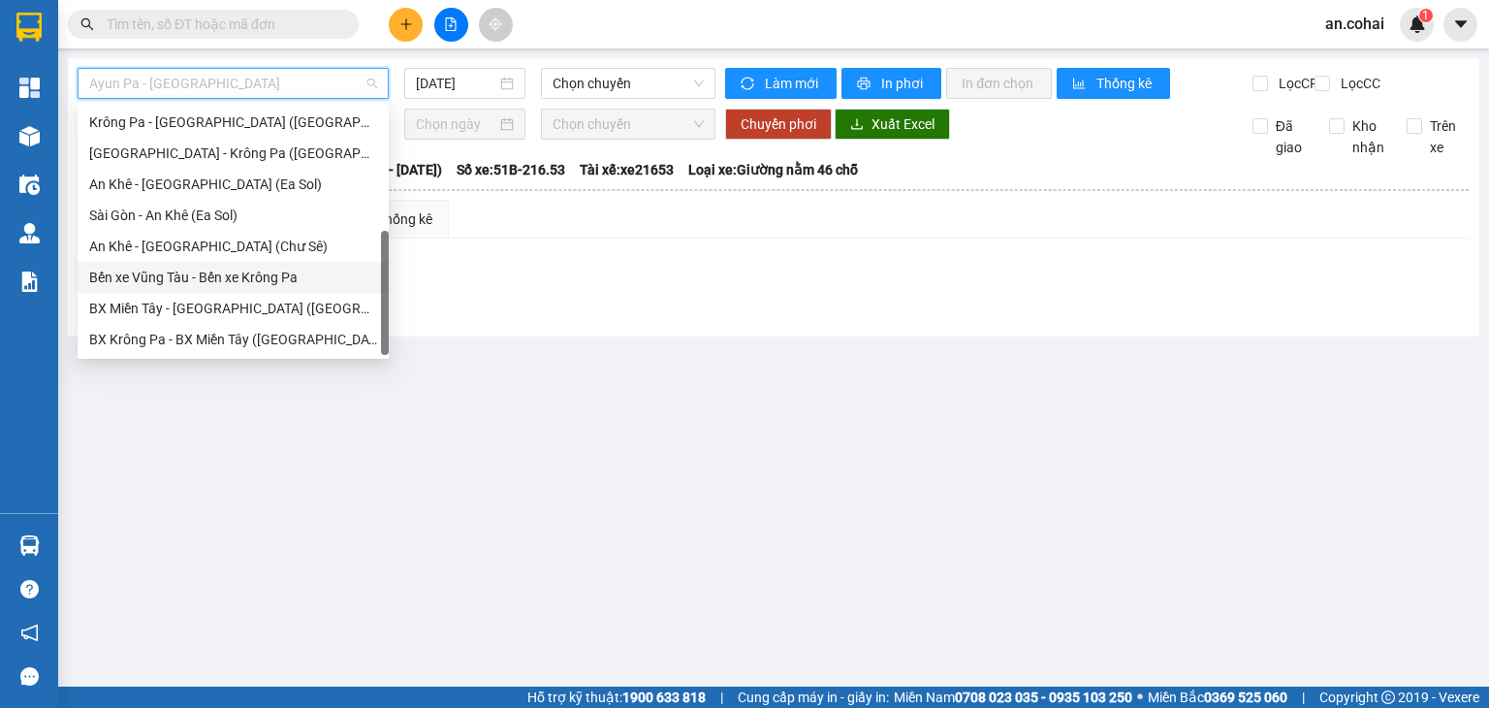
click at [157, 269] on div "Bến xe Vũng Tàu - Bến xe Krông Pa" at bounding box center [233, 277] width 288 height 21
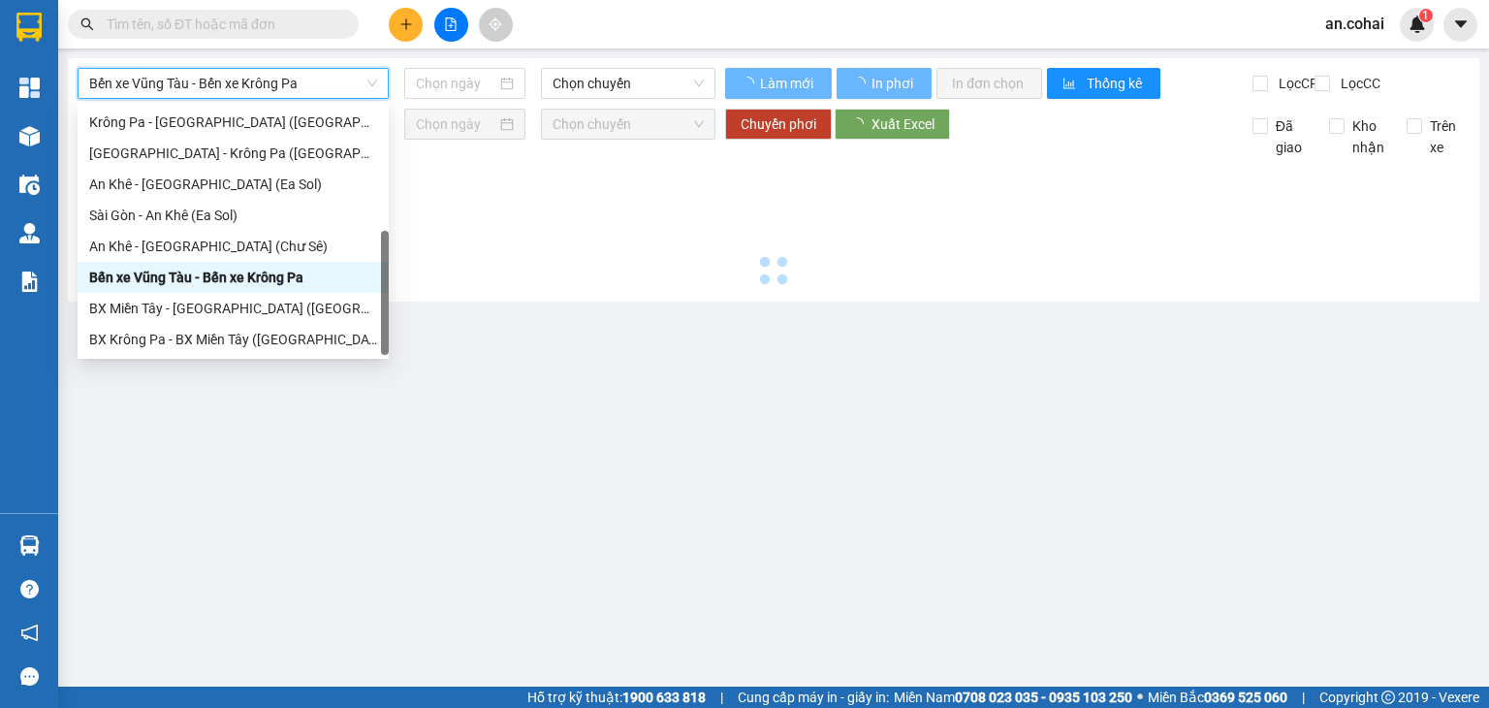
type input "[DATE]"
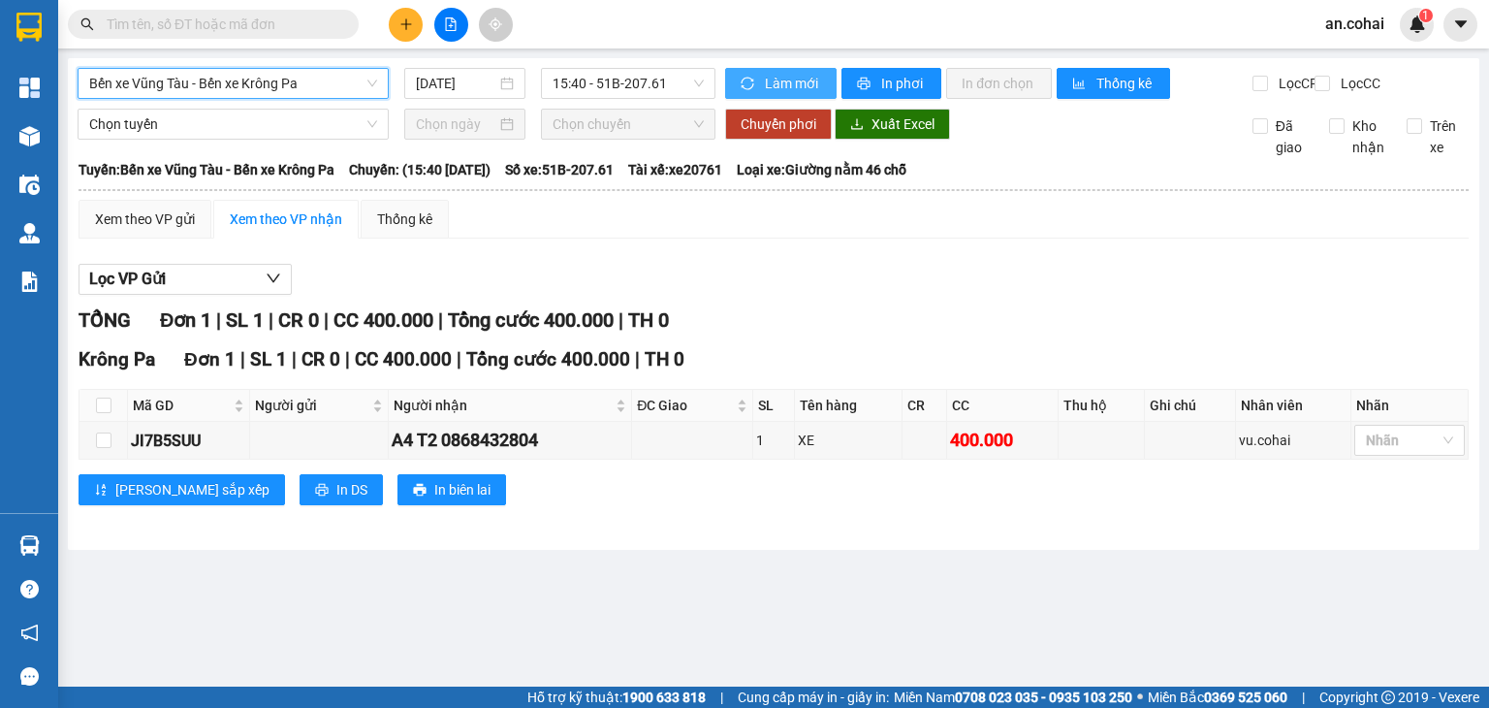
click at [800, 78] on span "Làm mới" at bounding box center [793, 83] width 56 height 21
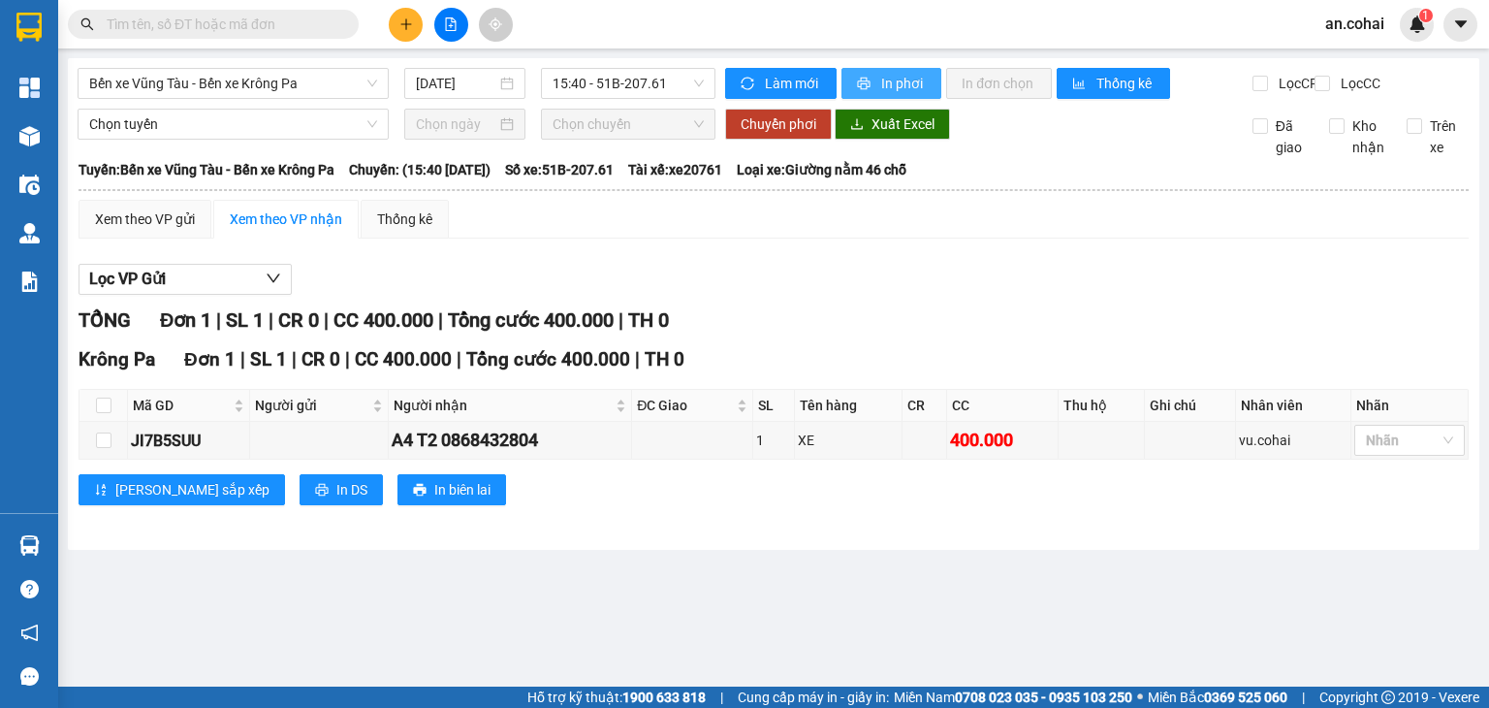
click at [854, 90] on button "In phơi" at bounding box center [891, 83] width 100 height 31
drag, startPoint x: 320, startPoint y: 77, endPoint x: 301, endPoint y: 104, distance: 33.4
click at [319, 79] on span "Bến xe Vũng Tàu - Bến xe Krông Pa" at bounding box center [233, 83] width 288 height 29
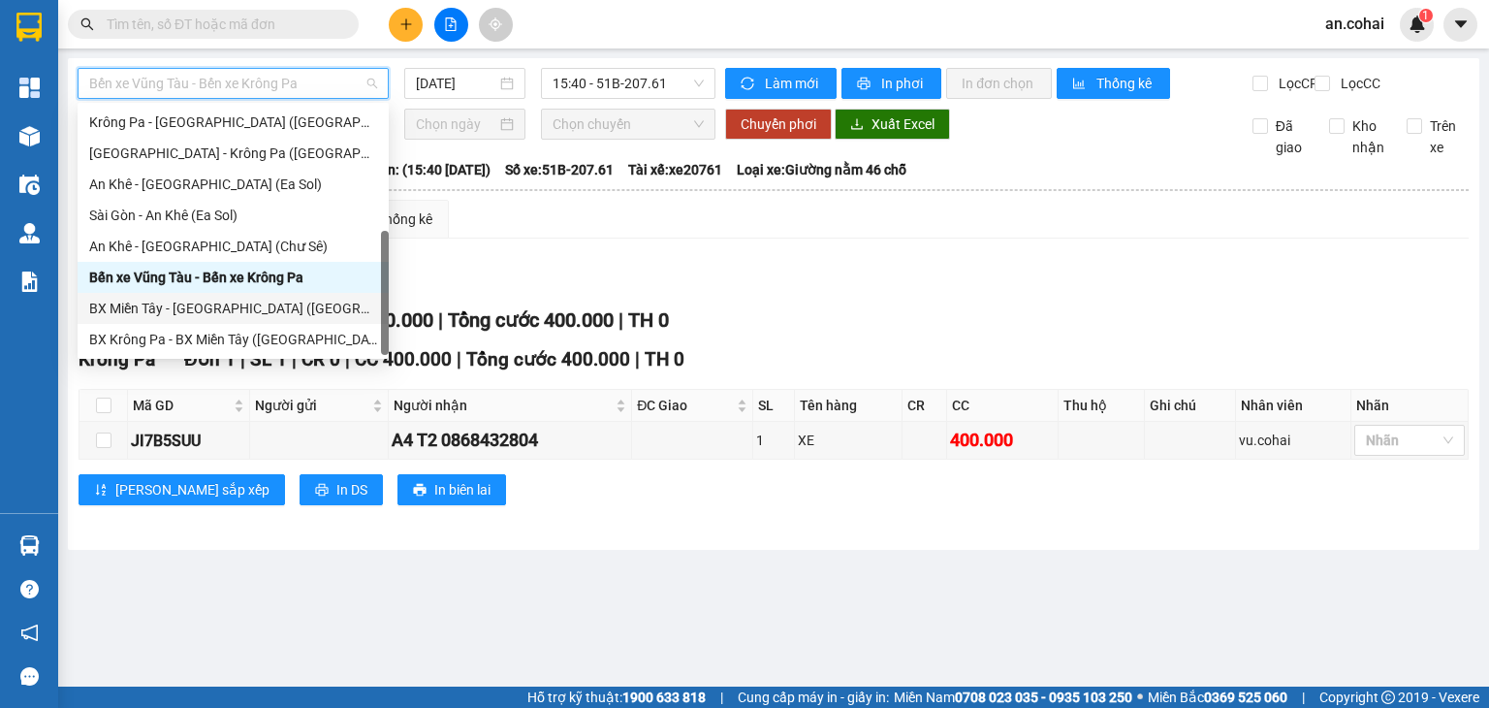
click at [233, 303] on div "BX Miền Tây - BX Krông Pa (Chơn Thành - Chư Rcăm)" at bounding box center [233, 308] width 288 height 21
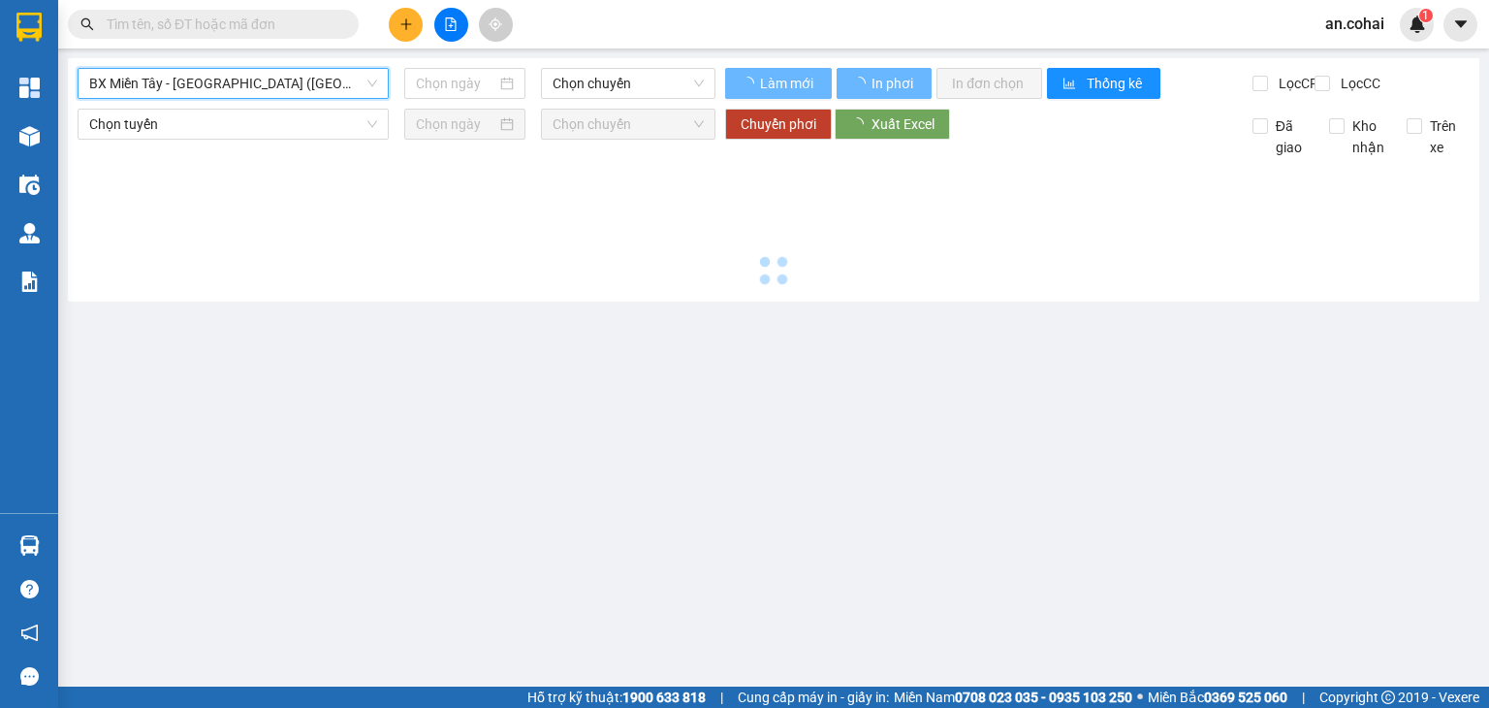
type input "[DATE]"
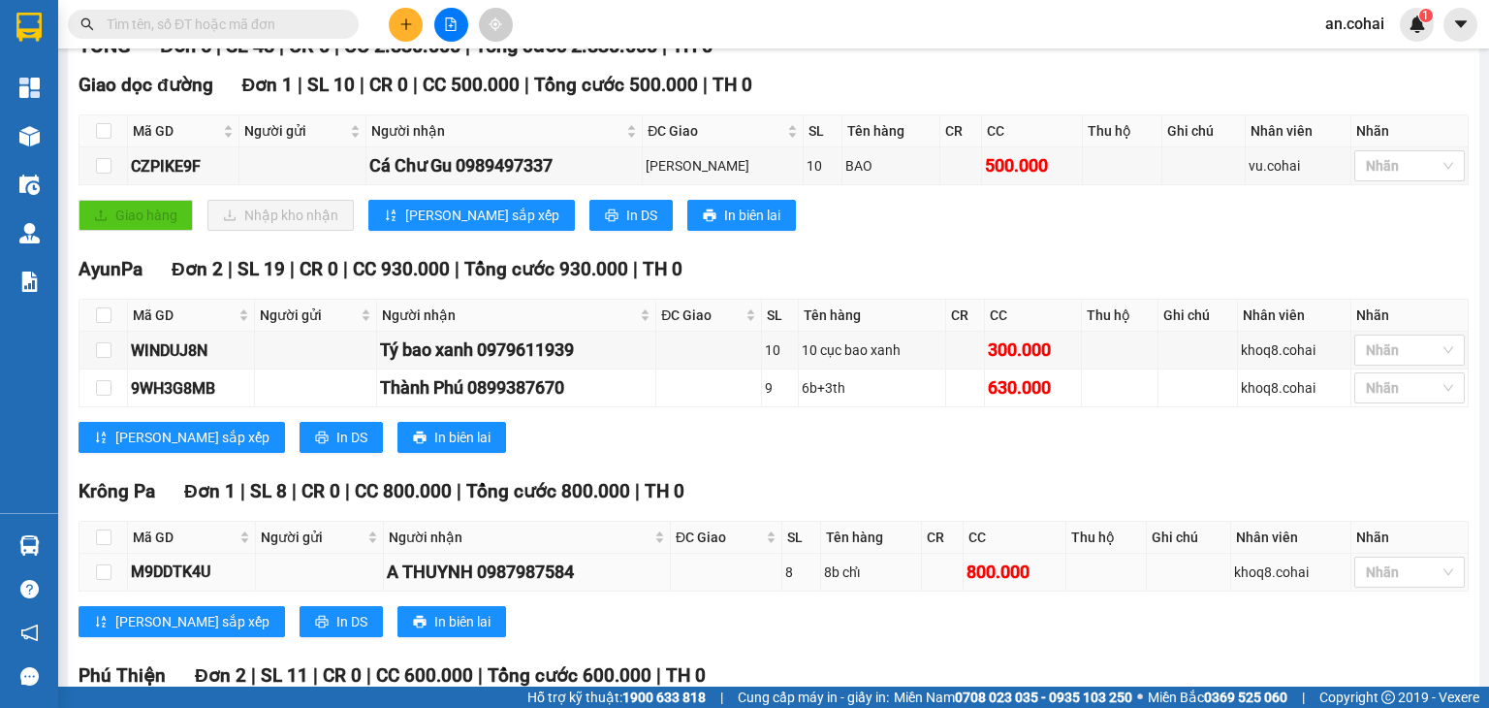
scroll to position [485, 0]
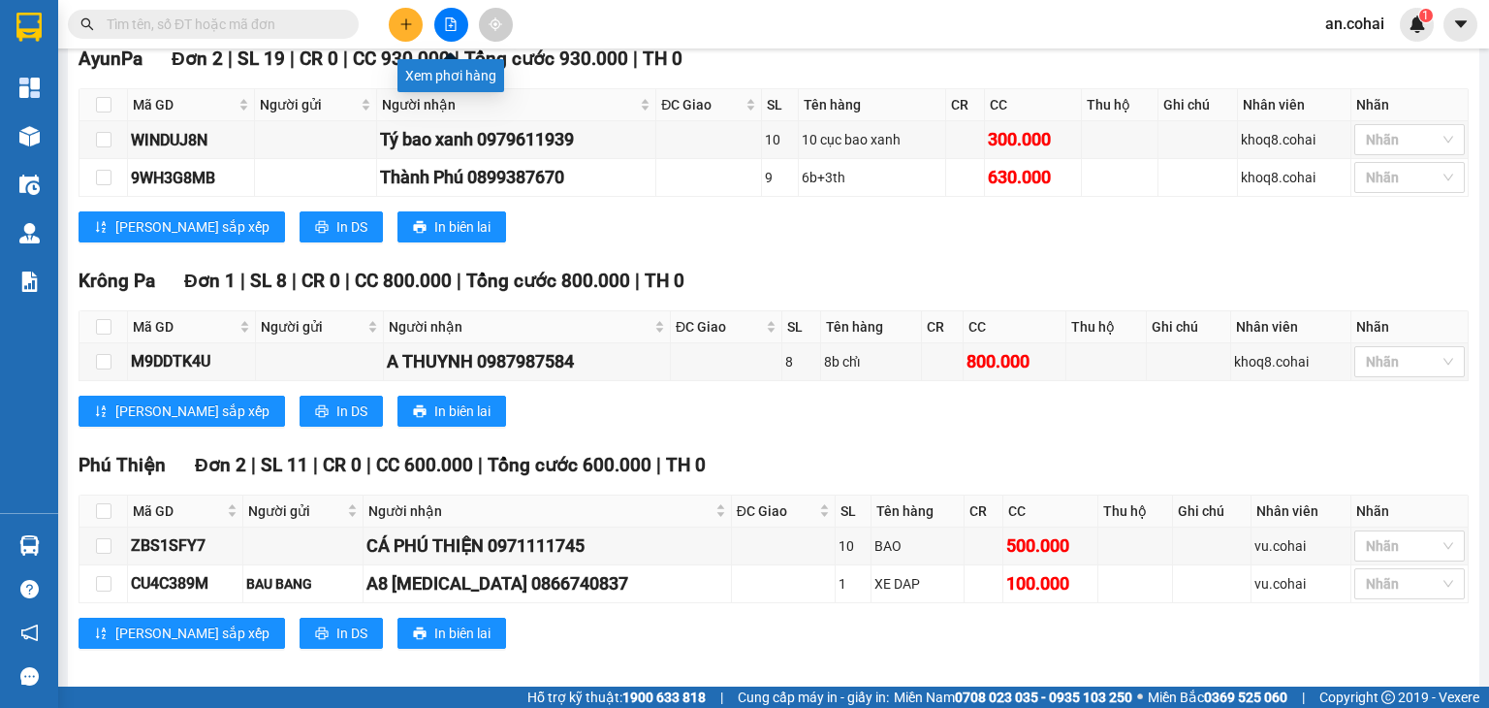
click at [418, 16] on button at bounding box center [406, 25] width 34 height 34
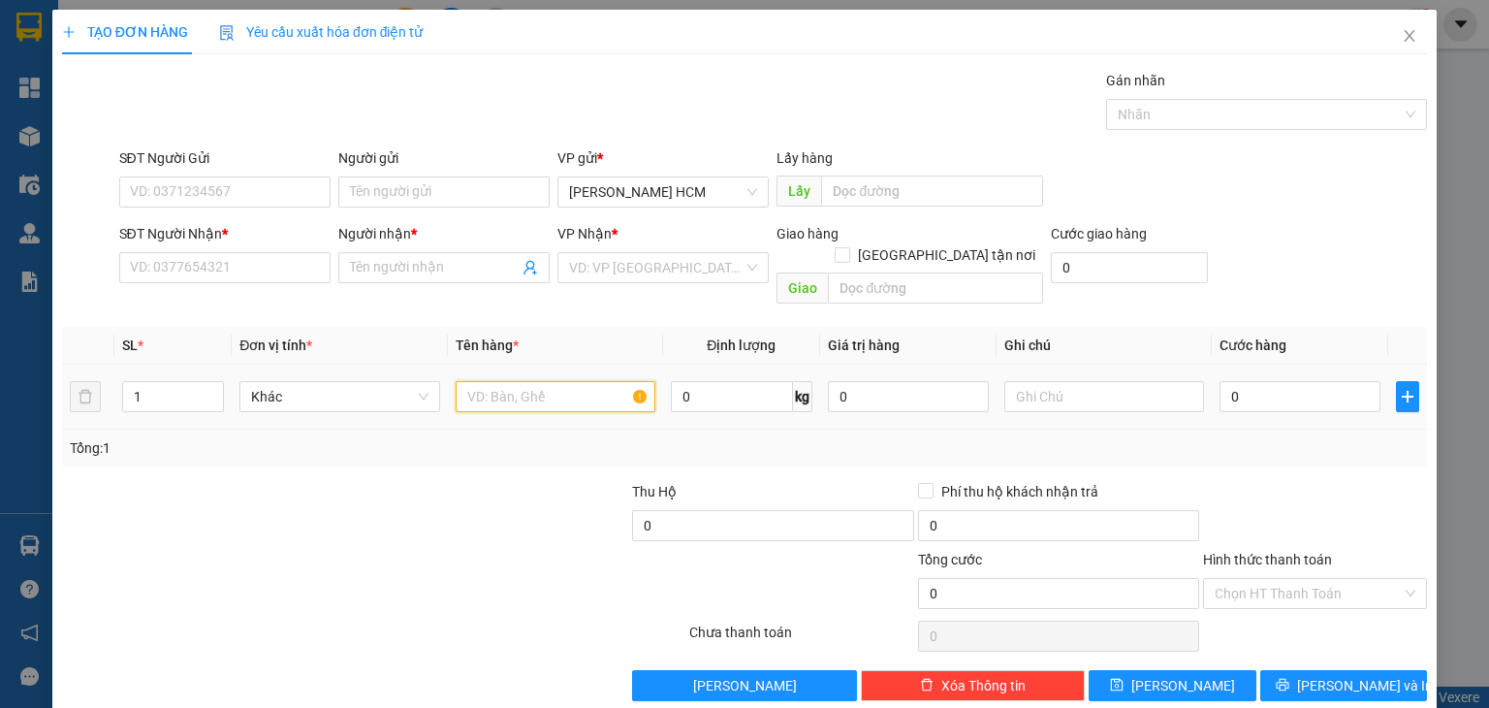
click at [520, 385] on input "text" at bounding box center [556, 396] width 200 height 31
type input "T"
type input "KIỆN"
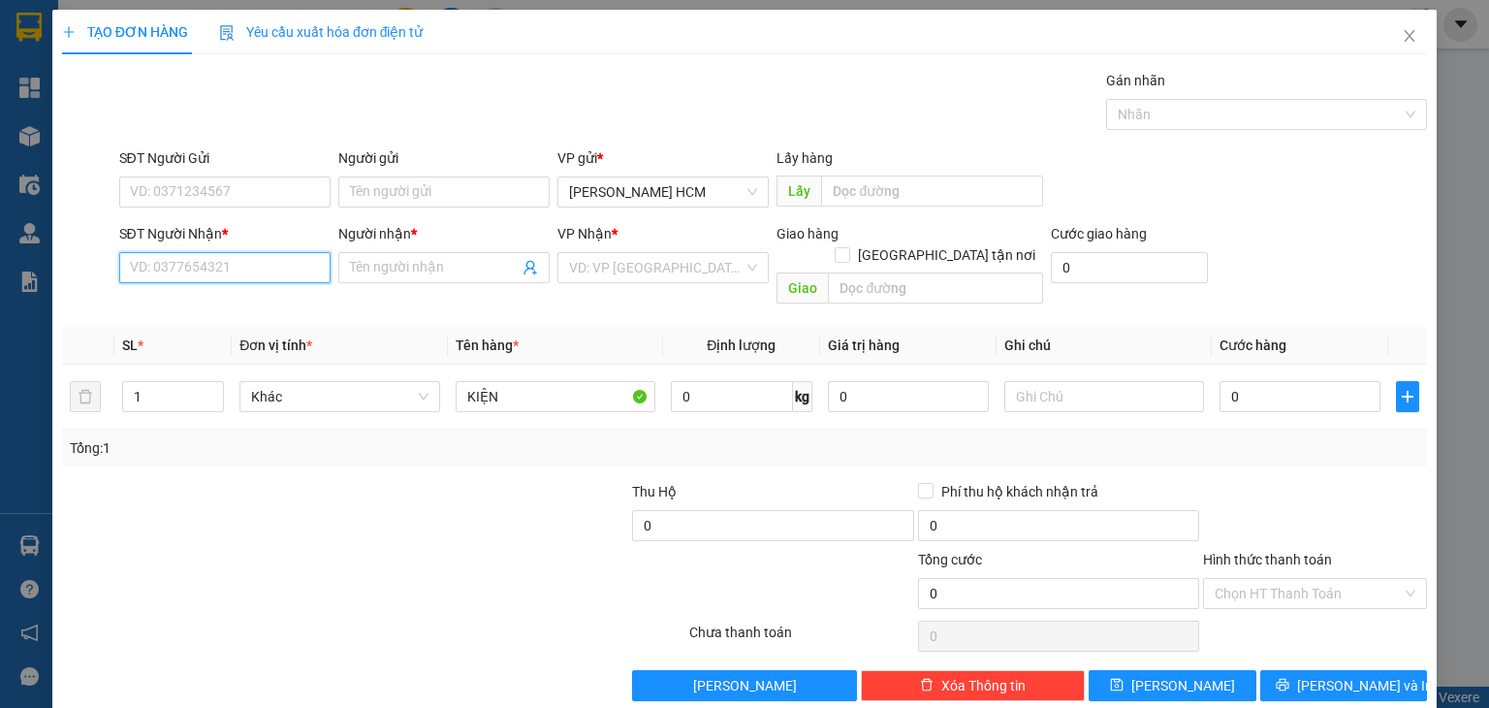
click at [281, 267] on input "SĐT Người Nhận *" at bounding box center [224, 267] width 211 height 31
type input "0938887402"
click at [176, 293] on div "0938887402 - Khôi Nguyên" at bounding box center [221, 305] width 209 height 31
type input "Khôi Nguyên"
type input "0938887402"
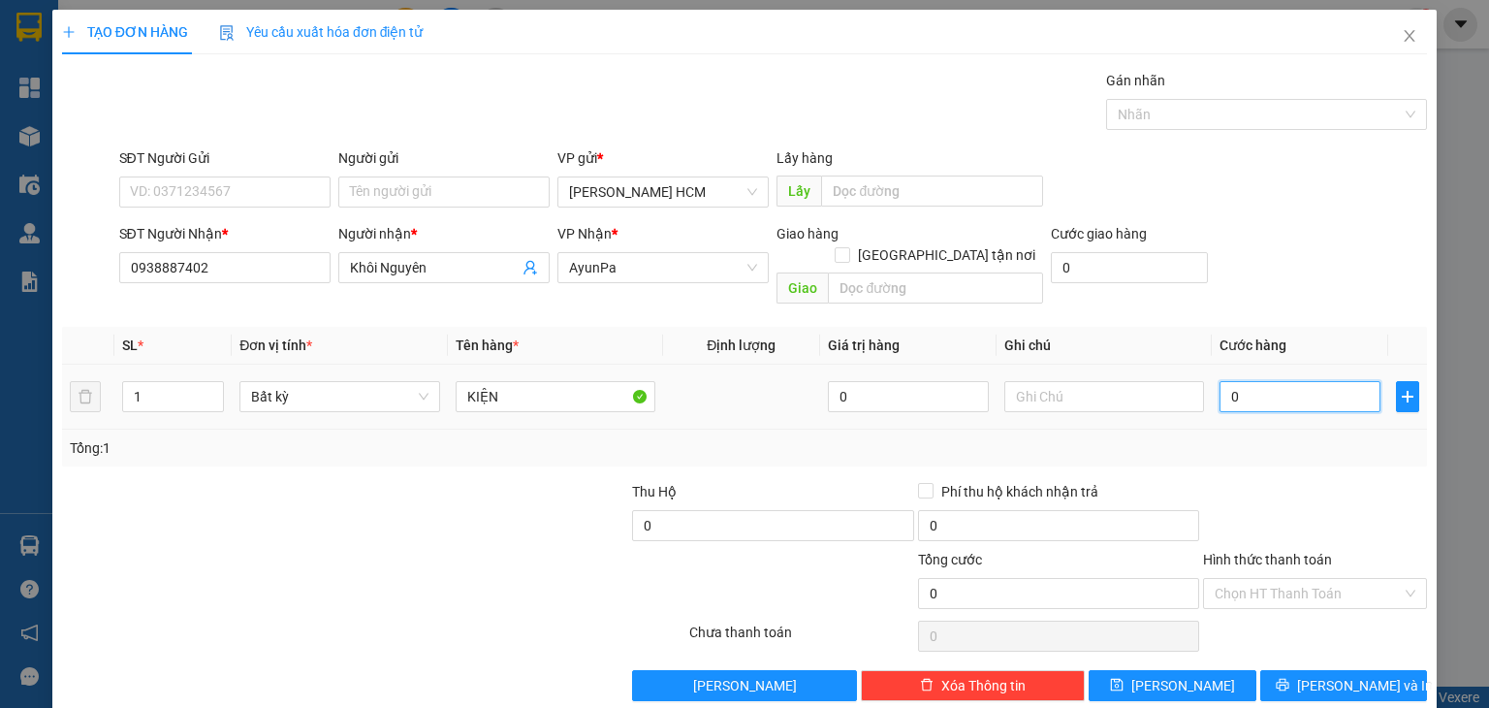
click at [1262, 381] on input "0" at bounding box center [1299, 396] width 161 height 31
type input "007"
type input "7"
type input "0.070"
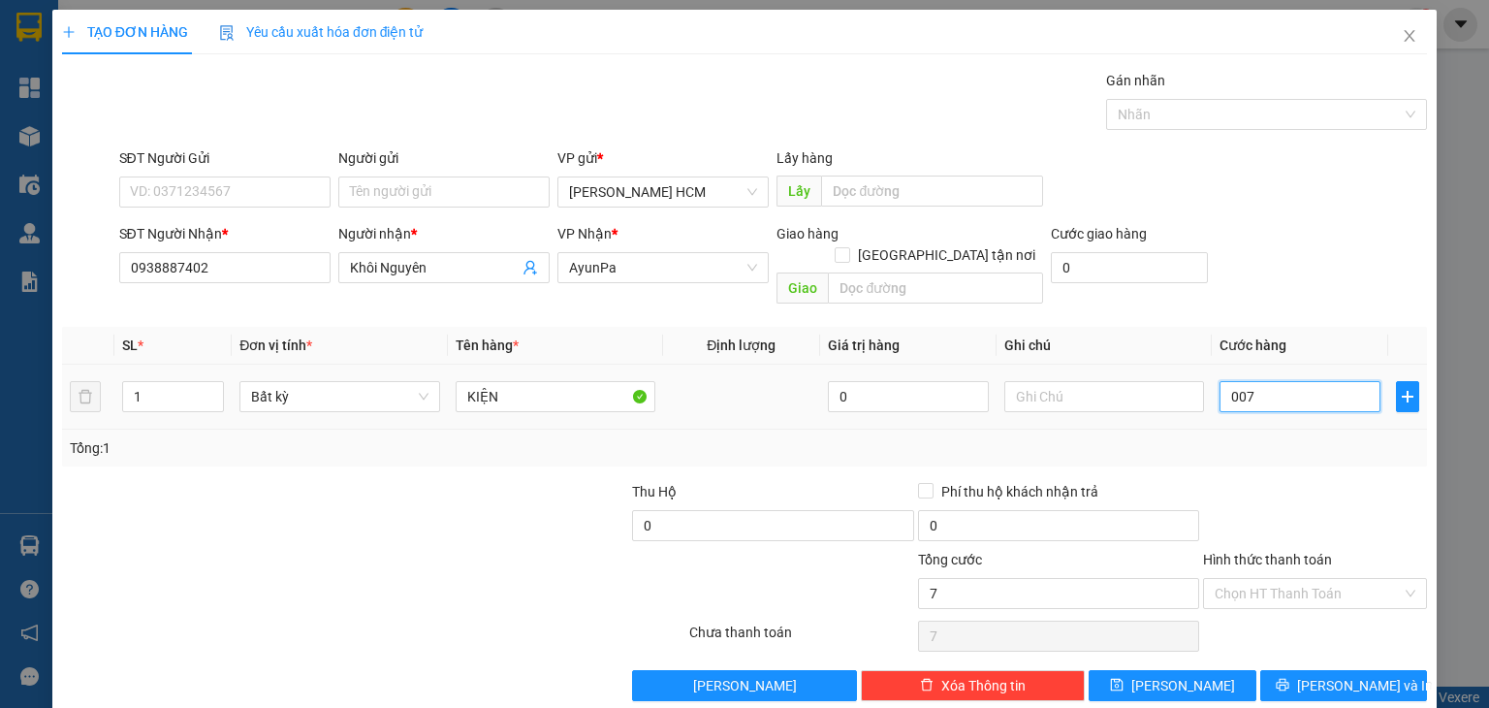
type input "70"
type input "70.000"
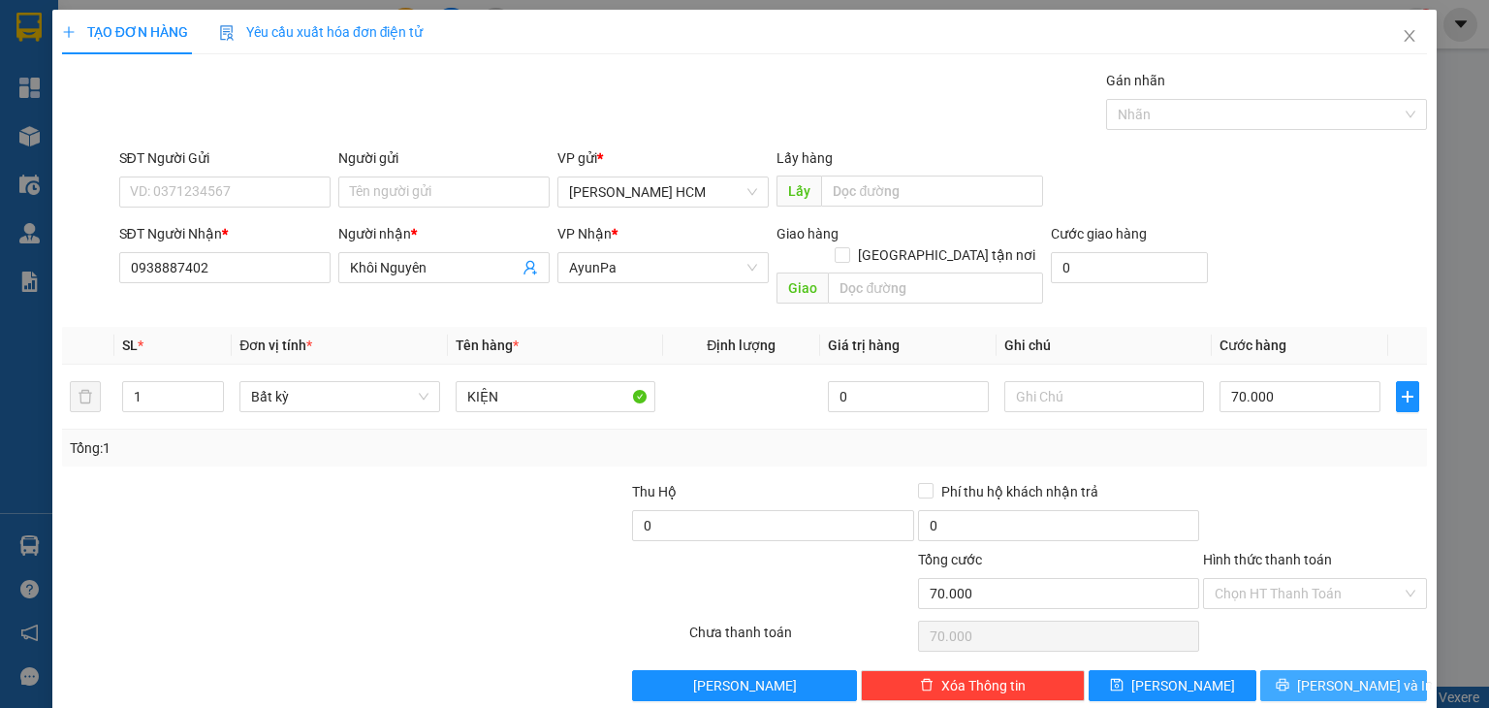
click at [1338, 670] on button "[PERSON_NAME] và In" at bounding box center [1344, 685] width 168 height 31
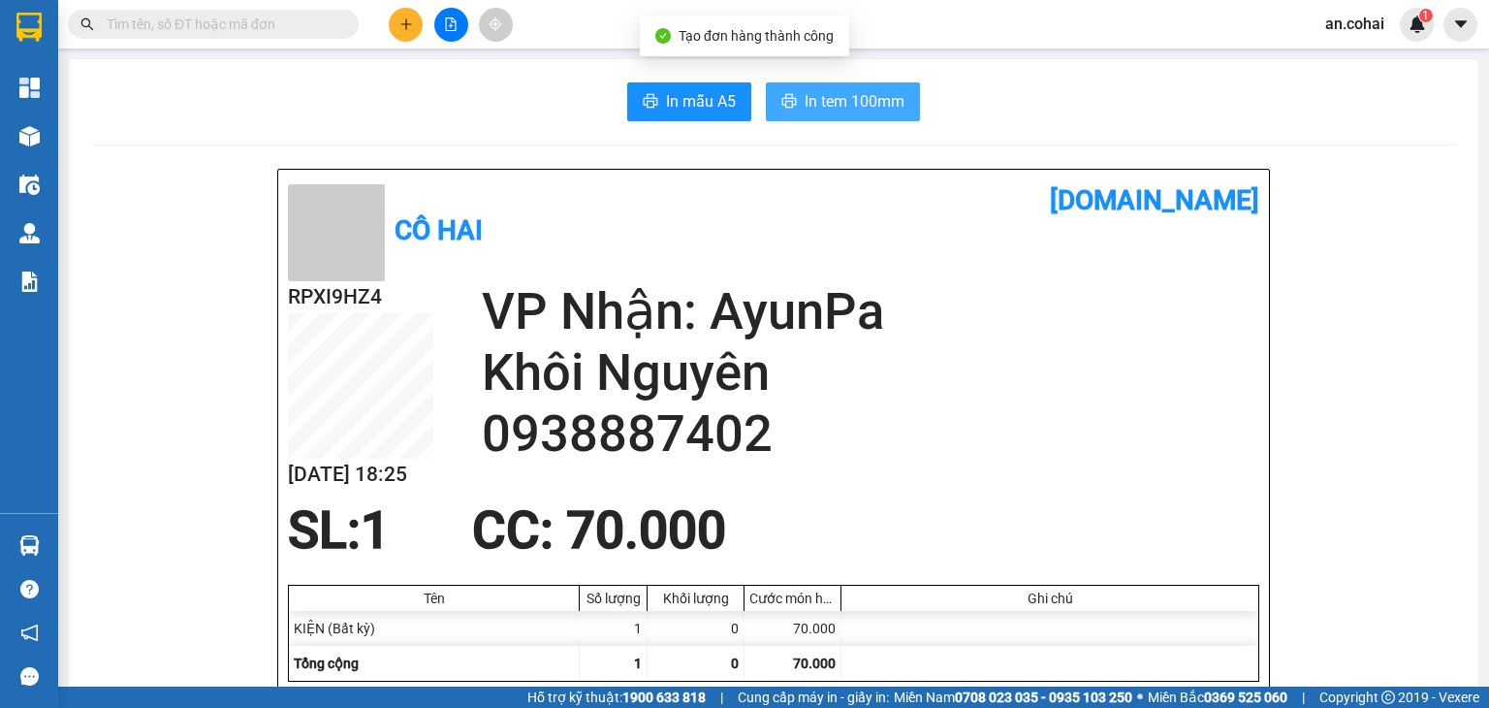
click at [909, 93] on button "In tem 100mm" at bounding box center [843, 101] width 154 height 39
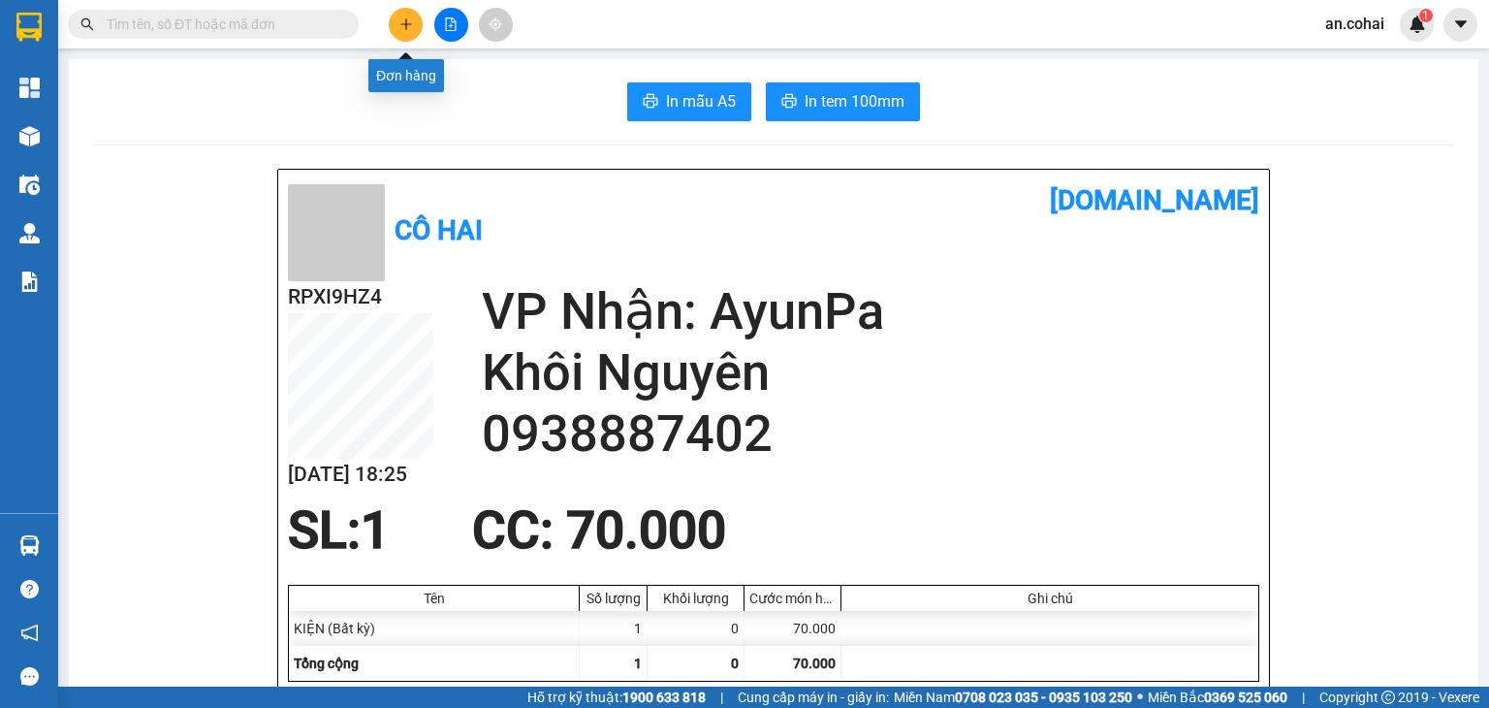
click at [399, 22] on icon "plus" at bounding box center [406, 24] width 14 height 14
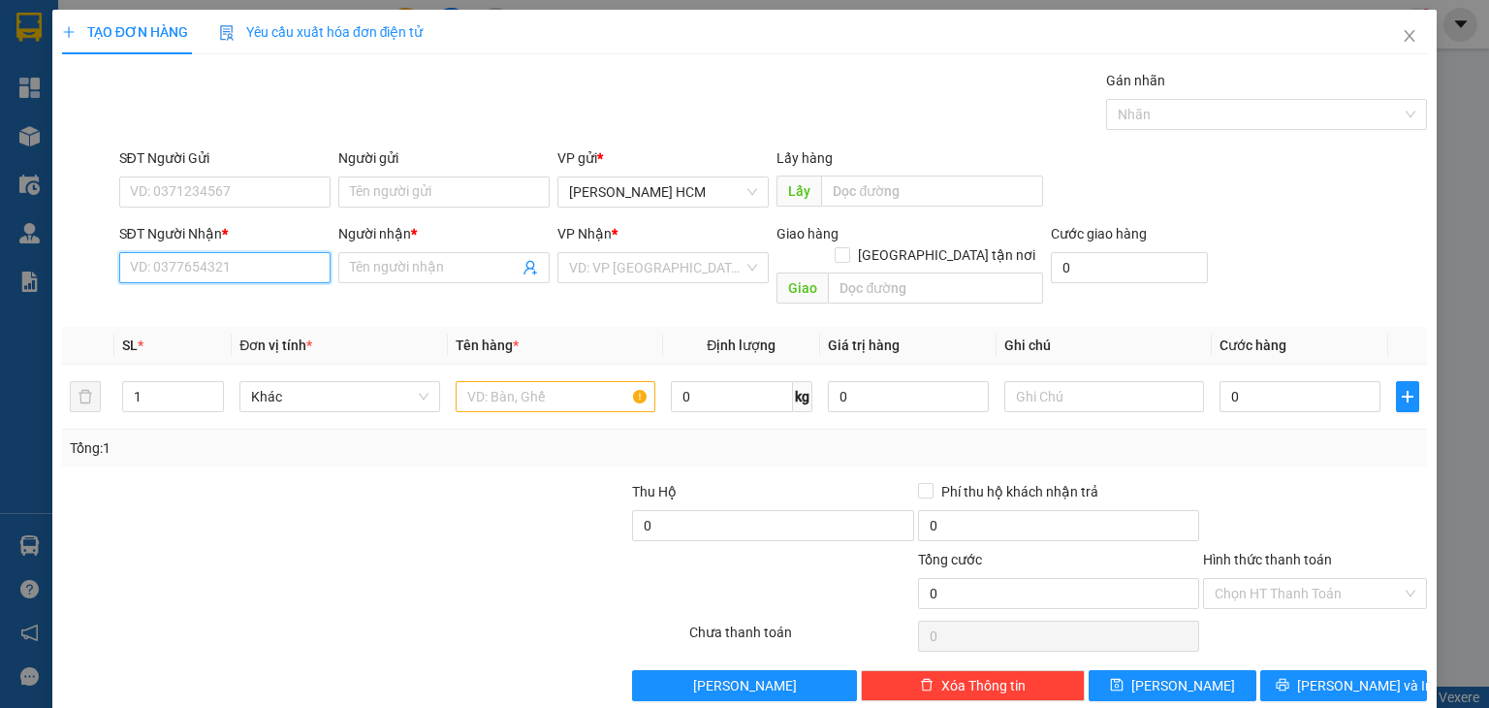
click at [252, 261] on input "SĐT Người Nhận *" at bounding box center [224, 267] width 211 height 31
click at [502, 381] on input "text" at bounding box center [556, 396] width 200 height 31
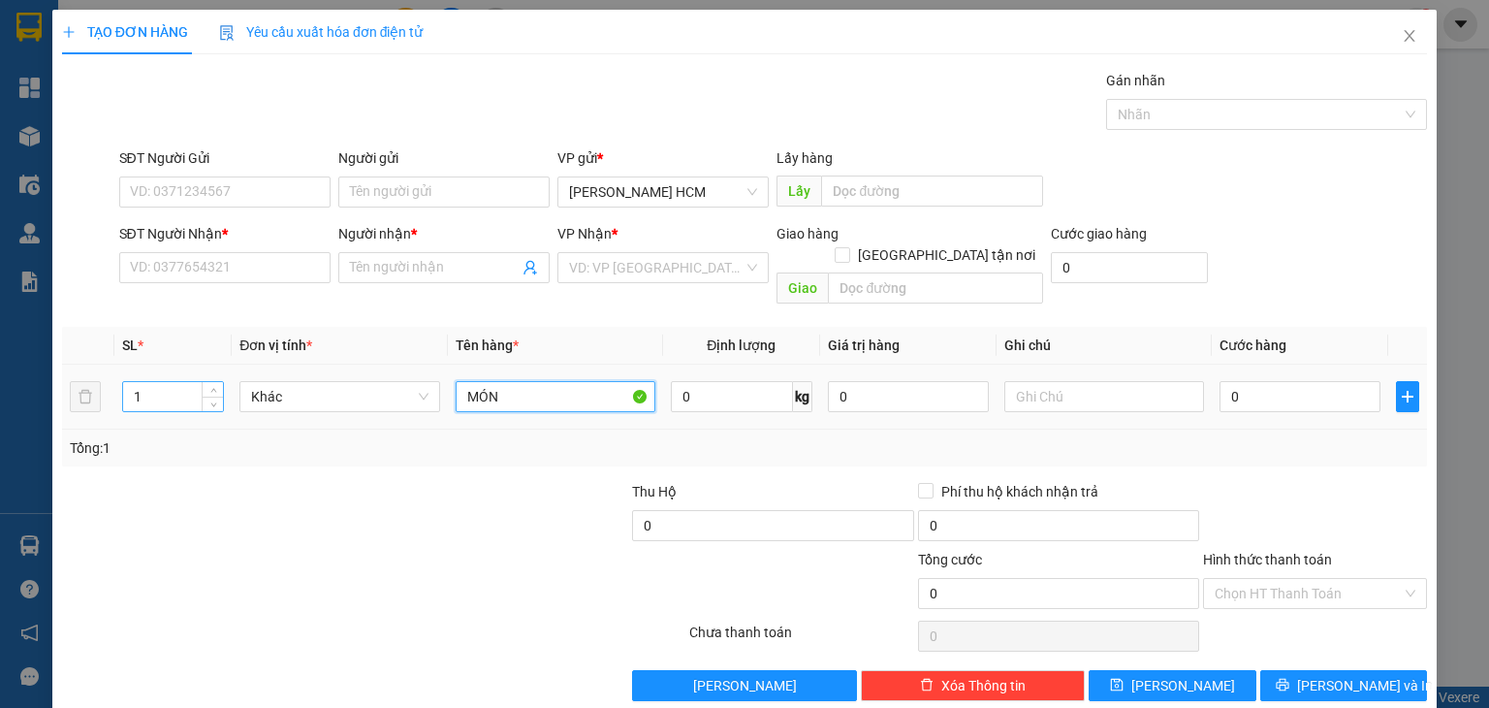
type input "MÓN"
click at [187, 382] on input "1" at bounding box center [173, 396] width 100 height 29
type input "10"
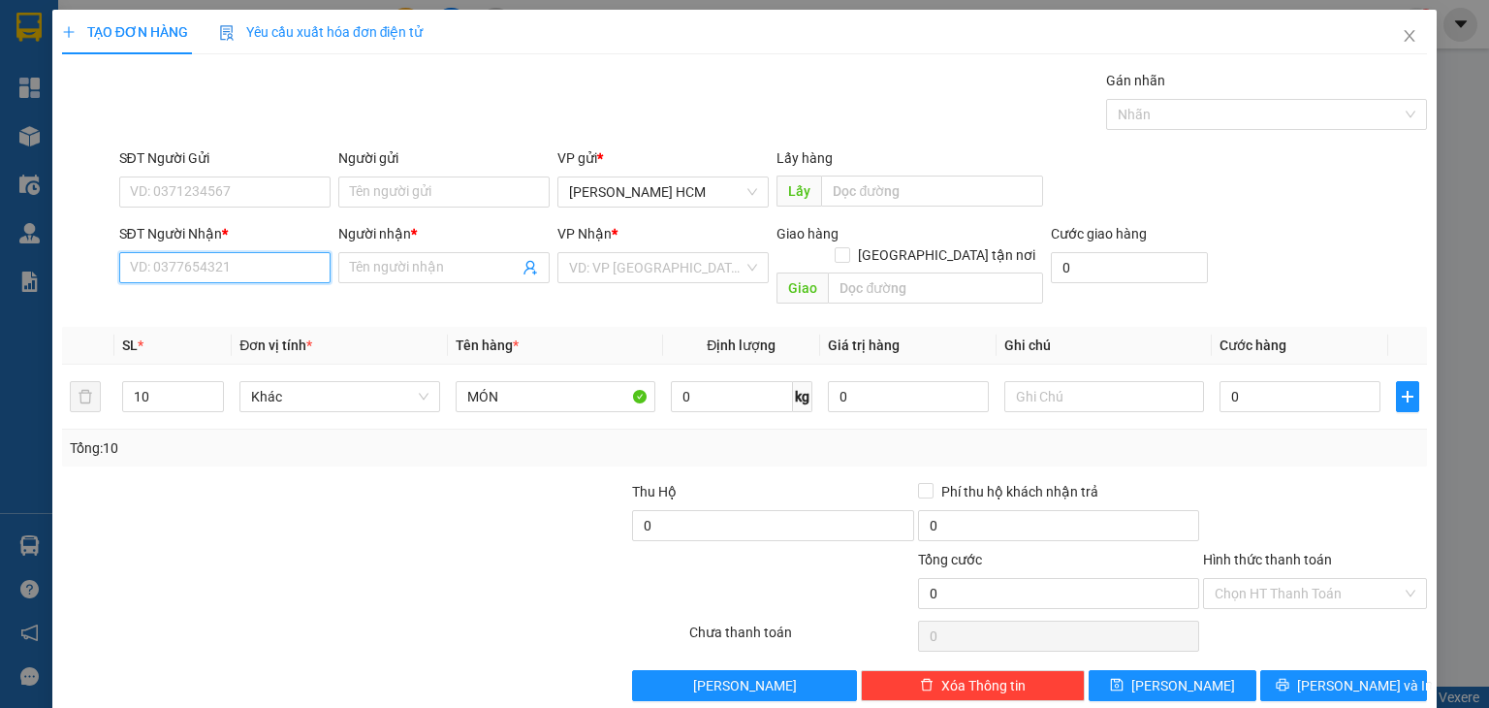
click at [159, 280] on input "SĐT Người Nhận *" at bounding box center [224, 267] width 211 height 31
click at [298, 268] on input "SĐT Người Nhận *" at bounding box center [224, 267] width 211 height 31
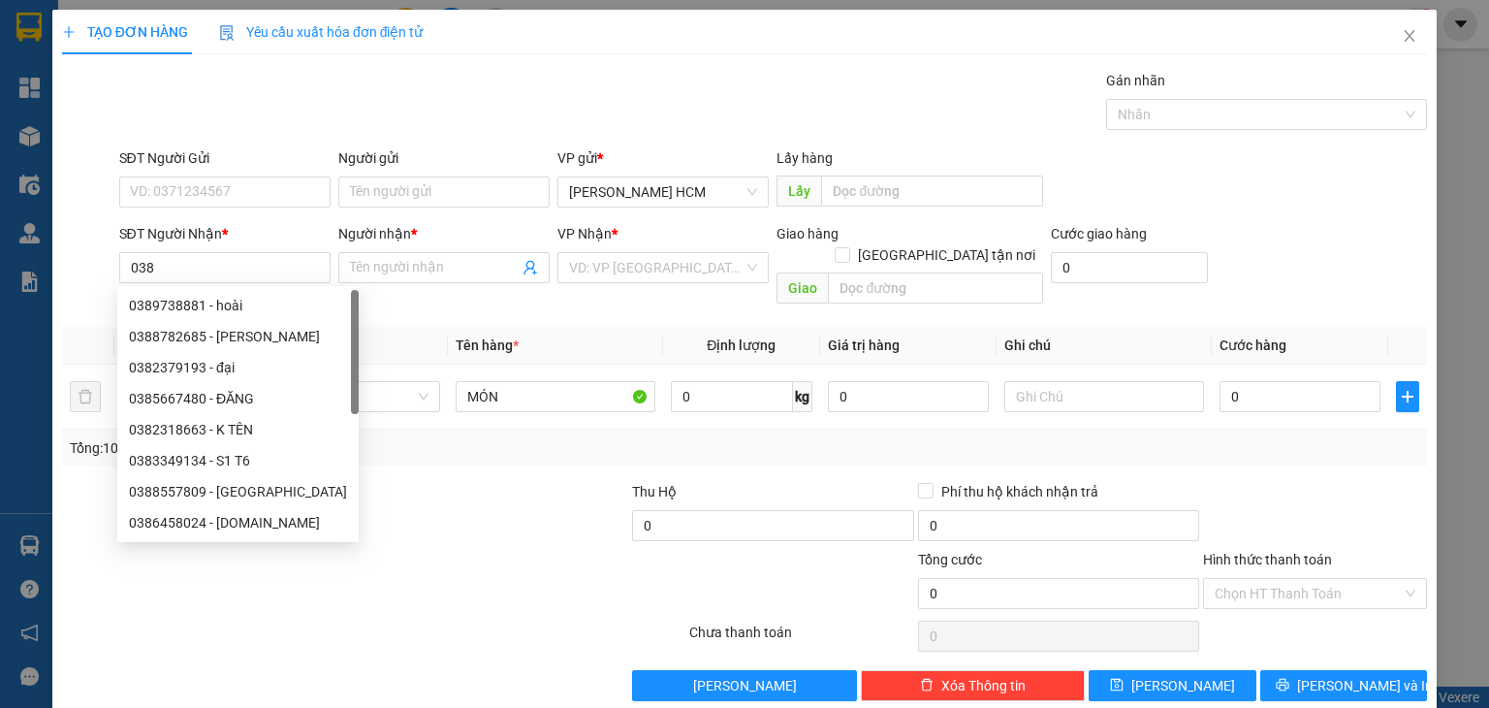
click at [641, 286] on div "VP Nhận * VD: VP Sài Gòn" at bounding box center [662, 257] width 211 height 68
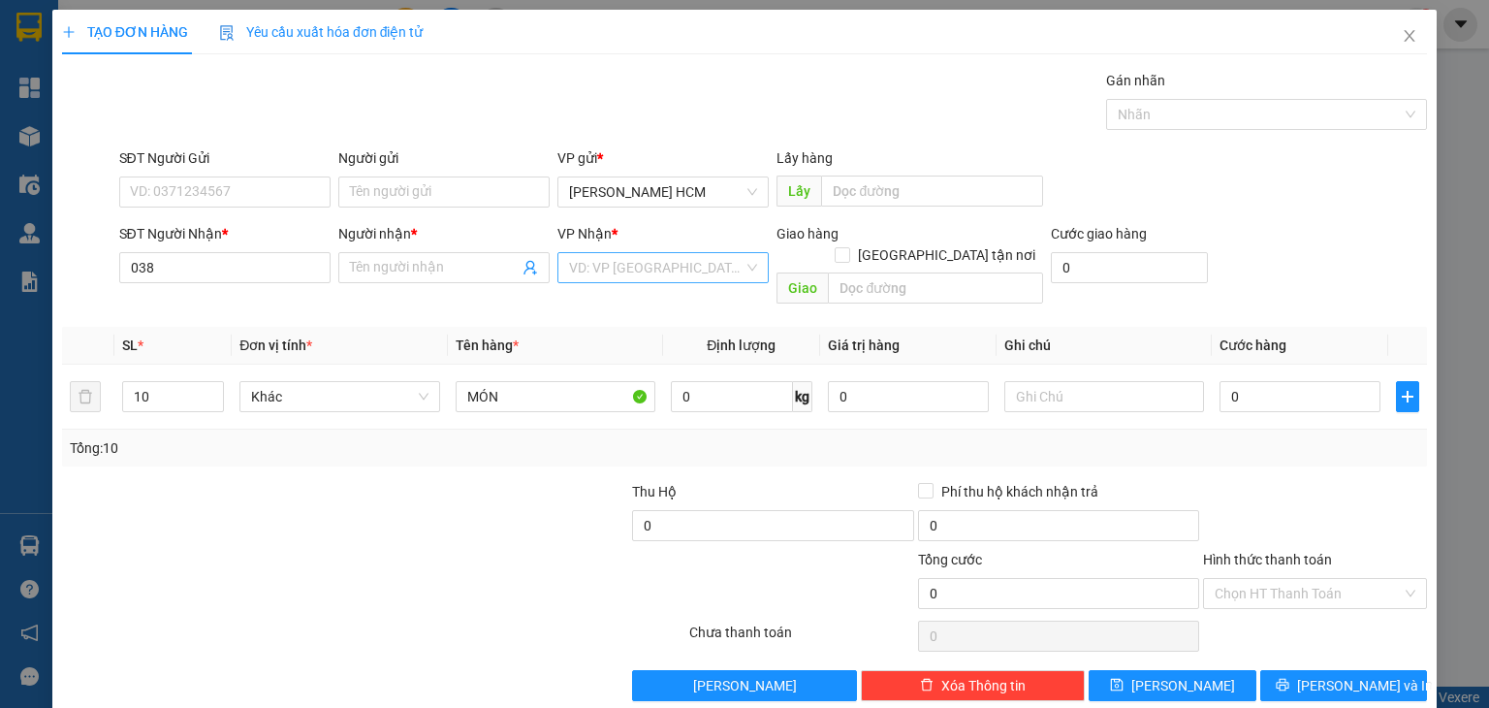
click at [656, 265] on input "search" at bounding box center [656, 267] width 174 height 29
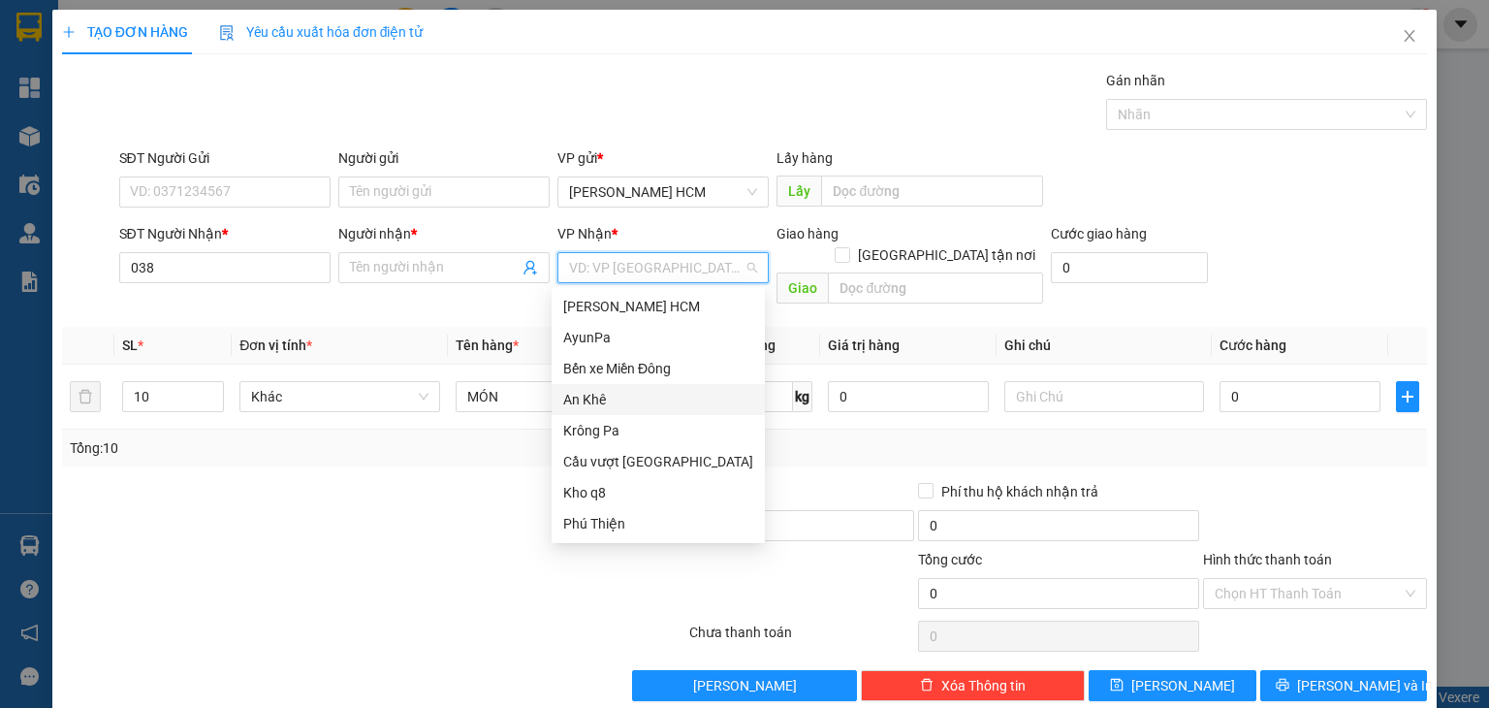
click at [589, 413] on div "An Khê" at bounding box center [658, 399] width 213 height 31
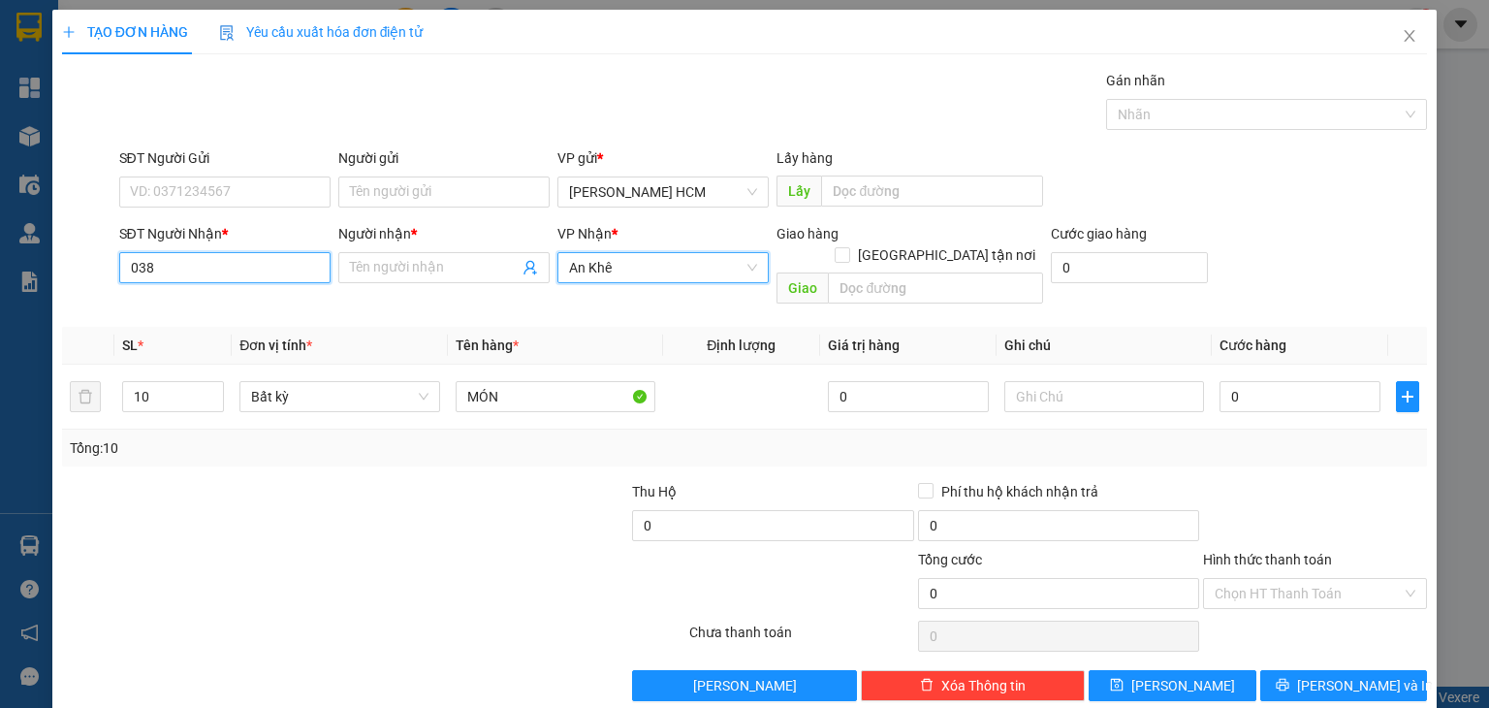
click at [301, 267] on input "038" at bounding box center [224, 267] width 211 height 31
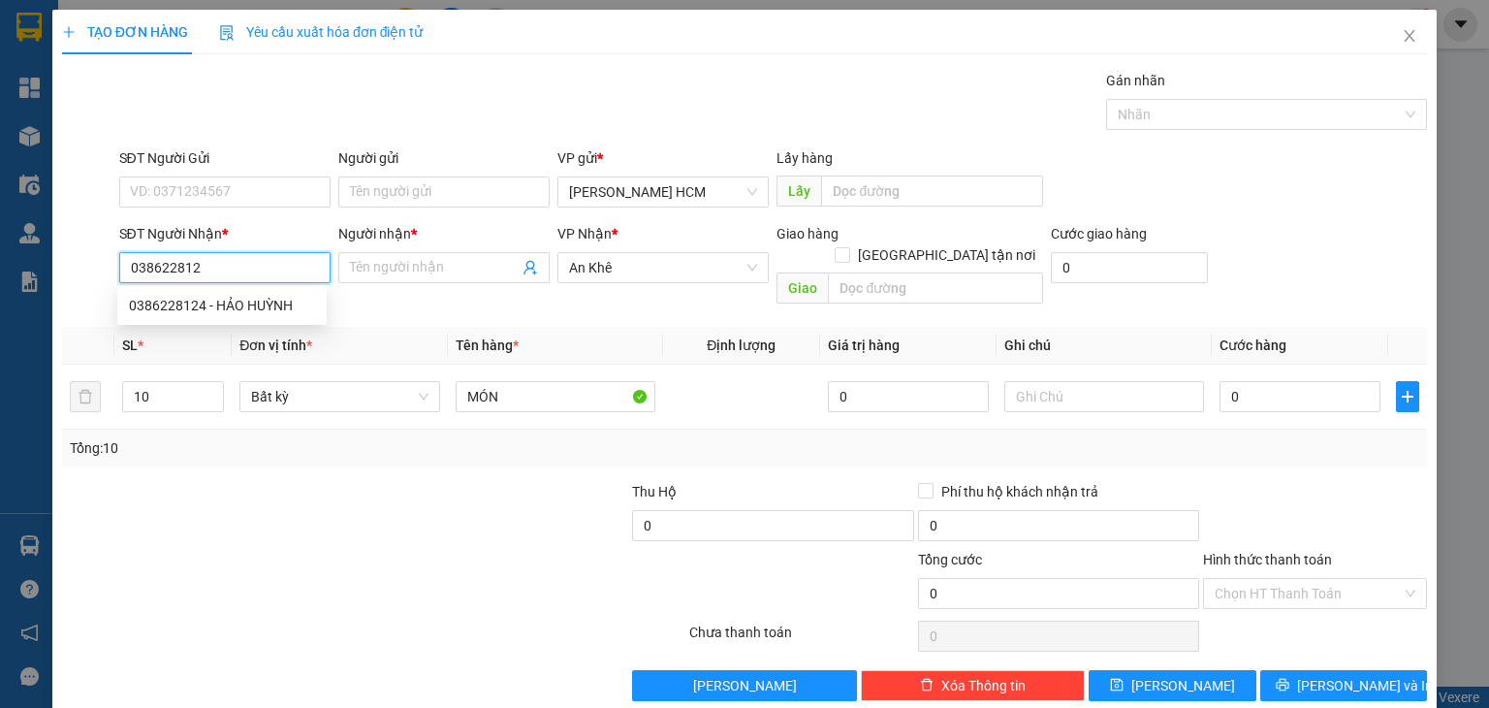
type input "0386228124"
click at [247, 314] on div "0386228124 - HẢO HUỲNH" at bounding box center [222, 305] width 186 height 21
type input "HẢO HUỲNH"
type input "0386228124"
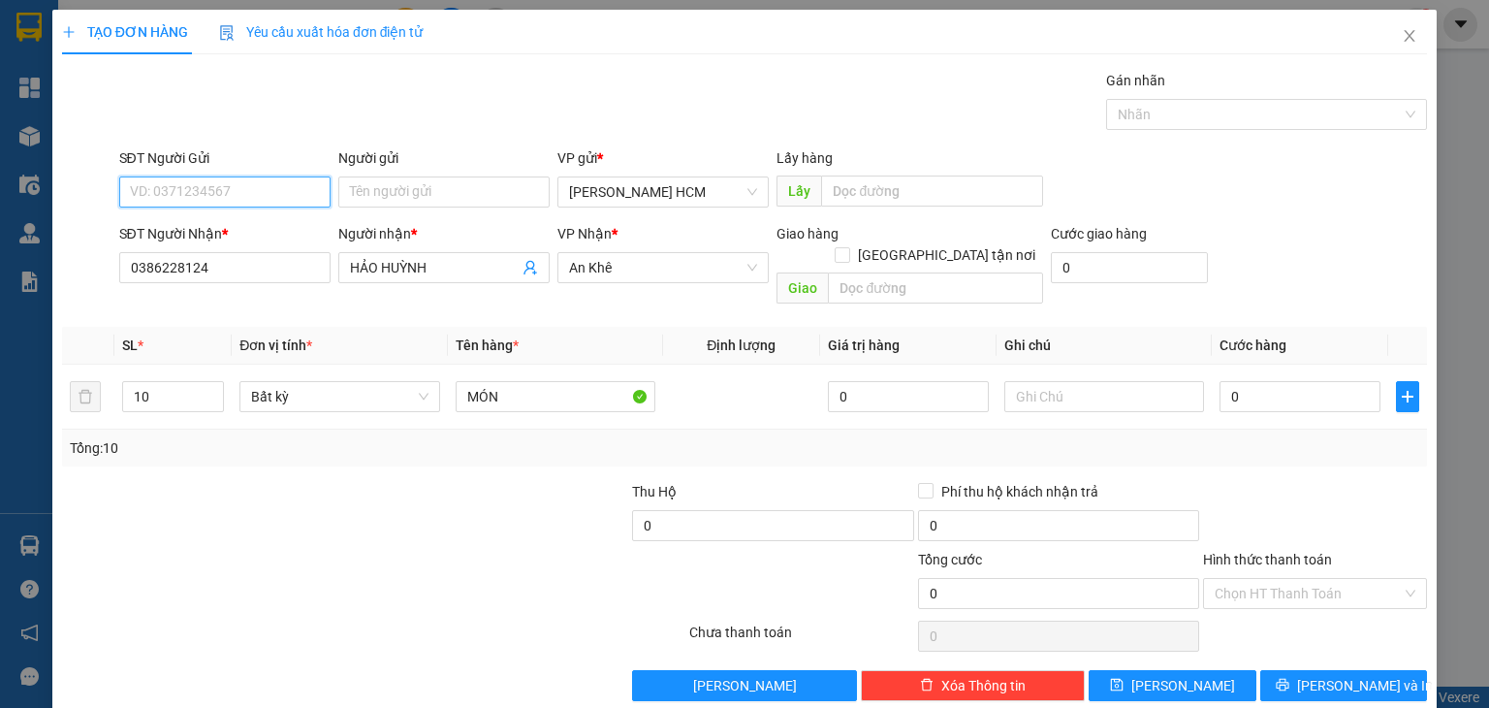
click at [297, 176] on input "SĐT Người Gửi" at bounding box center [224, 191] width 211 height 31
type input "0867628496"
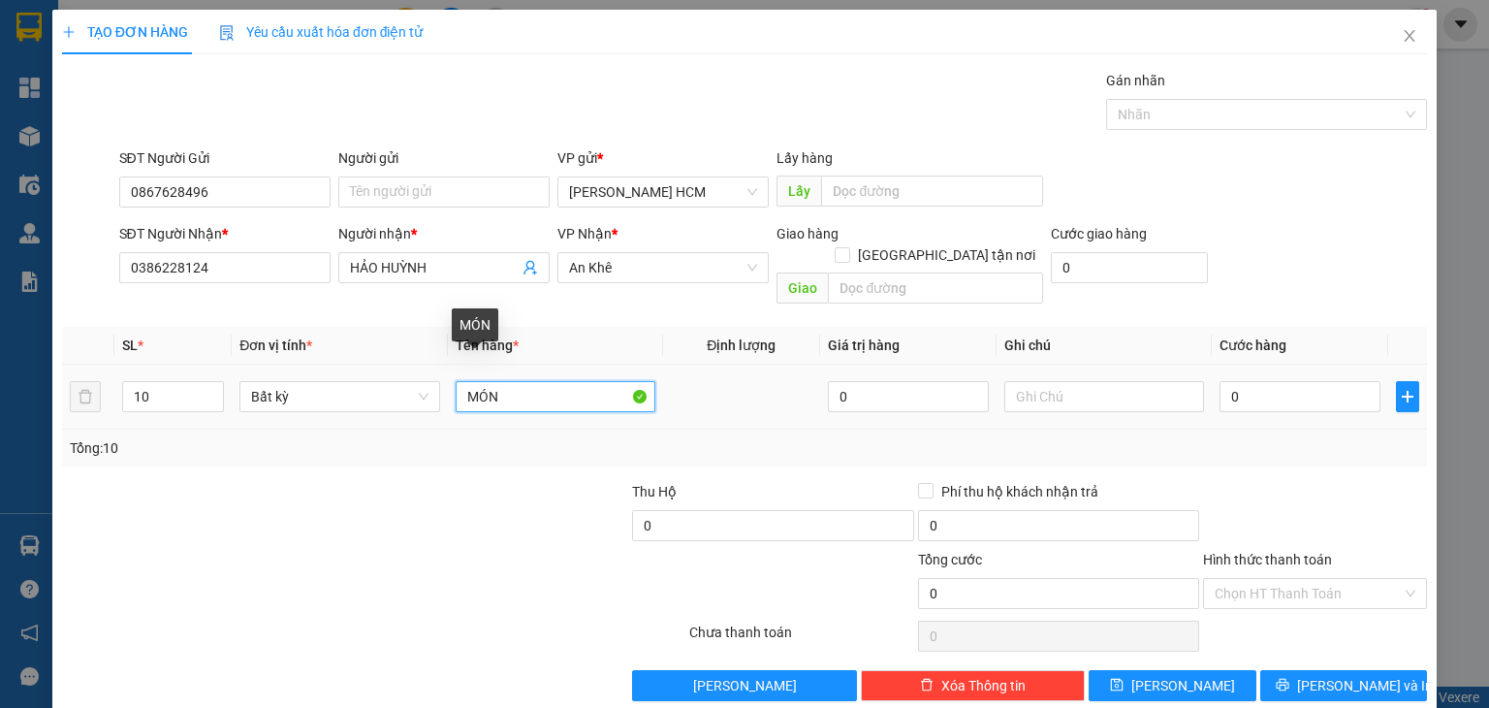
click at [544, 382] on input "MÓN" at bounding box center [556, 396] width 200 height 31
type input "MÓN(5t+1valy+4mon)"
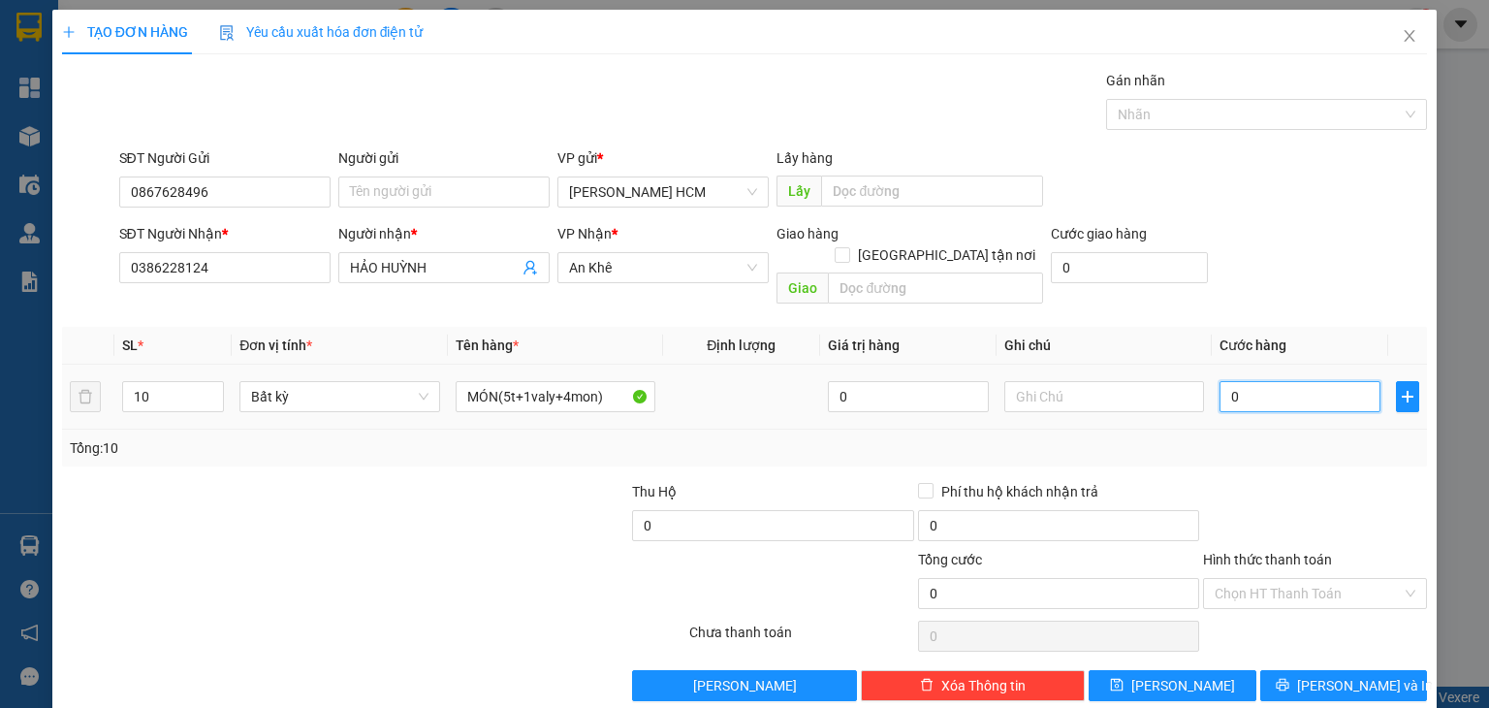
click at [1250, 381] on input "0" at bounding box center [1299, 396] width 161 height 31
type input "007"
type input "7"
type input "0.070"
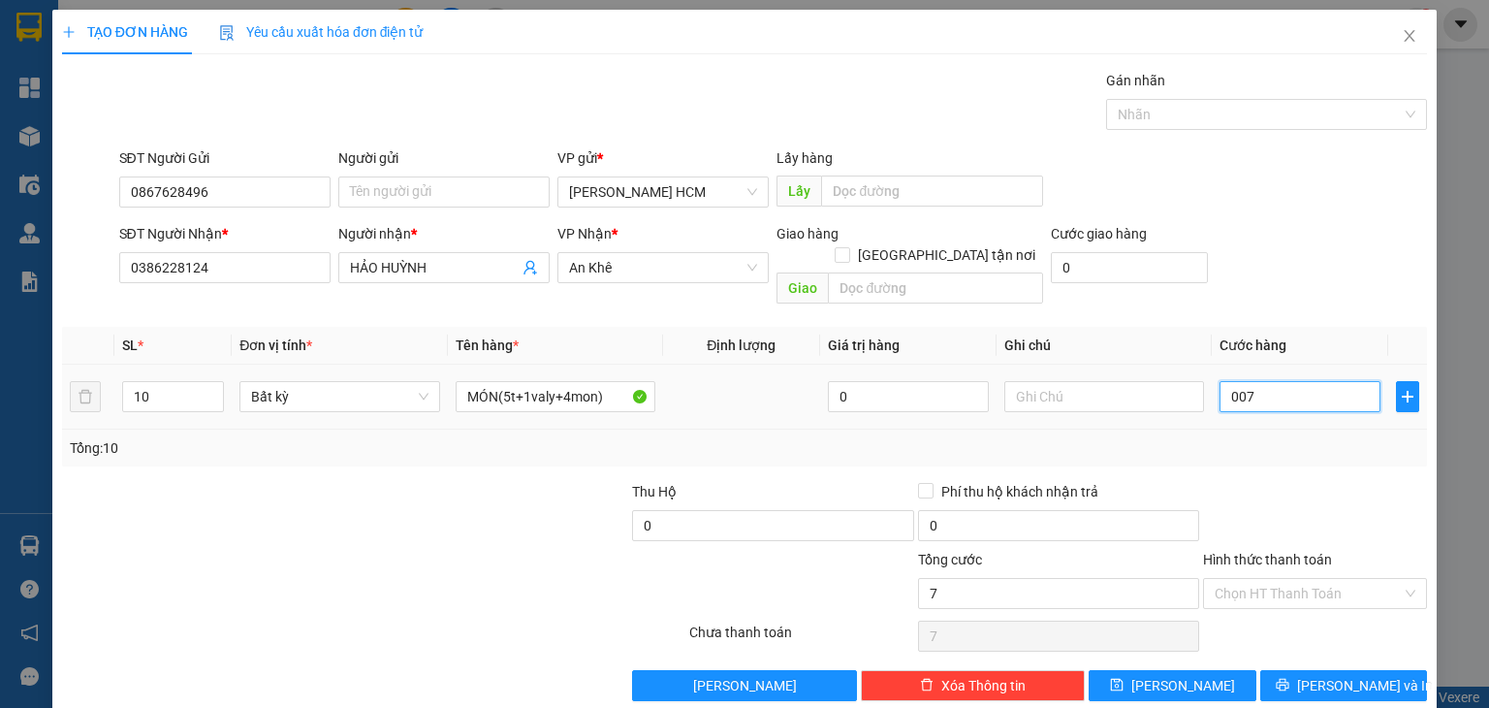
type input "70"
type input "00.700"
type input "700"
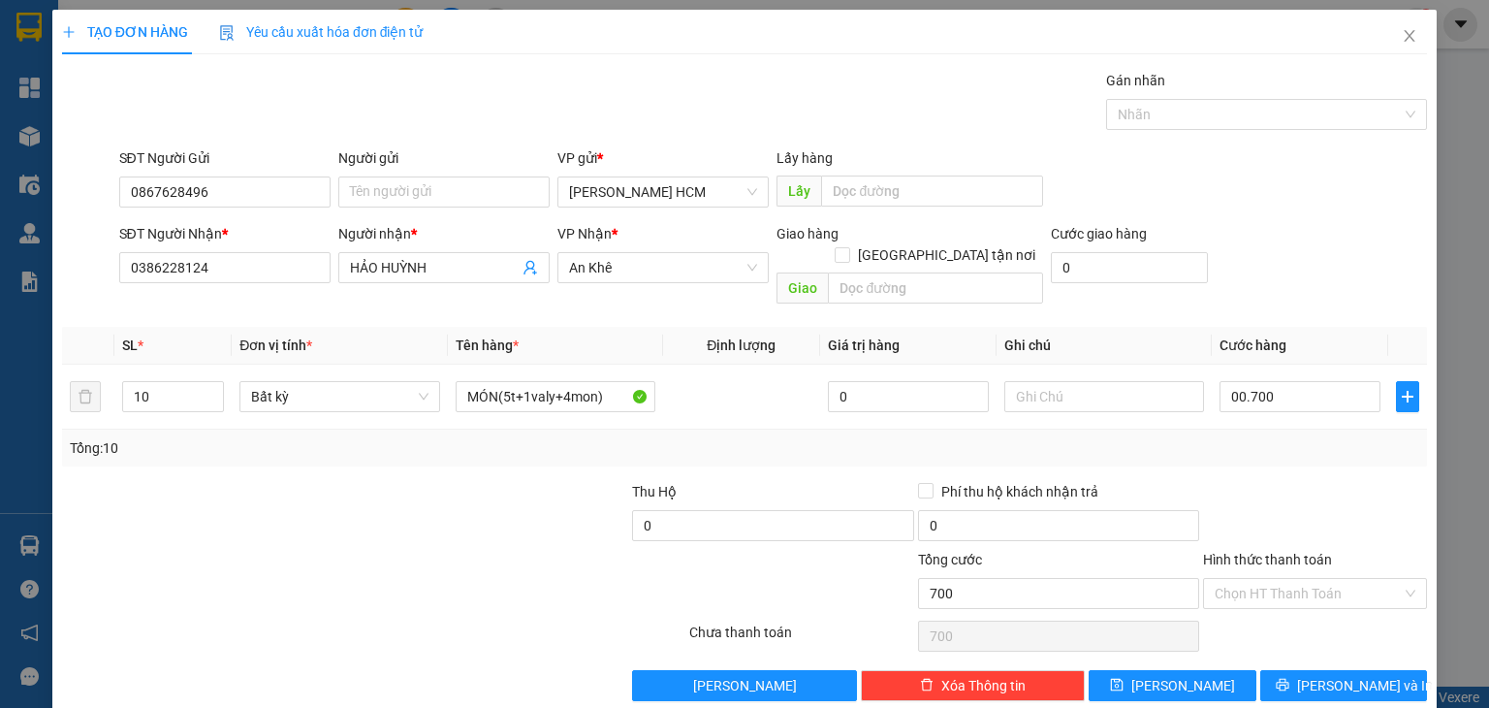
type input "700.000"
click at [1250, 496] on div at bounding box center [1315, 515] width 228 height 68
click at [1313, 675] on span "[PERSON_NAME] và In" at bounding box center [1365, 685] width 136 height 21
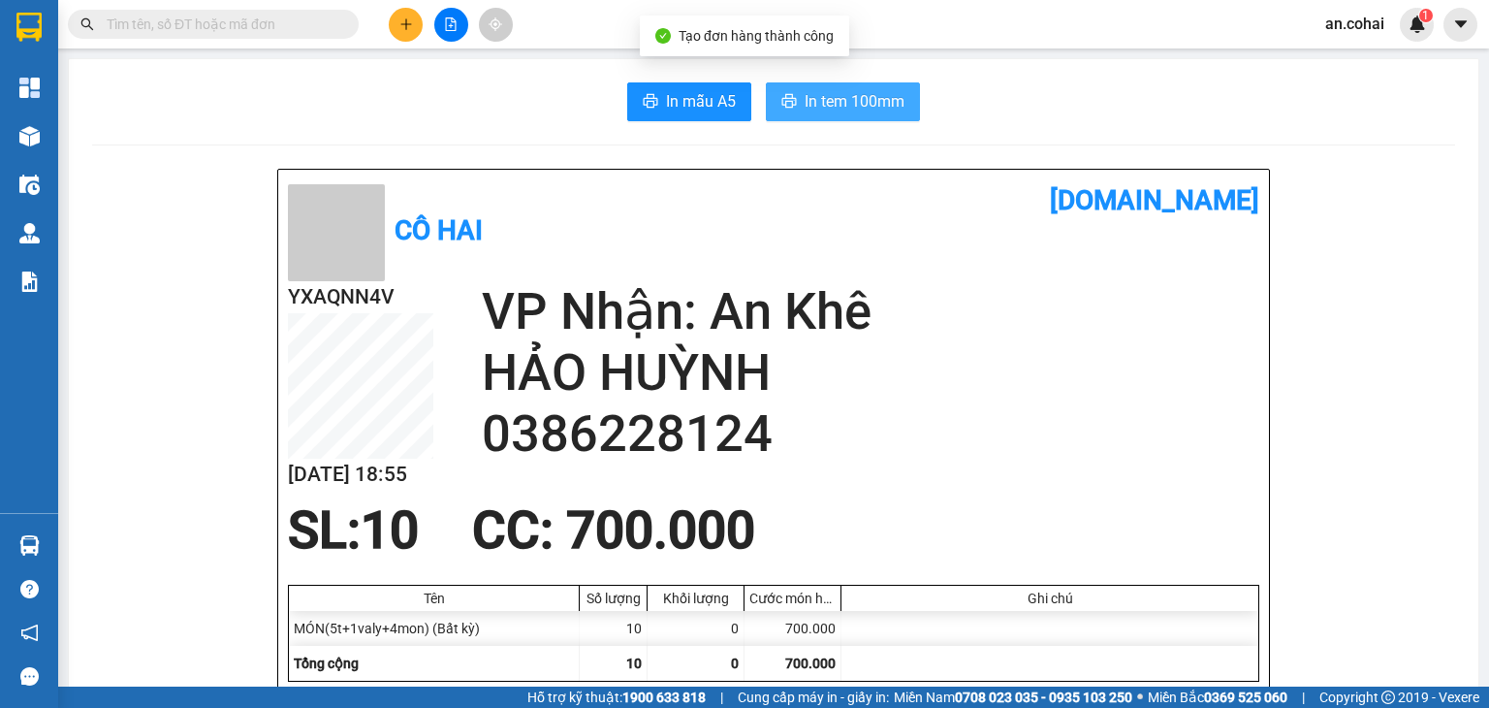
click at [837, 102] on span "In tem 100mm" at bounding box center [855, 101] width 100 height 24
click at [874, 103] on span "In tem 100mm" at bounding box center [855, 101] width 100 height 24
